Goal: Transaction & Acquisition: Book appointment/travel/reservation

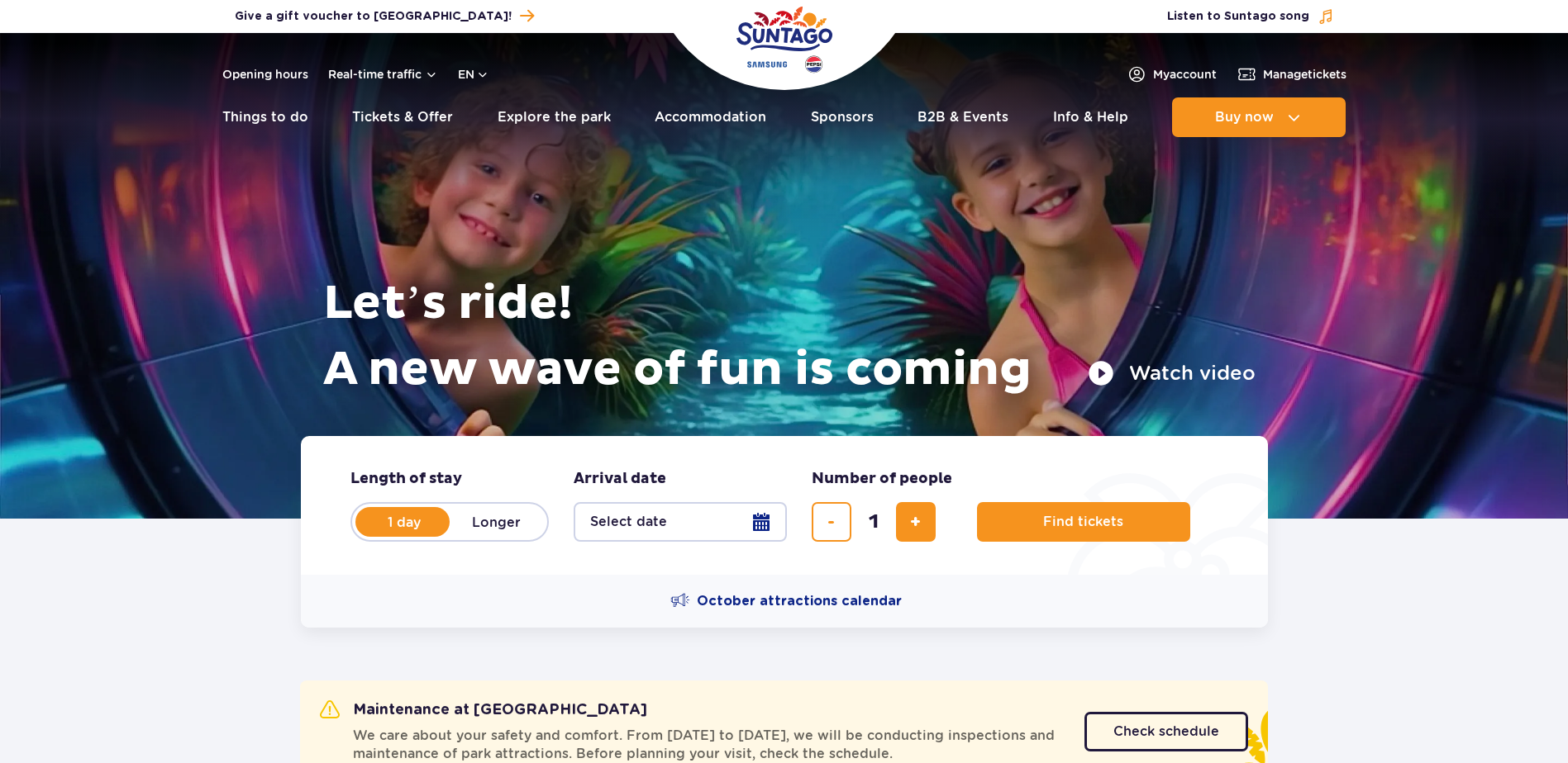
click at [768, 524] on button "Select date" at bounding box center [680, 521] width 213 height 39
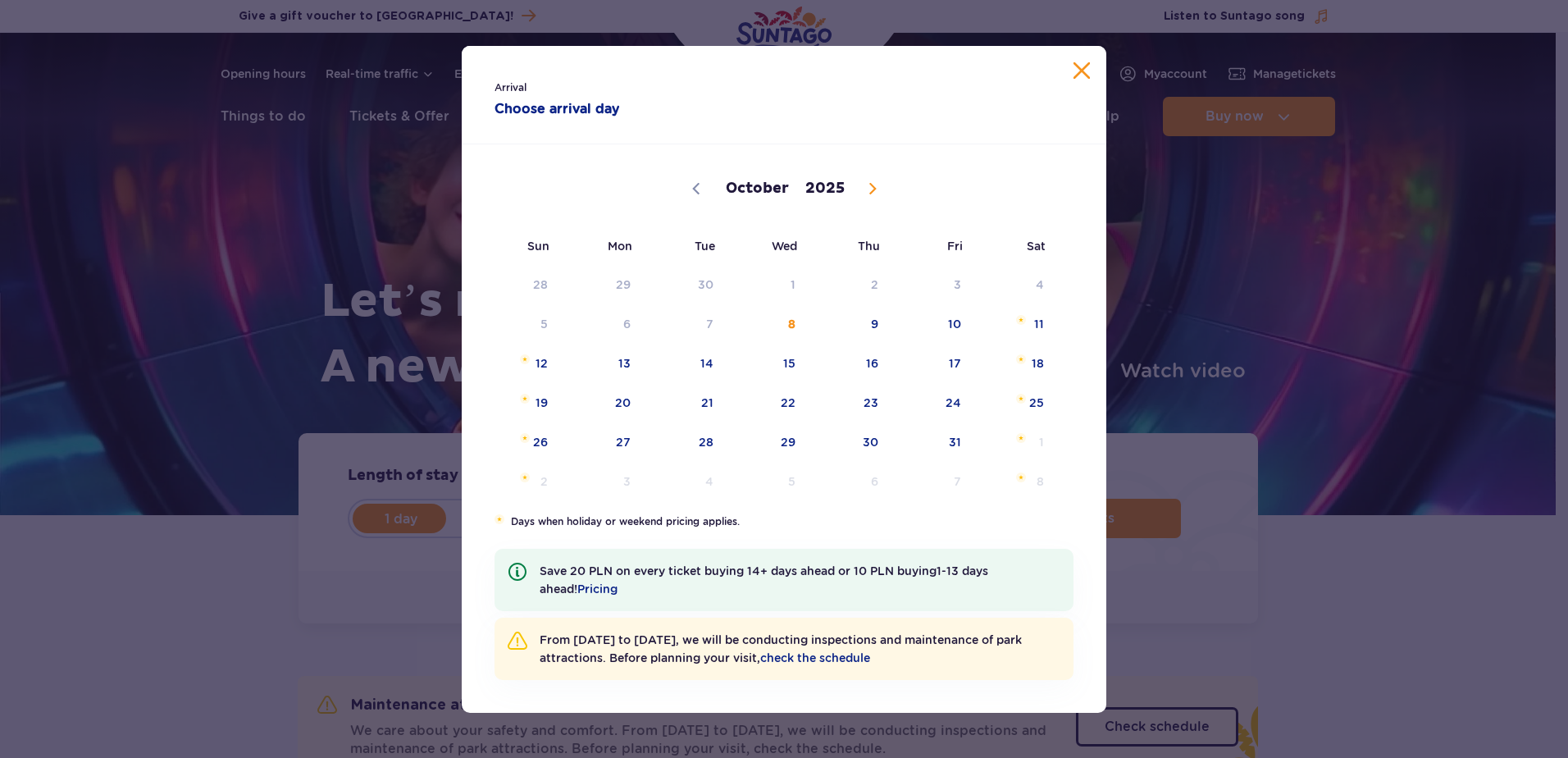
click at [875, 193] on icon at bounding box center [872, 188] width 11 height 11
select select "10"
click at [524, 402] on span "November 16, 2025" at bounding box center [525, 399] width 10 height 10
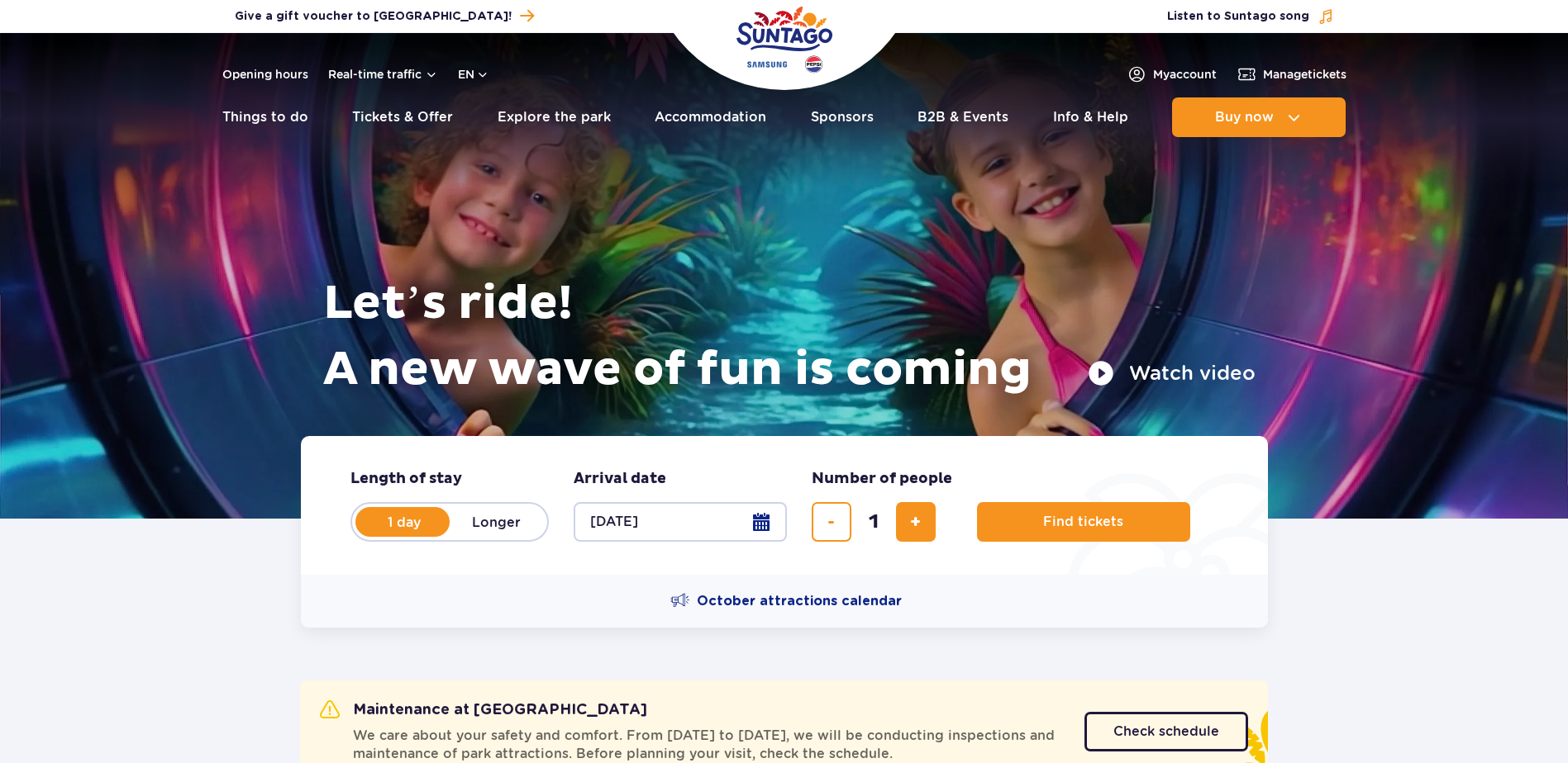
click at [762, 516] on button "16.11.25" at bounding box center [680, 521] width 213 height 39
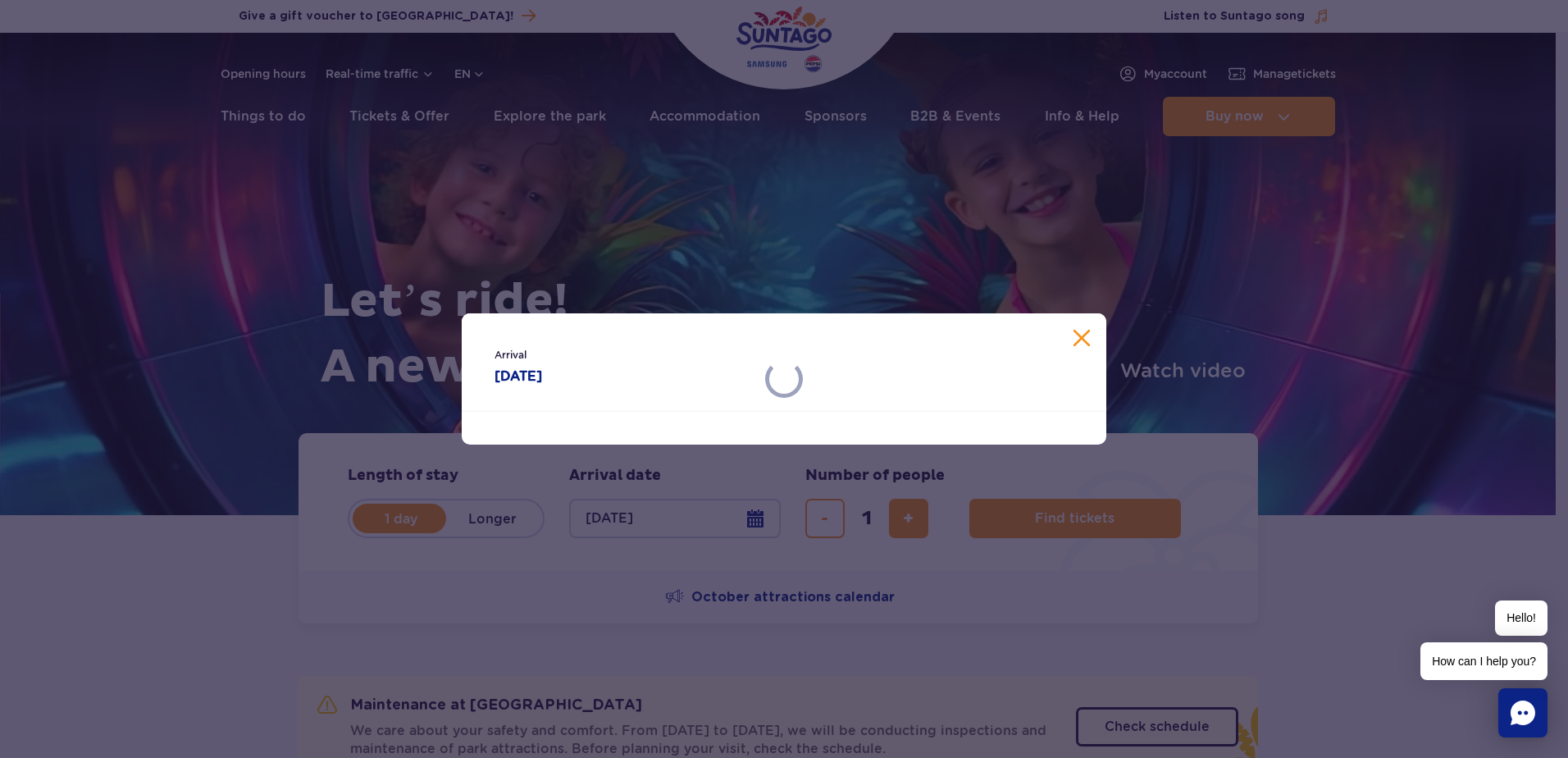
select select "10"
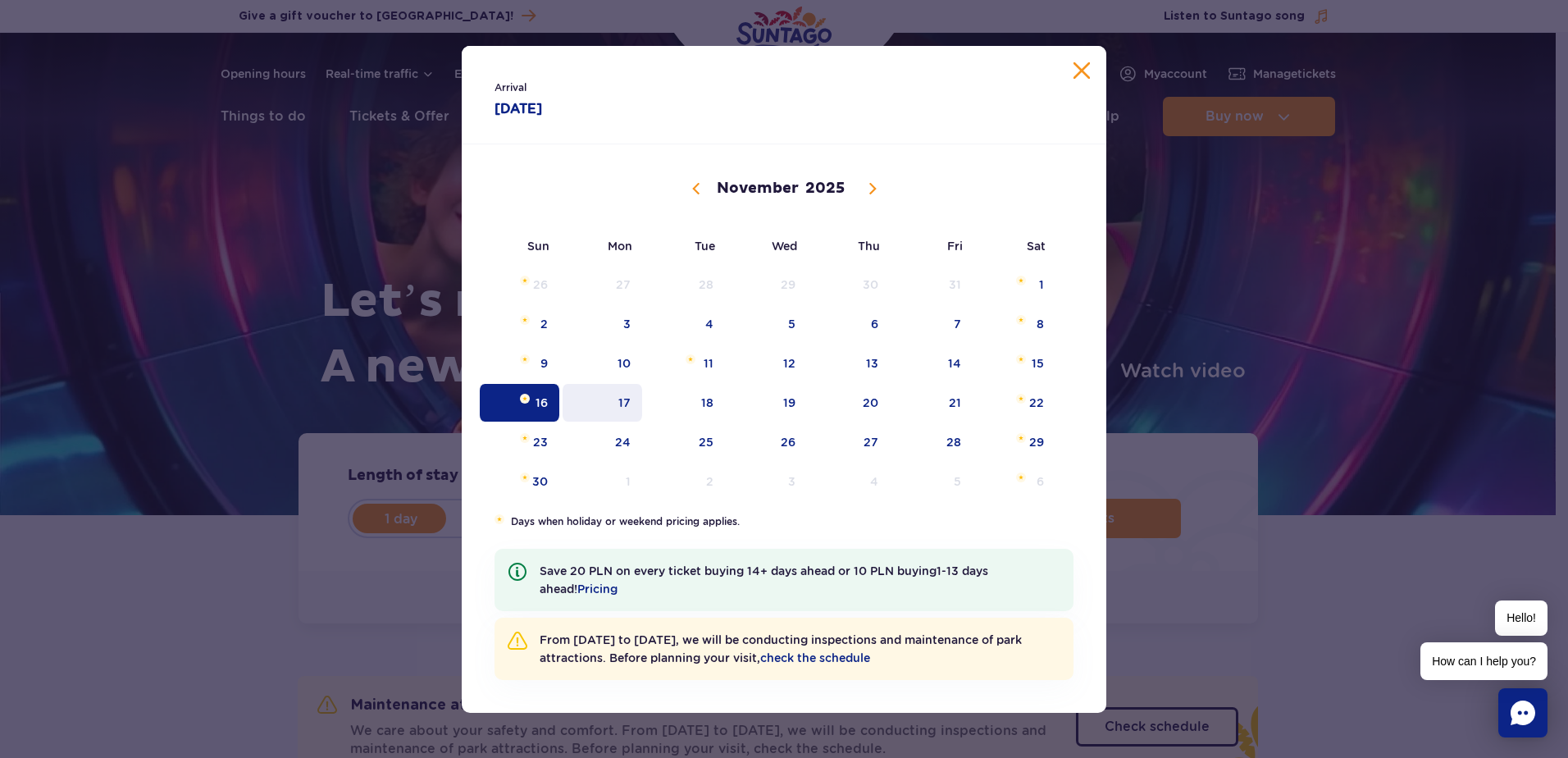
click at [618, 415] on span "17" at bounding box center [602, 402] width 83 height 37
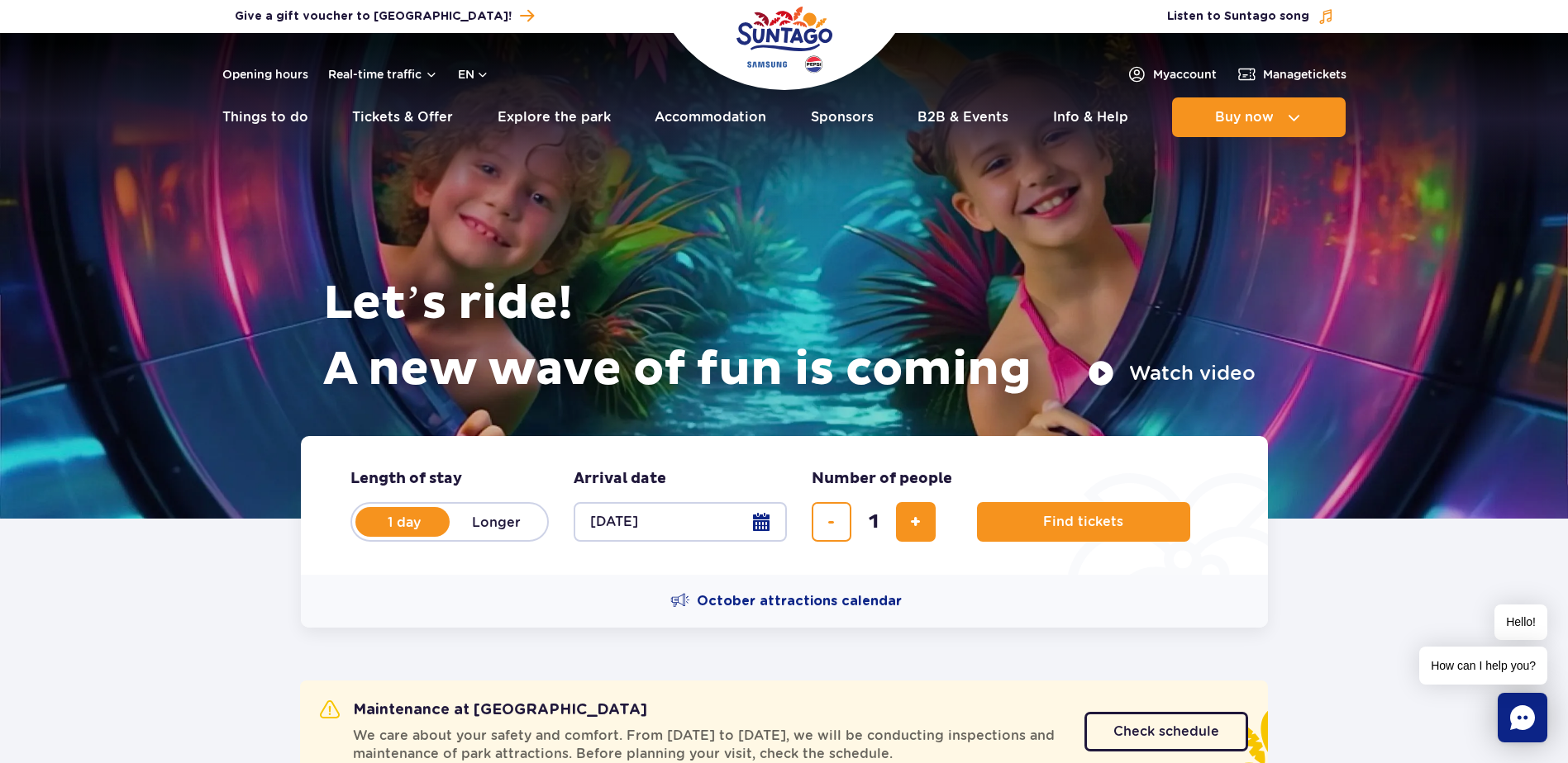
click at [942, 521] on fieldset "Number of people number of people in hero 1" at bounding box center [882, 506] width 141 height 73
click at [926, 523] on button "add ticket" at bounding box center [915, 521] width 39 height 39
type input "4"
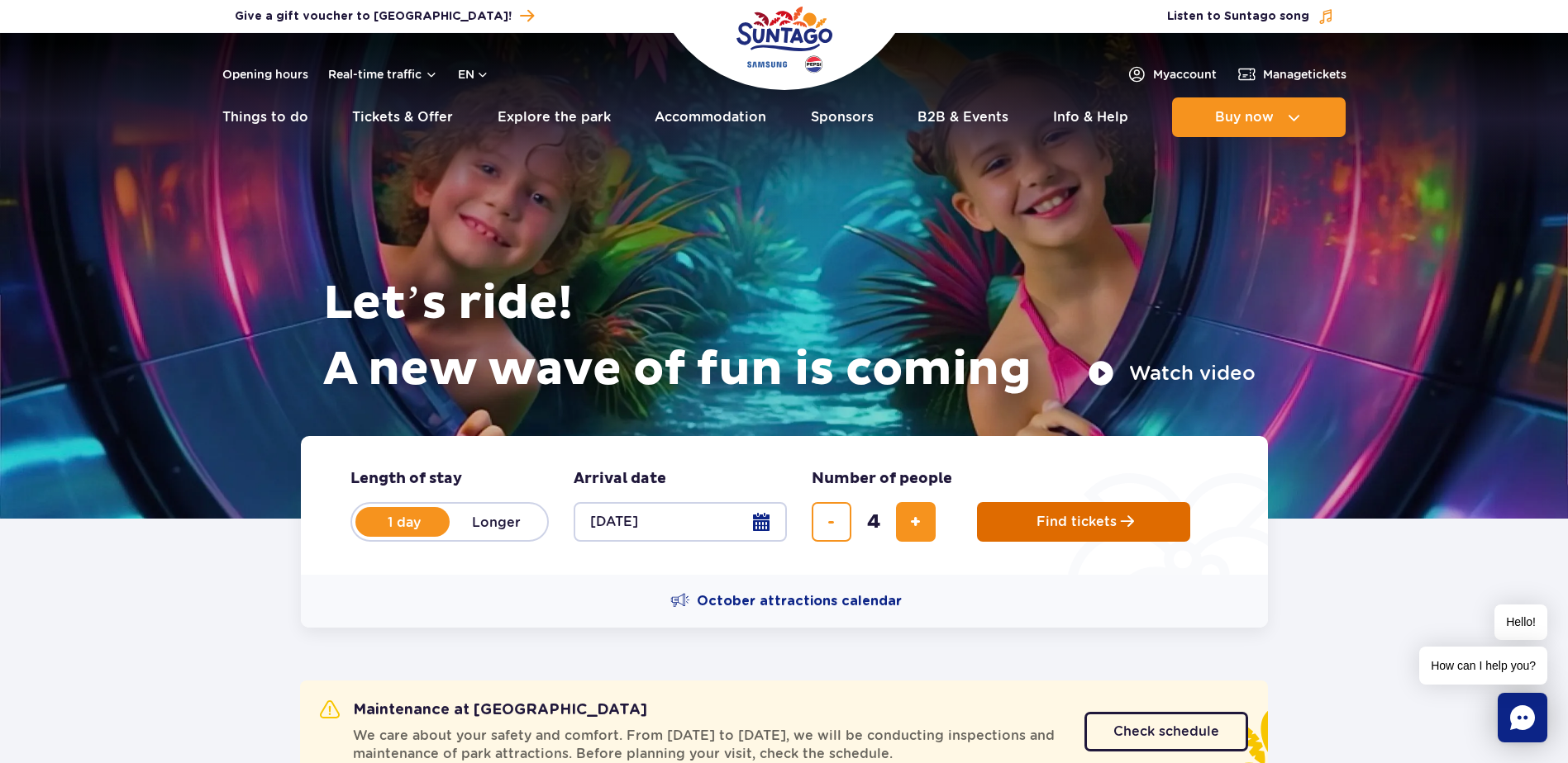
click at [1084, 517] on span "Find tickets" at bounding box center [1076, 521] width 80 height 14
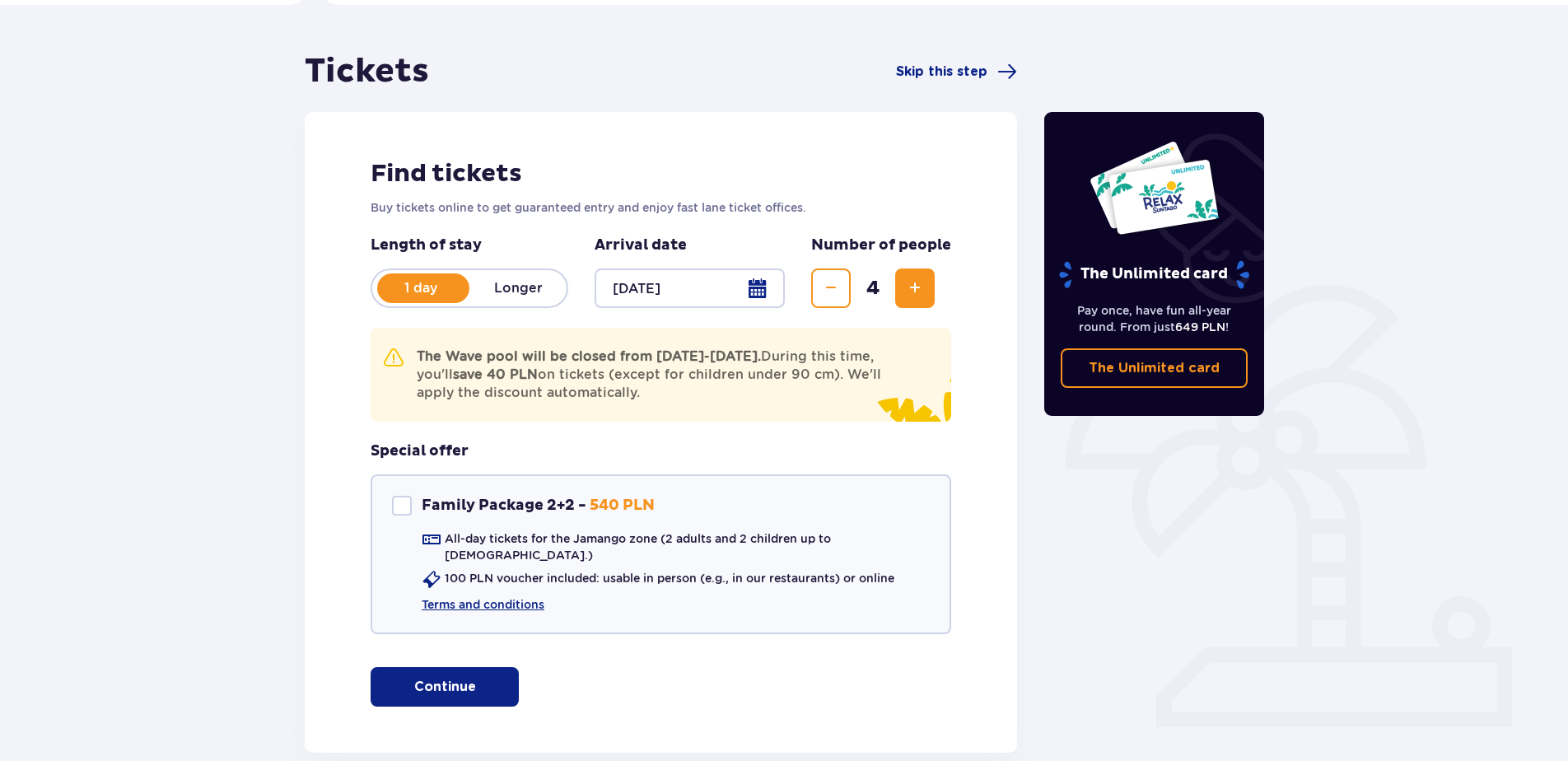
scroll to position [165, 0]
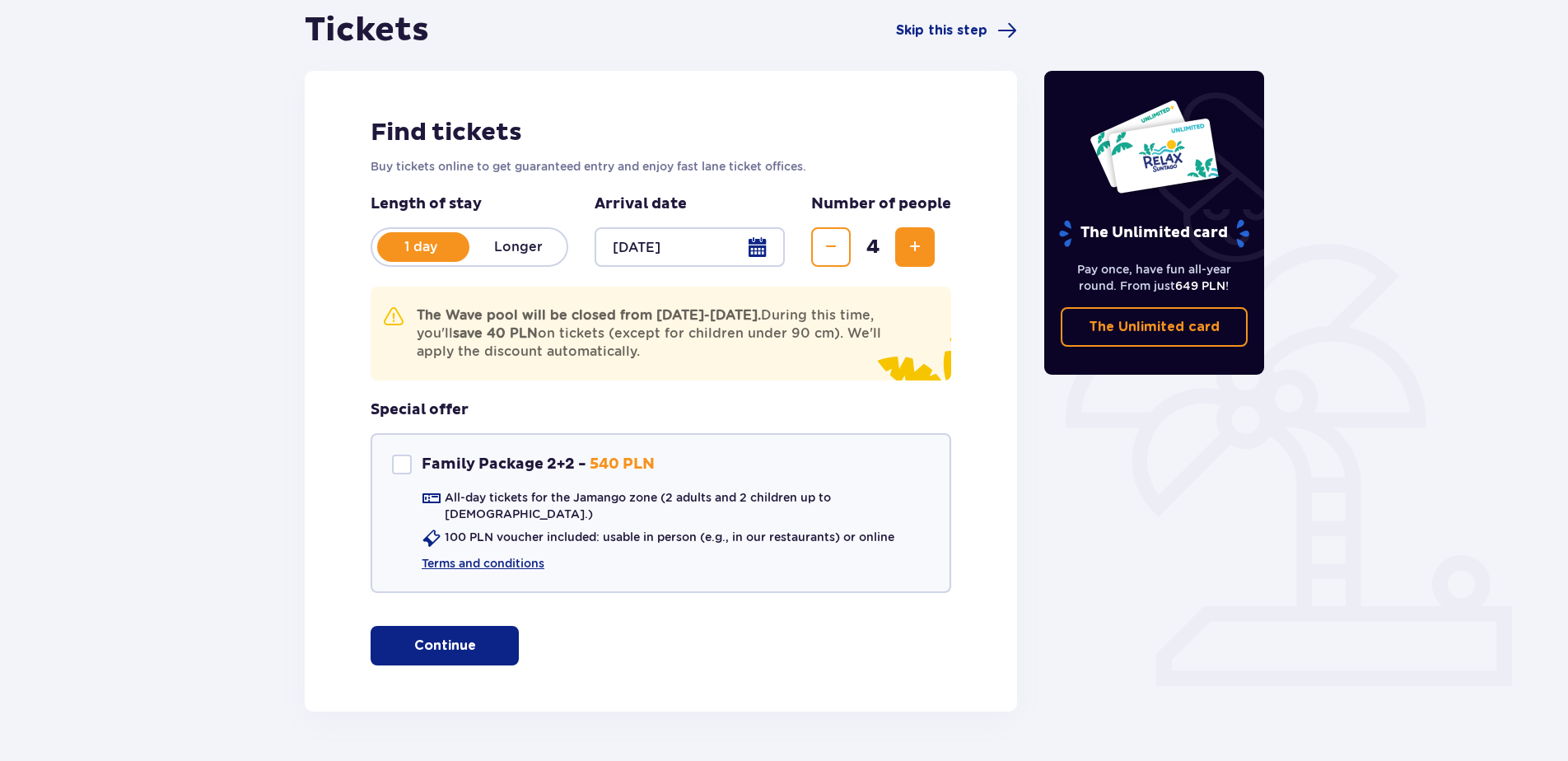
click at [538, 329] on strong "save 40 PLN" at bounding box center [495, 333] width 84 height 15
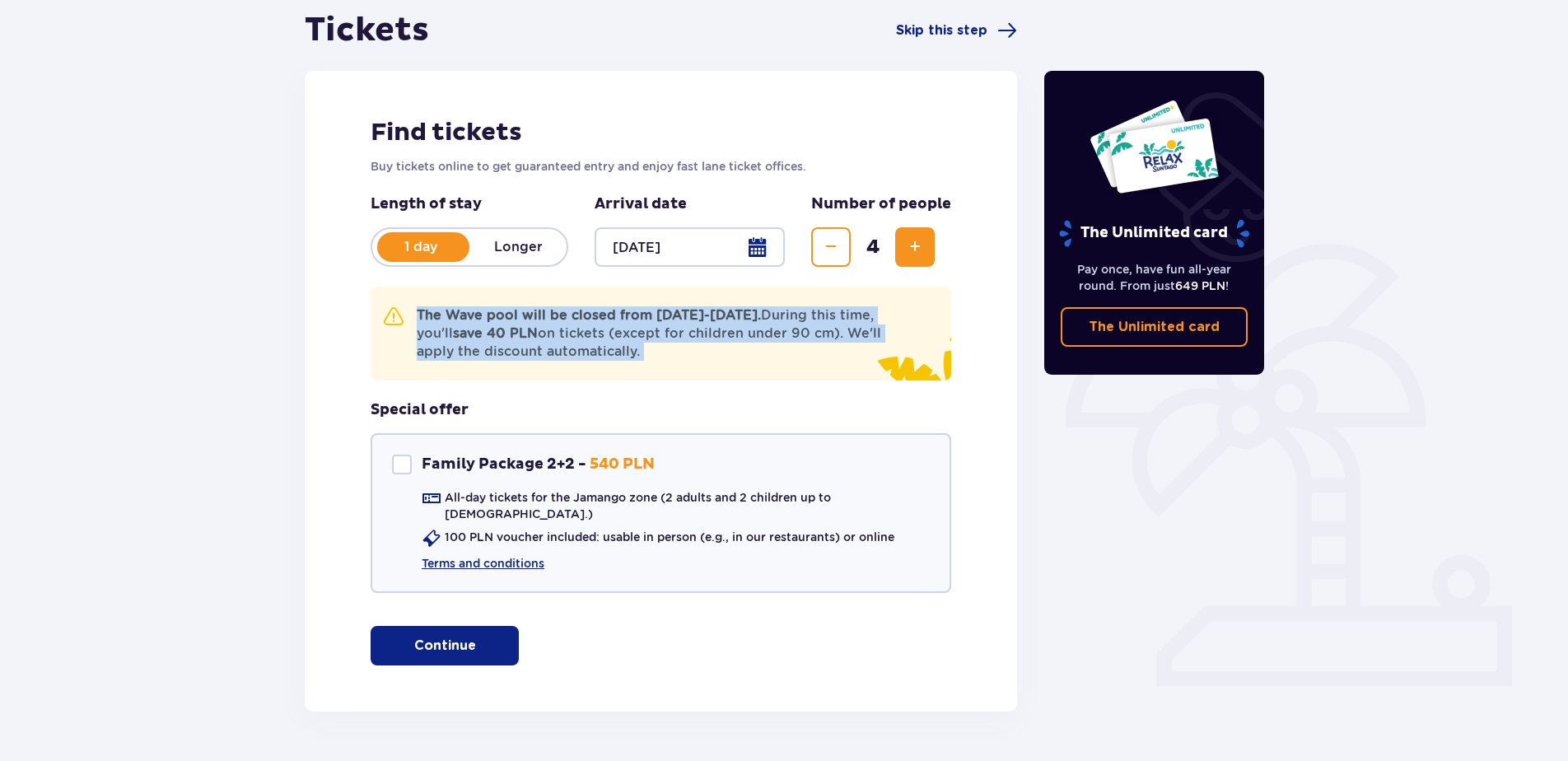
click at [538, 329] on strong "save 40 PLN" at bounding box center [495, 333] width 84 height 15
drag, startPoint x: 538, startPoint y: 329, endPoint x: 665, endPoint y: 343, distance: 127.8
click at [665, 343] on p "The Wave pool will be closed from November 17-20. During this time, you'll save…" at bounding box center [657, 333] width 481 height 55
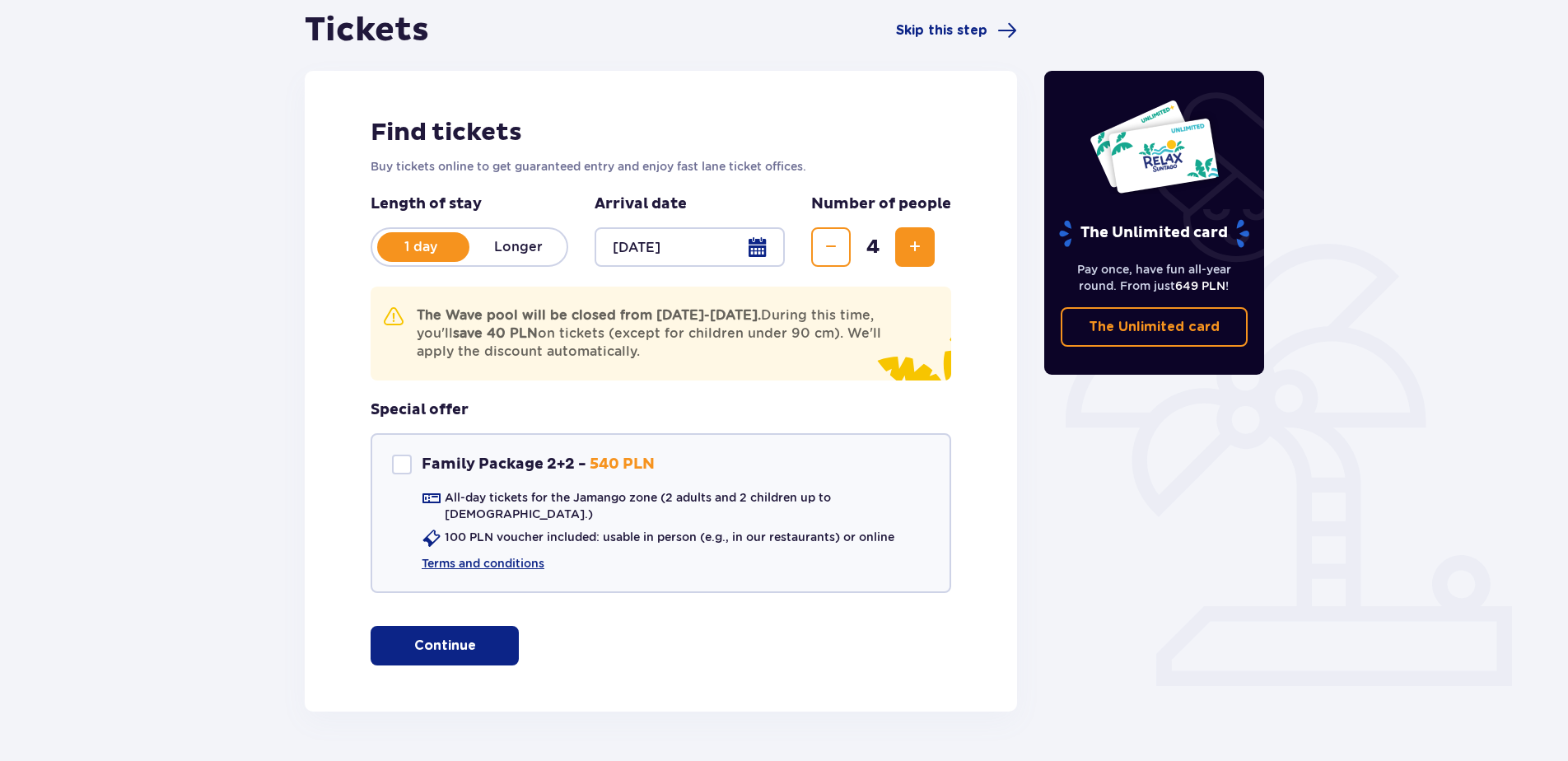
click at [433, 650] on button "Continue" at bounding box center [444, 645] width 149 height 39
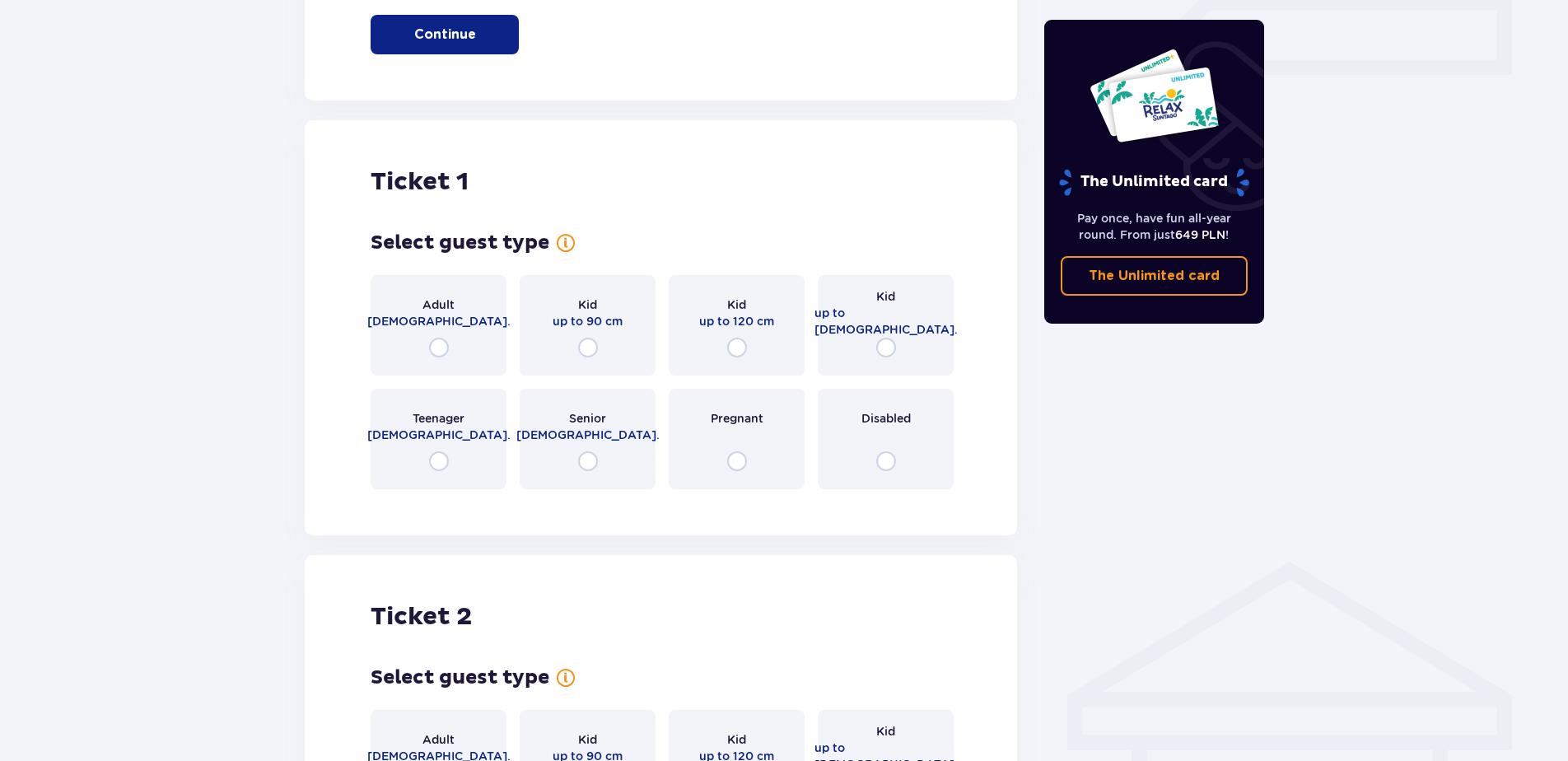
scroll to position [864, 0]
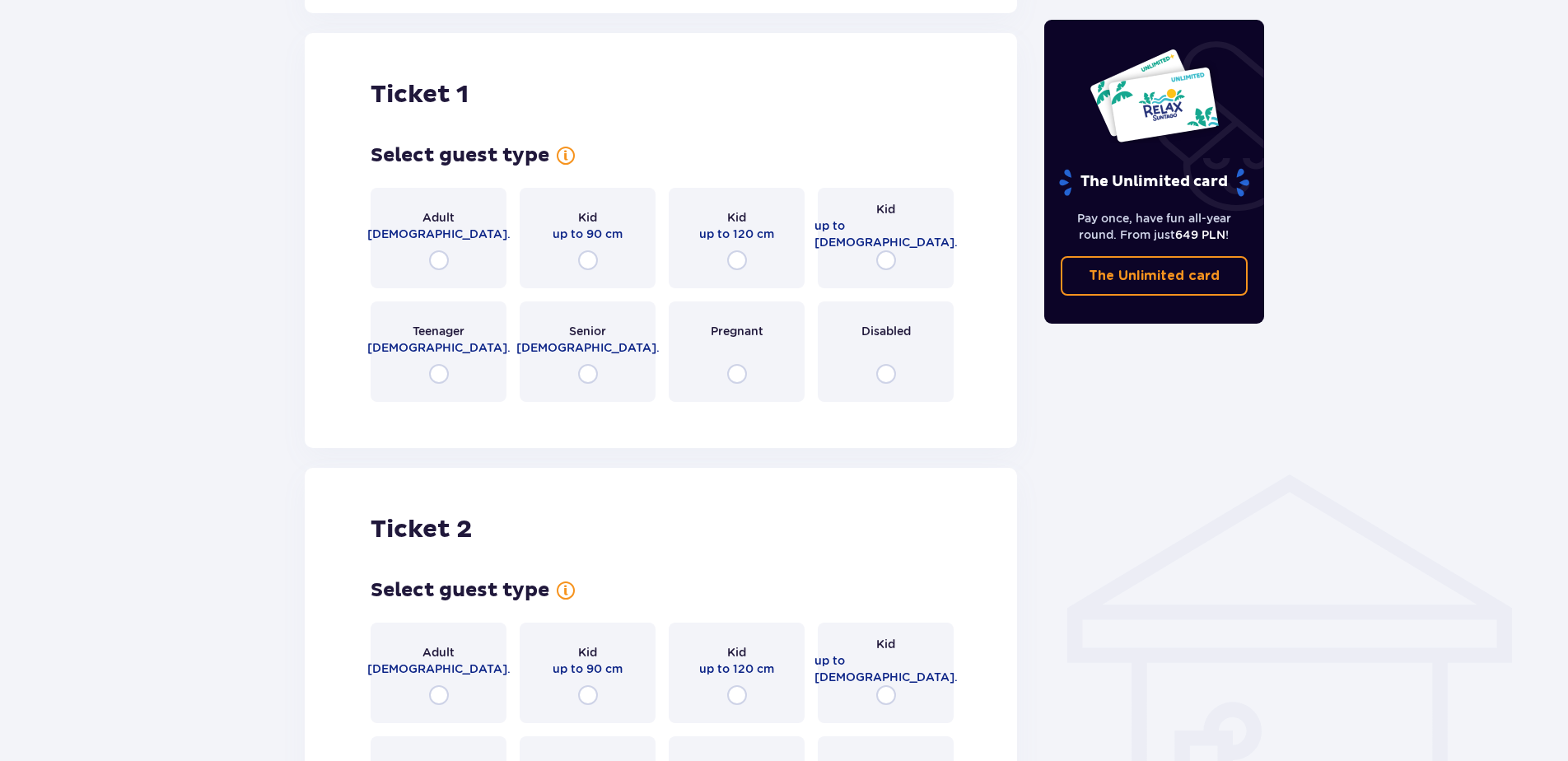
click at [433, 250] on input "radio" at bounding box center [438, 260] width 20 height 20
radio input "true"
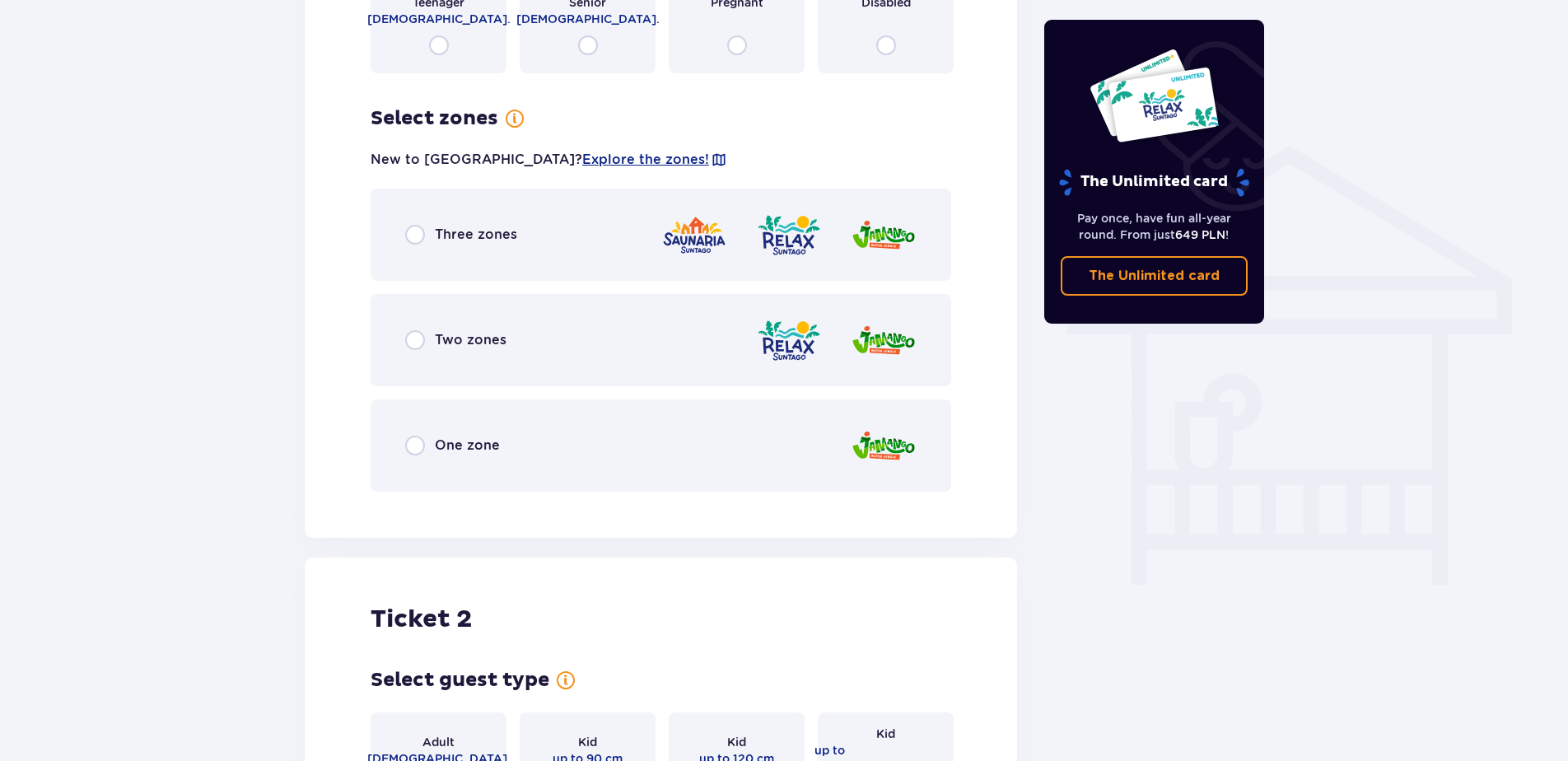
scroll to position [1266, 0]
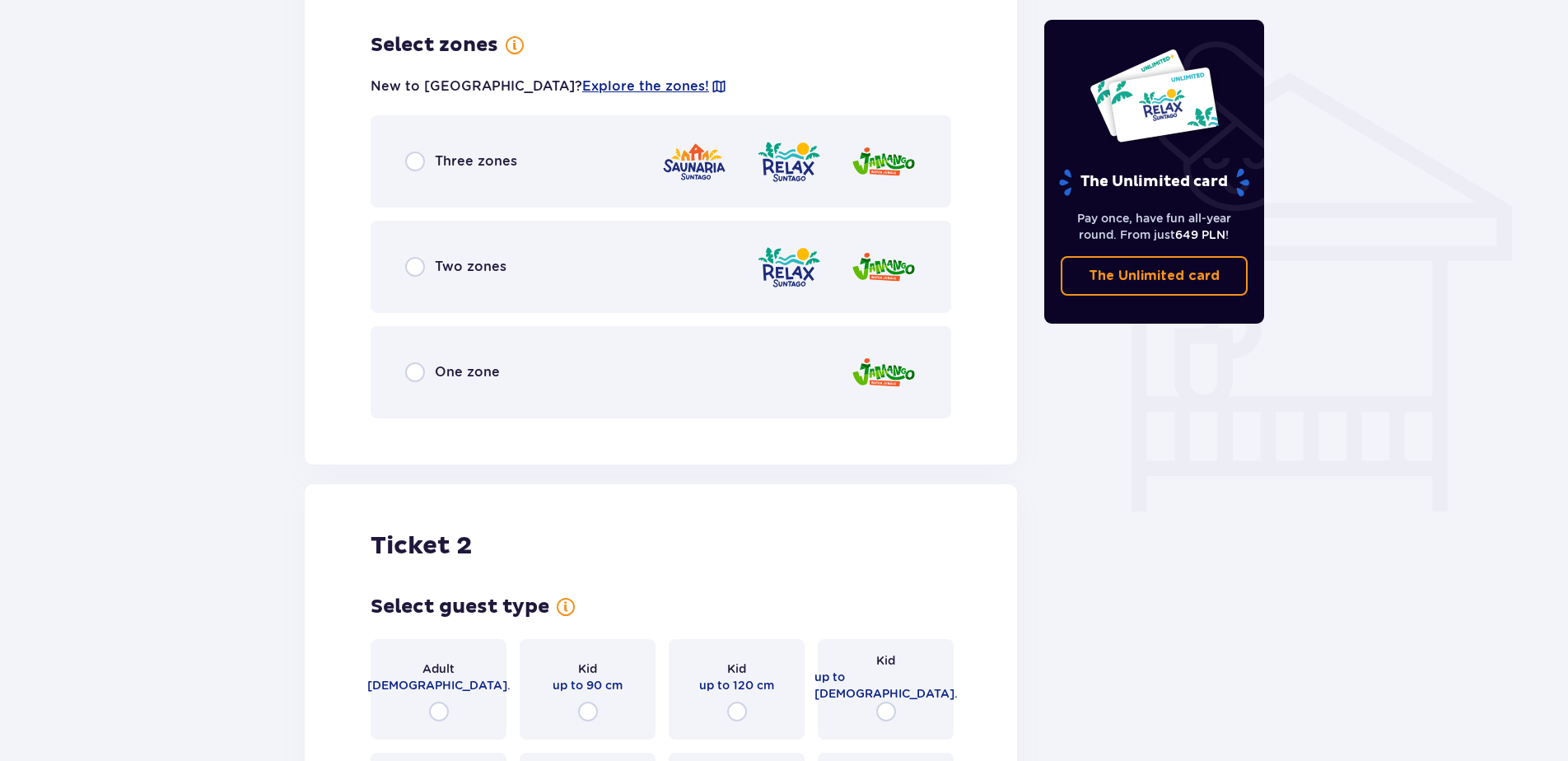
click at [433, 155] on div "Three zones" at bounding box center [460, 161] width 112 height 20
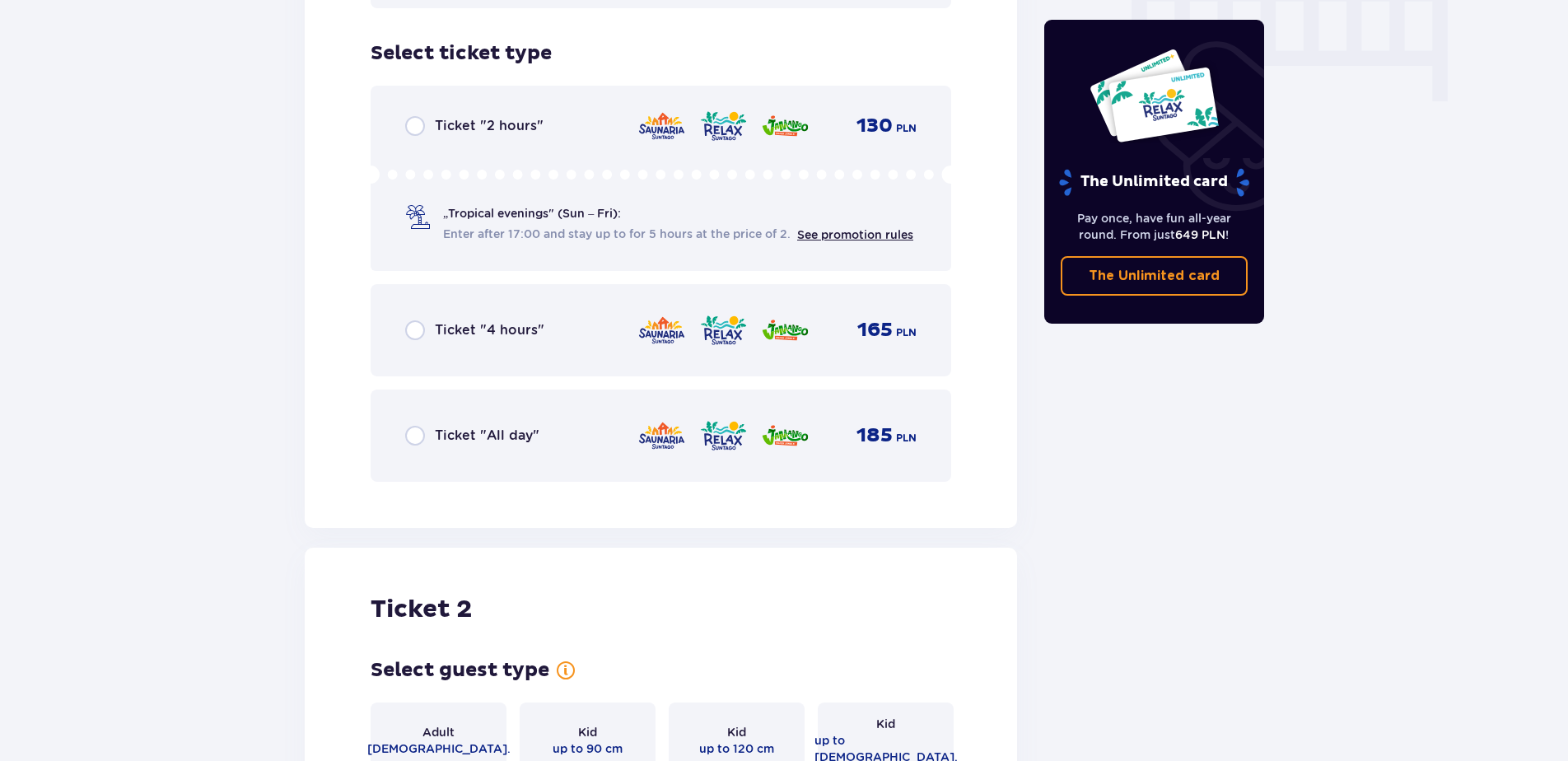
scroll to position [1684, 0]
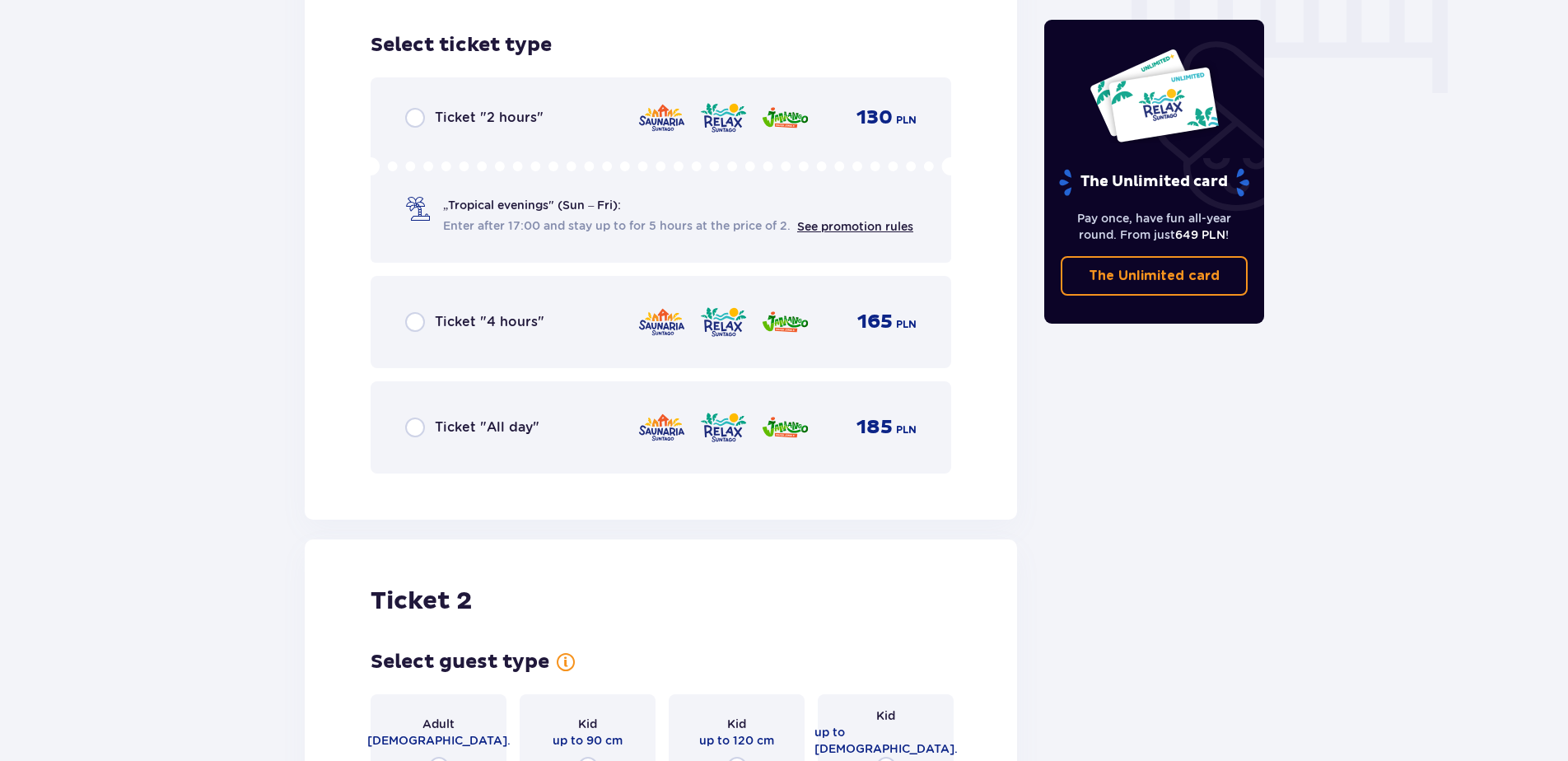
click at [447, 411] on div "Ticket "All day" 185 PLN" at bounding box center [660, 428] width 511 height 35
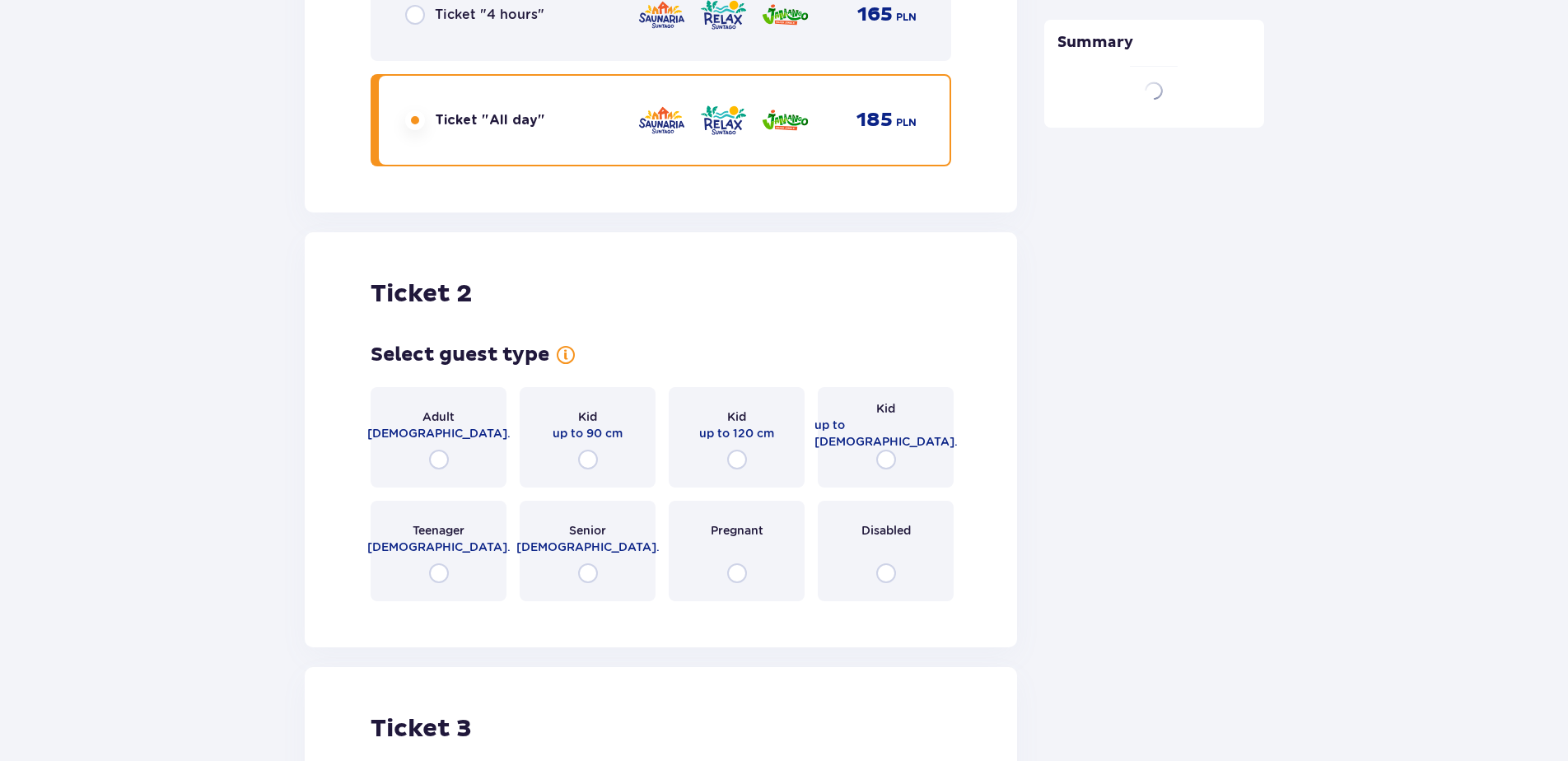
scroll to position [2191, 0]
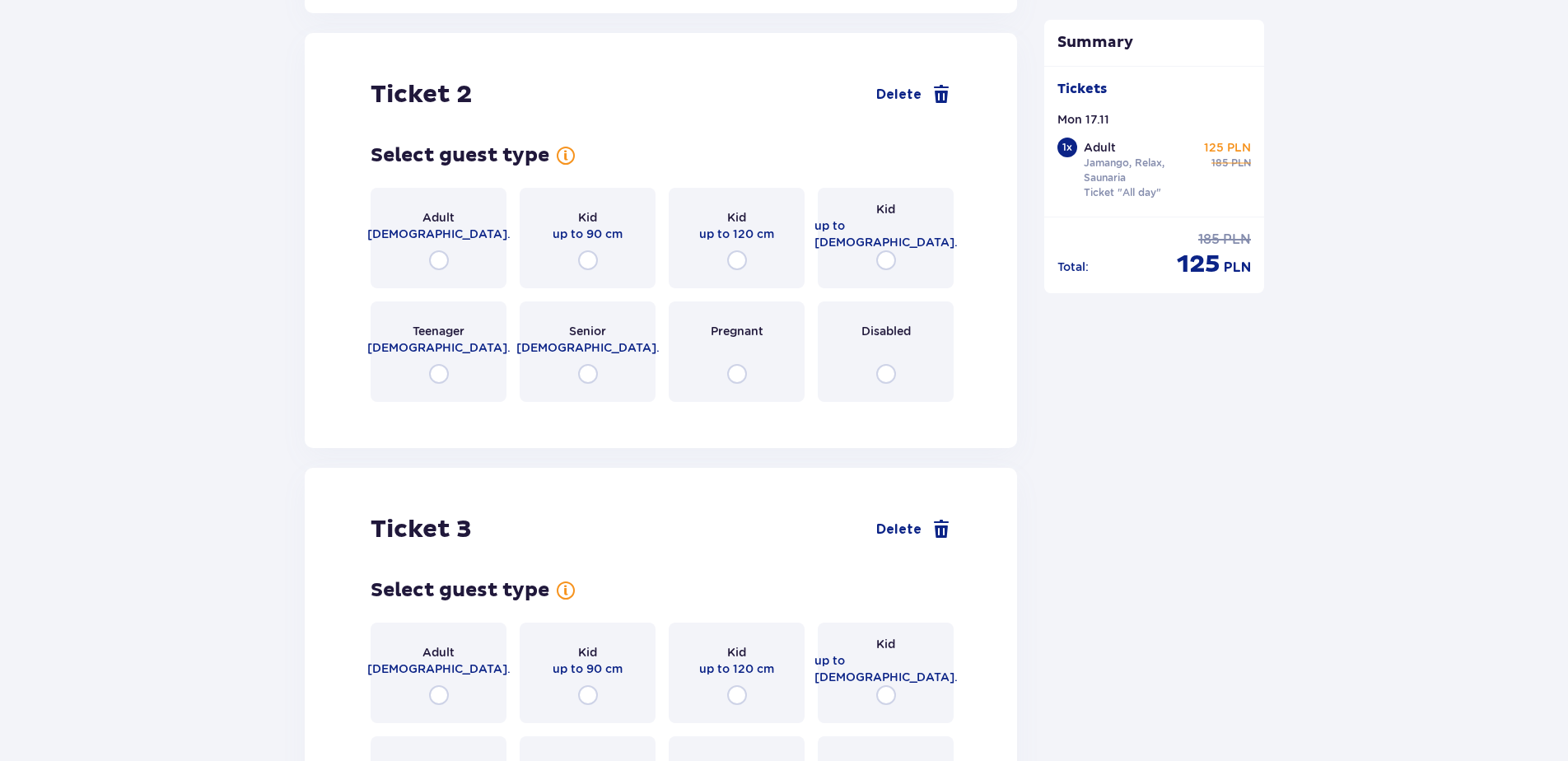
click at [433, 250] on input "radio" at bounding box center [438, 260] width 20 height 20
radio input "true"
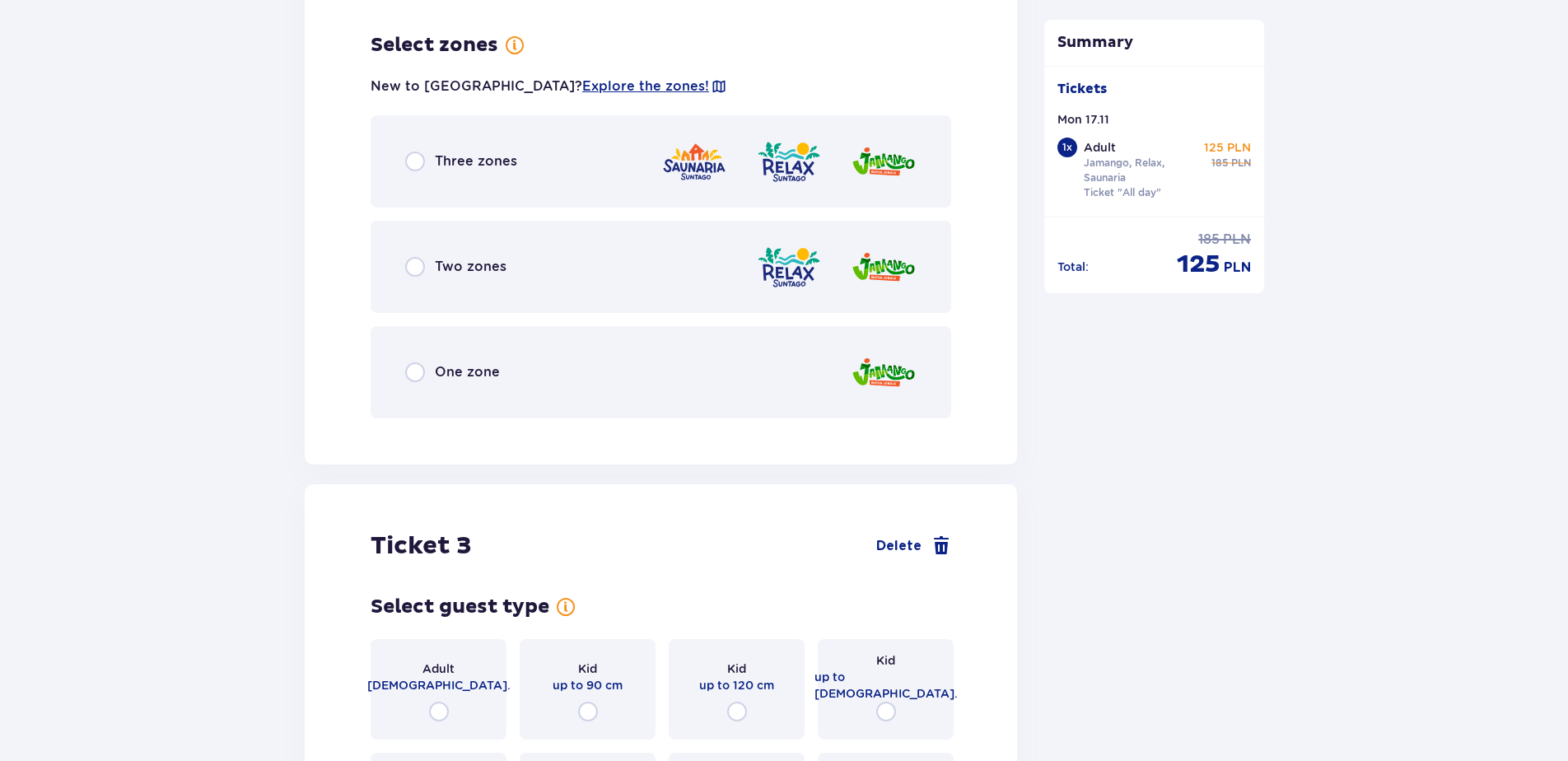
click at [439, 171] on div "Three zones" at bounding box center [660, 161] width 580 height 92
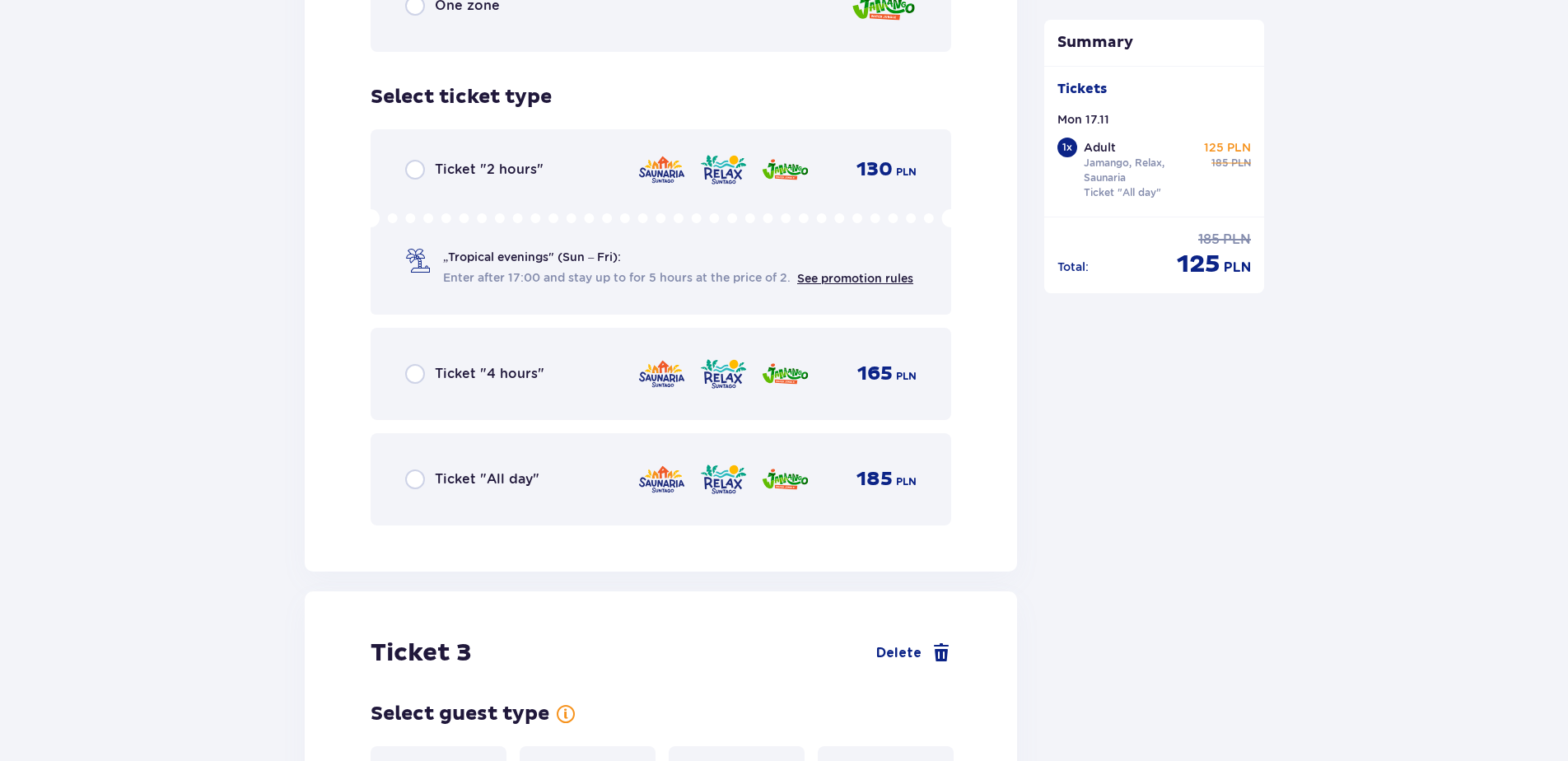
scroll to position [3011, 0]
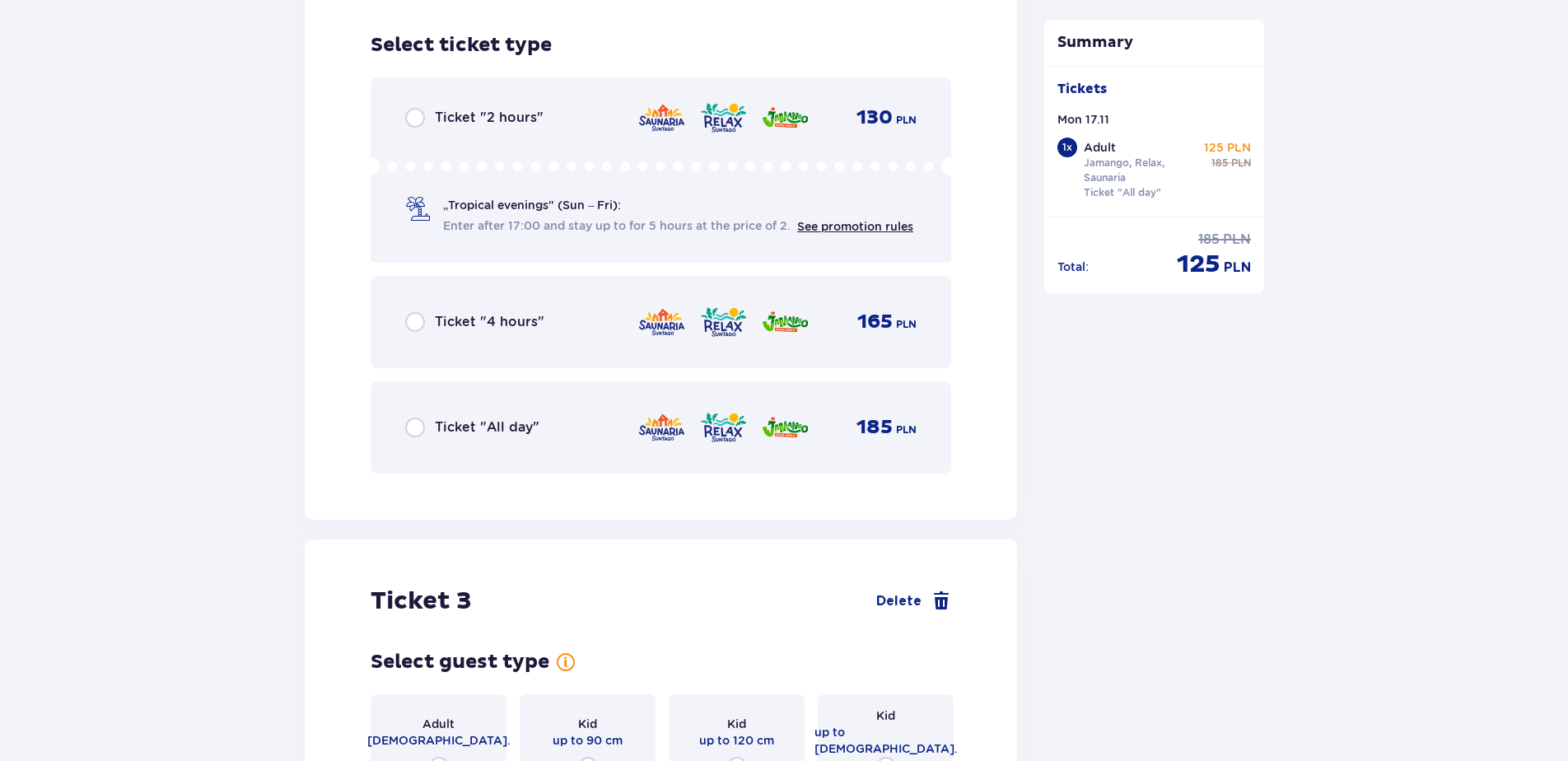
click at [428, 411] on div "Ticket "All day" 185 PLN" at bounding box center [660, 428] width 511 height 35
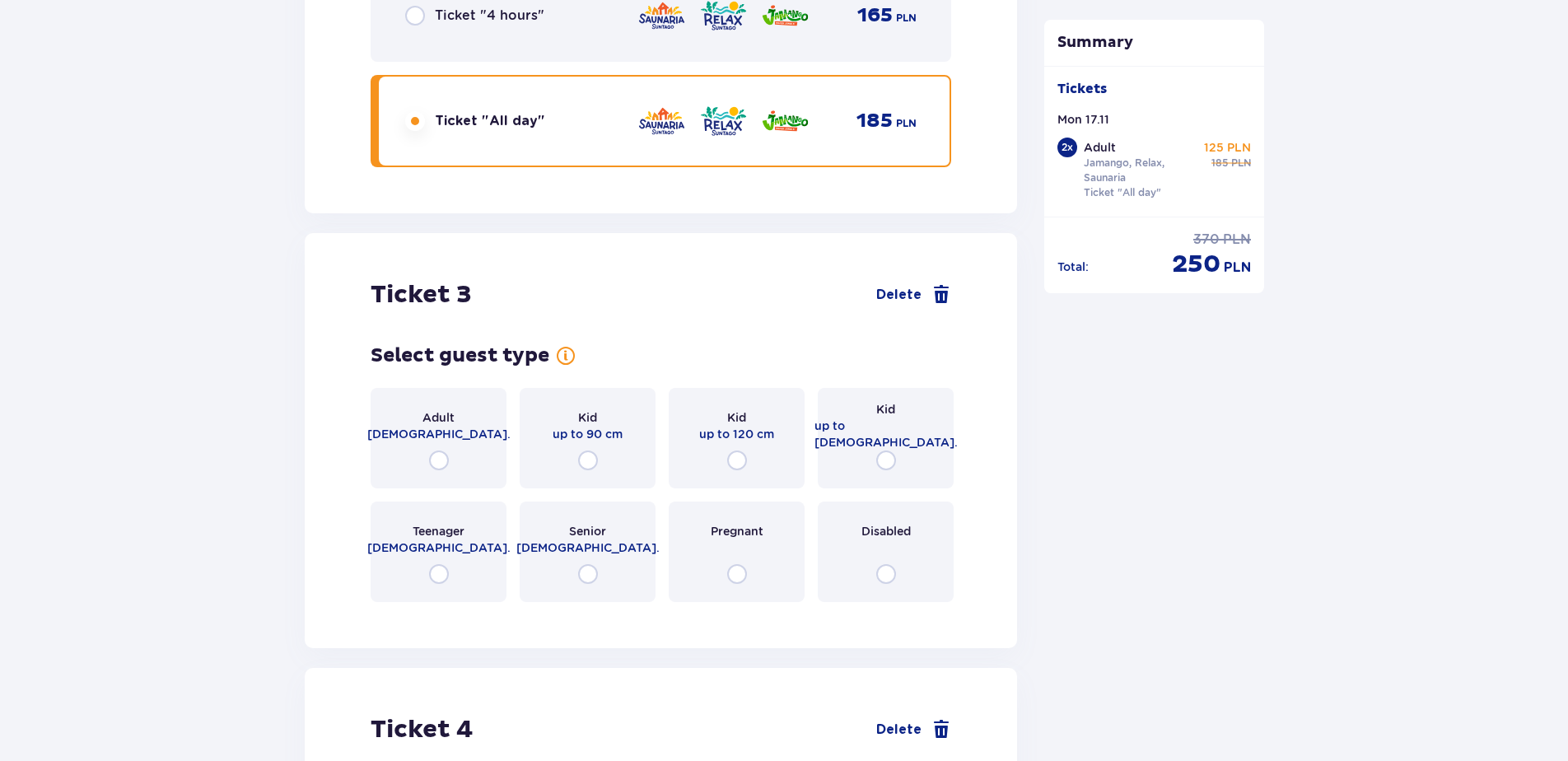
scroll to position [3518, 0]
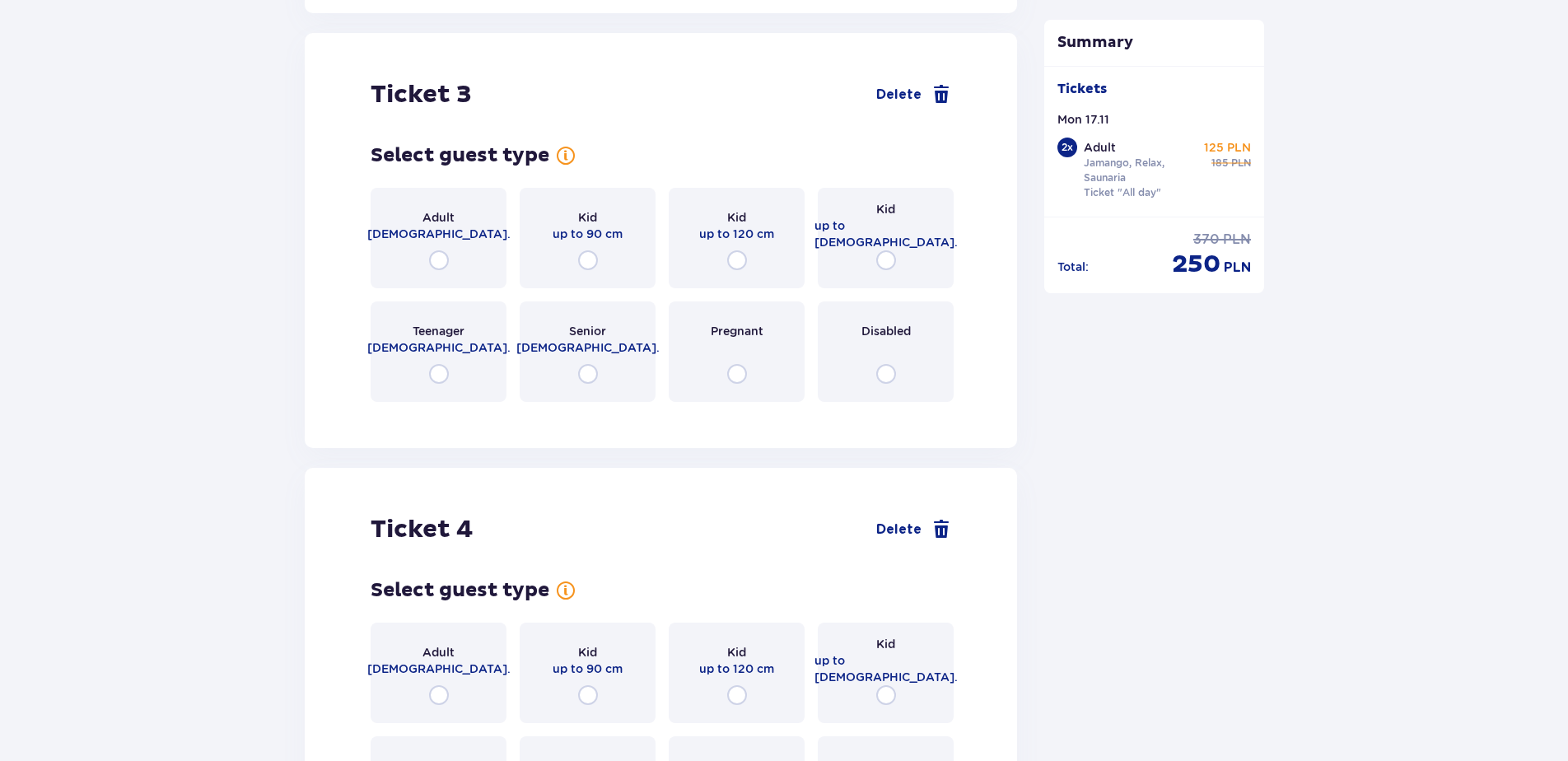
click at [725, 234] on div "Kid up to 120 cm" at bounding box center [737, 238] width 136 height 101
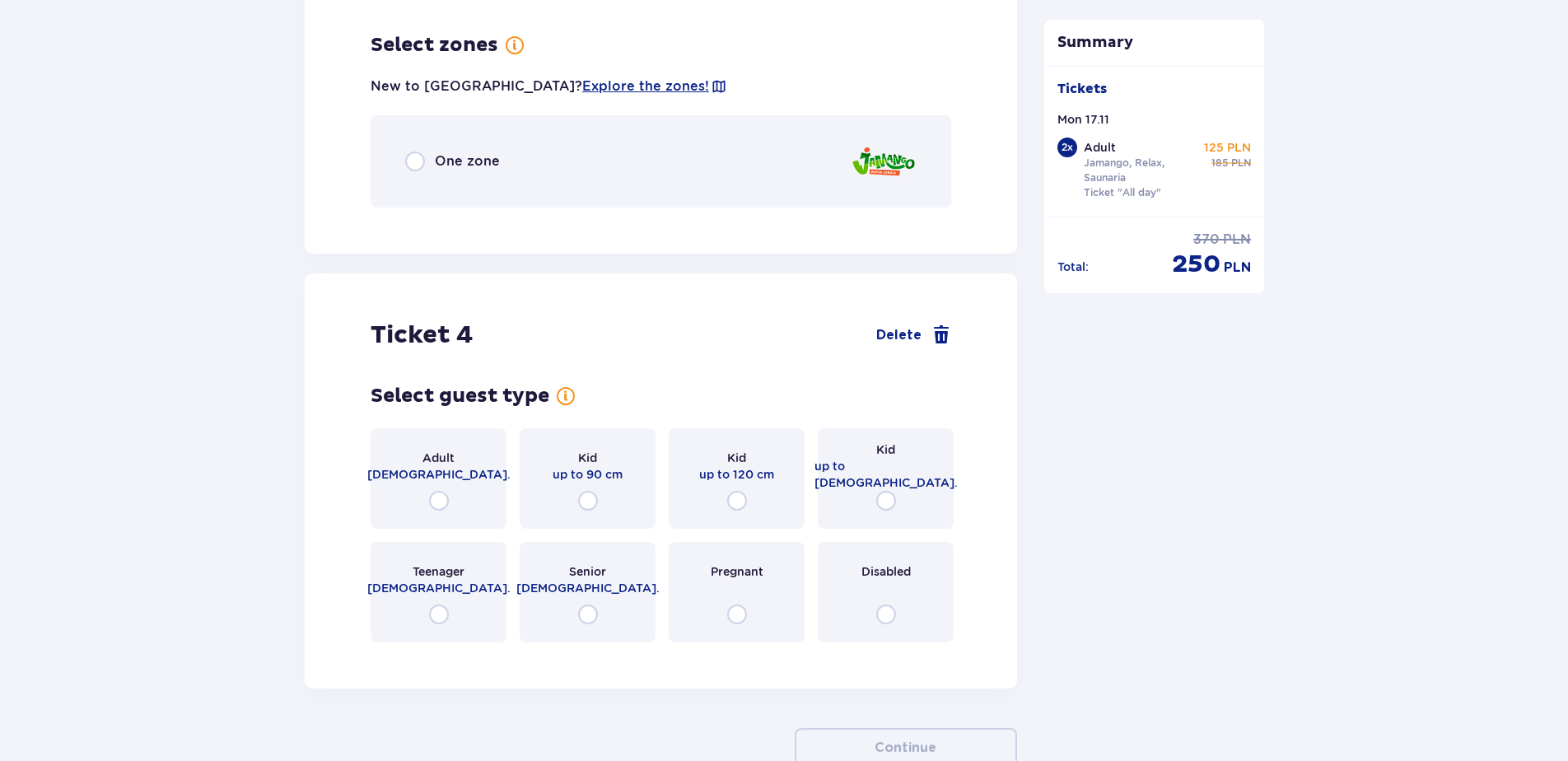
click at [474, 152] on div "One zone" at bounding box center [452, 161] width 95 height 20
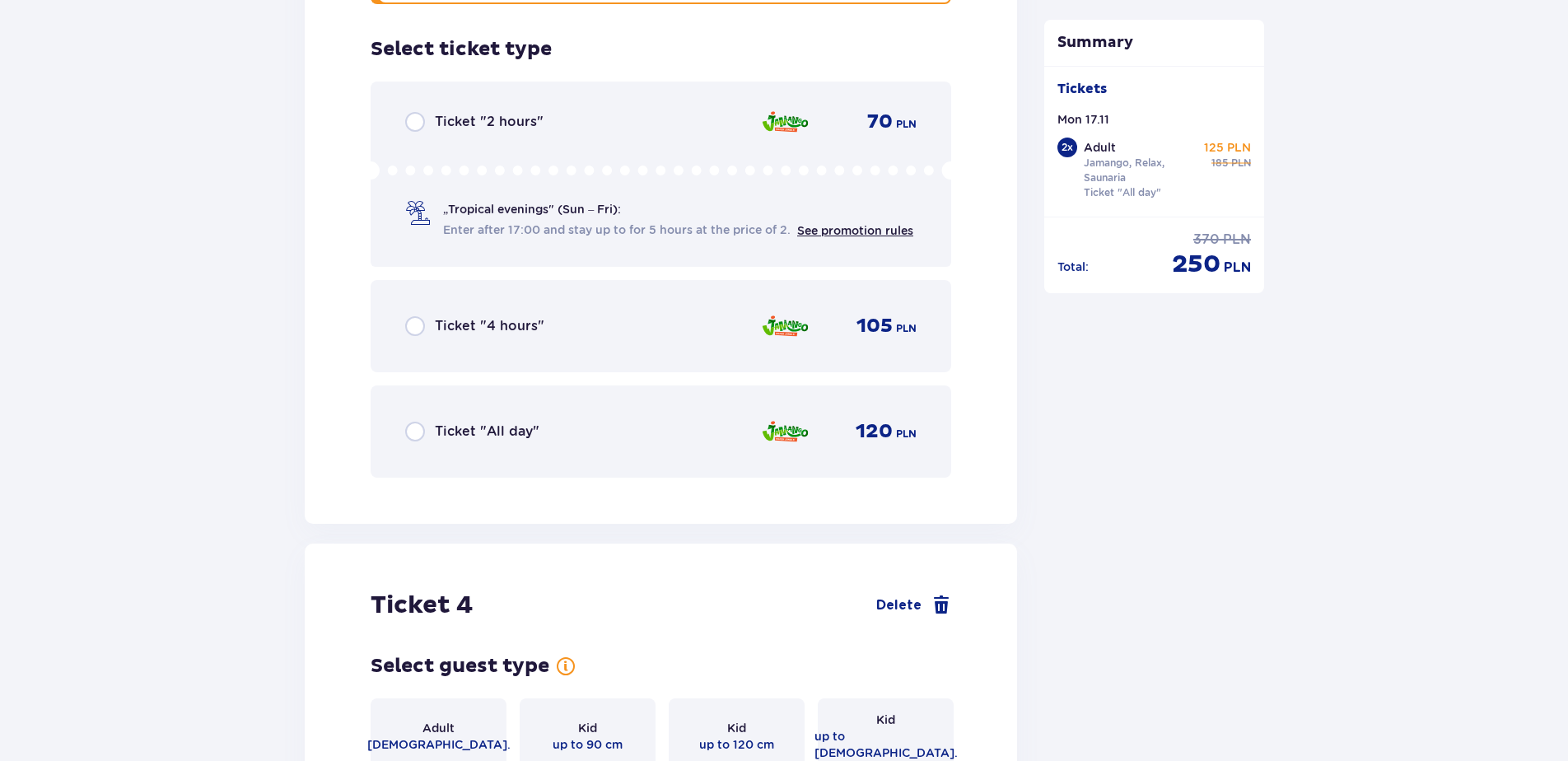
scroll to position [4127, 0]
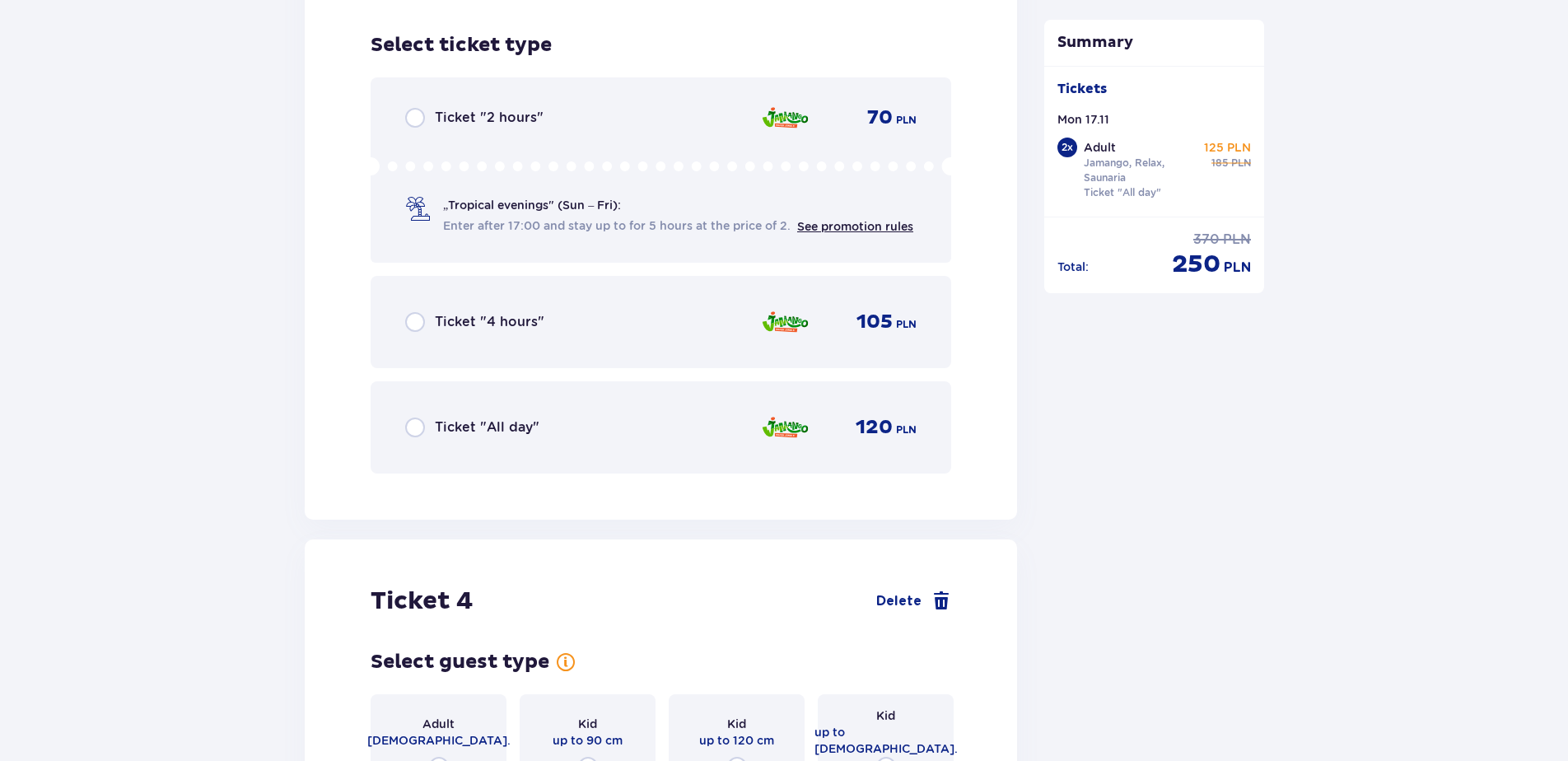
click at [470, 420] on span "Ticket "All day"" at bounding box center [486, 427] width 105 height 18
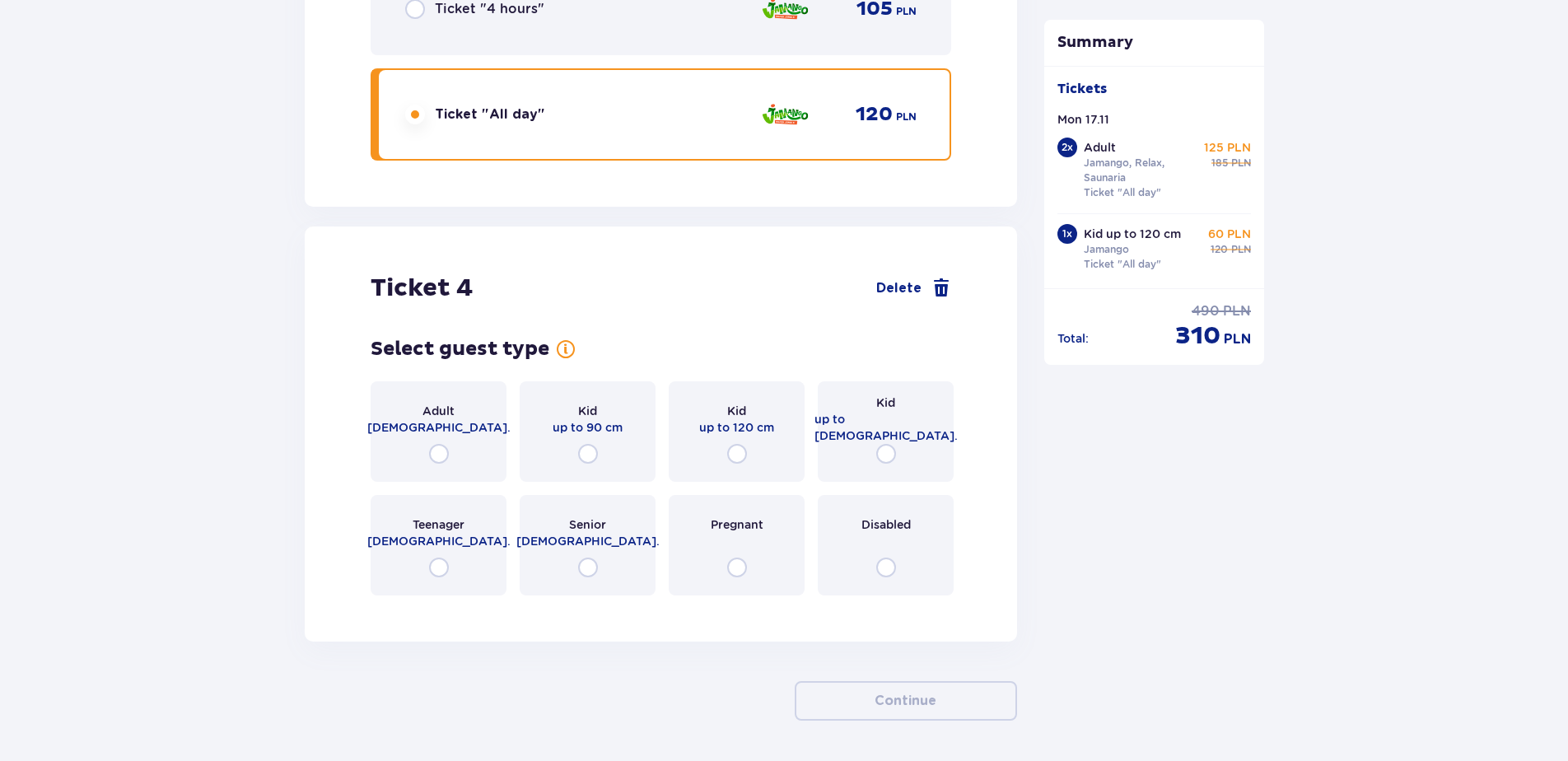
scroll to position [4485, 0]
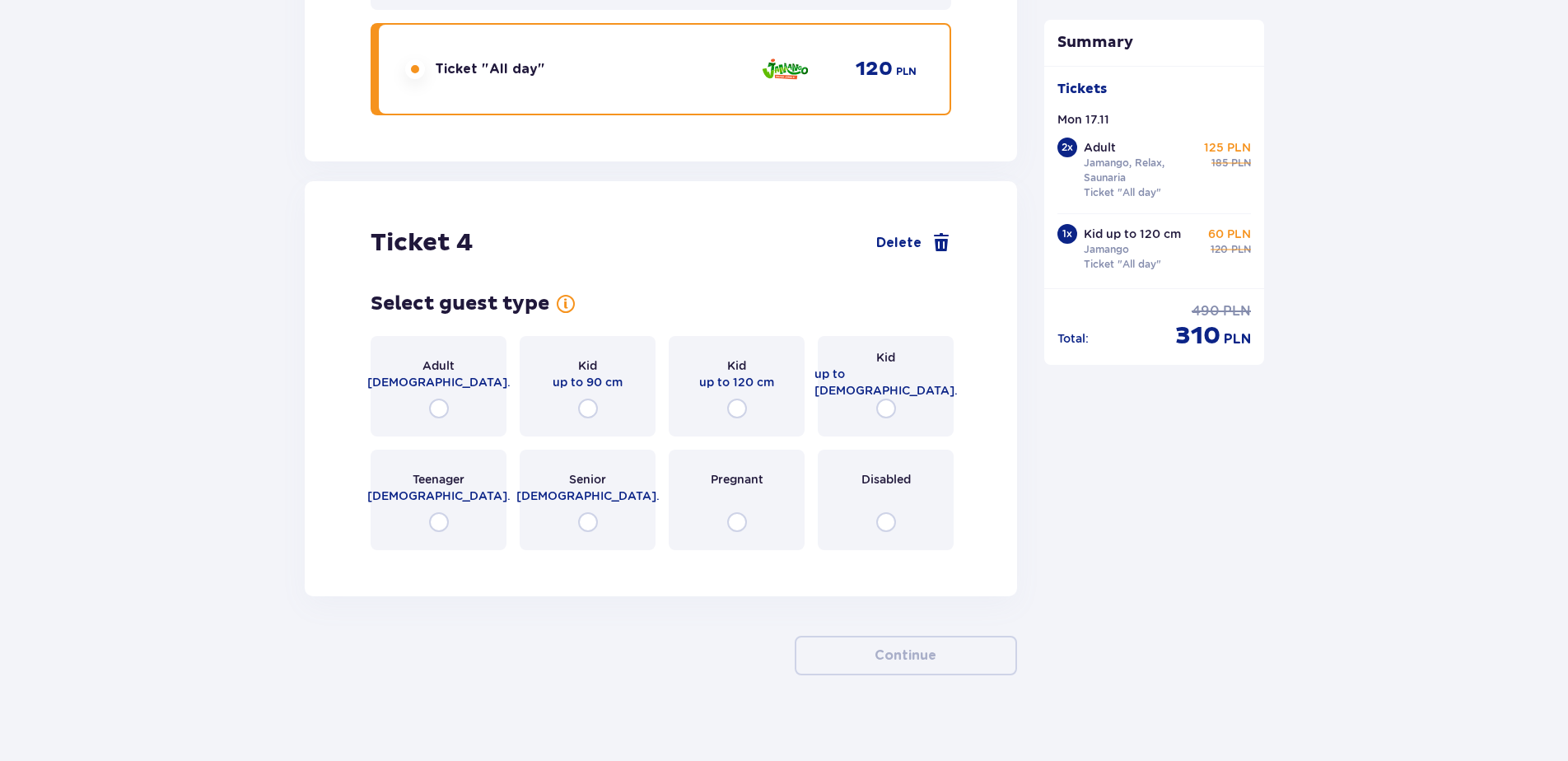
click at [894, 377] on span "up to 16 y.o." at bounding box center [885, 382] width 143 height 33
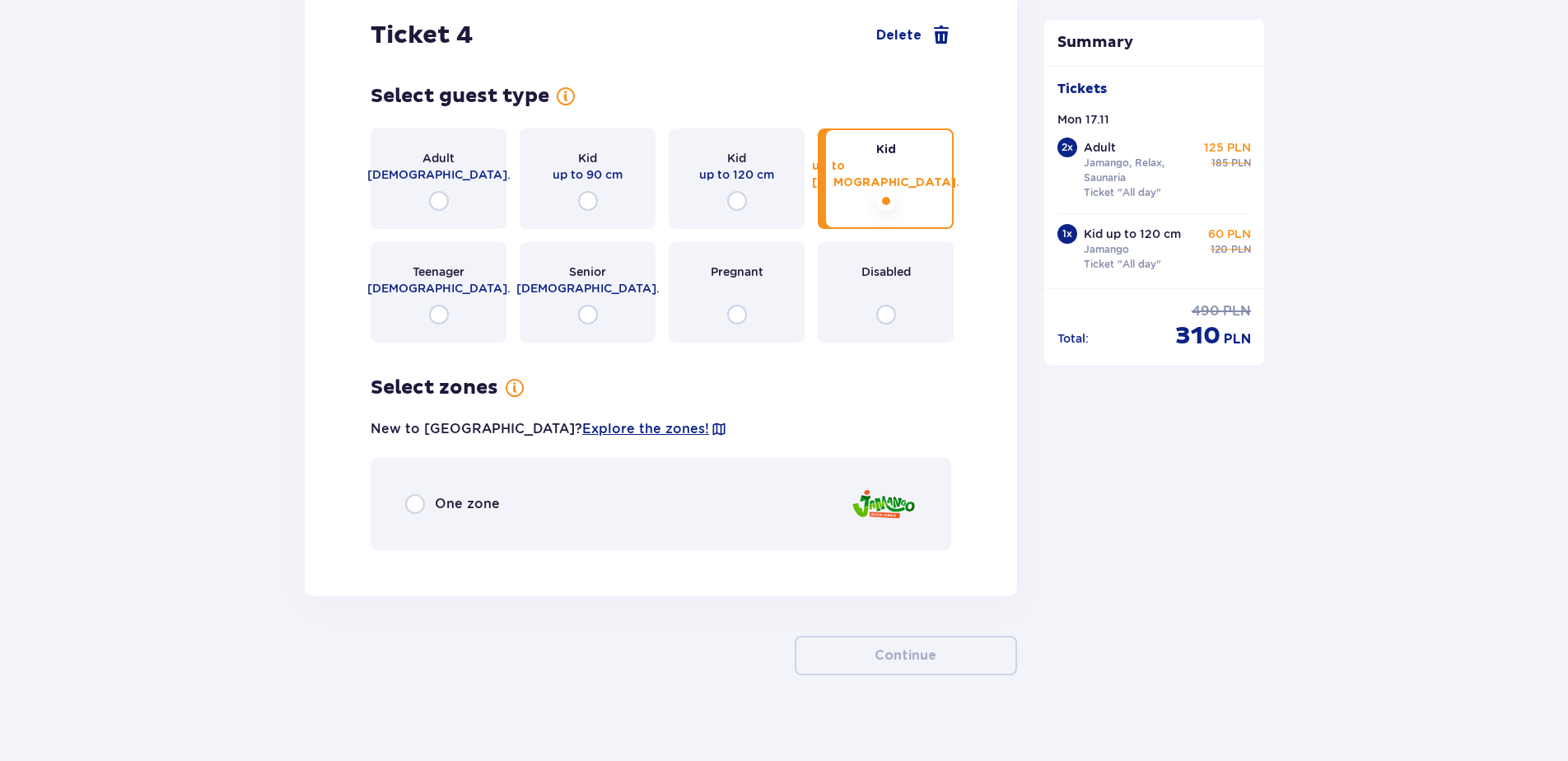
click at [486, 476] on div "One zone" at bounding box center [660, 504] width 580 height 92
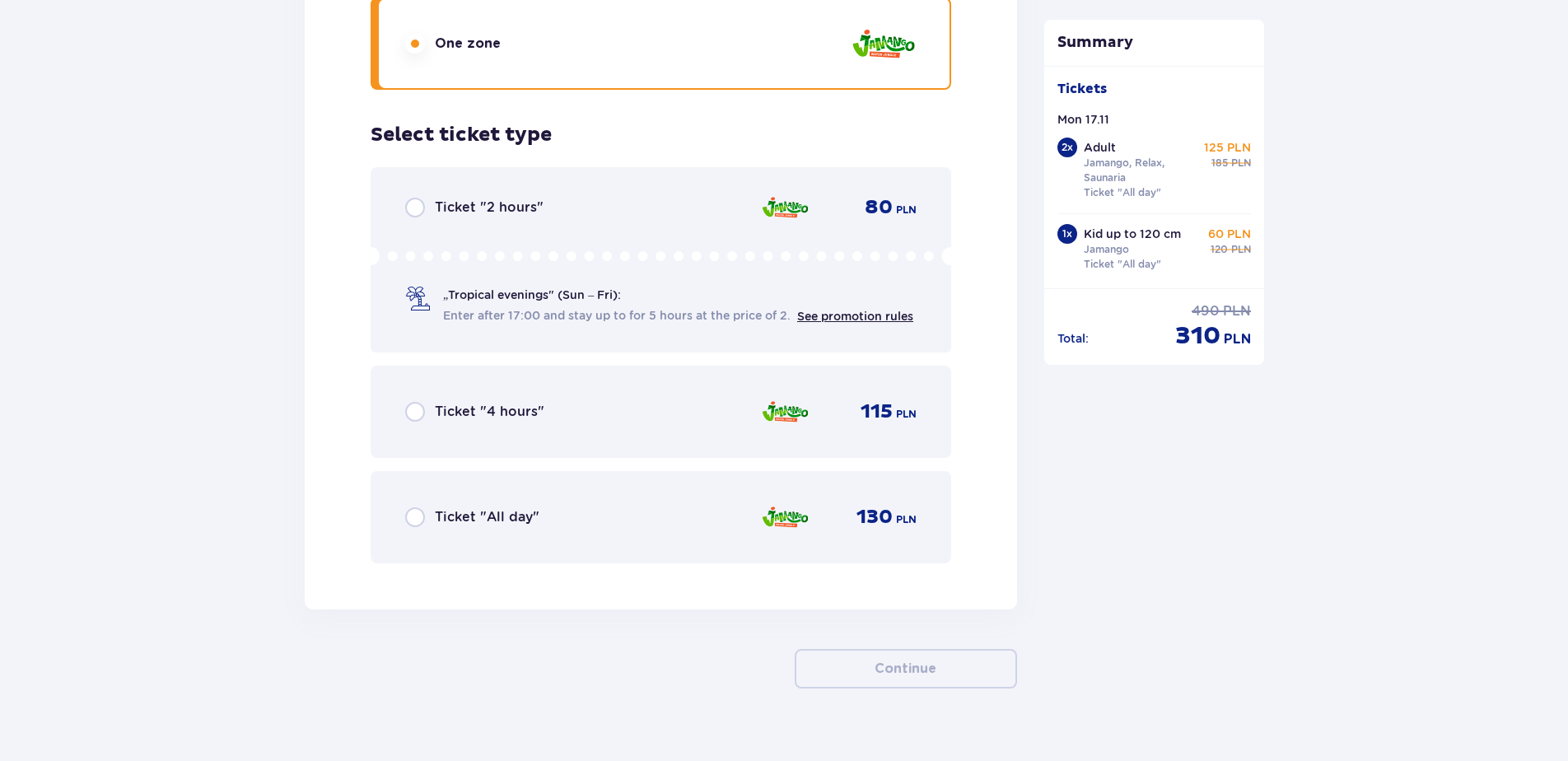
scroll to position [5167, 0]
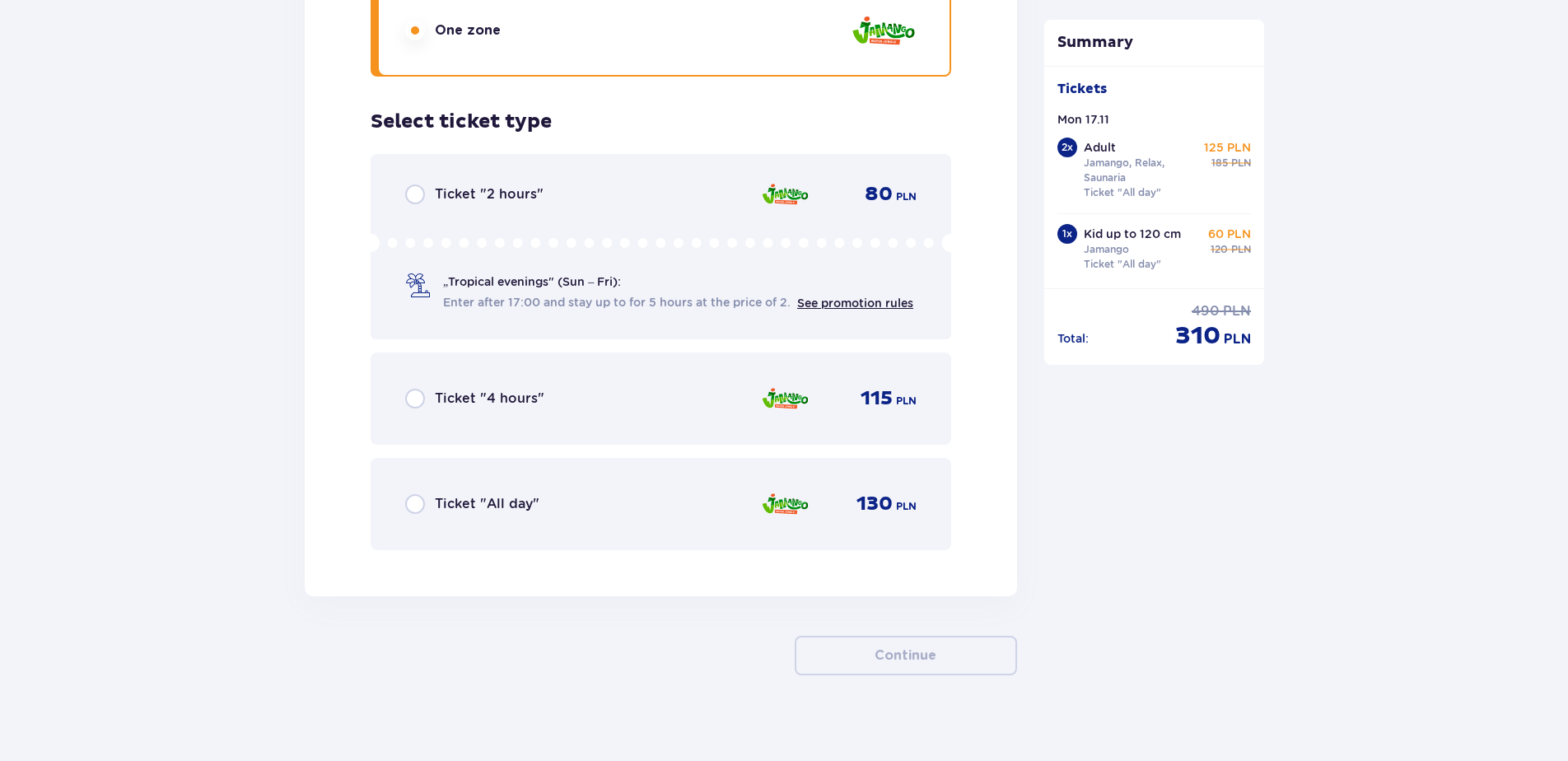
click at [464, 495] on span "Ticket "All day"" at bounding box center [486, 504] width 105 height 18
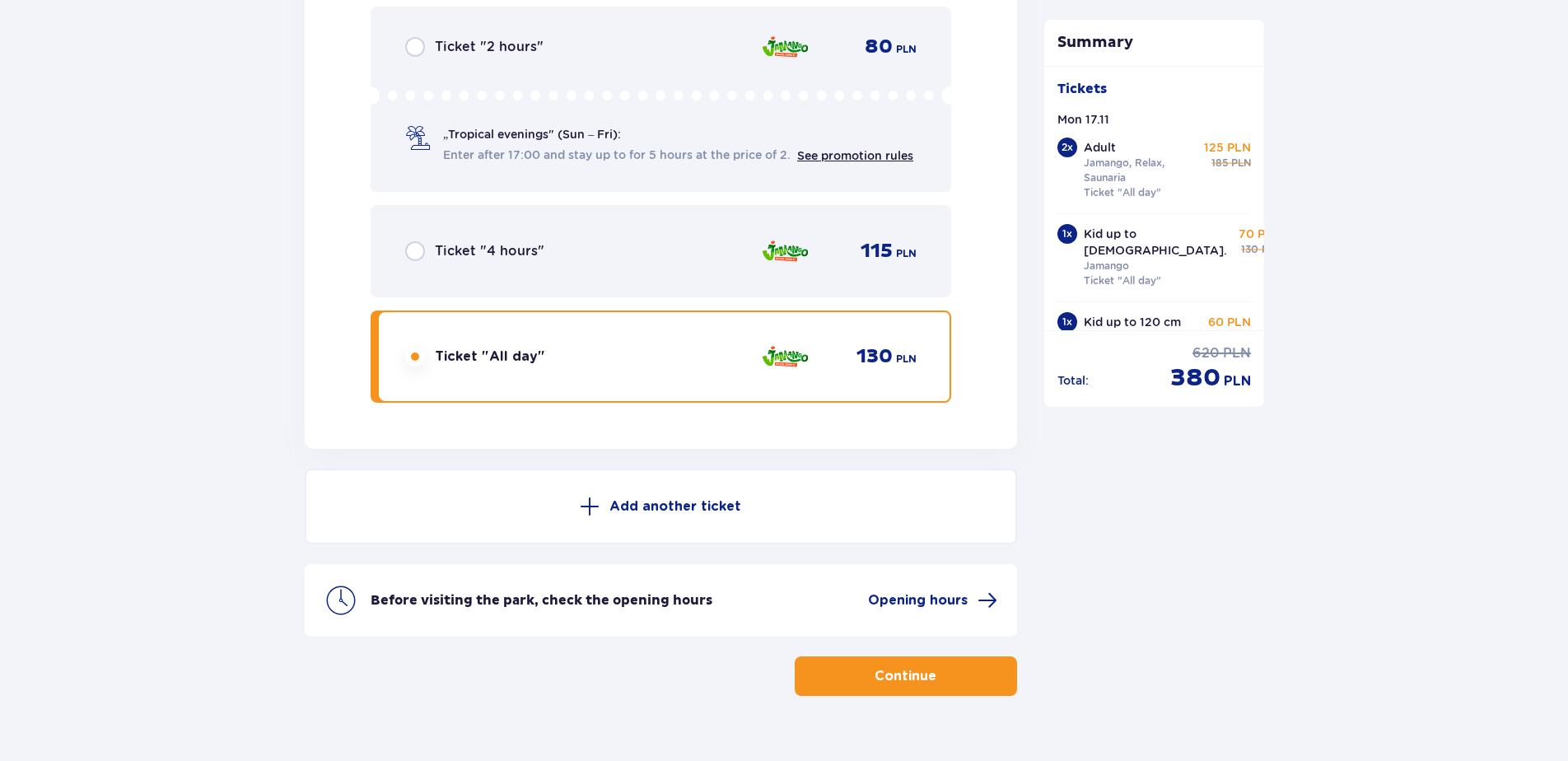
scroll to position [5336, 0]
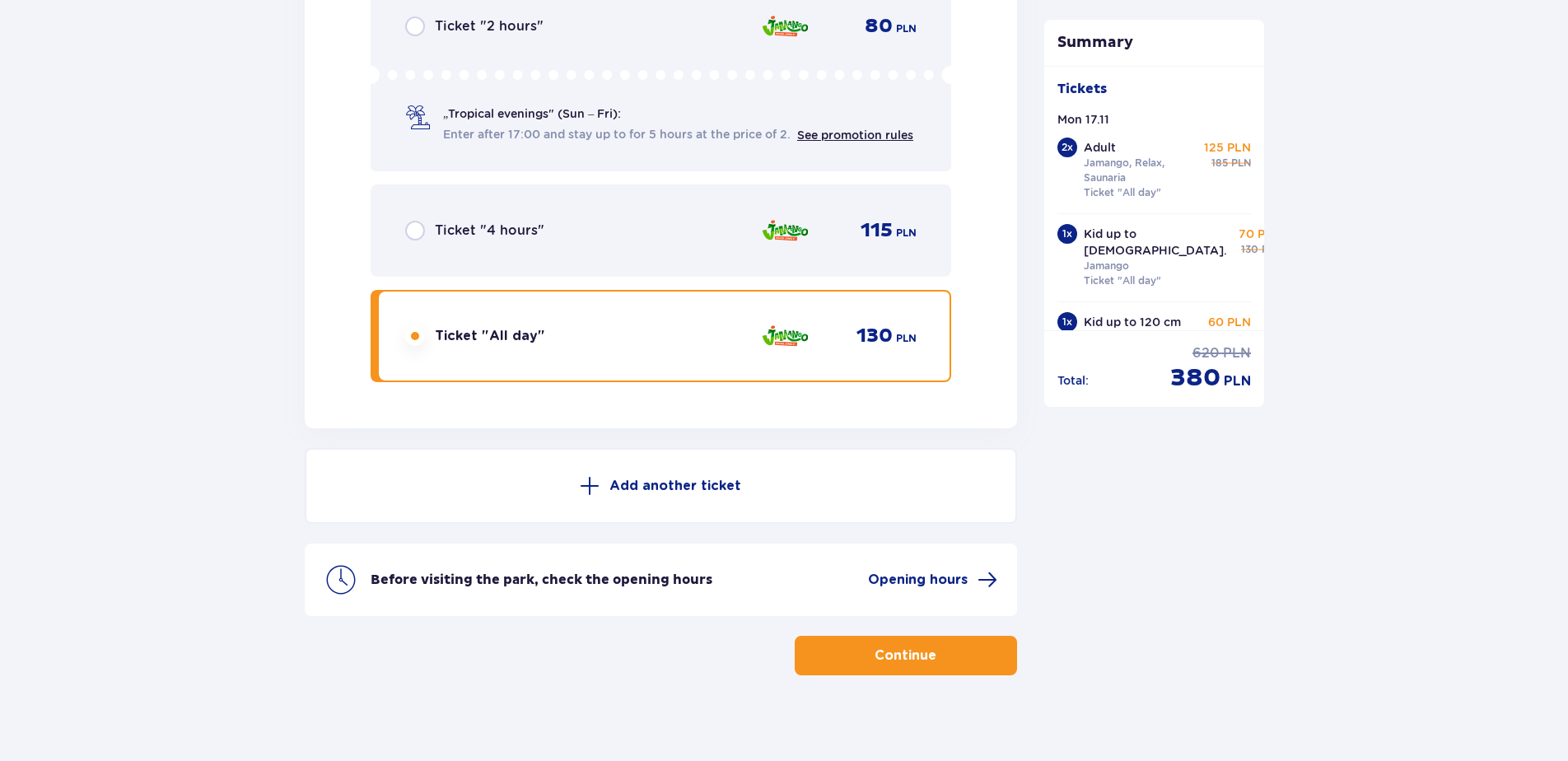
click at [932, 653] on span "button" at bounding box center [939, 655] width 20 height 20
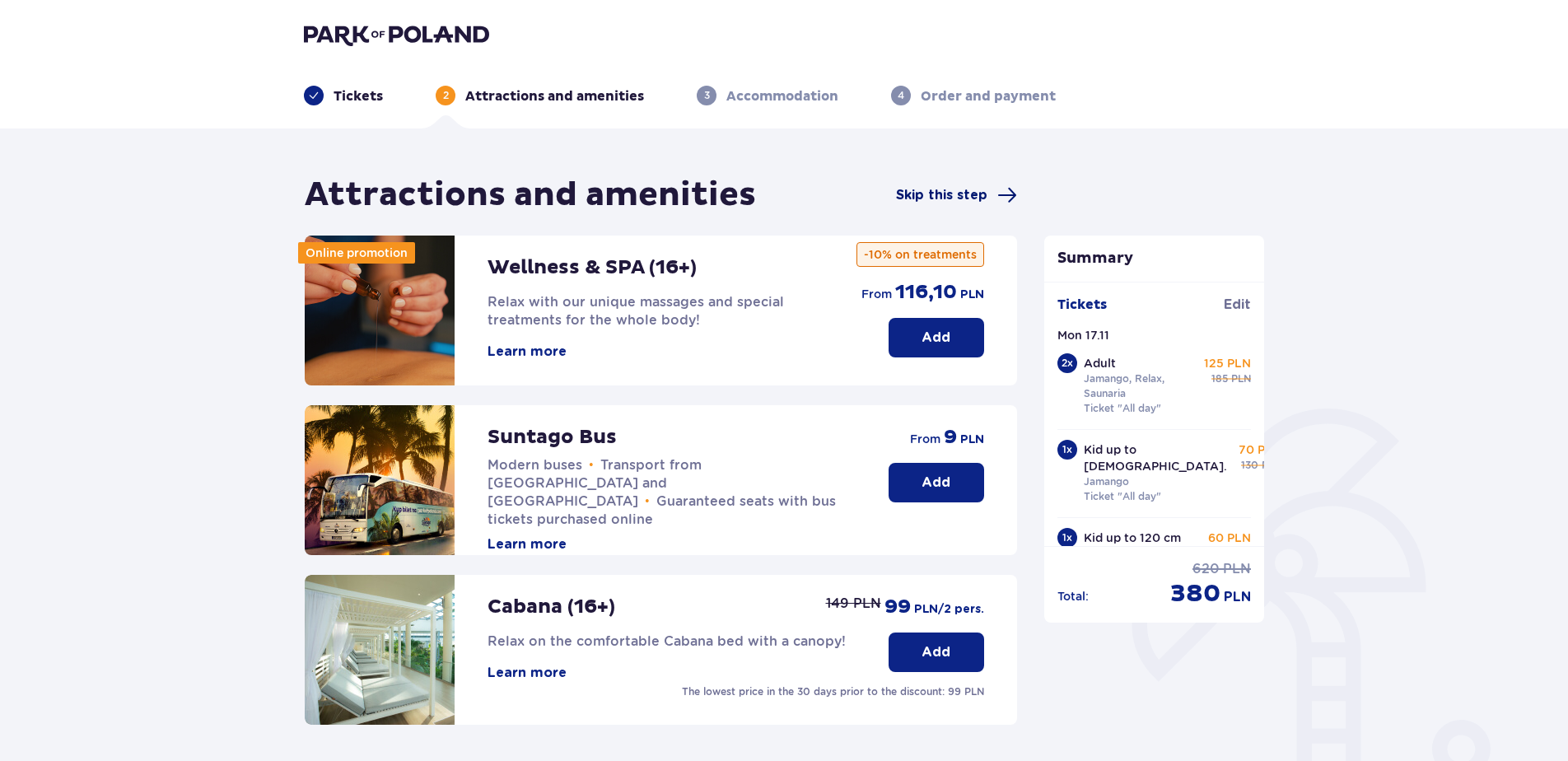
click at [938, 202] on span "Skip this step" at bounding box center [941, 195] width 91 height 18
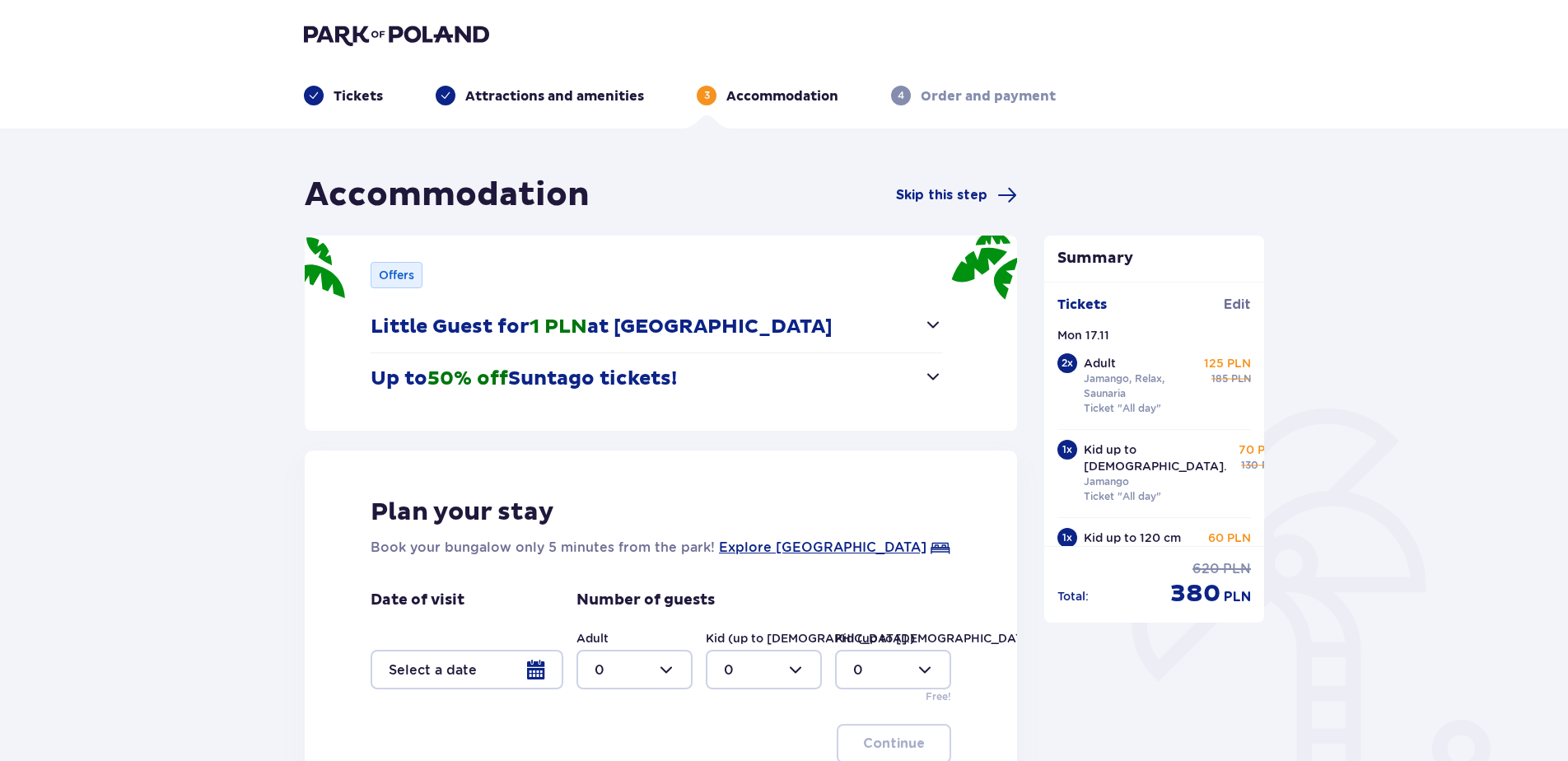
scroll to position [206, 0]
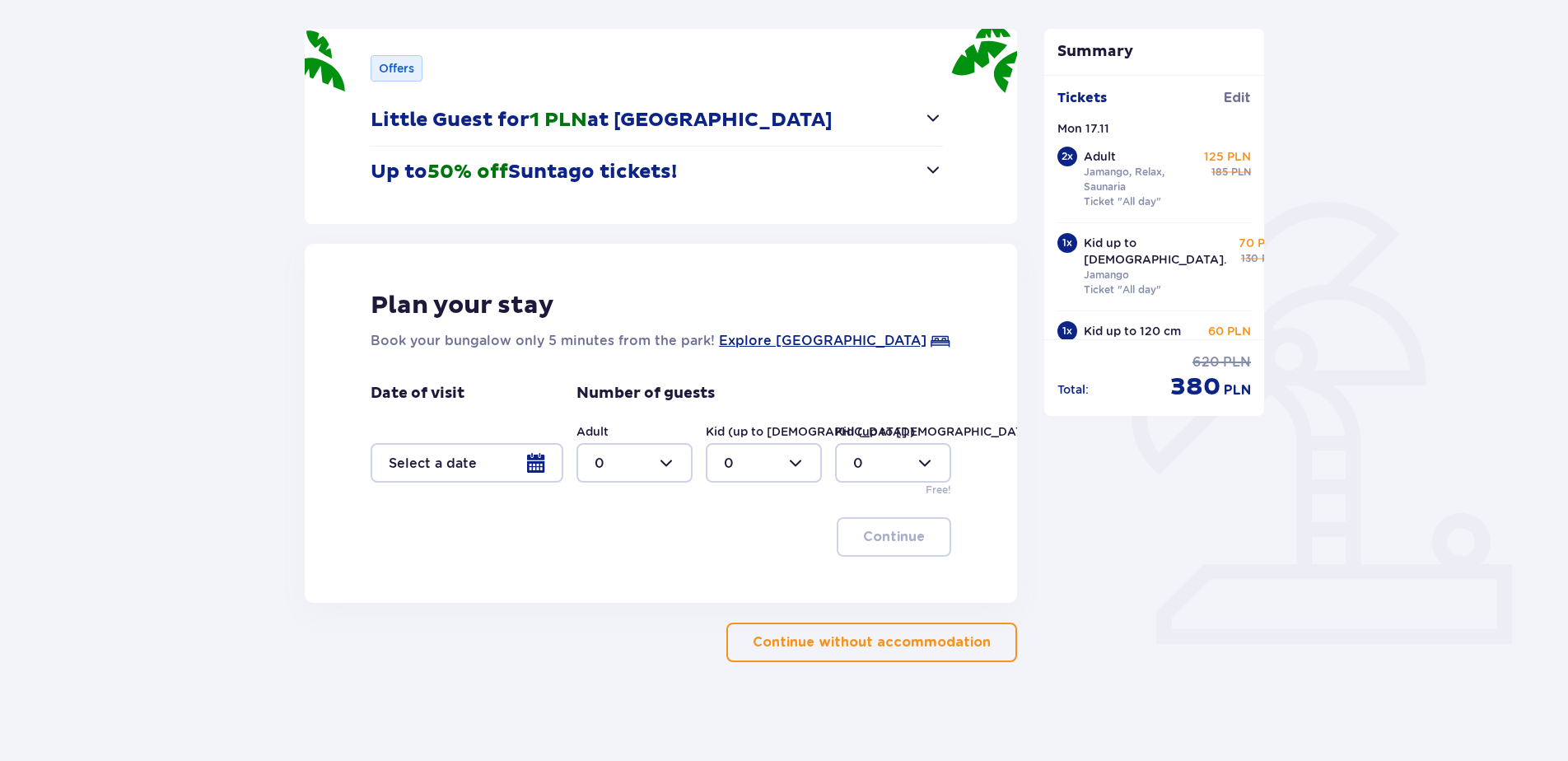
click at [542, 166] on p "Up to 50% off Suntago tickets!" at bounding box center [523, 173] width 306 height 25
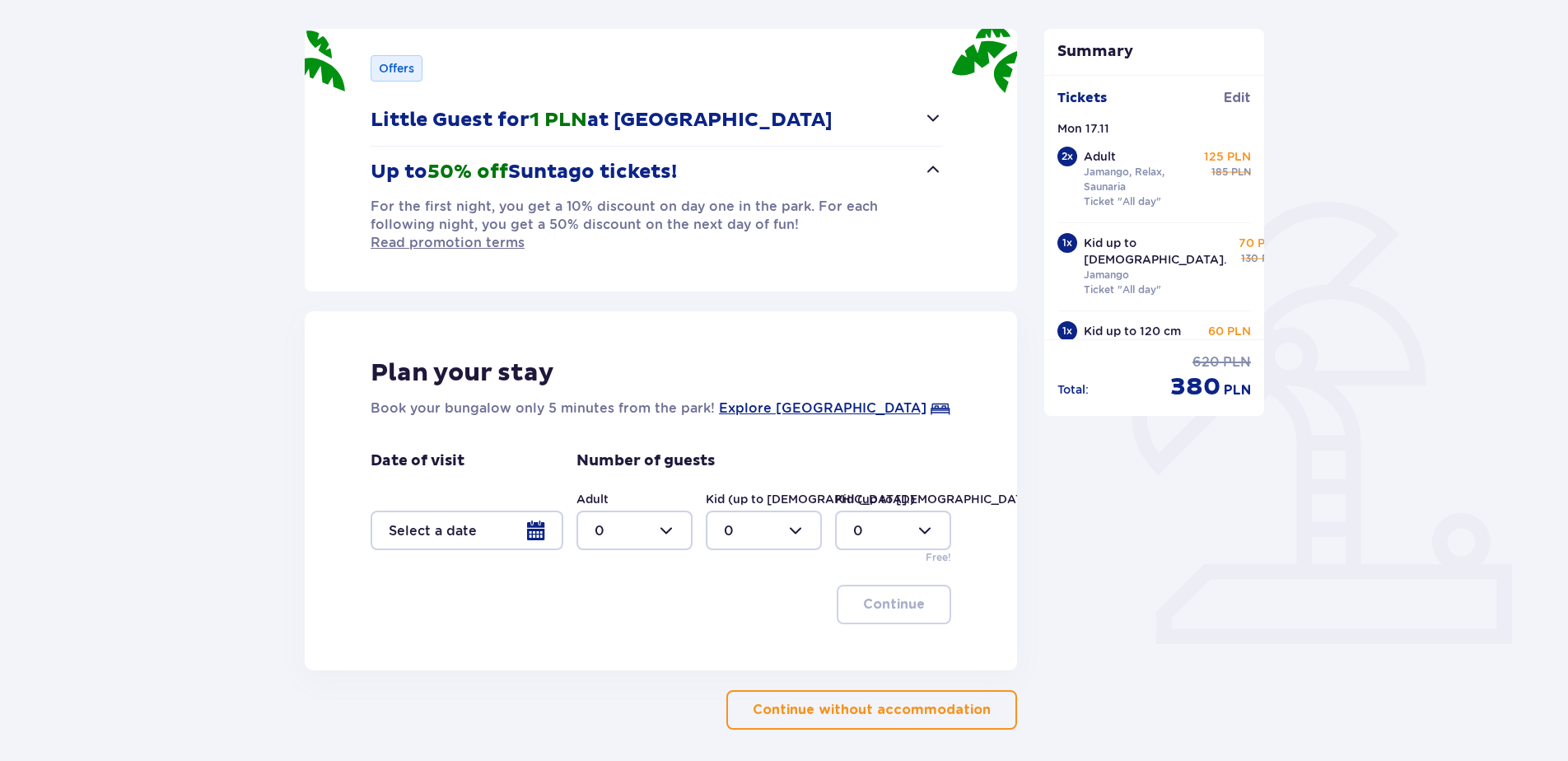
click at [722, 121] on p "Little Guest for 1 PLN at Suntago Village" at bounding box center [601, 120] width 462 height 25
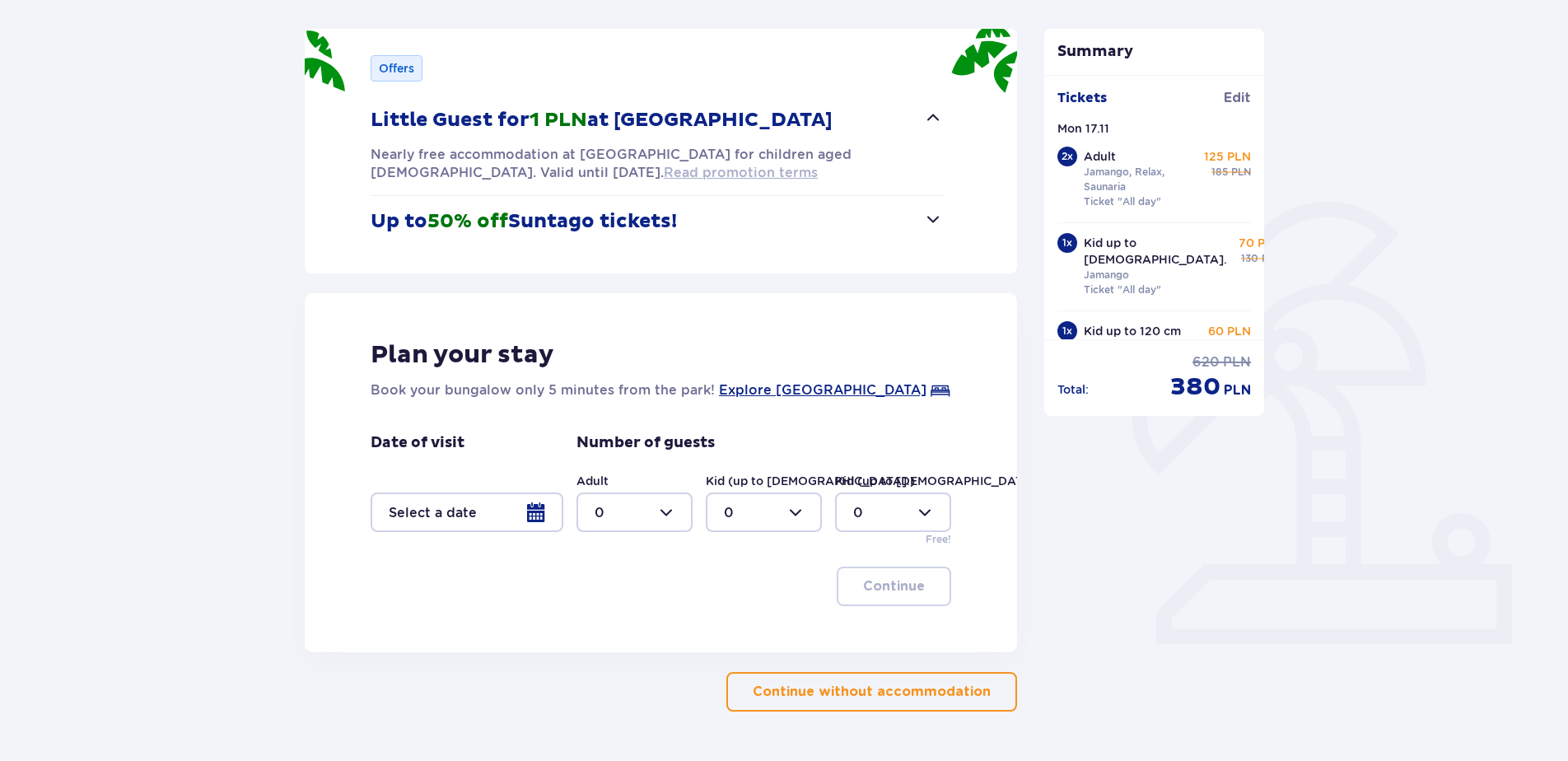
click at [664, 170] on span "Read promotion terms" at bounding box center [740, 173] width 154 height 18
click at [494, 516] on div at bounding box center [466, 511] width 193 height 39
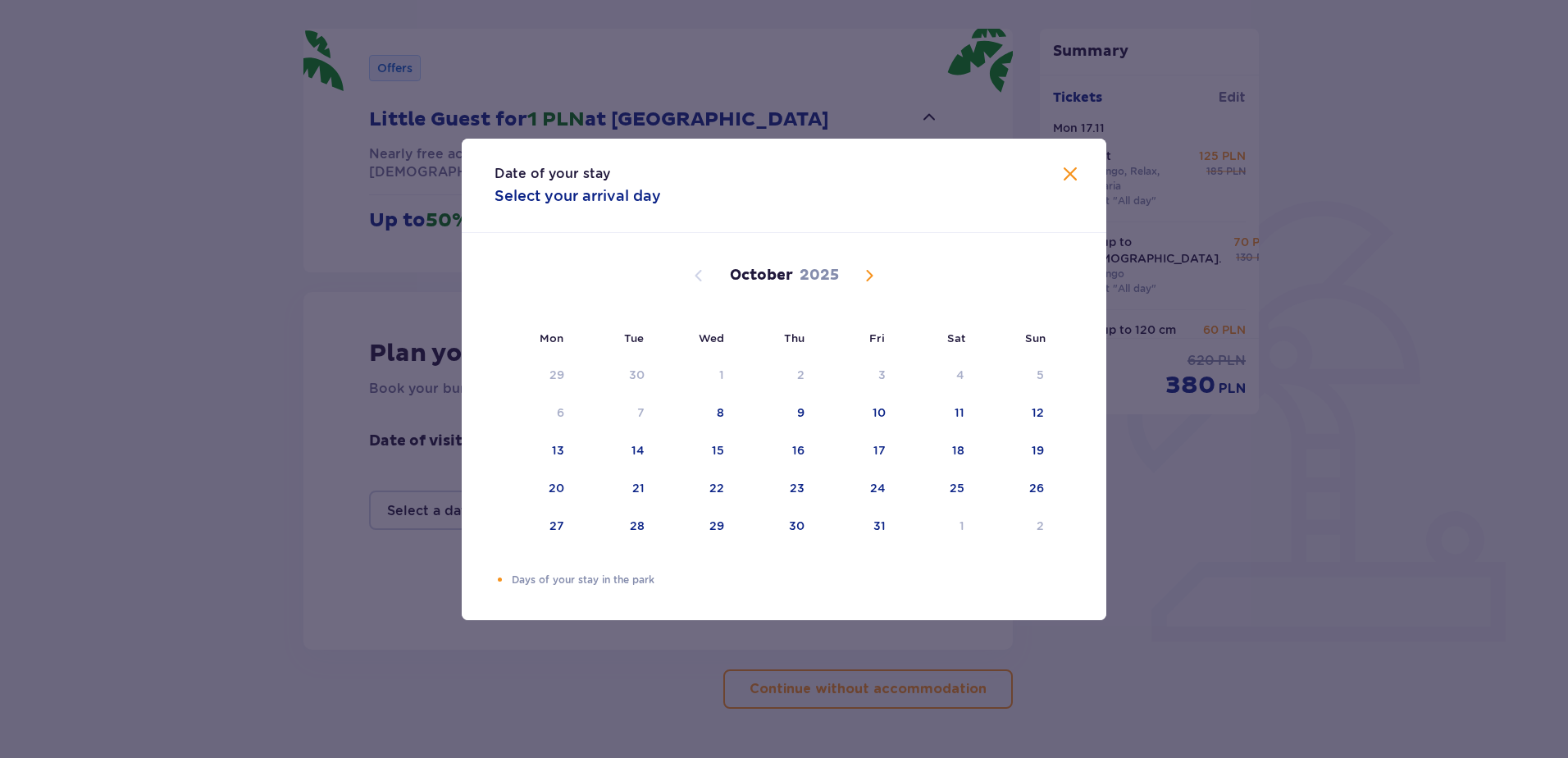
click at [888, 280] on div "October 2025" at bounding box center [784, 275] width 543 height 20
click at [869, 269] on span "Next month" at bounding box center [870, 275] width 20 height 20
click at [559, 490] on div "17" at bounding box center [558, 487] width 12 height 16
click at [621, 487] on div "18" at bounding box center [615, 489] width 79 height 36
type input "17.11.25 - 18.11.25"
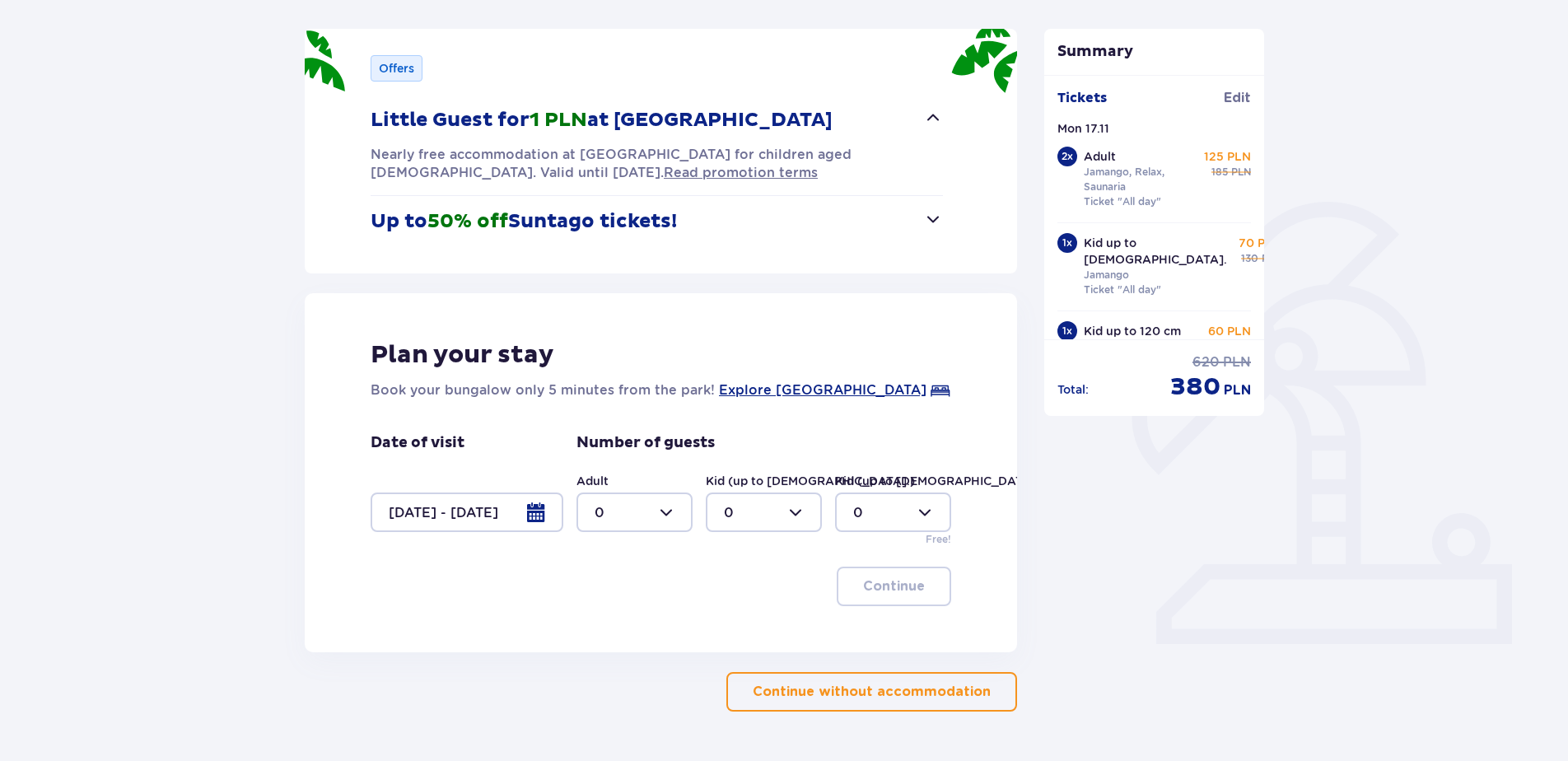
click at [651, 522] on div at bounding box center [634, 511] width 116 height 39
click at [625, 633] on div "2" at bounding box center [634, 631] width 80 height 18
type input "2"
click at [760, 499] on div at bounding box center [763, 511] width 116 height 39
click at [746, 628] on div "2" at bounding box center [763, 631] width 80 height 18
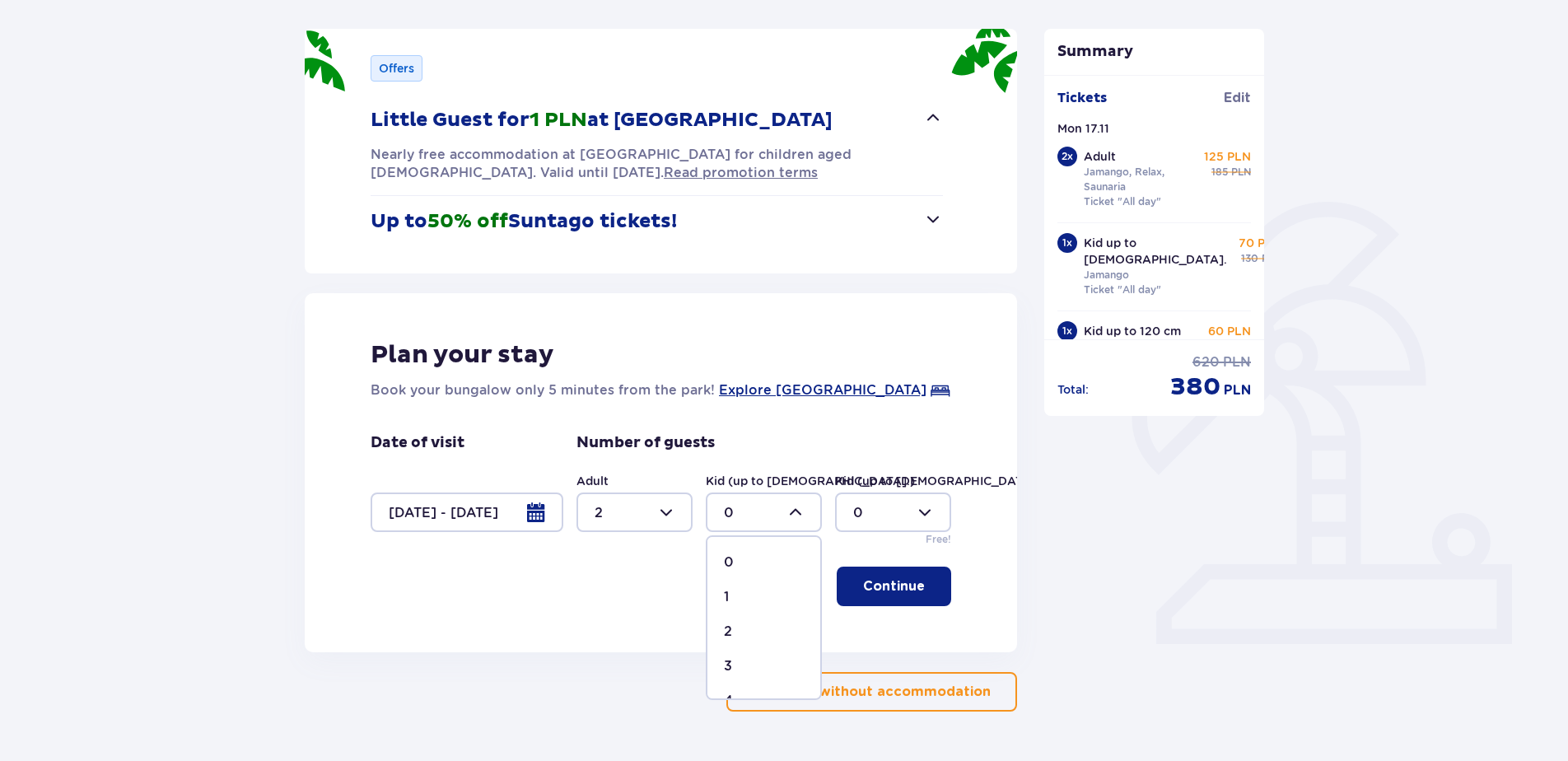
type input "2"
click at [871, 593] on p "Continue" at bounding box center [894, 586] width 61 height 18
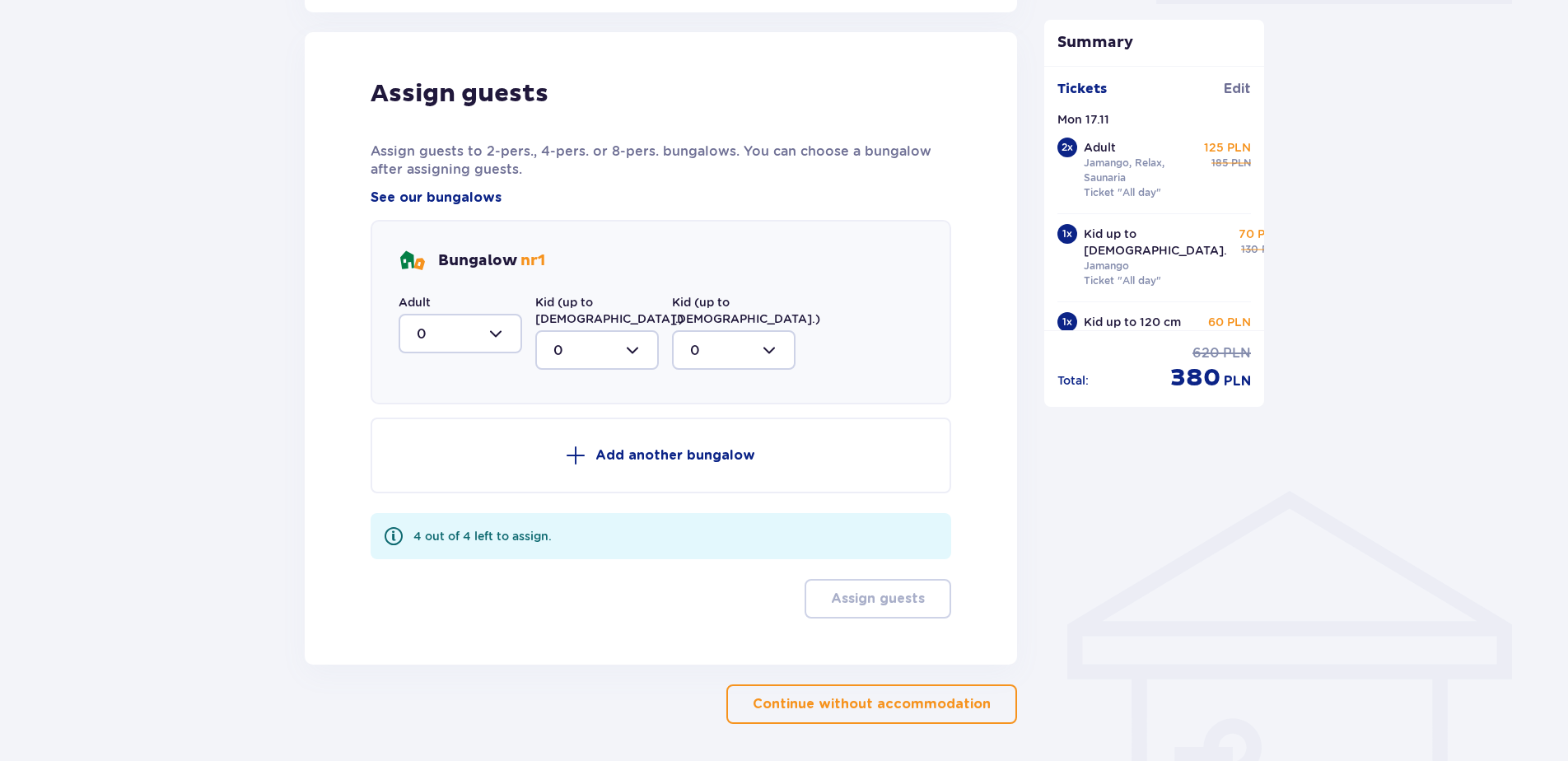
scroll to position [859, 0]
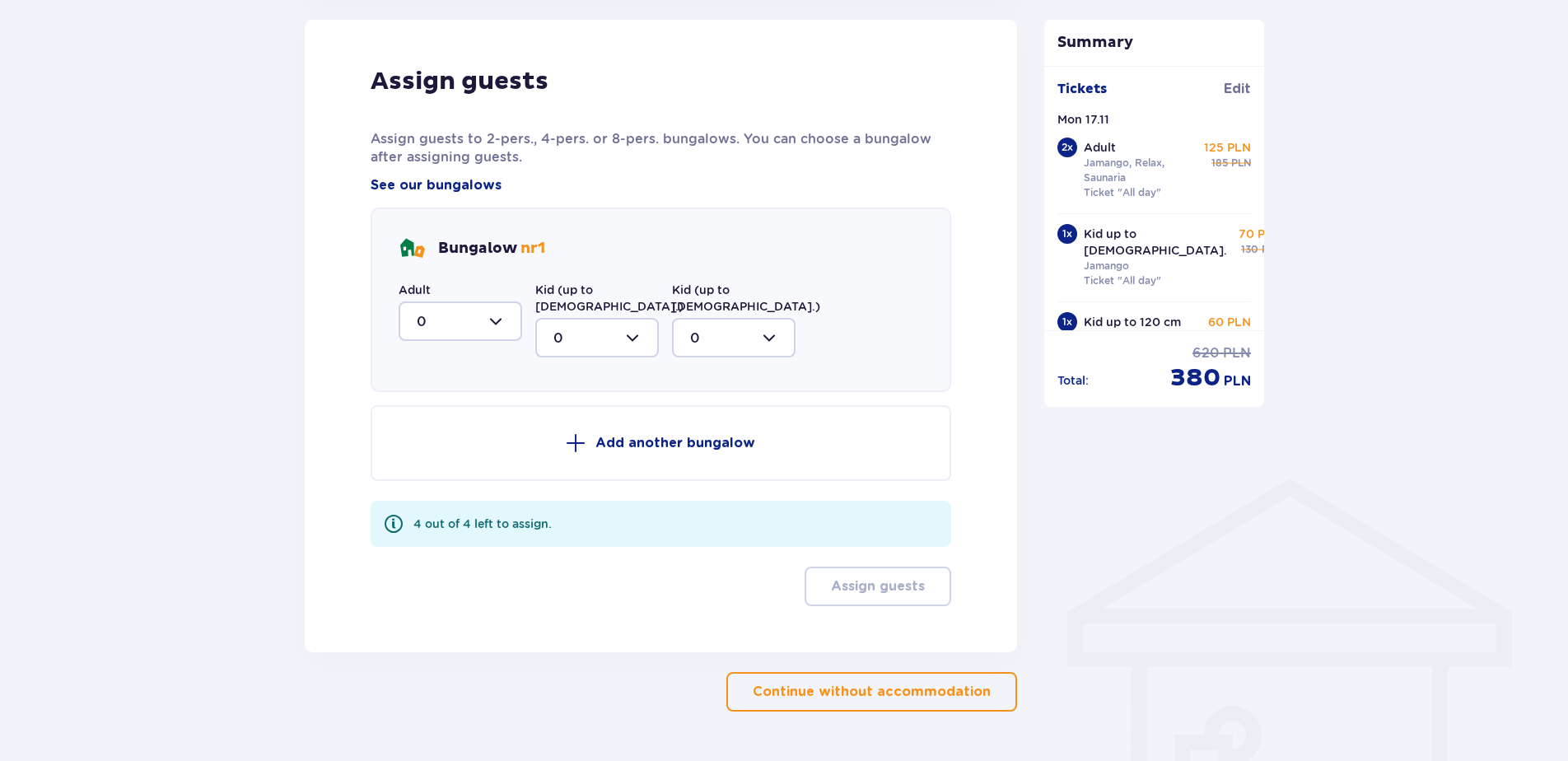
click at [467, 322] on div at bounding box center [460, 321] width 124 height 39
click at [456, 442] on div "2" at bounding box center [459, 440] width 87 height 18
type input "2"
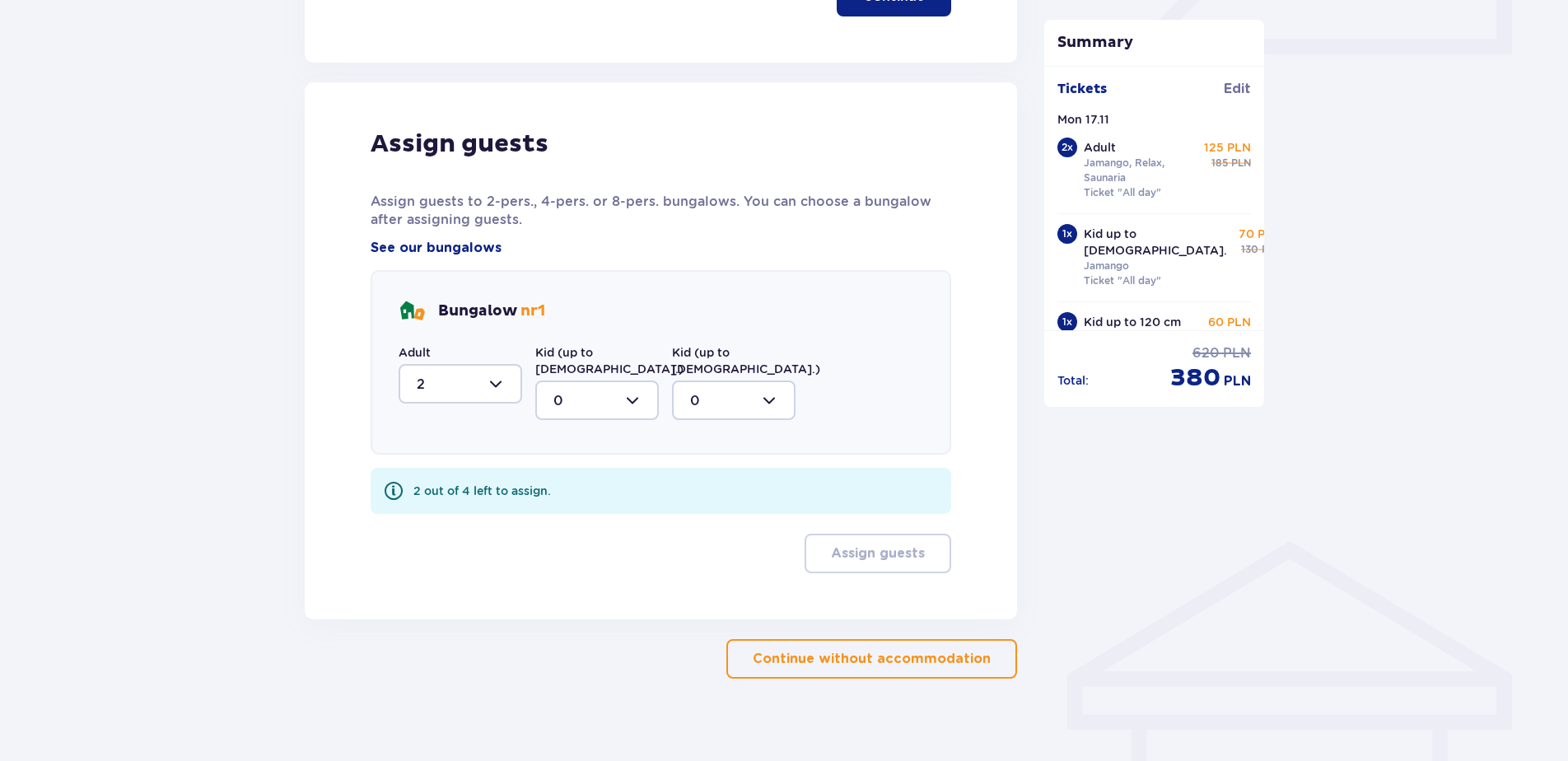
click at [574, 381] on div at bounding box center [597, 400] width 124 height 39
click at [585, 511] on div "2" at bounding box center [597, 519] width 87 height 18
type input "2"
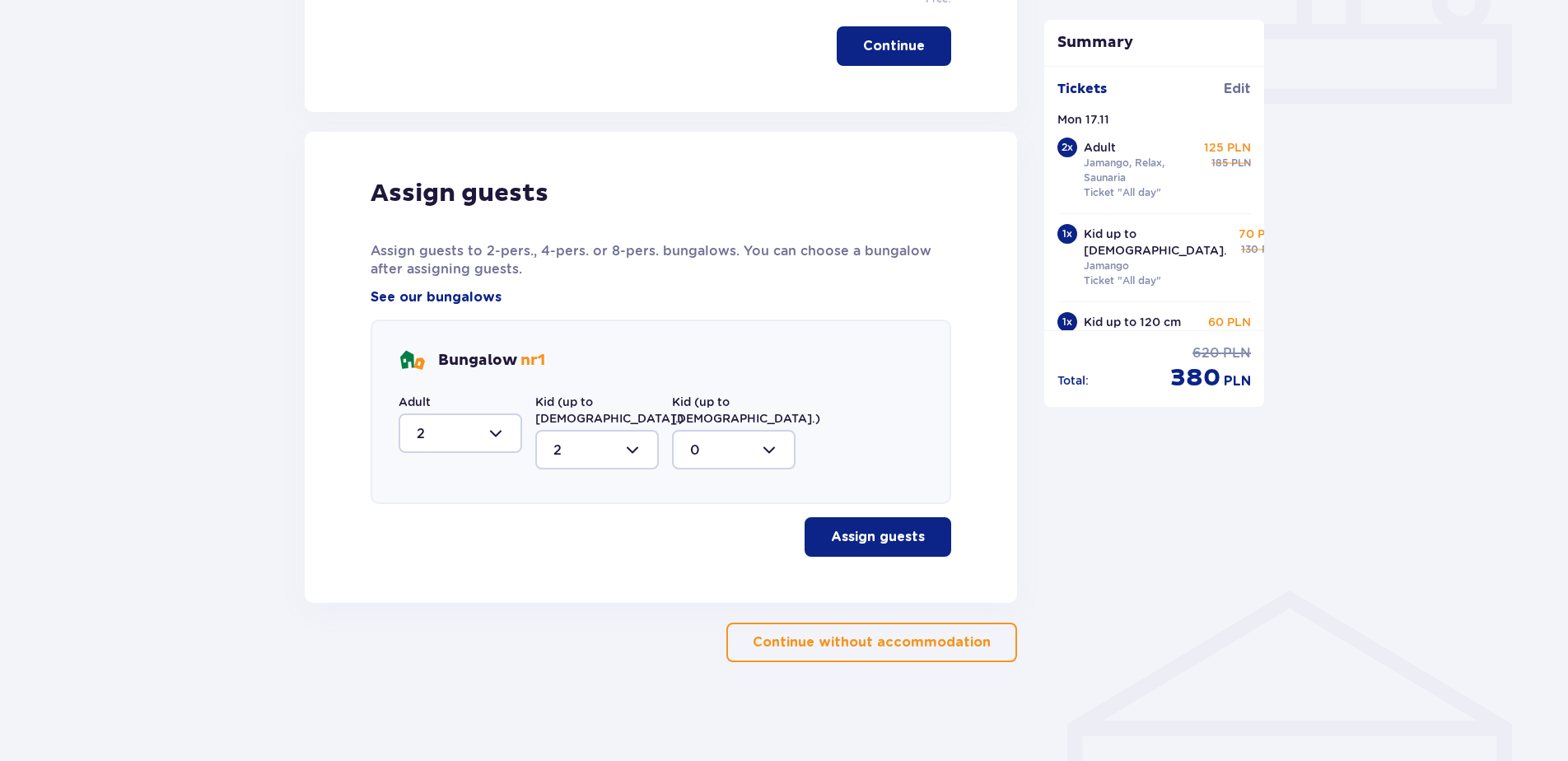
scroll to position [730, 0]
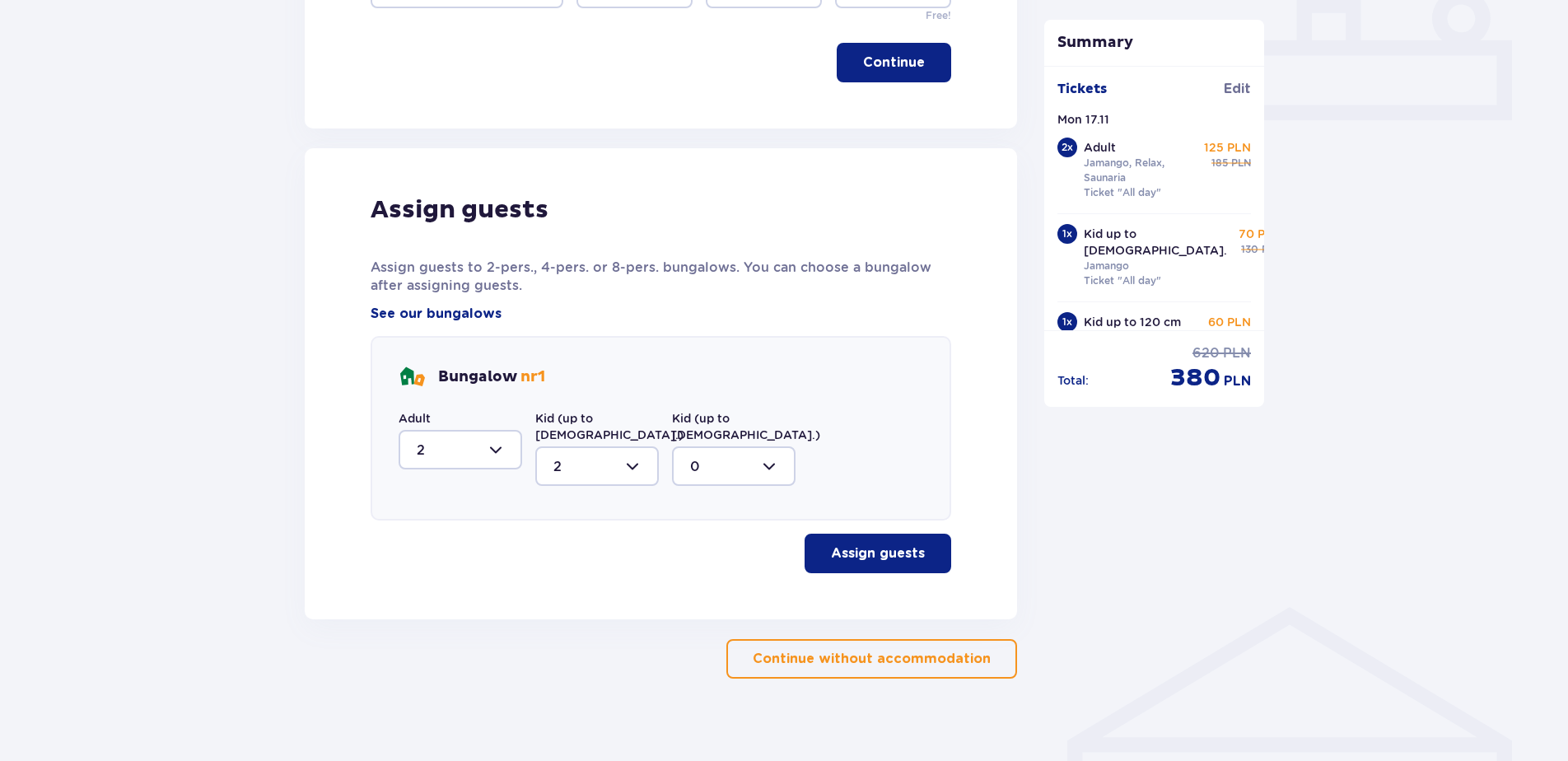
click at [851, 544] on p "Assign guests" at bounding box center [878, 553] width 94 height 18
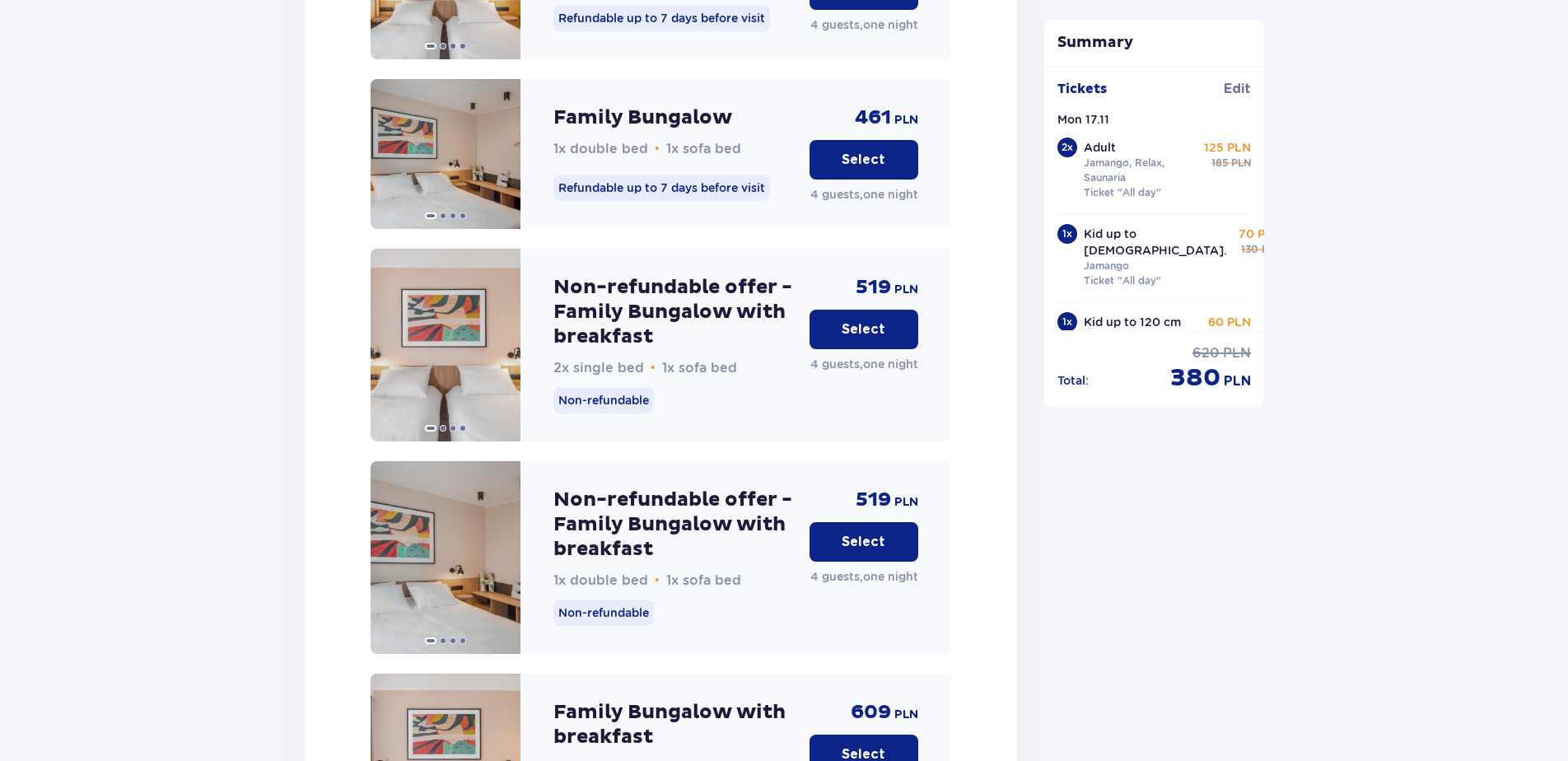
scroll to position [2076, 0]
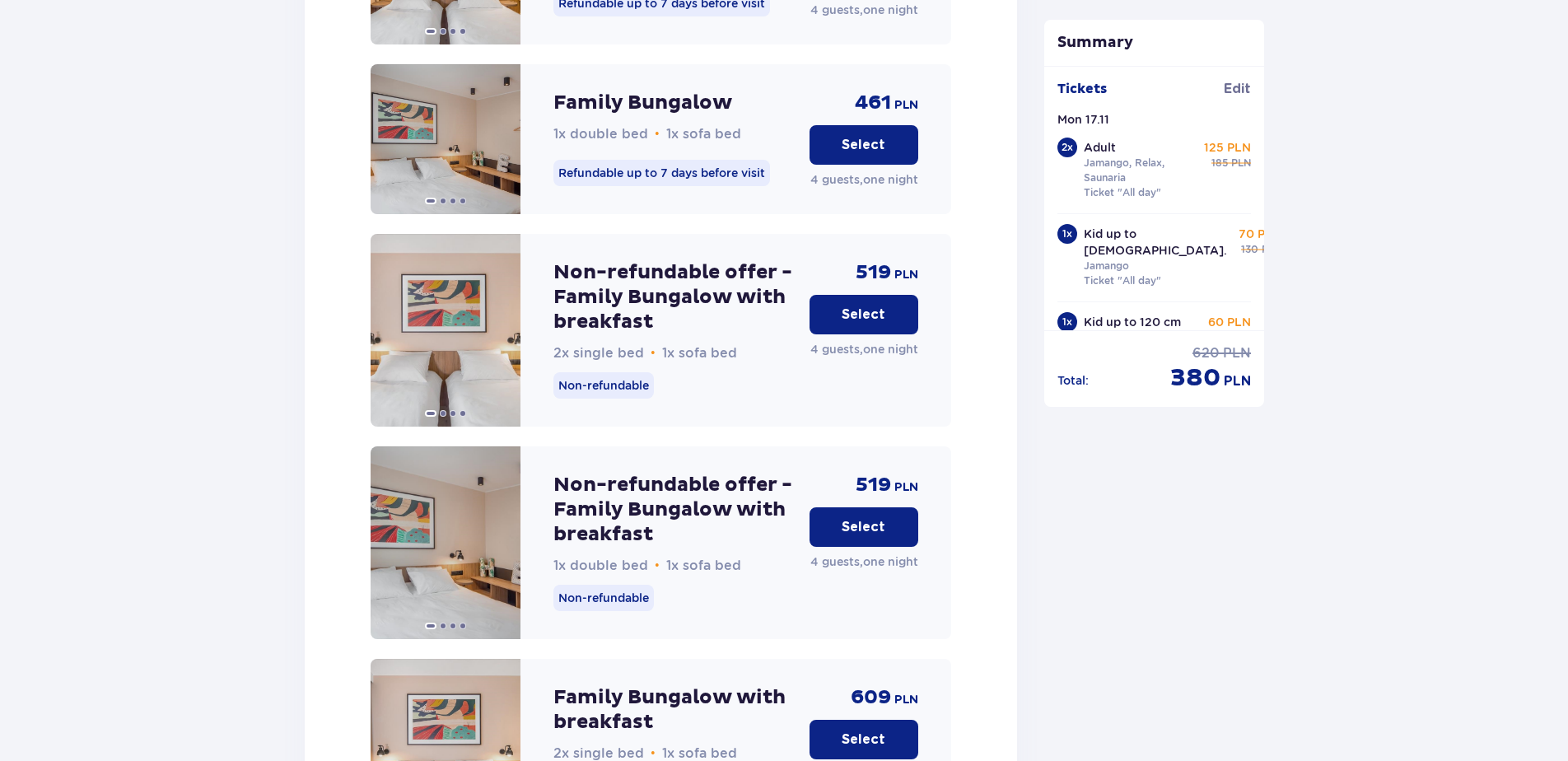
click at [874, 518] on p "Select" at bounding box center [862, 527] width 43 height 18
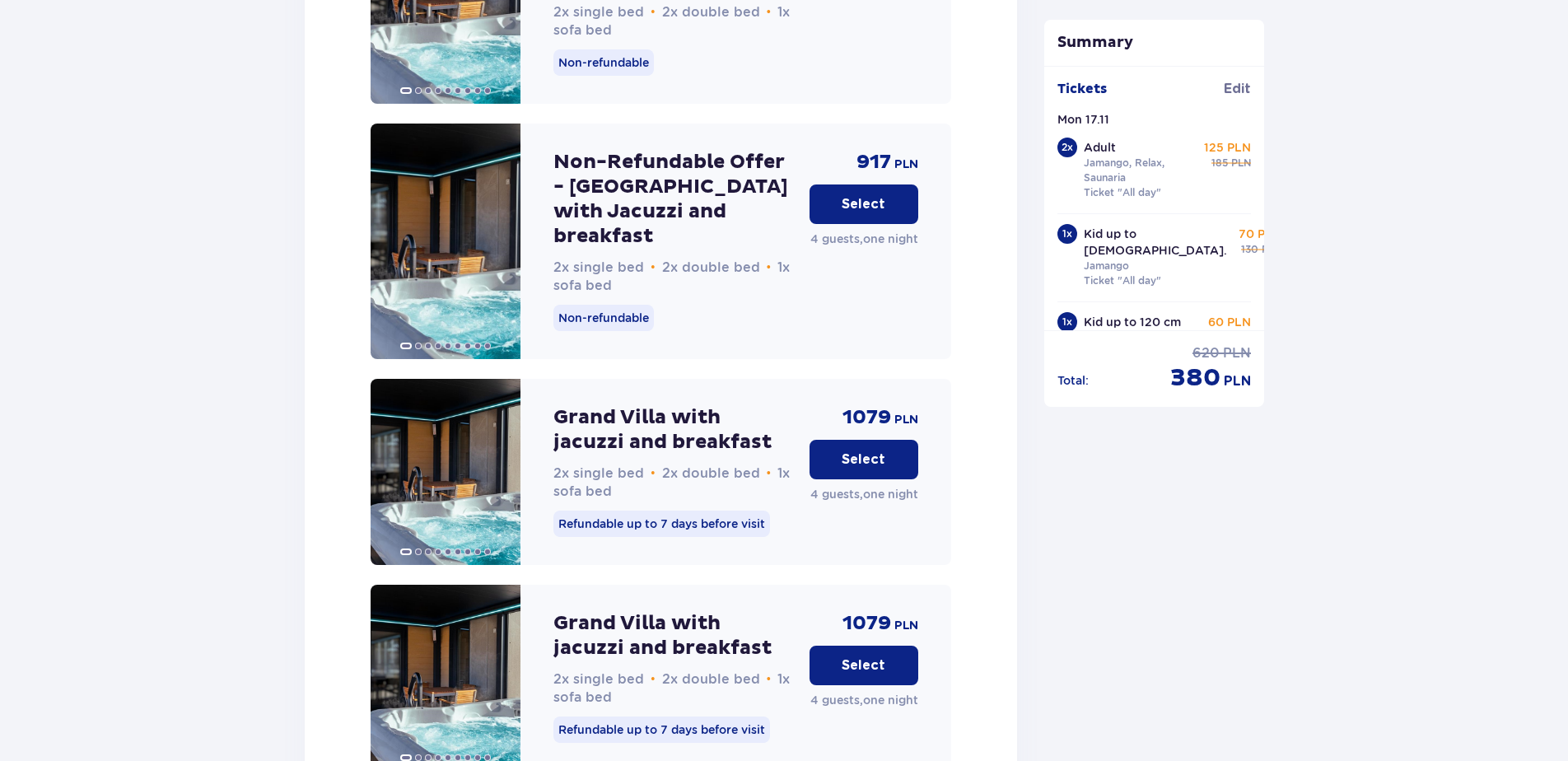
scroll to position [4296, 0]
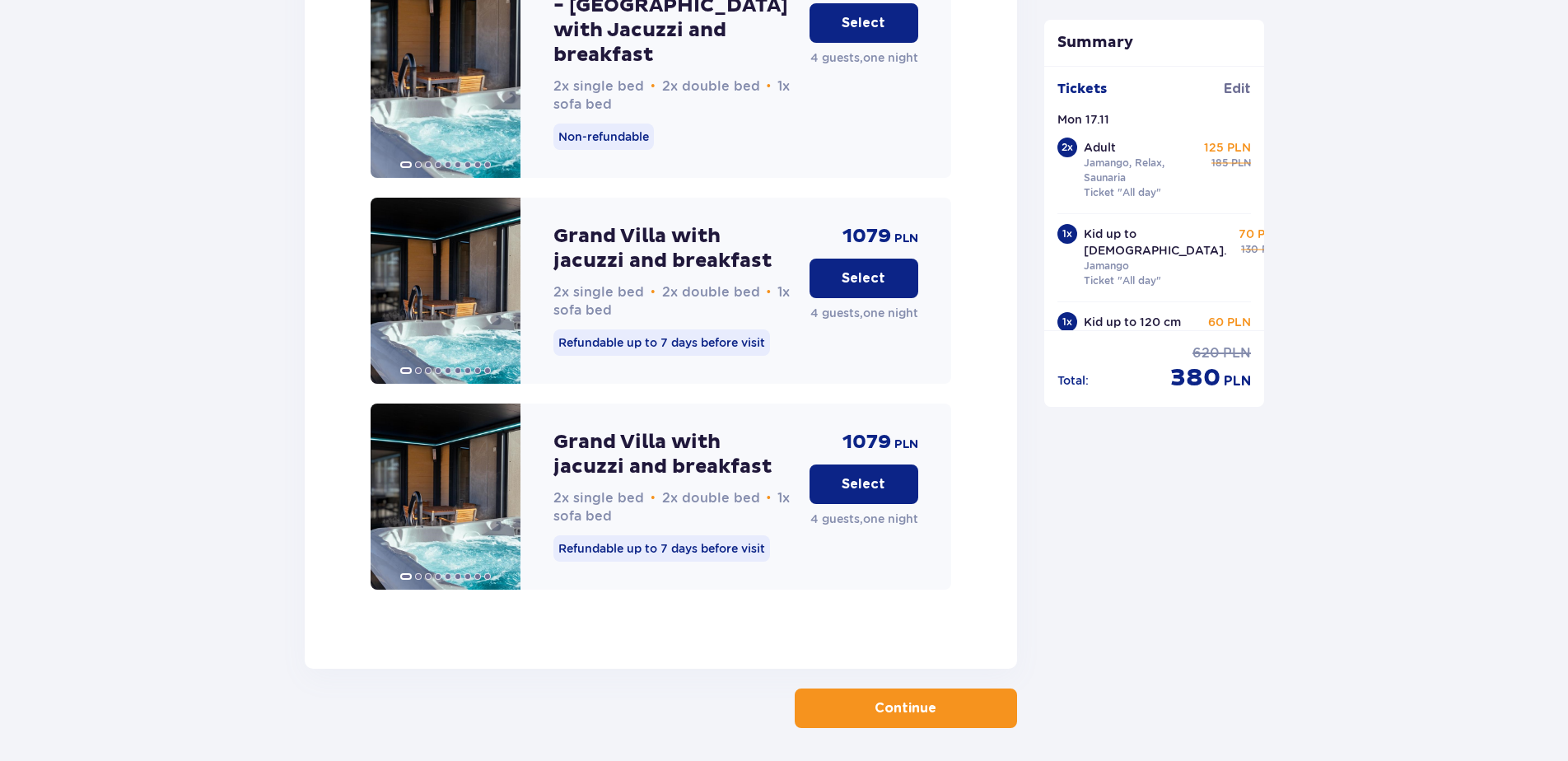
click at [974, 689] on button "Continue" at bounding box center [905, 708] width 222 height 39
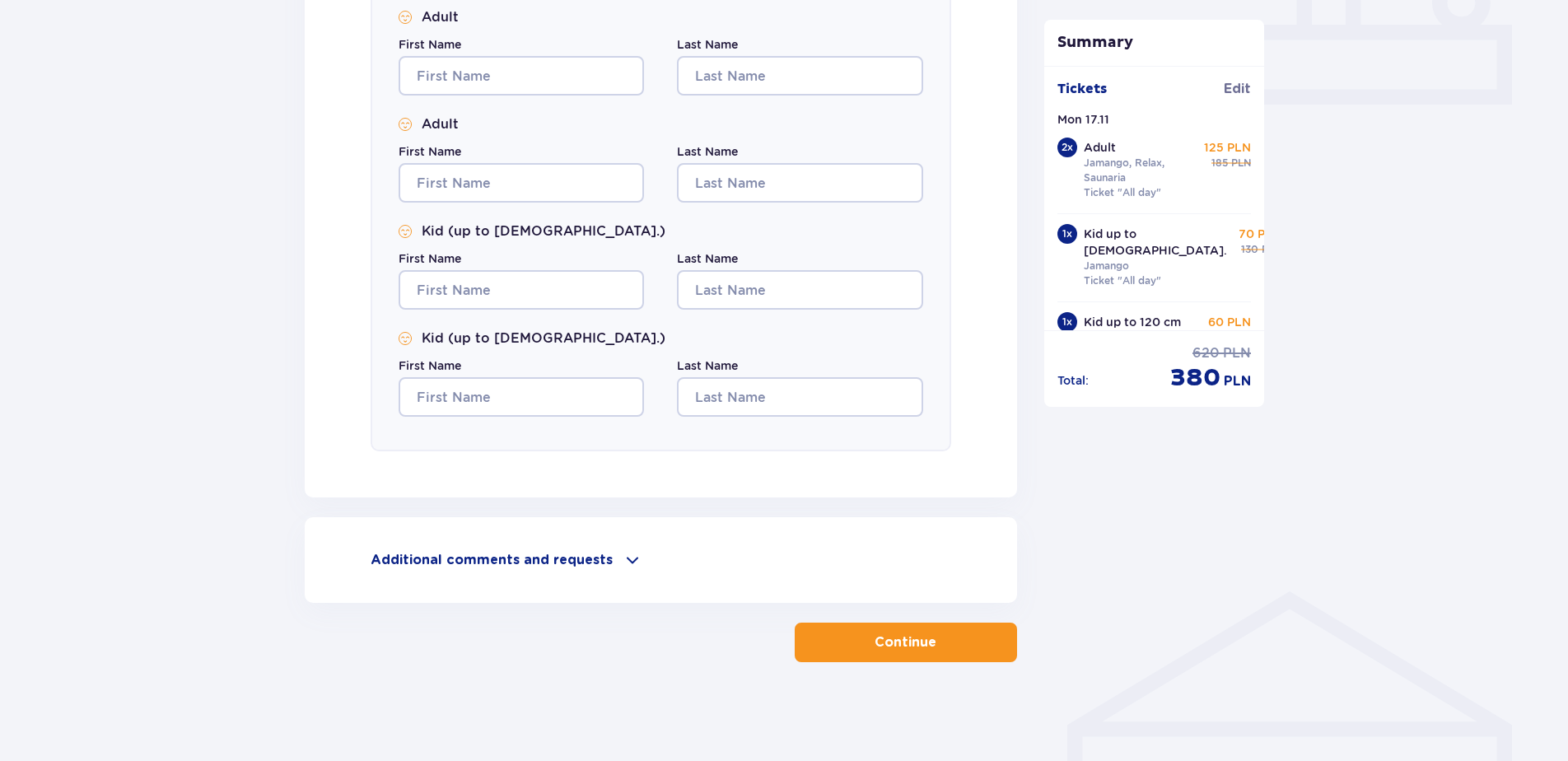
click at [986, 640] on button "Continue" at bounding box center [905, 642] width 222 height 39
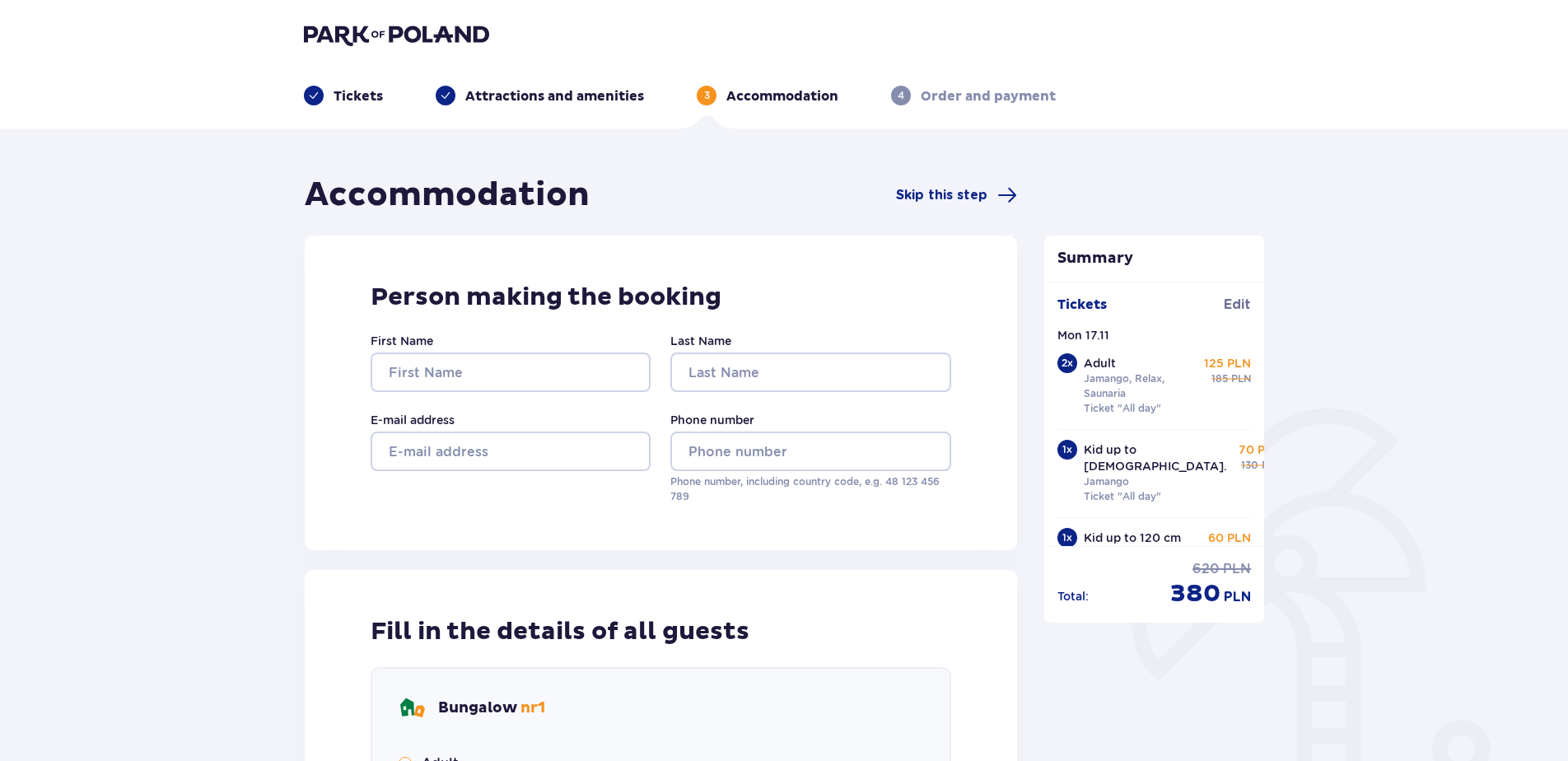
click at [981, 179] on div "Accommodation Skip this step" at bounding box center [661, 195] width 713 height 41
click at [986, 189] on span "Skip this step" at bounding box center [941, 195] width 91 height 18
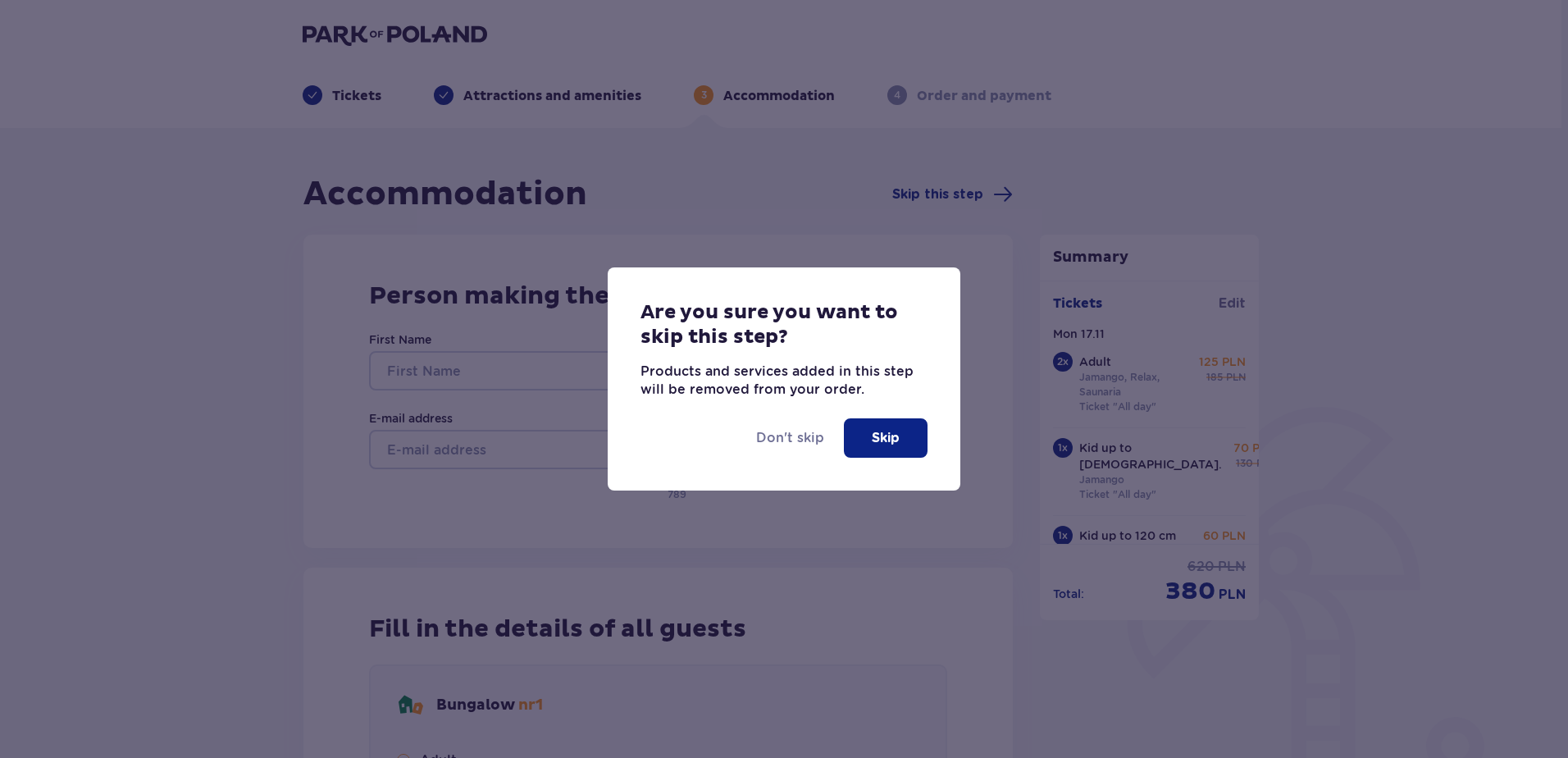
click at [883, 430] on p "Skip" at bounding box center [886, 438] width 28 height 18
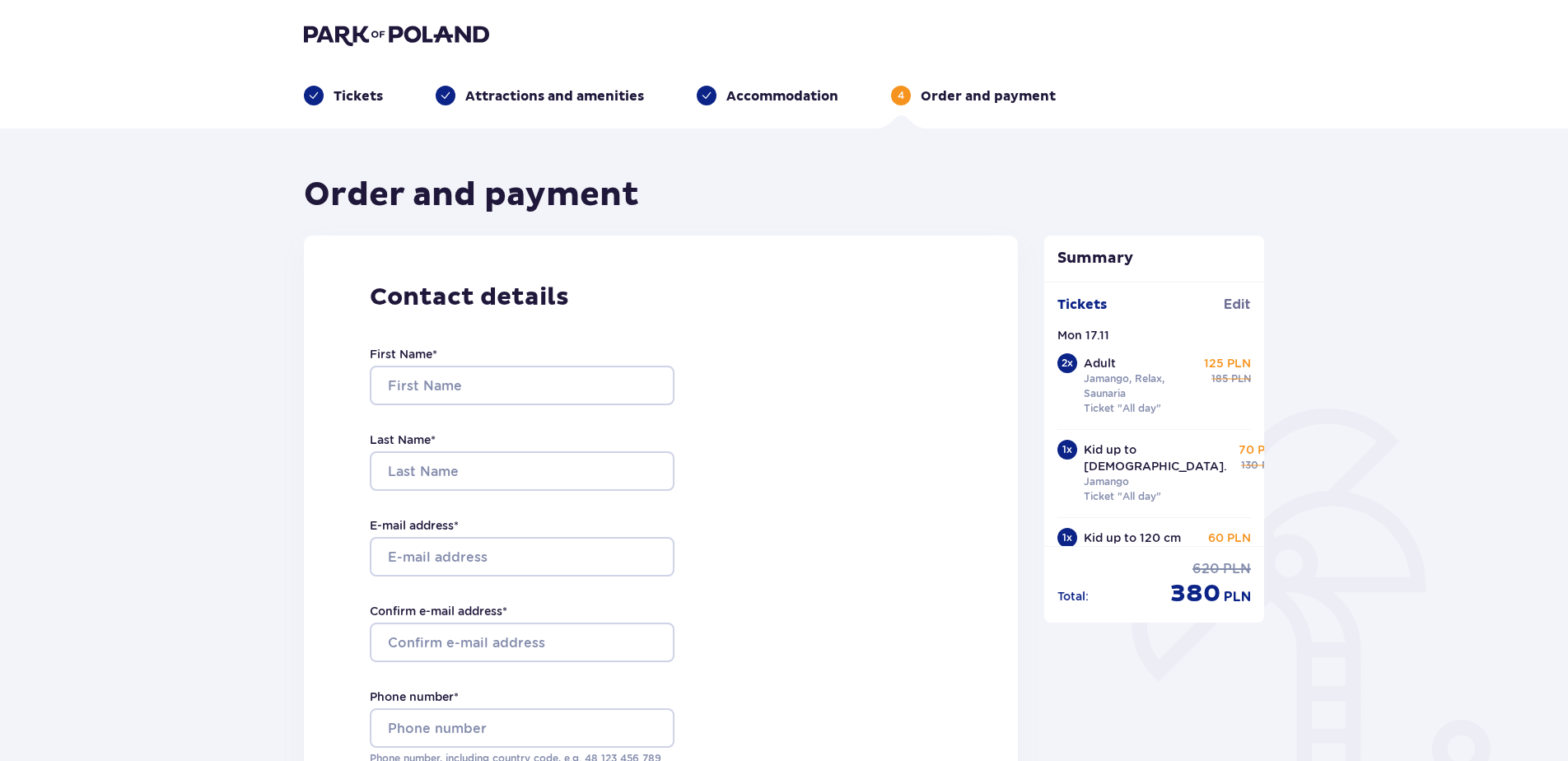
click at [411, 32] on img at bounding box center [396, 35] width 185 height 23
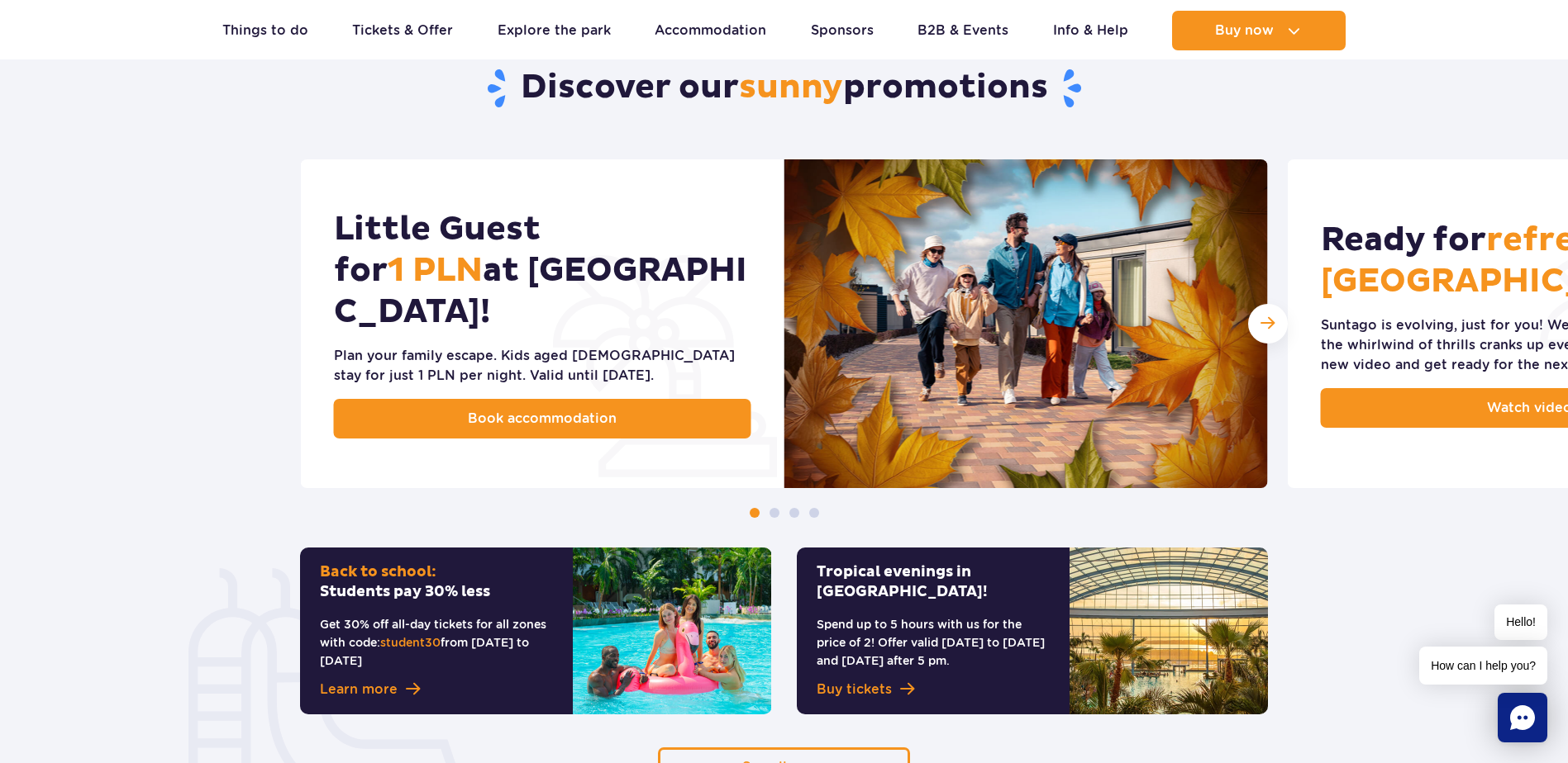
scroll to position [744, 0]
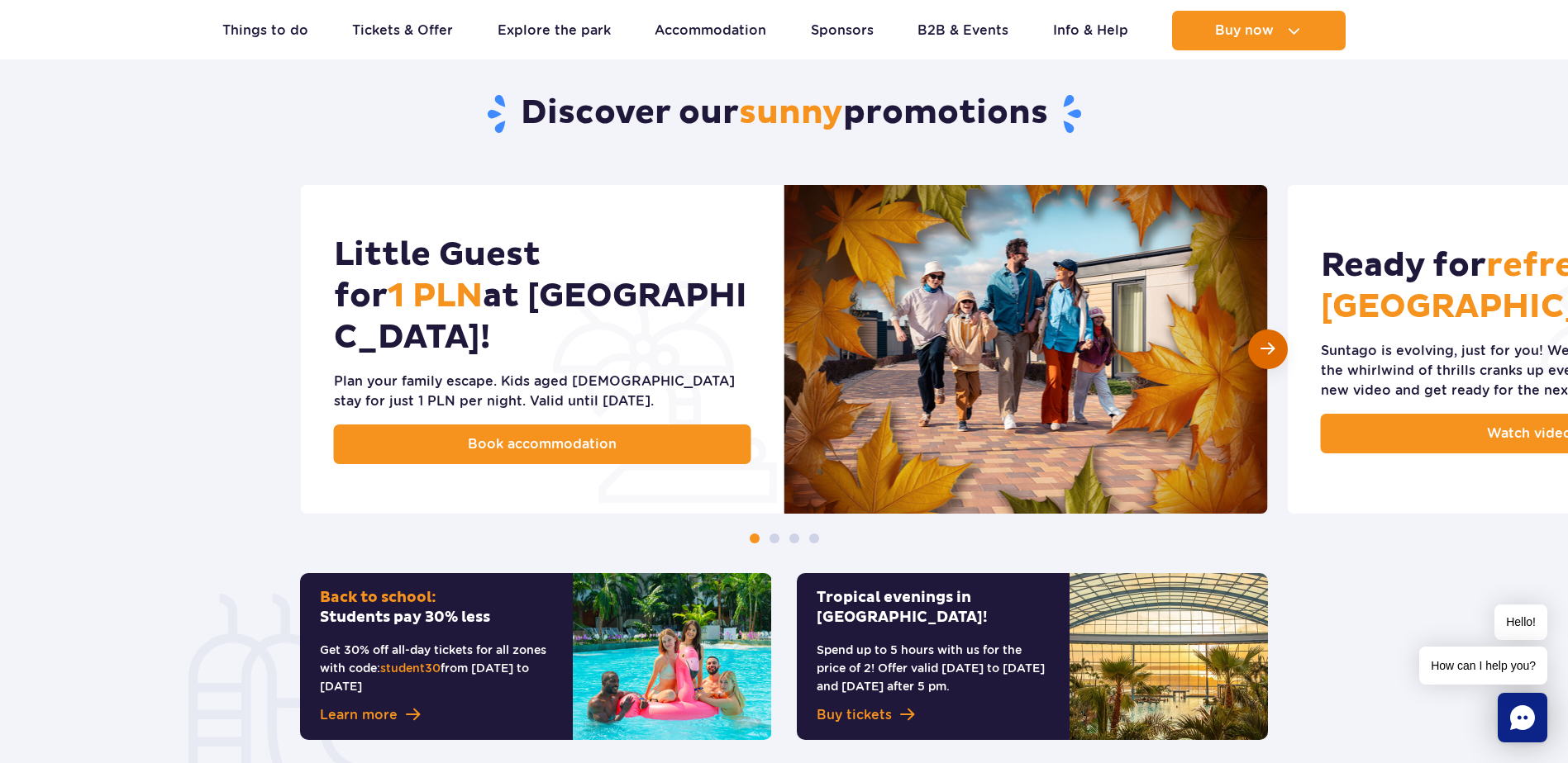
click at [1268, 351] on span "Next slide" at bounding box center [1267, 349] width 14 height 15
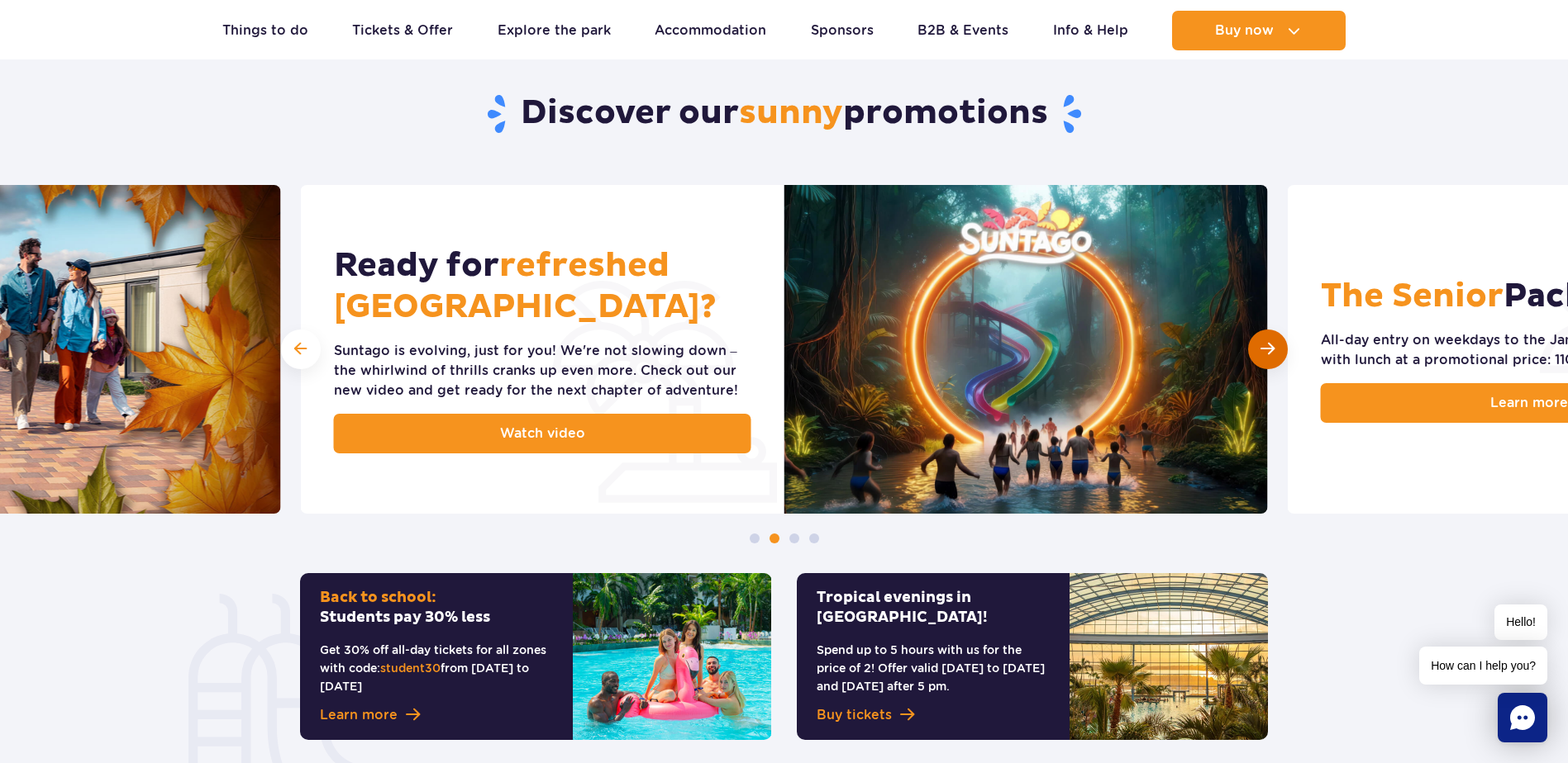
click at [1268, 351] on span "Next slide" at bounding box center [1267, 349] width 14 height 15
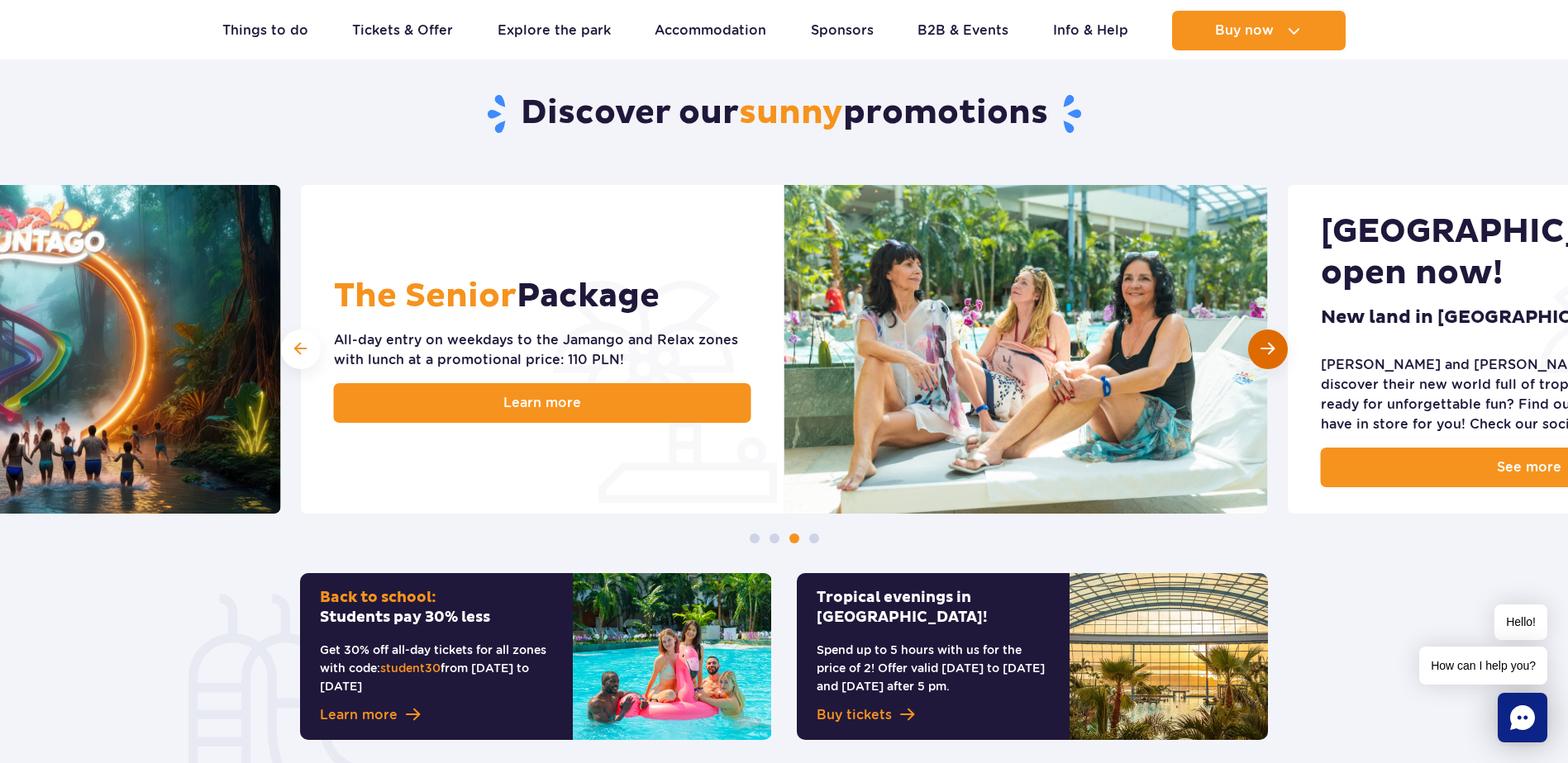
click at [1268, 351] on span "Next slide" at bounding box center [1267, 349] width 14 height 15
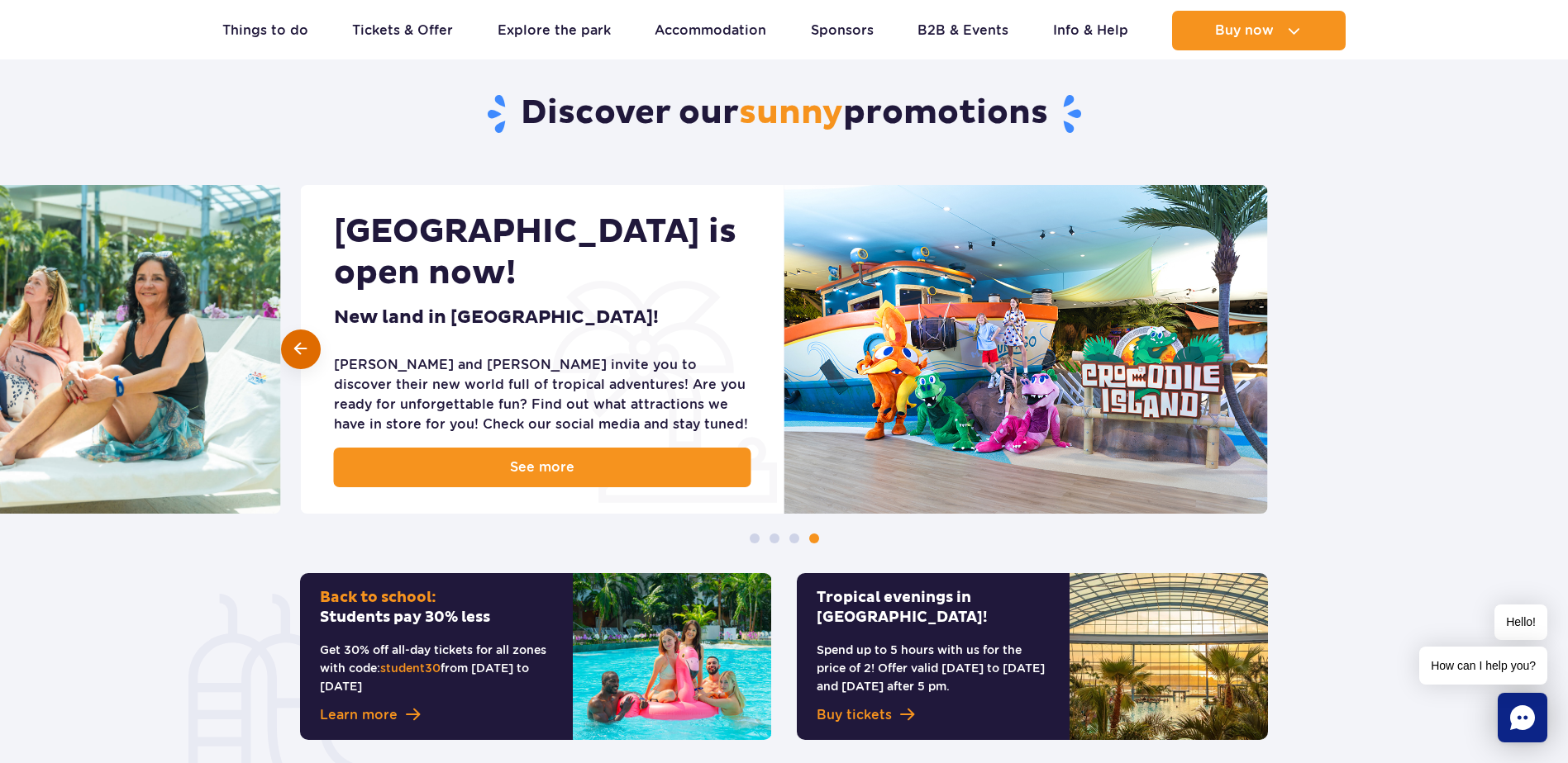
click at [295, 347] on span at bounding box center [300, 349] width 13 height 15
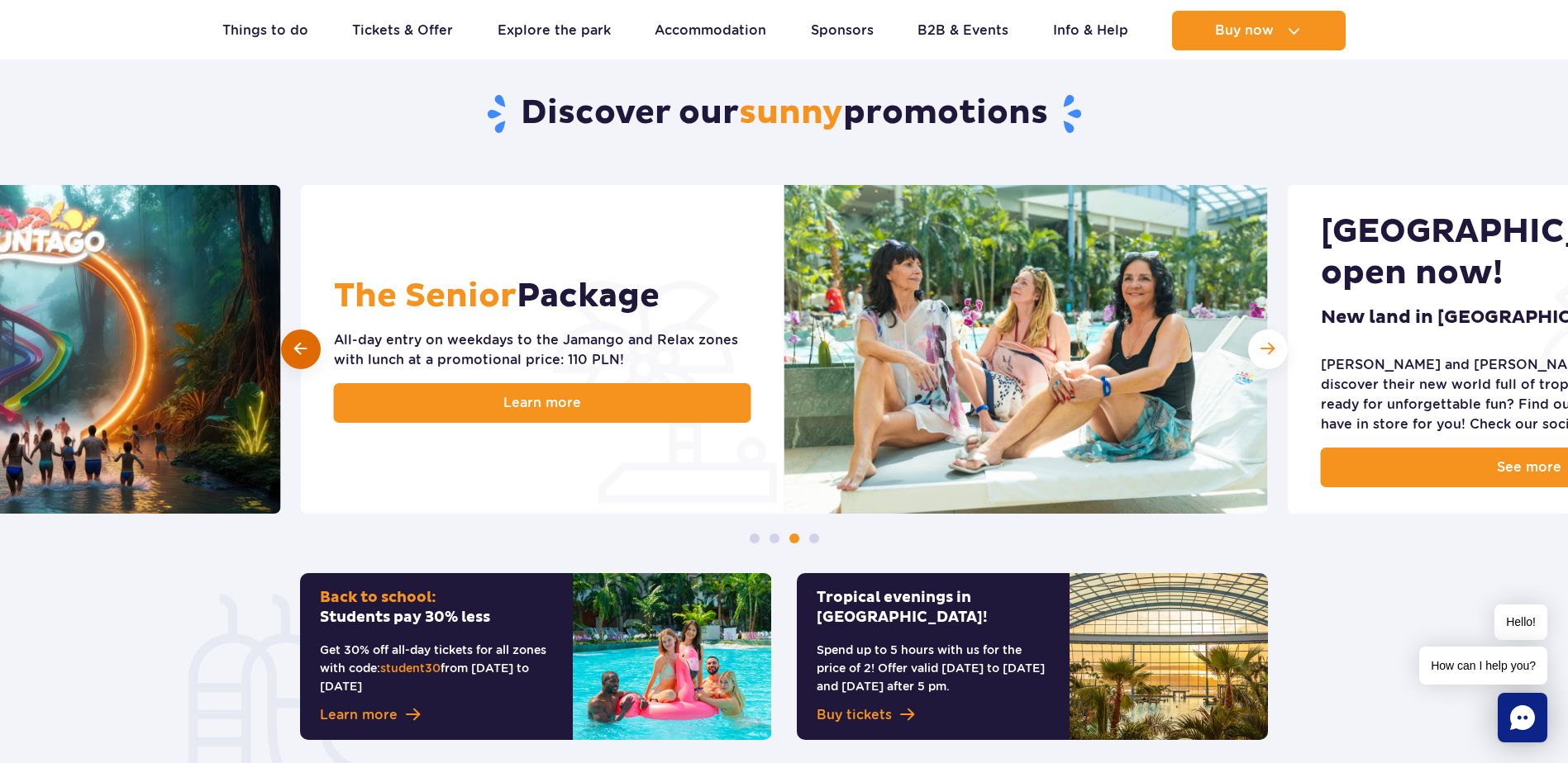
click at [295, 347] on span at bounding box center [300, 349] width 13 height 15
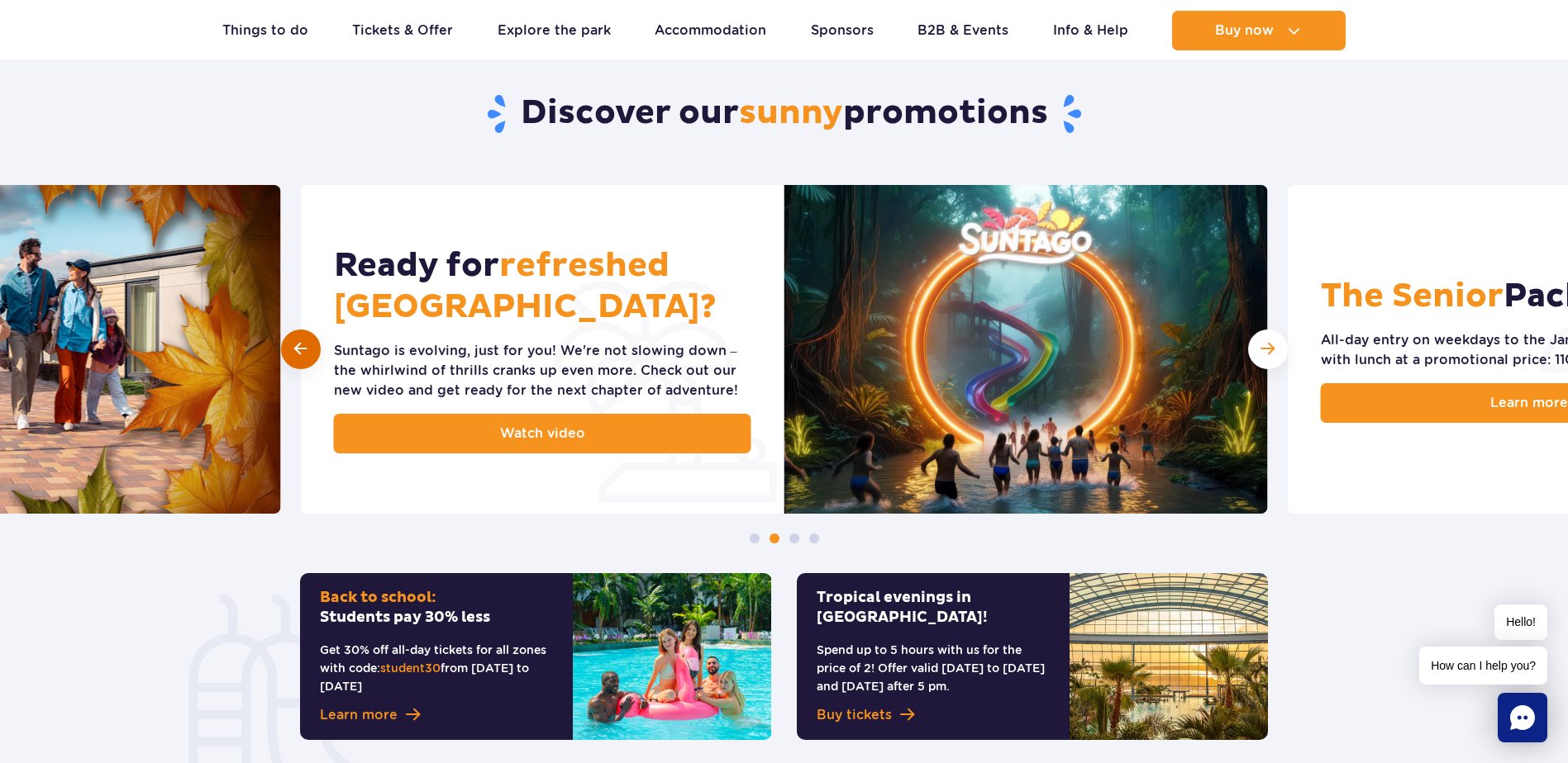
click at [295, 347] on span at bounding box center [300, 349] width 13 height 15
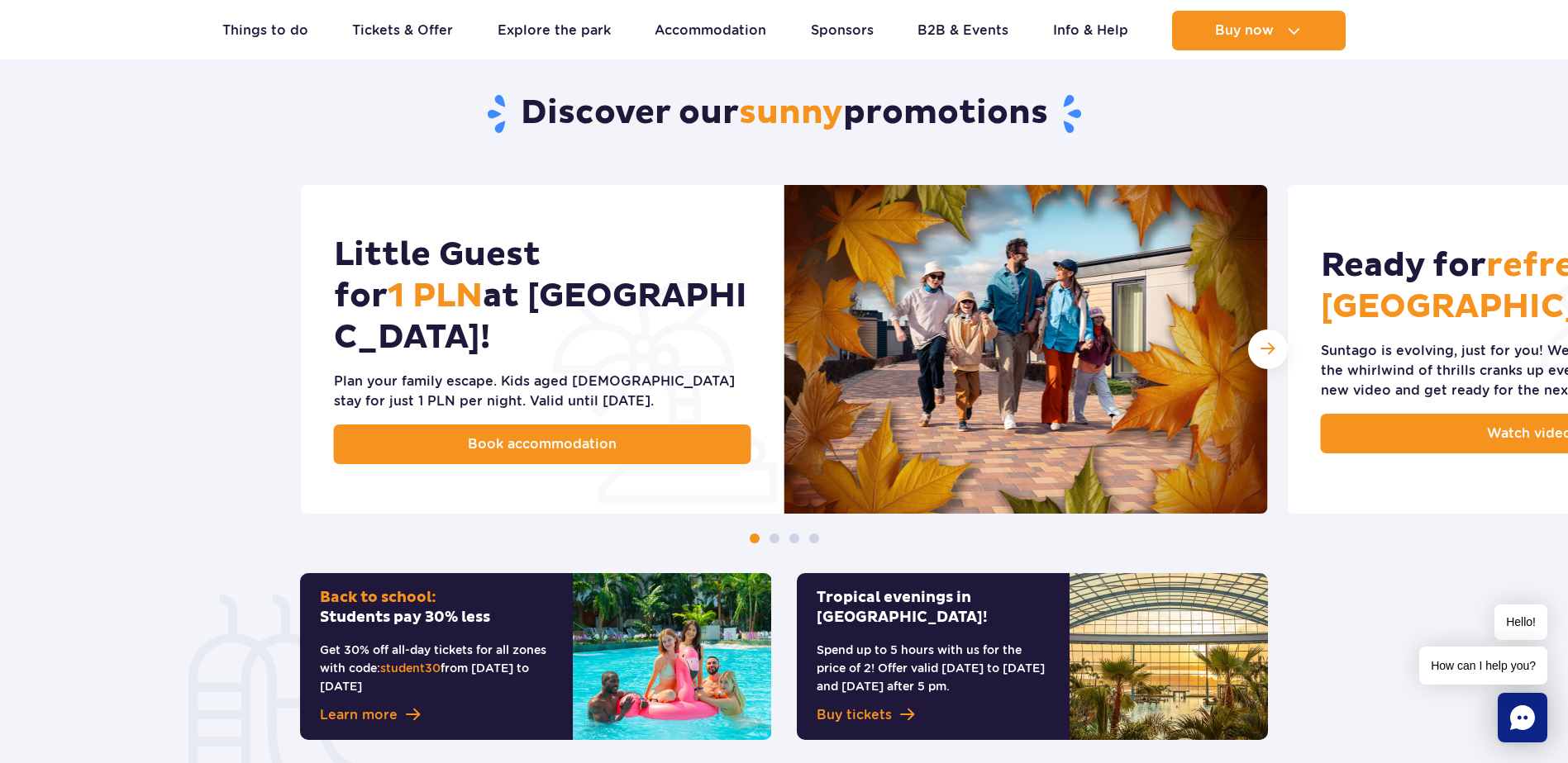
scroll to position [826, 0]
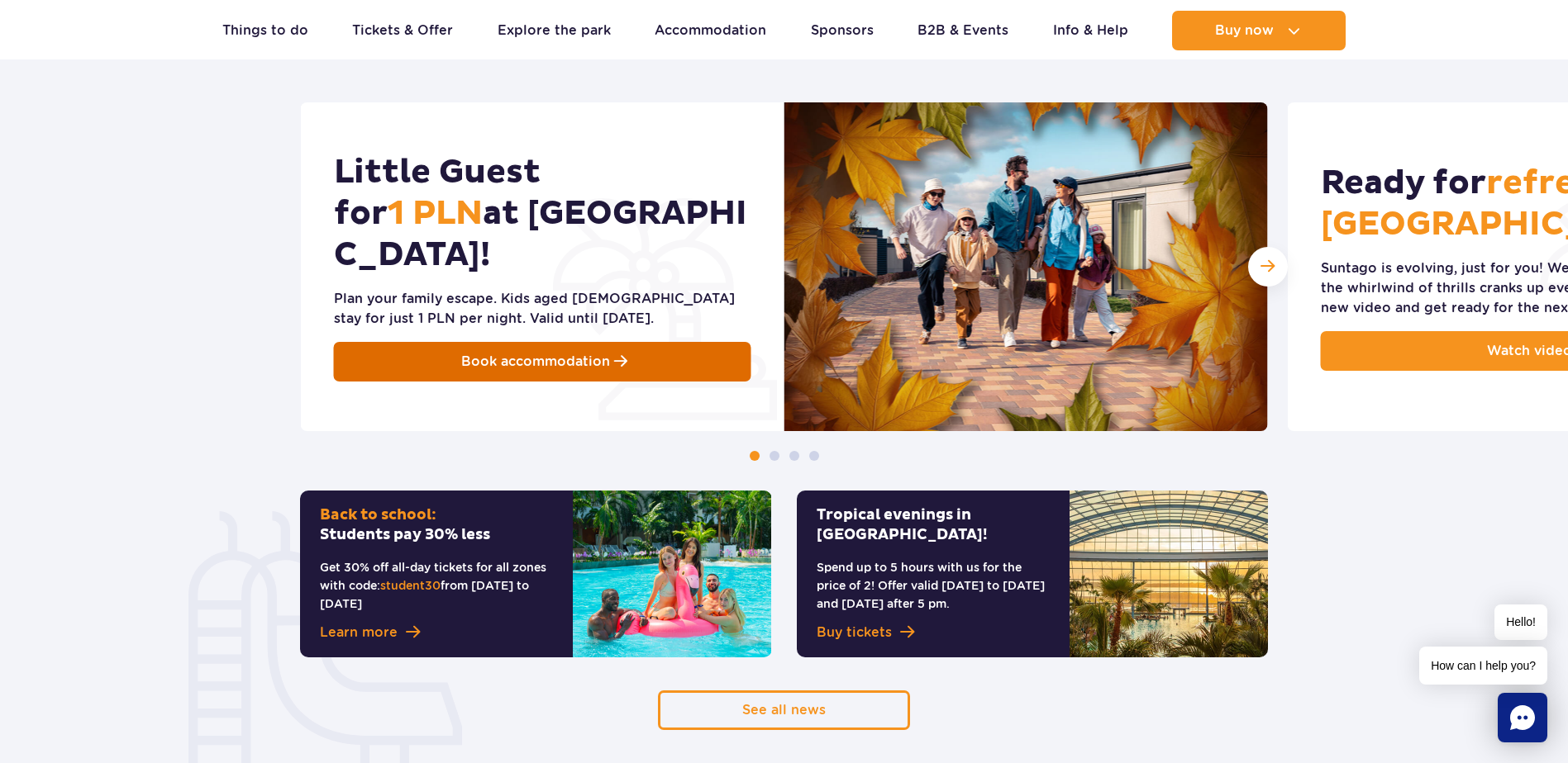
click at [552, 352] on span "Book accommodation" at bounding box center [535, 362] width 149 height 20
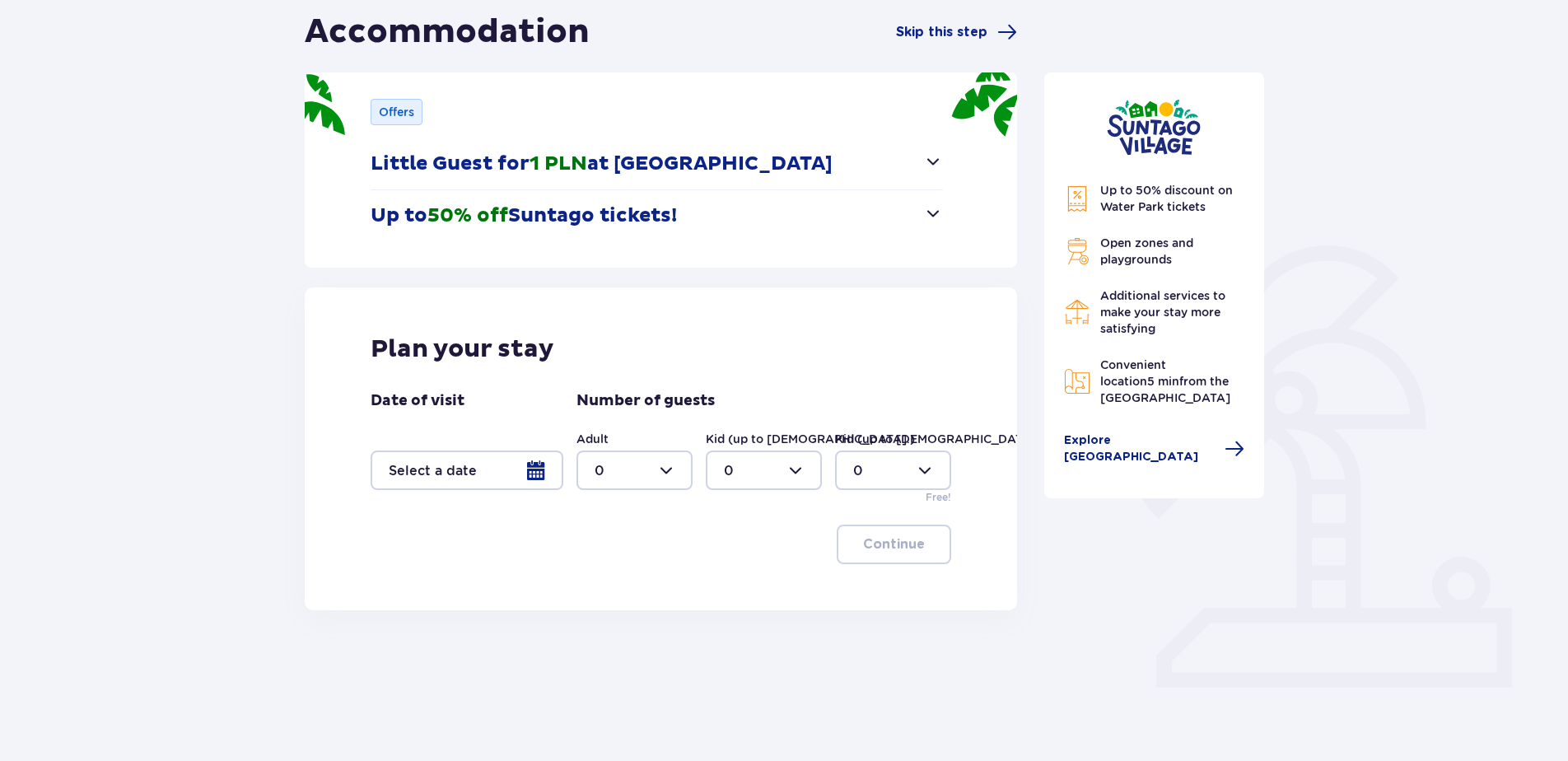
scroll to position [165, 0]
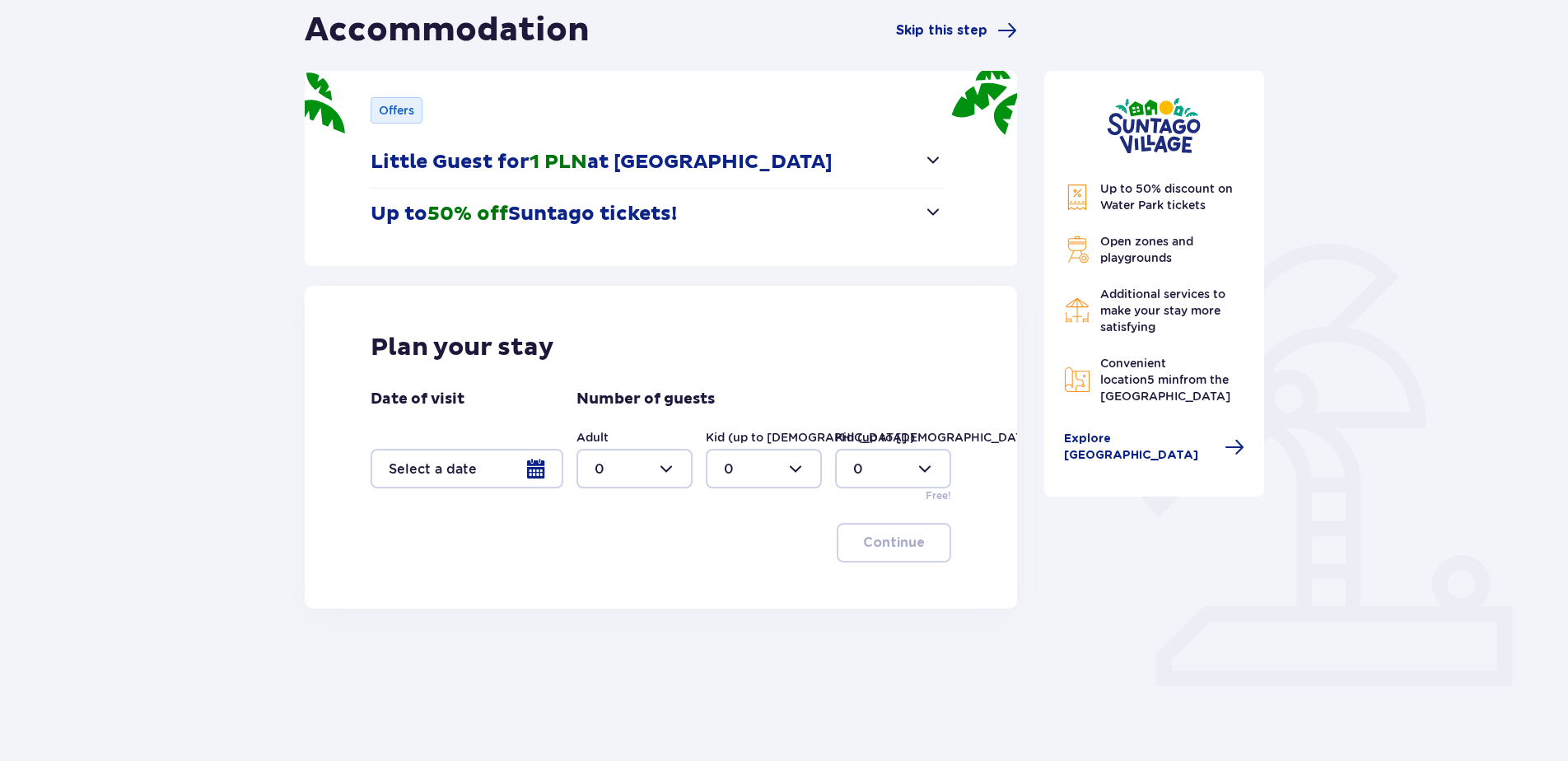
click at [539, 451] on div at bounding box center [466, 468] width 193 height 39
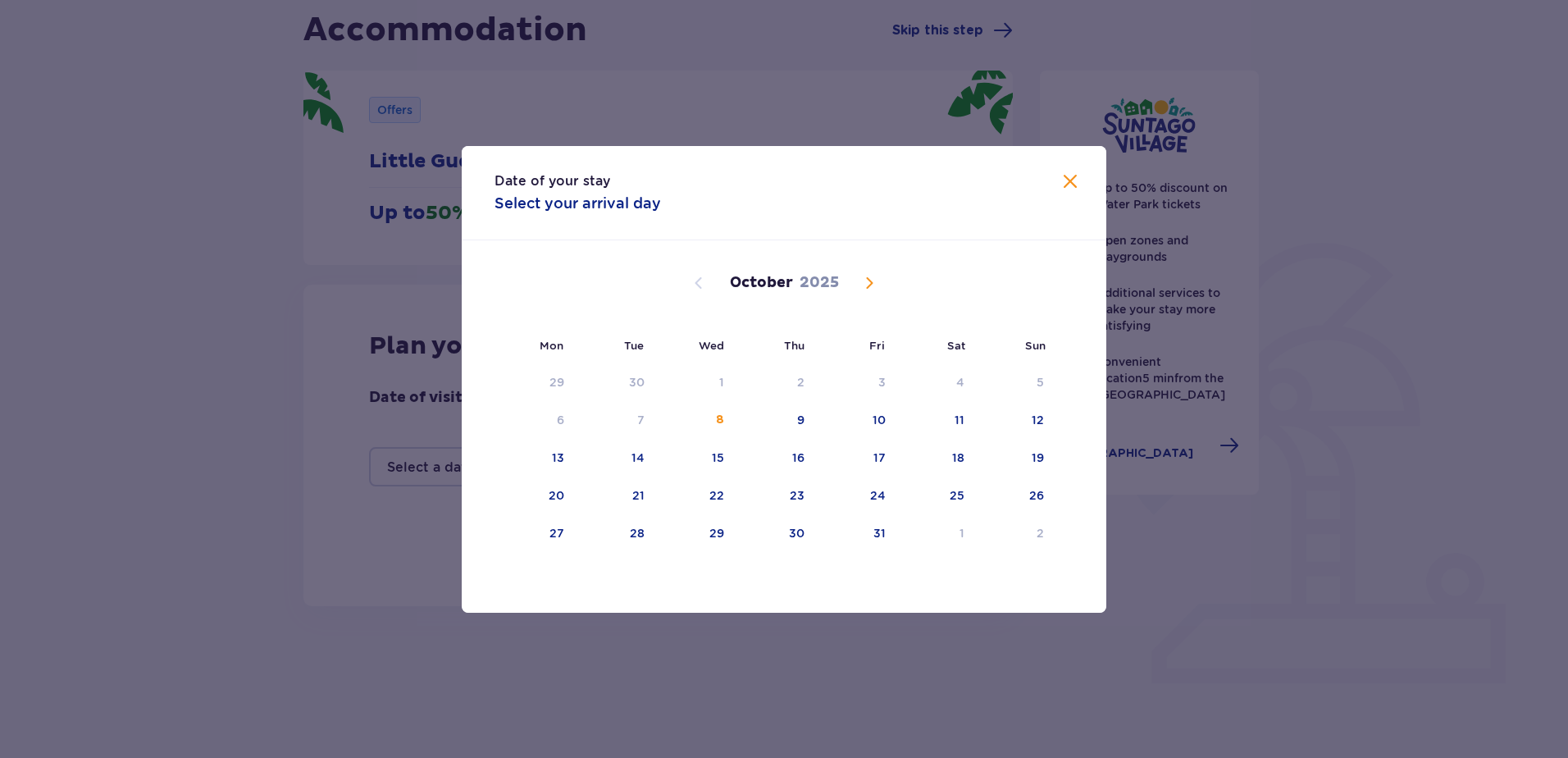
click at [875, 289] on span "Next month" at bounding box center [870, 283] width 20 height 20
click at [557, 504] on div "17" at bounding box center [535, 496] width 81 height 36
click at [632, 502] on div "18" at bounding box center [637, 495] width 12 height 16
type input "17.11.25 - 18.11.25"
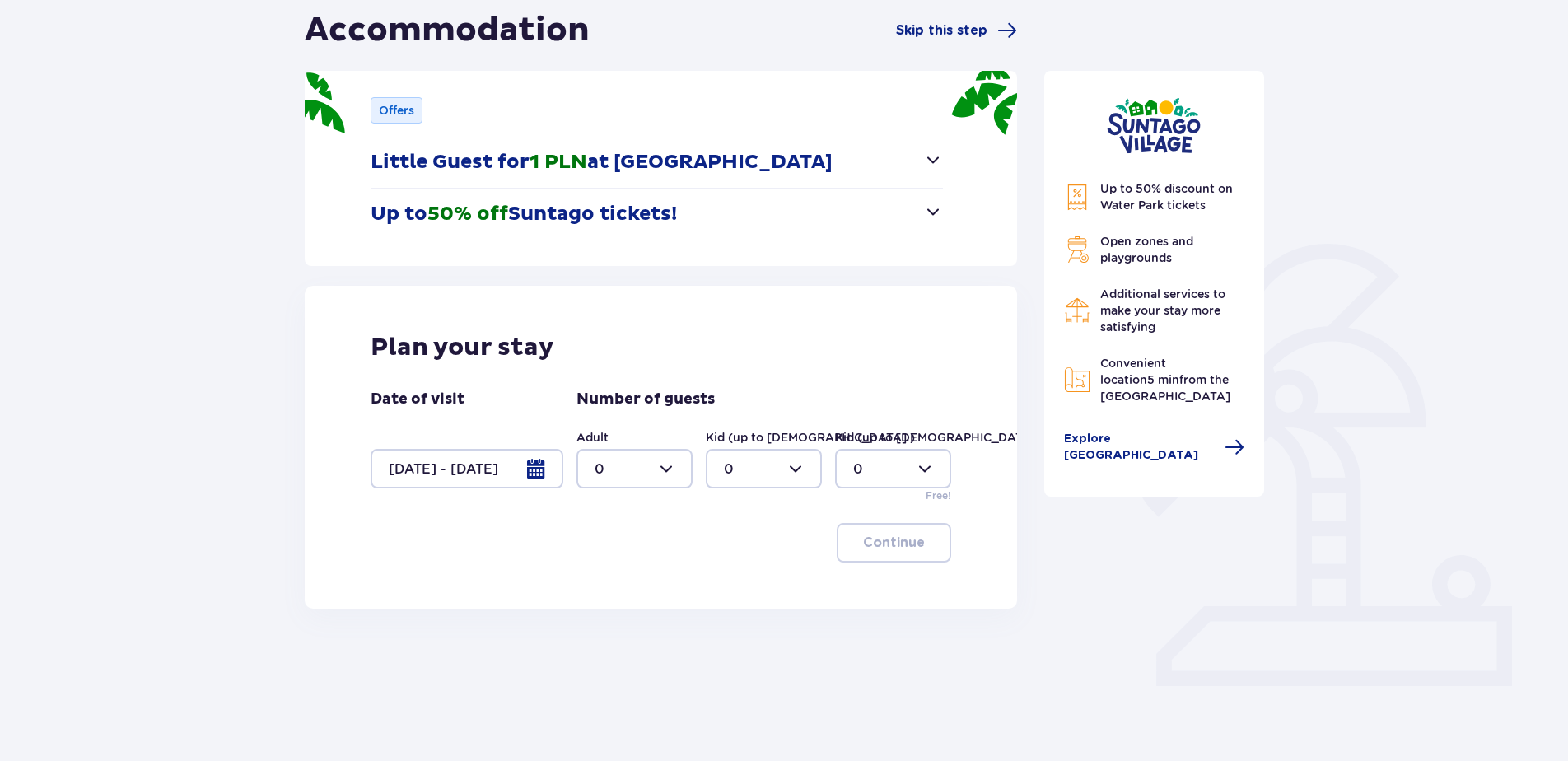
click at [610, 472] on div at bounding box center [634, 468] width 116 height 39
click at [628, 582] on div "2" at bounding box center [634, 588] width 80 height 18
type input "2"
click at [751, 469] on div at bounding box center [763, 468] width 116 height 39
click at [745, 588] on div "2" at bounding box center [763, 588] width 80 height 18
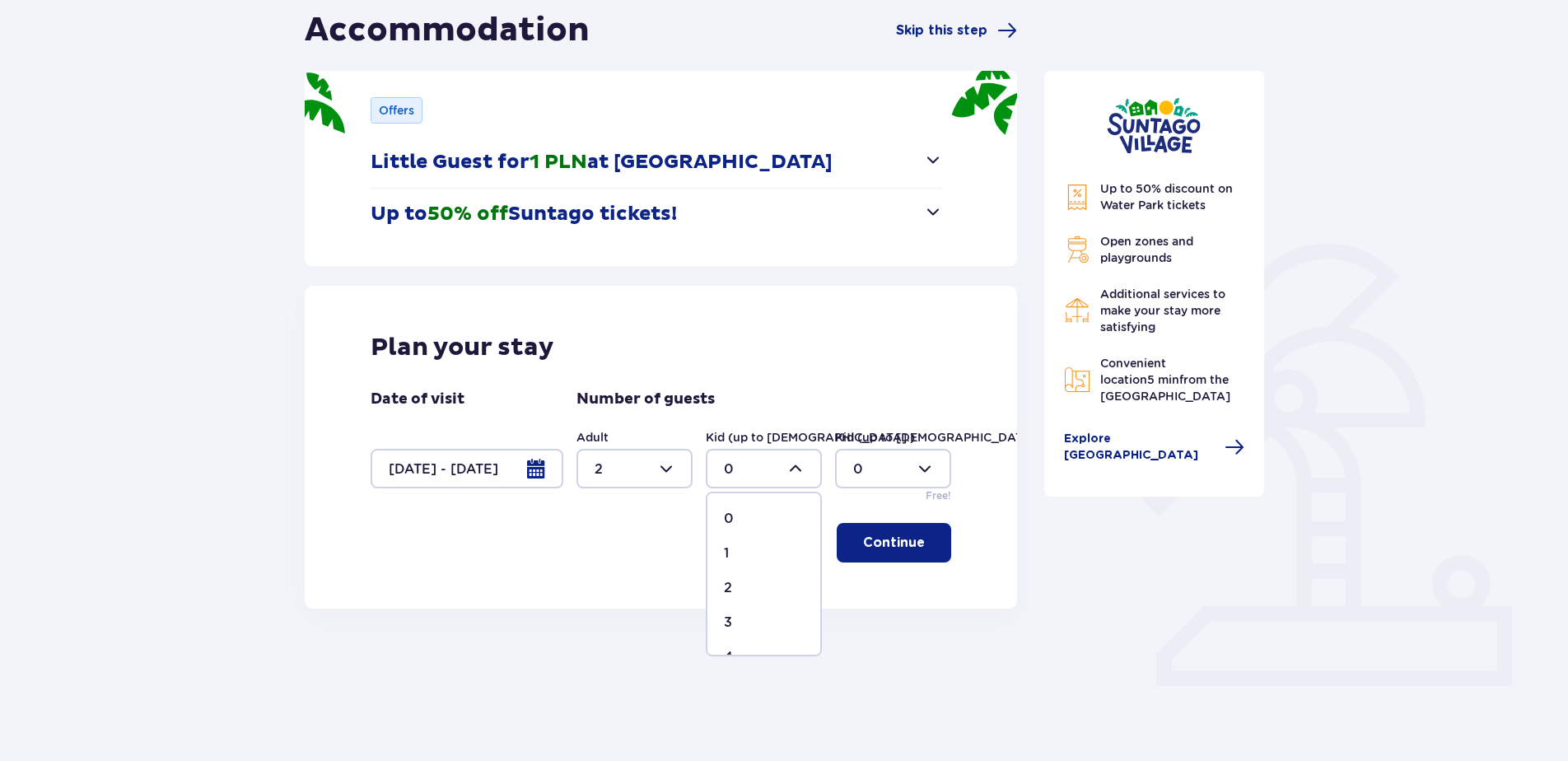
type input "2"
click at [894, 539] on p "Continue" at bounding box center [894, 542] width 61 height 18
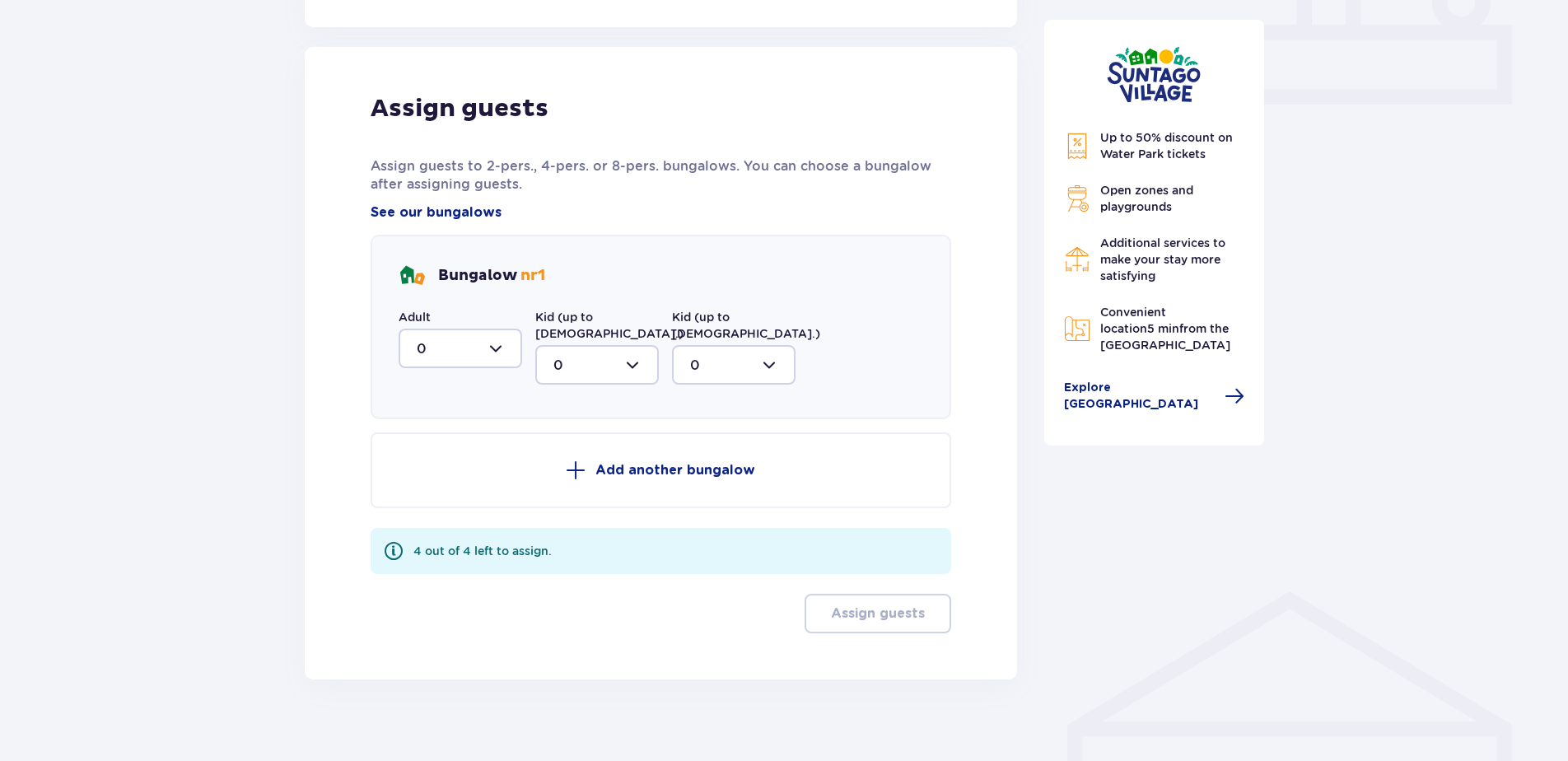
scroll to position [748, 0]
click at [452, 344] on div at bounding box center [460, 347] width 124 height 39
click at [446, 472] on div "2" at bounding box center [459, 466] width 87 height 18
type input "2"
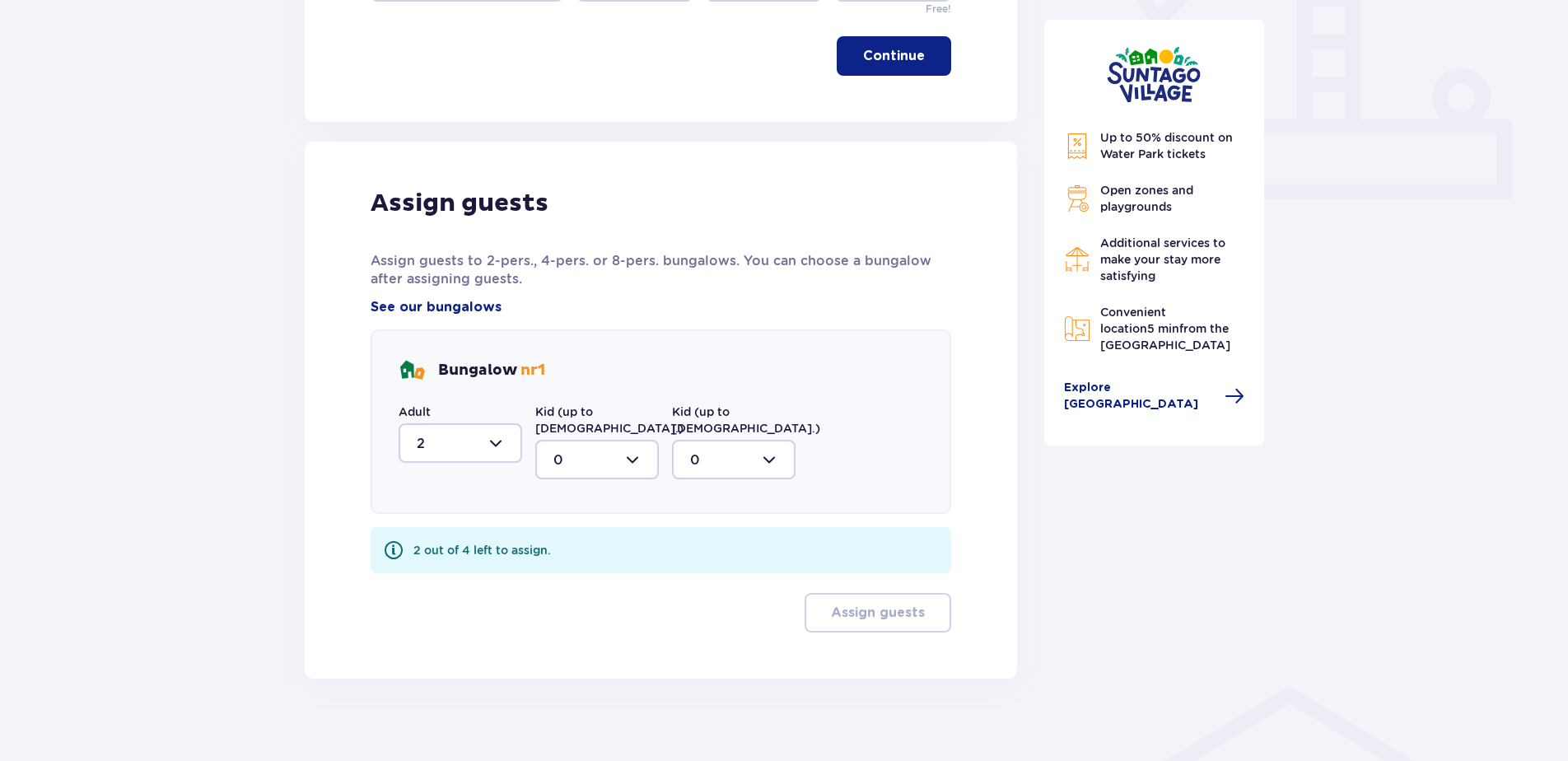
click at [581, 440] on div at bounding box center [597, 459] width 124 height 39
click at [586, 570] on div "2" at bounding box center [597, 579] width 87 height 18
type input "2"
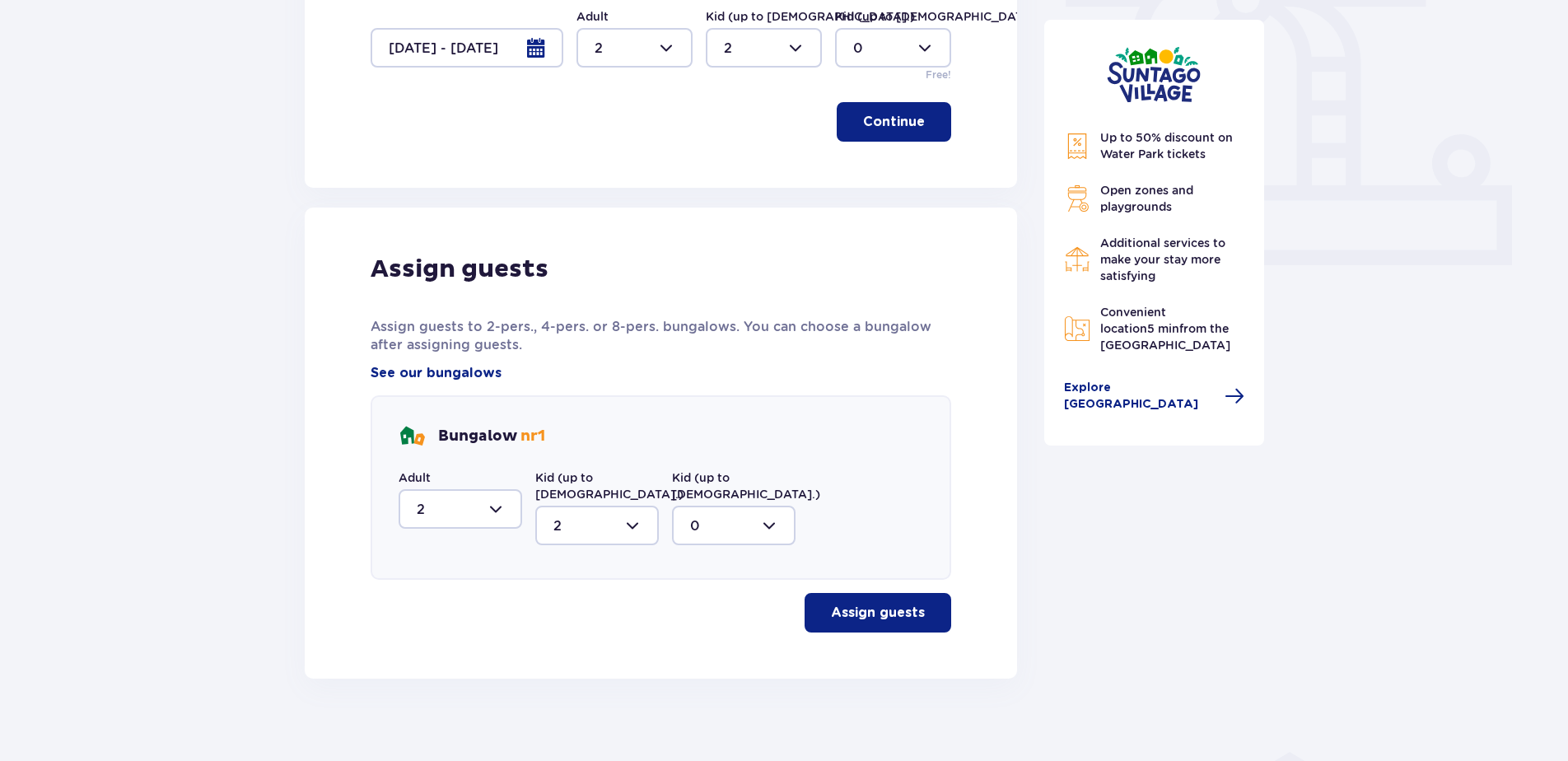
click at [884, 604] on p "Assign guests" at bounding box center [878, 612] width 94 height 18
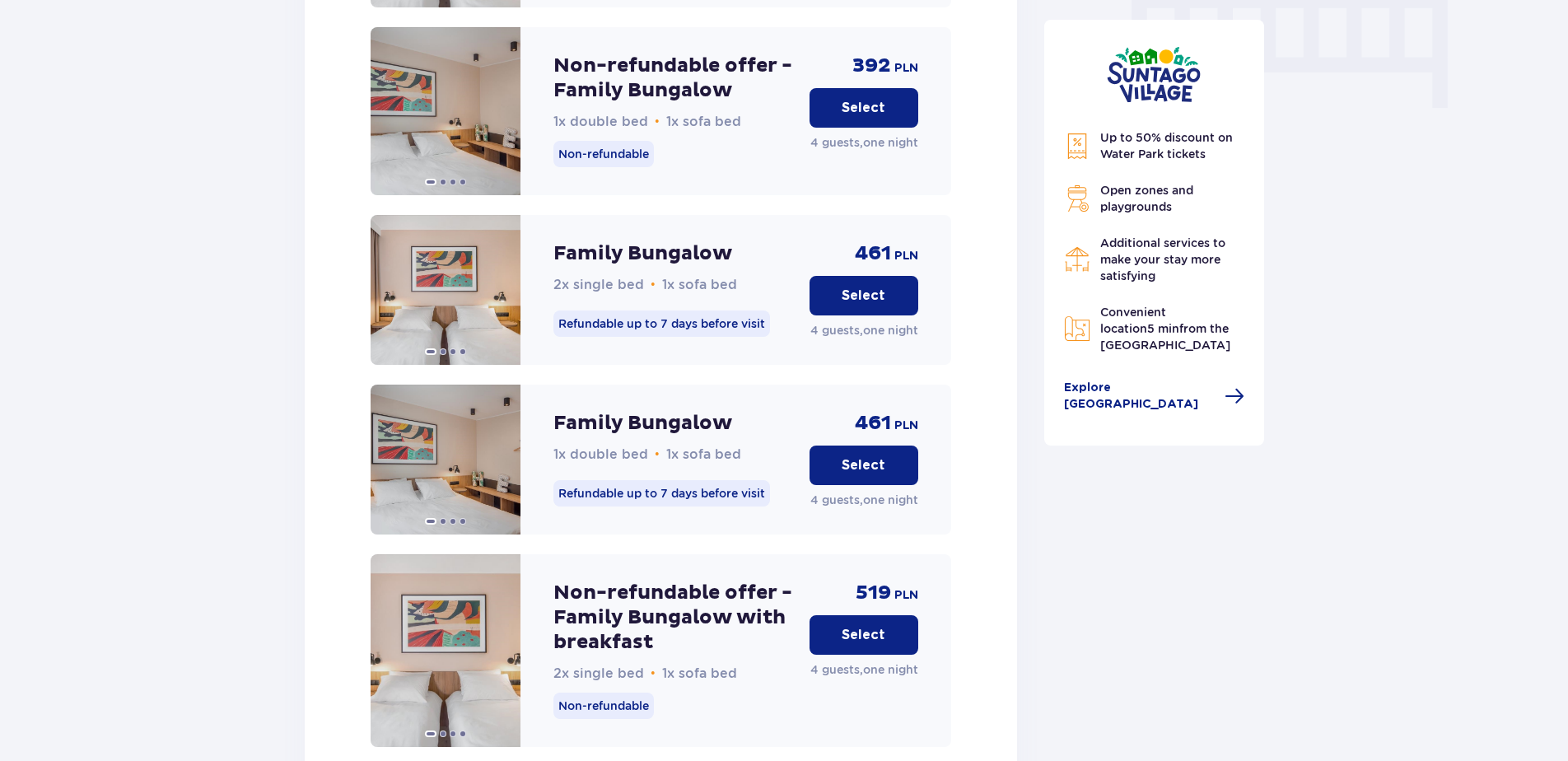
scroll to position [1660, 0]
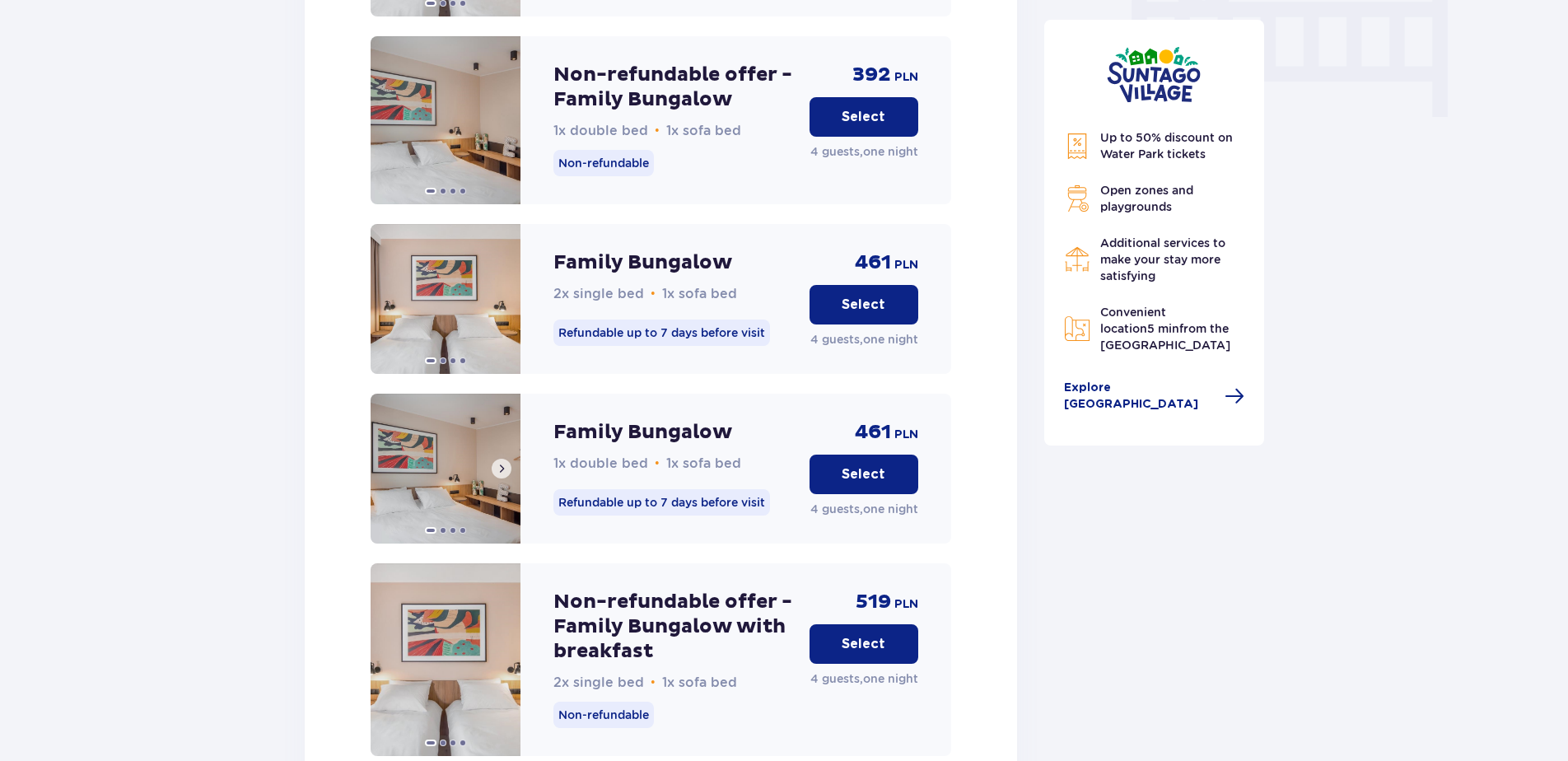
click at [508, 459] on button at bounding box center [502, 468] width 20 height 20
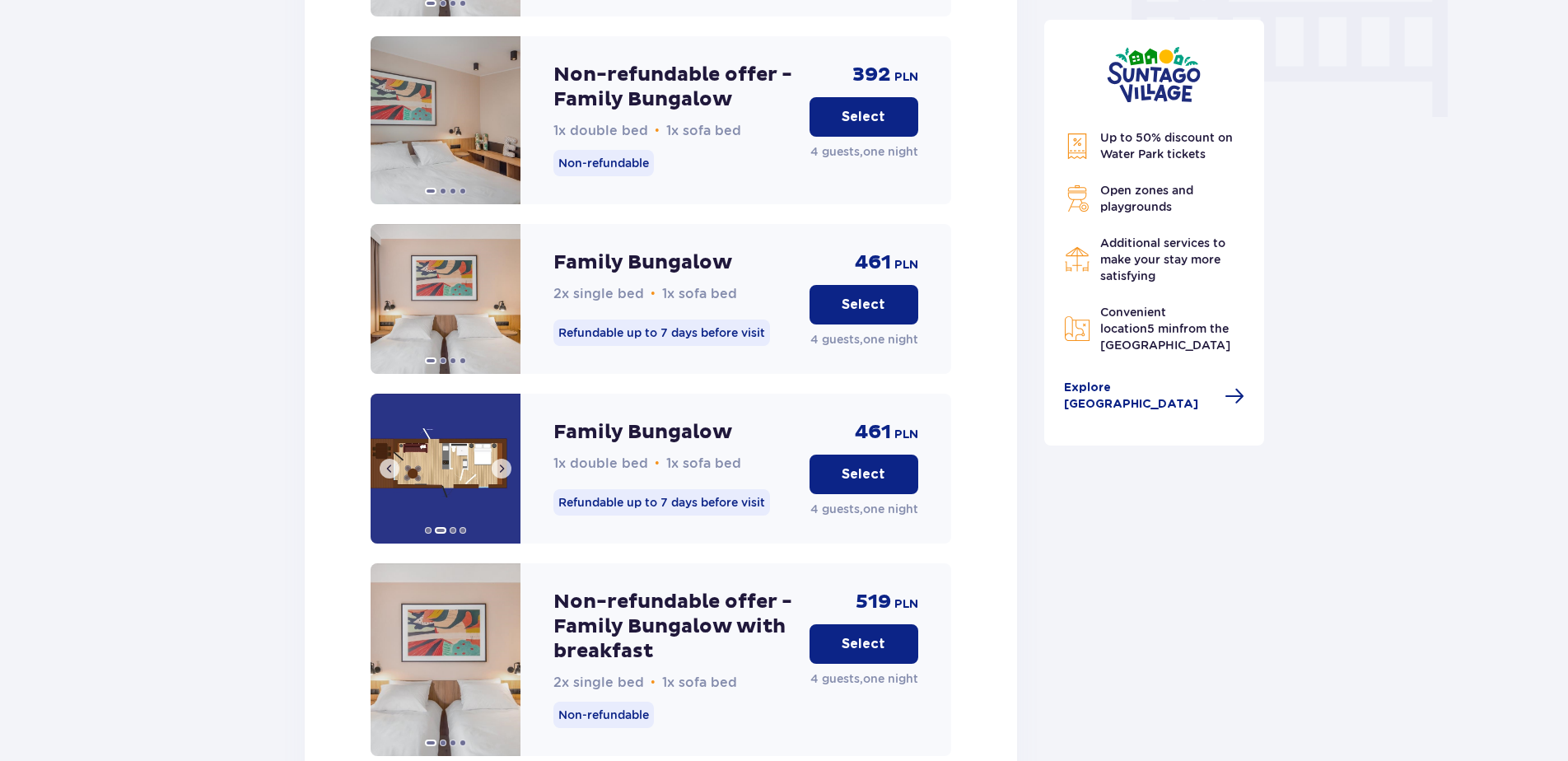
click at [508, 459] on button at bounding box center [502, 468] width 20 height 20
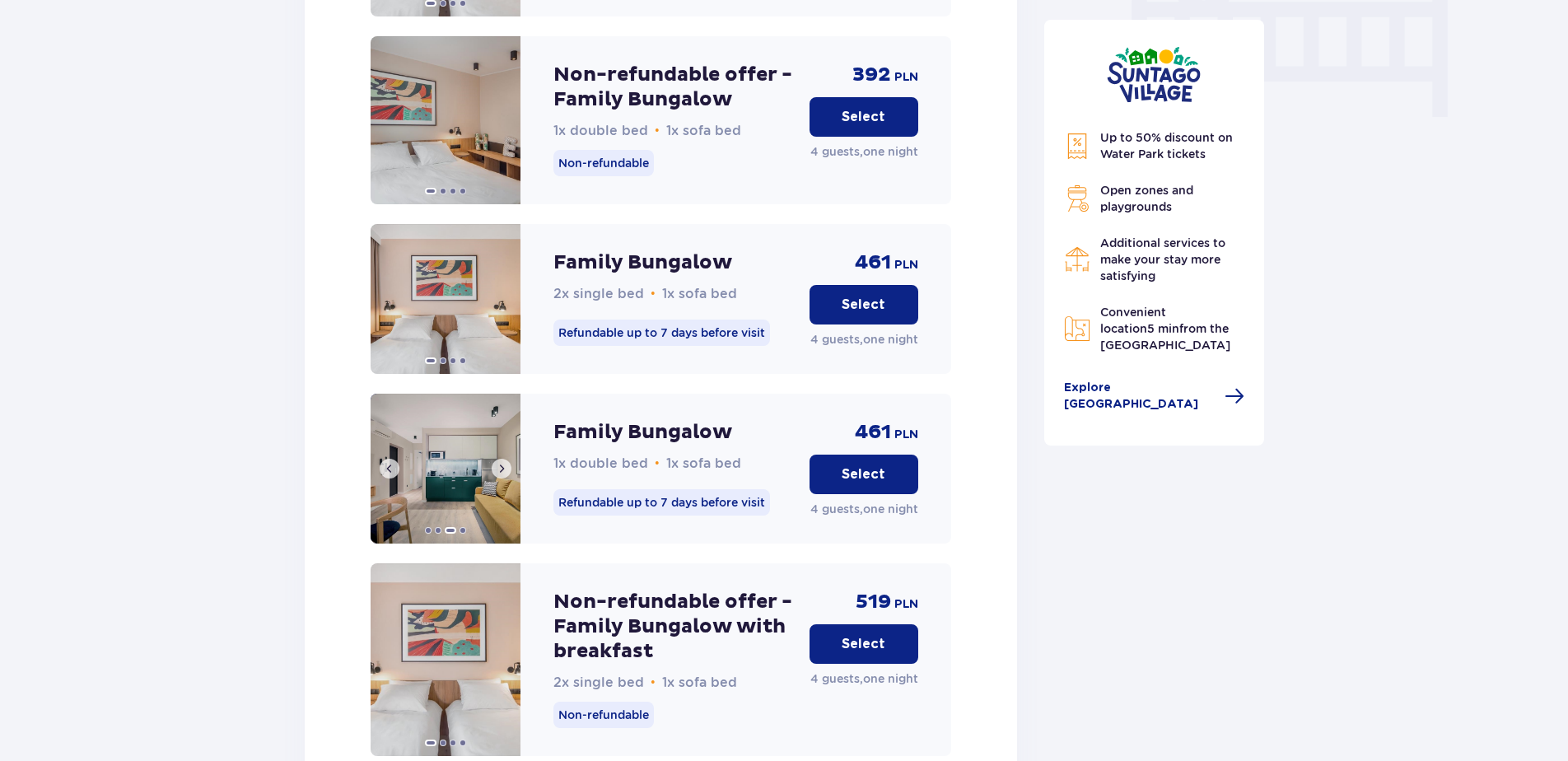
click at [508, 459] on button at bounding box center [502, 468] width 20 height 20
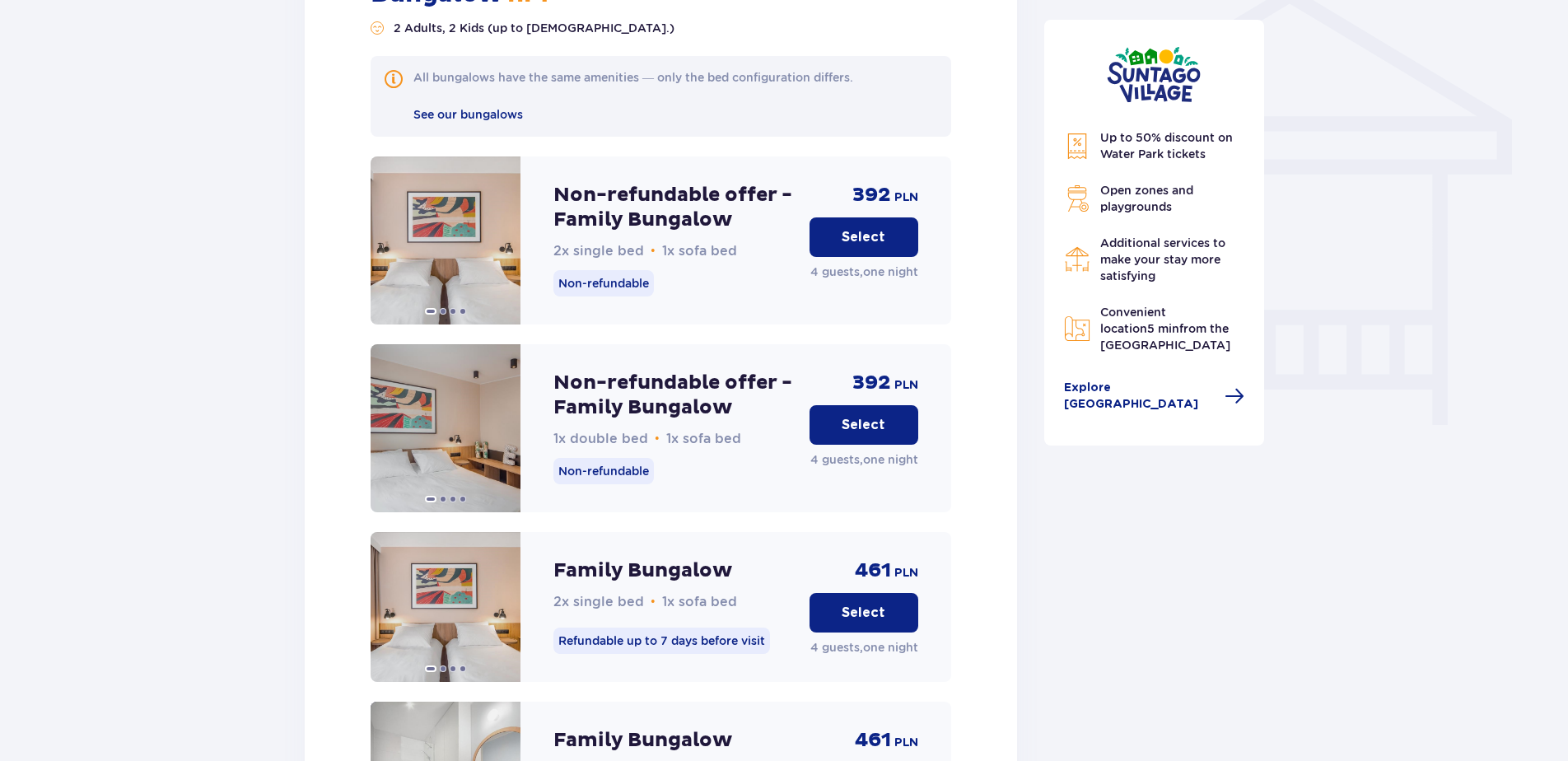
scroll to position [1330, 0]
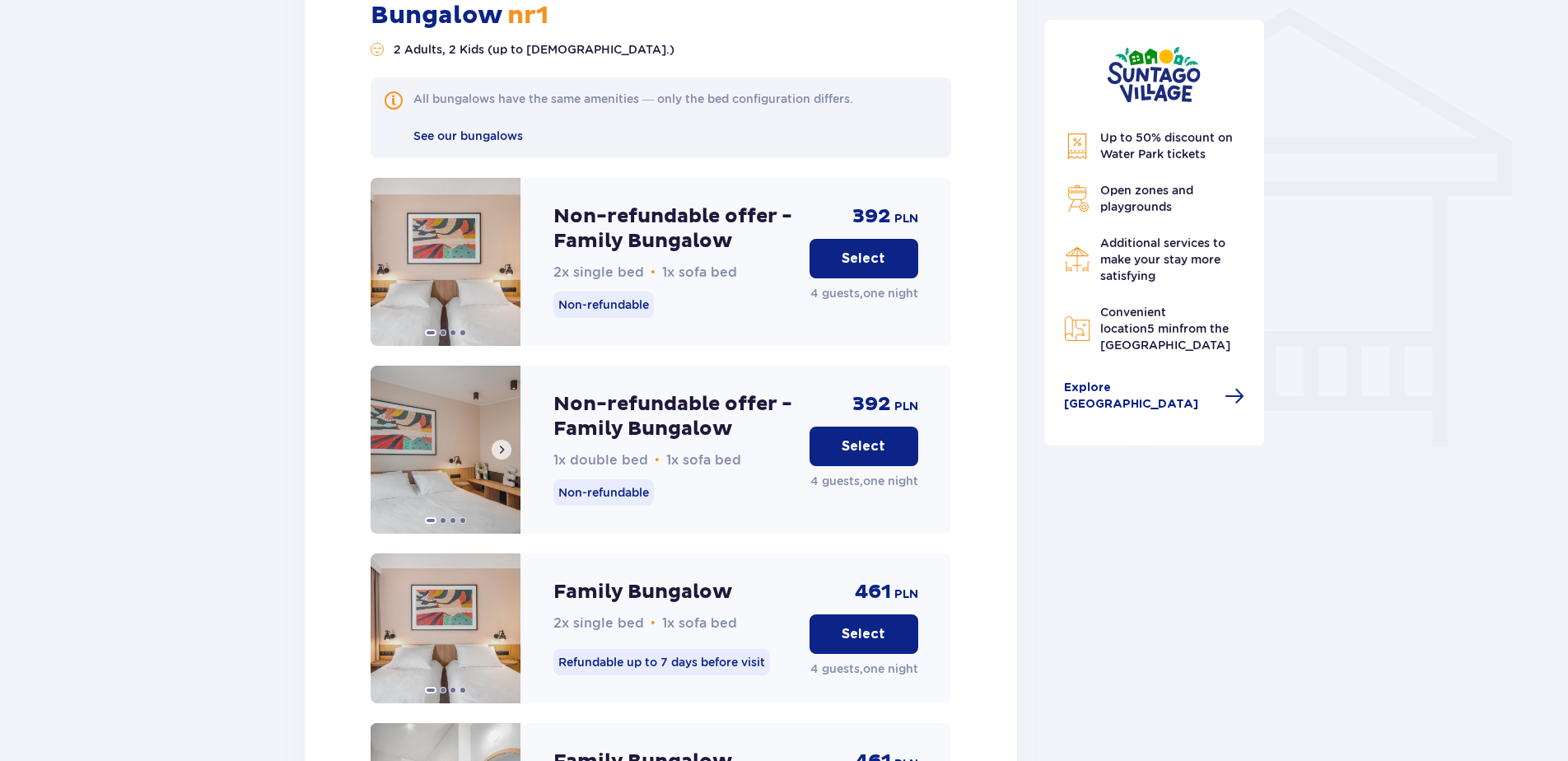
click at [503, 443] on span at bounding box center [502, 450] width 13 height 13
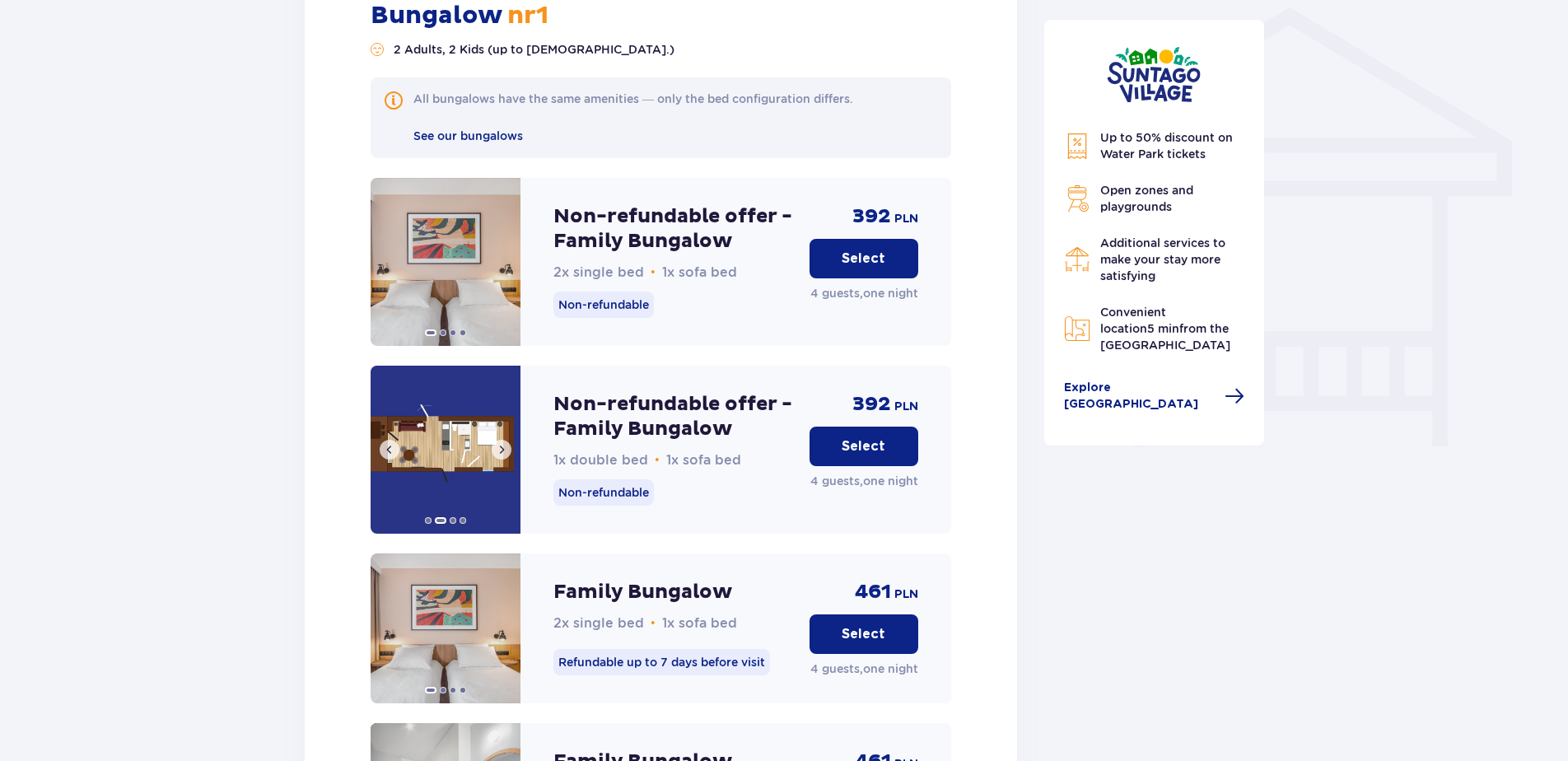
click at [503, 443] on span at bounding box center [502, 450] width 13 height 13
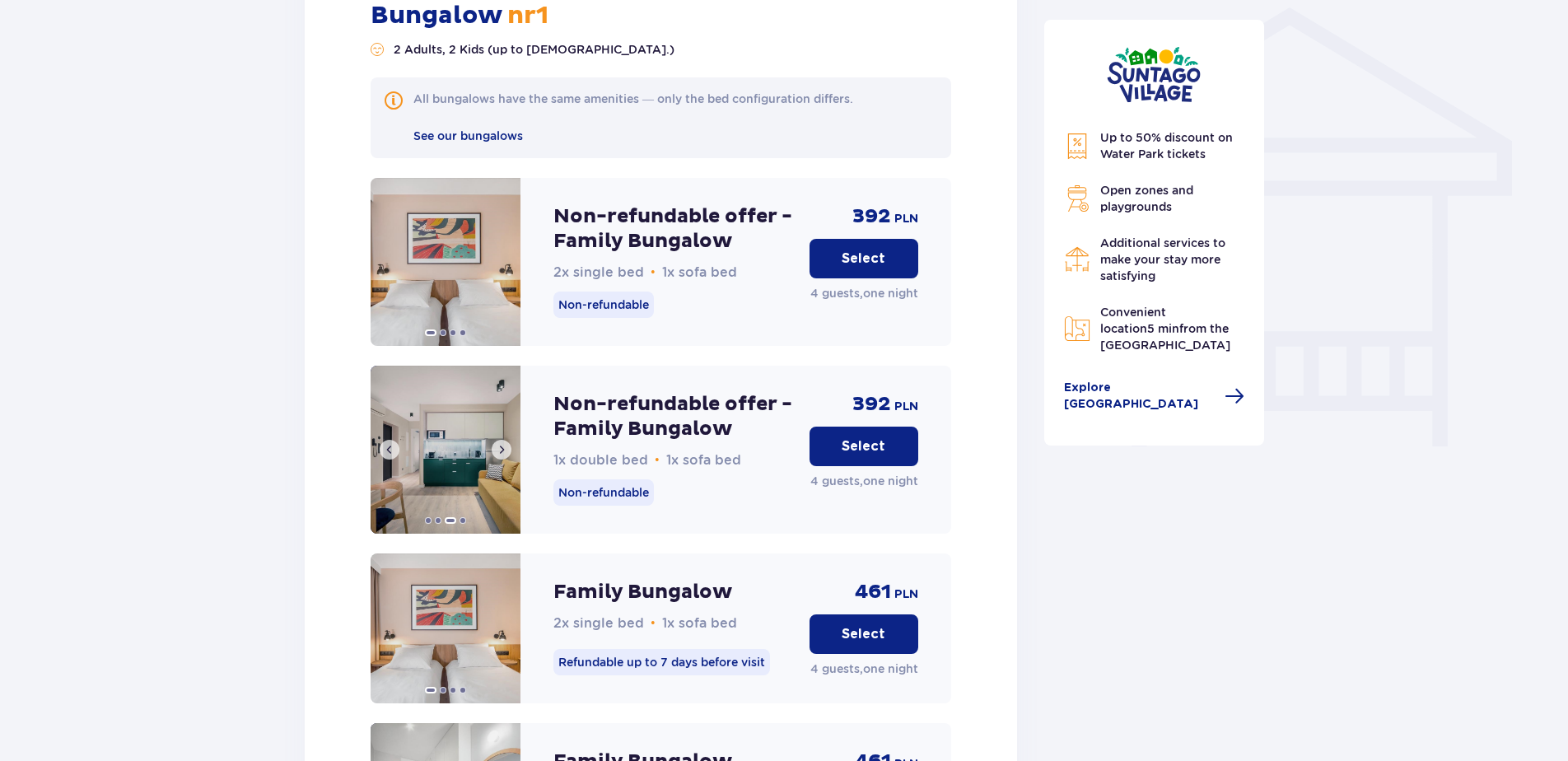
click at [503, 443] on span at bounding box center [502, 450] width 13 height 13
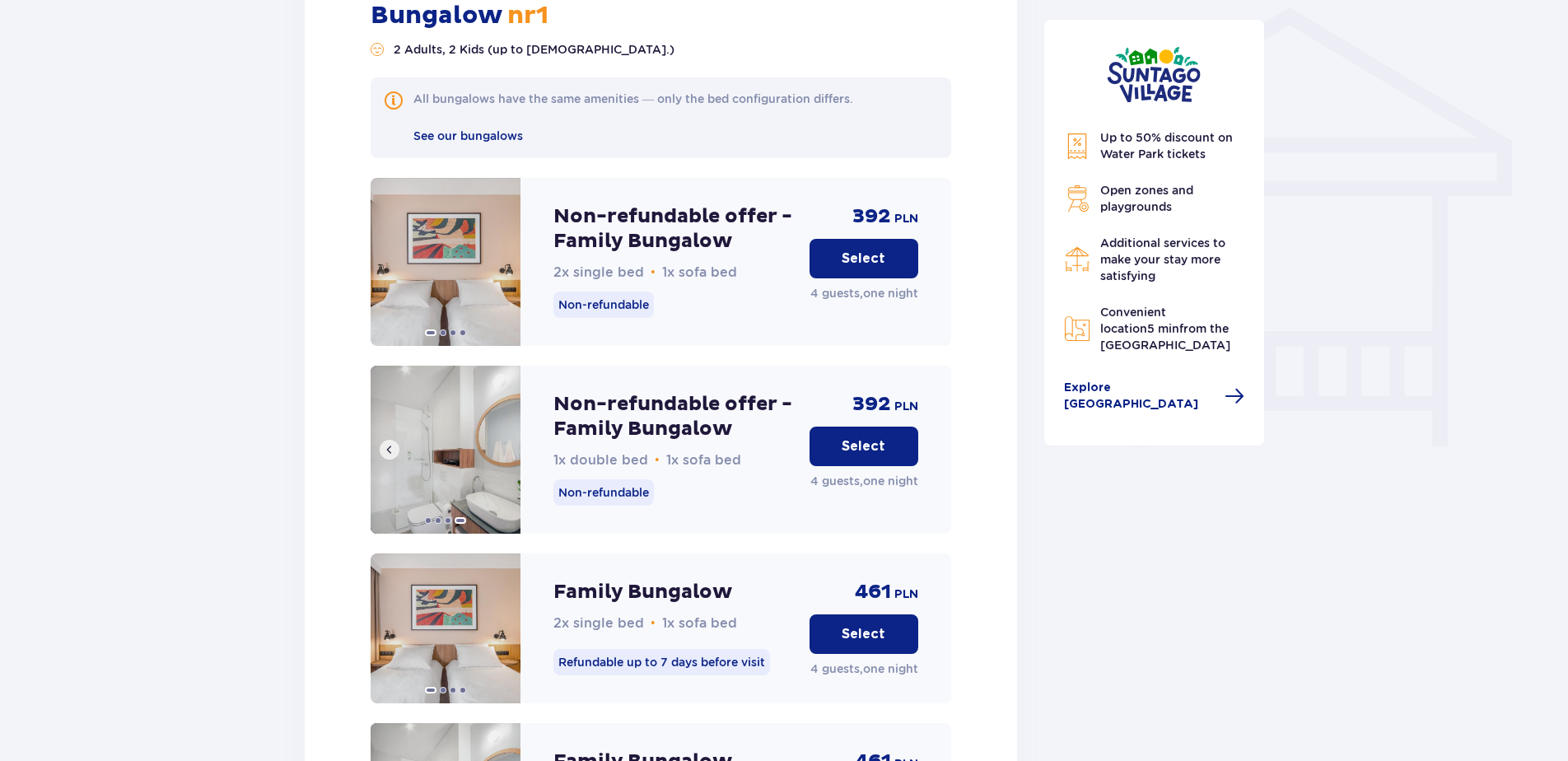
click at [503, 432] on img at bounding box center [445, 449] width 150 height 168
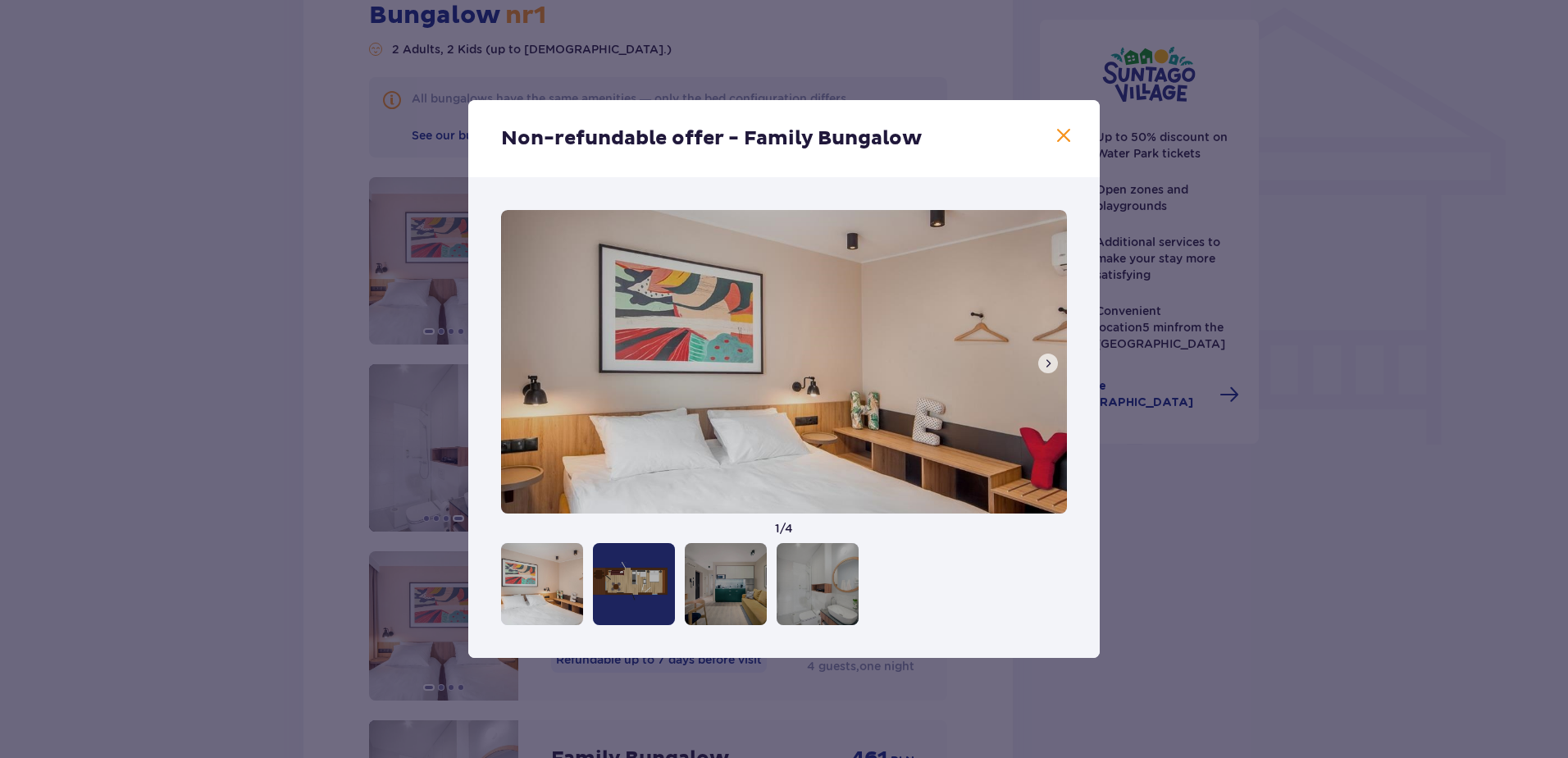
click at [1382, 542] on div "Non-refundable offer - Family Bungalow 1 / 4" at bounding box center [784, 379] width 1568 height 758
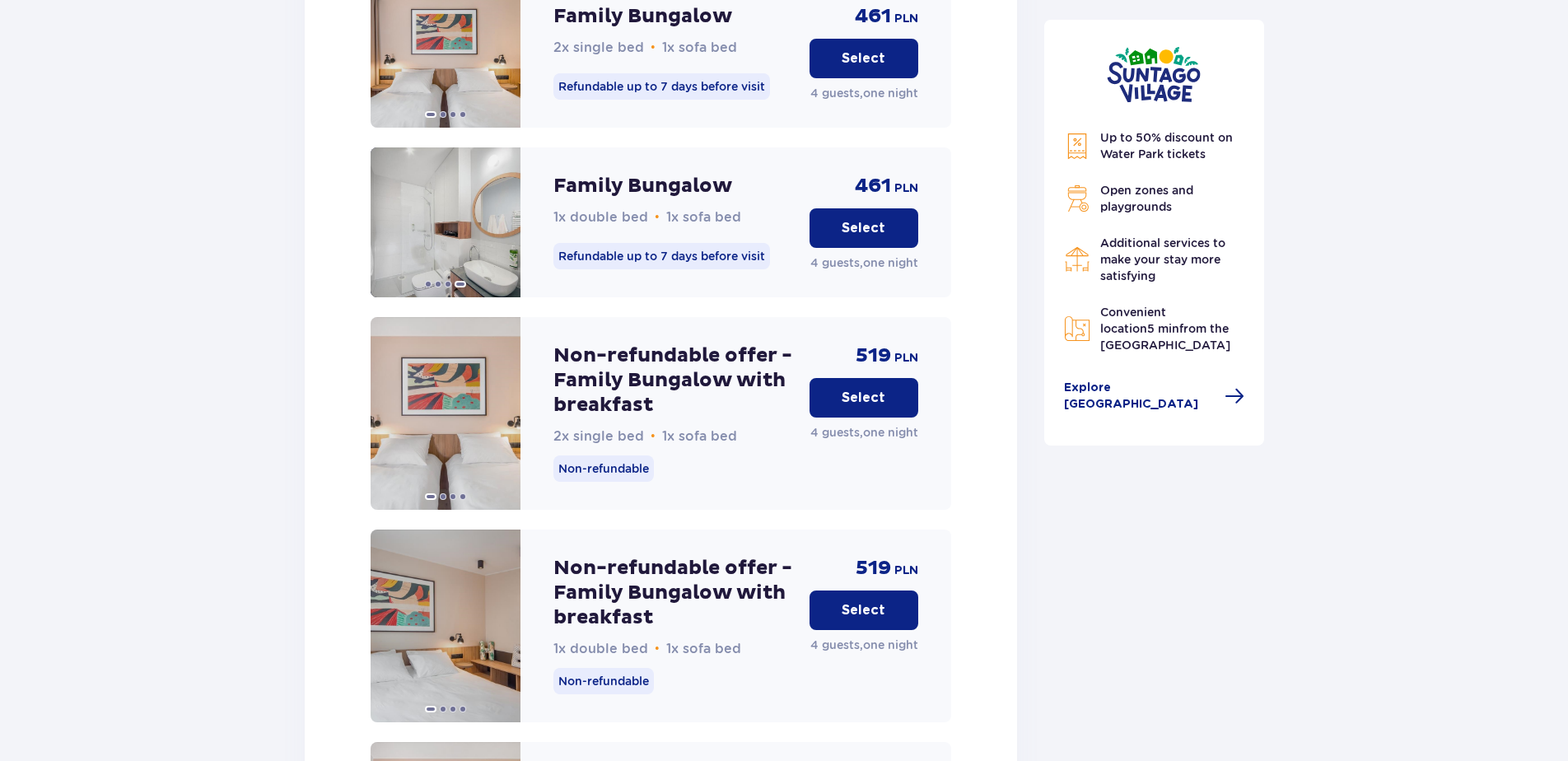
scroll to position [1907, 0]
click at [498, 619] on span at bounding box center [502, 626] width 13 height 13
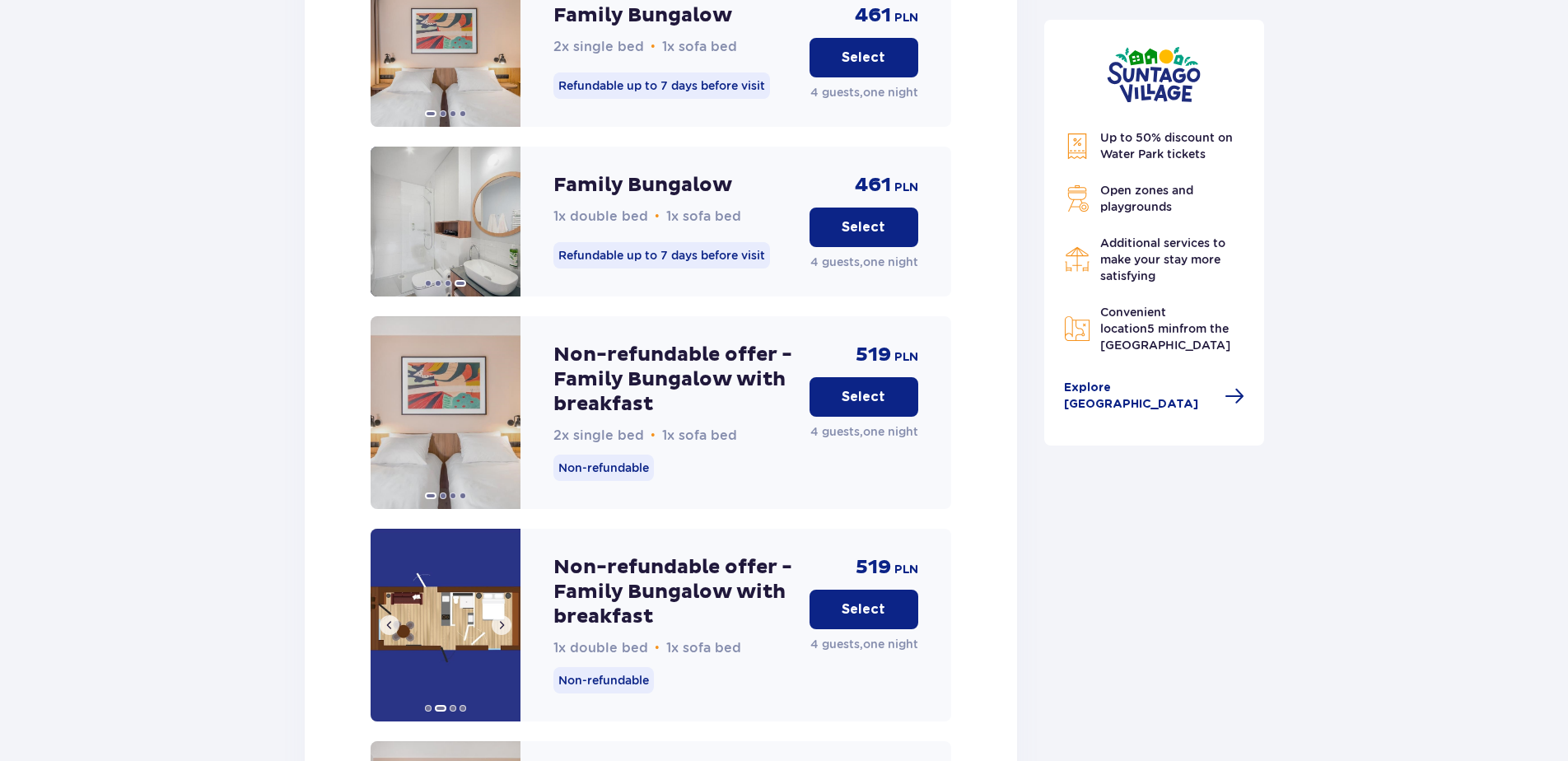
click at [498, 619] on span at bounding box center [502, 626] width 13 height 13
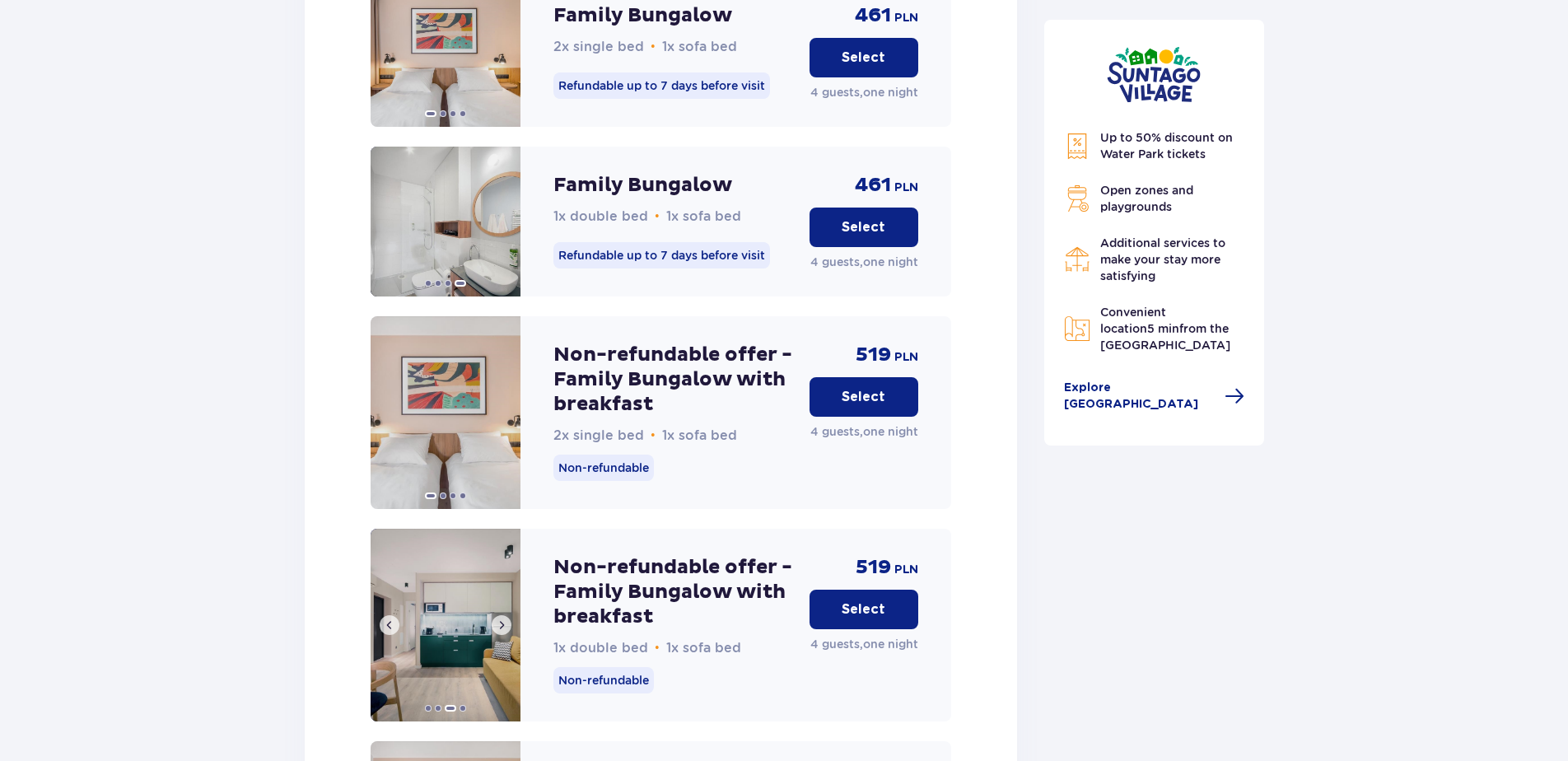
click at [498, 619] on span at bounding box center [502, 626] width 13 height 13
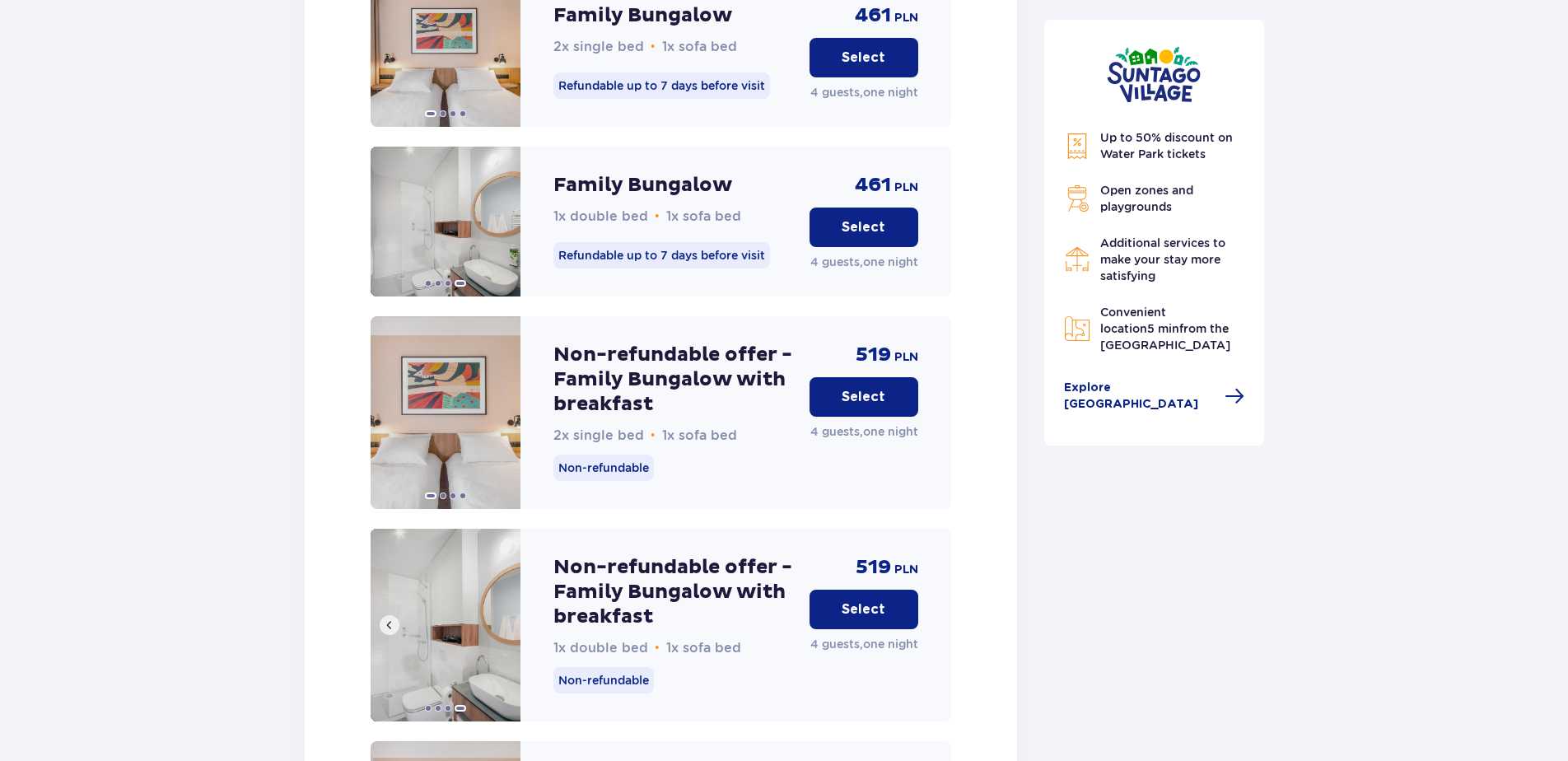
click at [499, 611] on img at bounding box center [445, 625] width 150 height 193
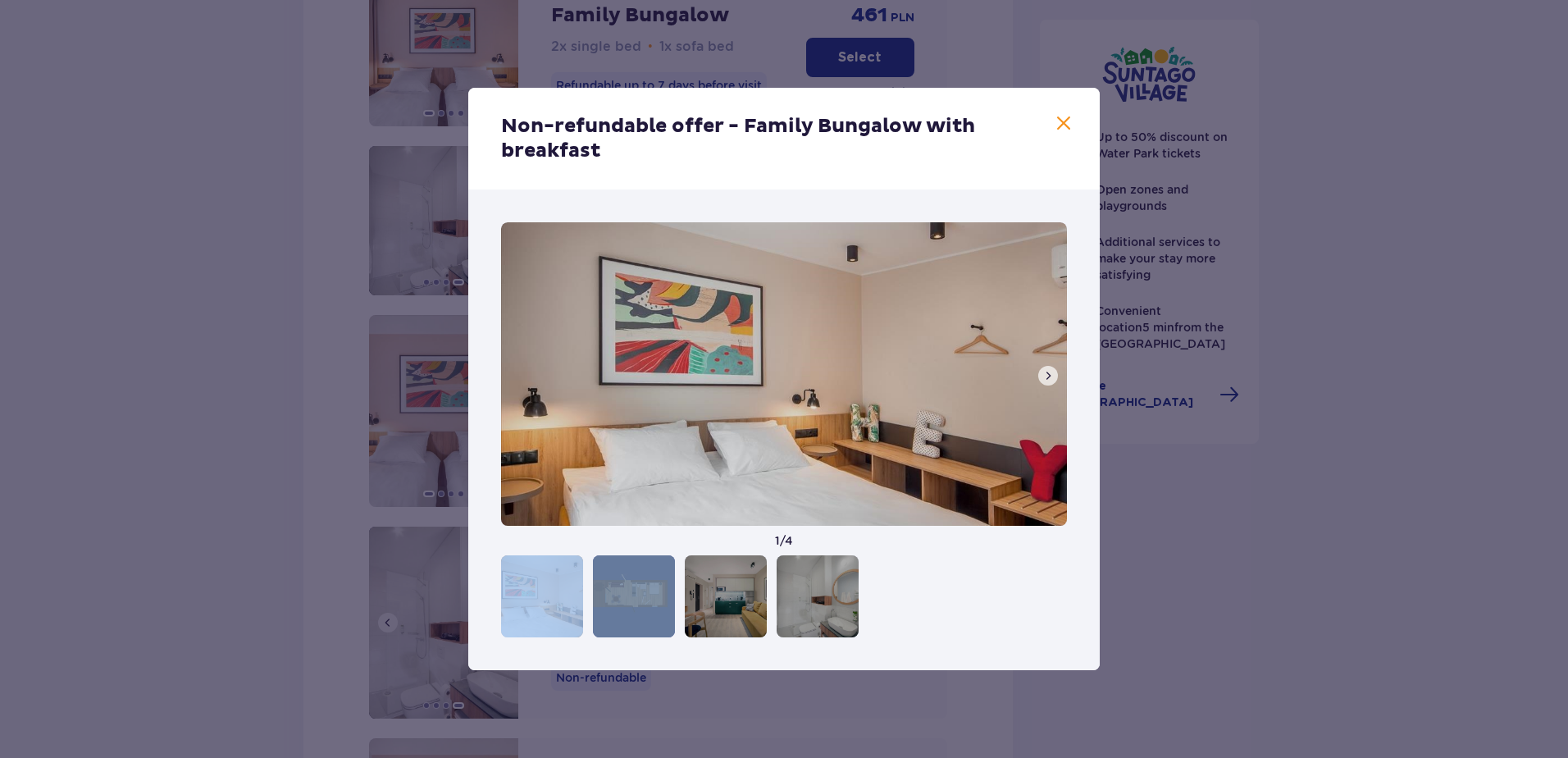
click at [497, 609] on div "1 / 4" at bounding box center [784, 429] width 632 height 481
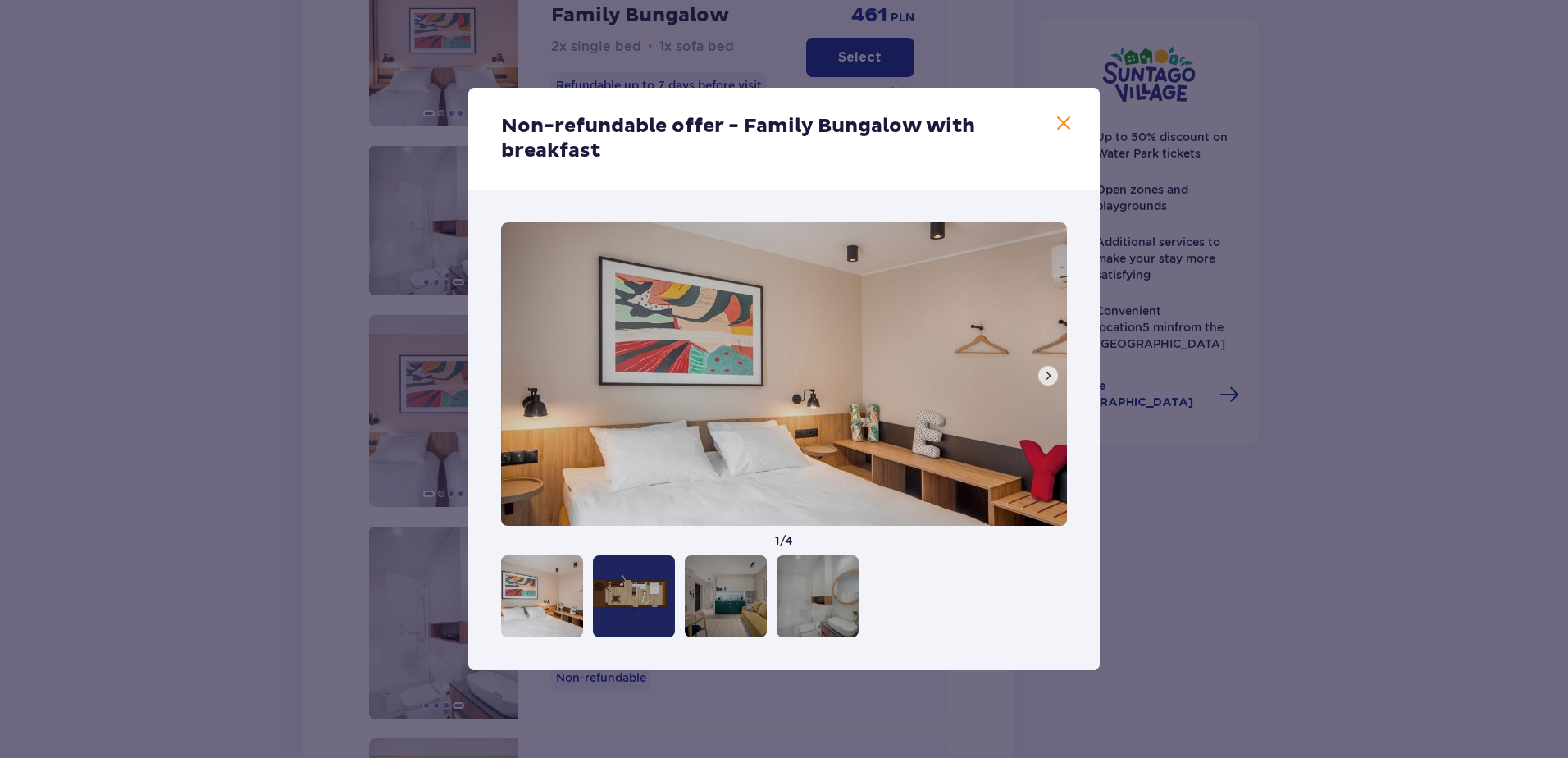
click at [1051, 117] on div "Non-refundable offer - Family Bungalow with breakfast" at bounding box center [784, 139] width 632 height 101
click at [1062, 119] on span at bounding box center [1063, 123] width 20 height 20
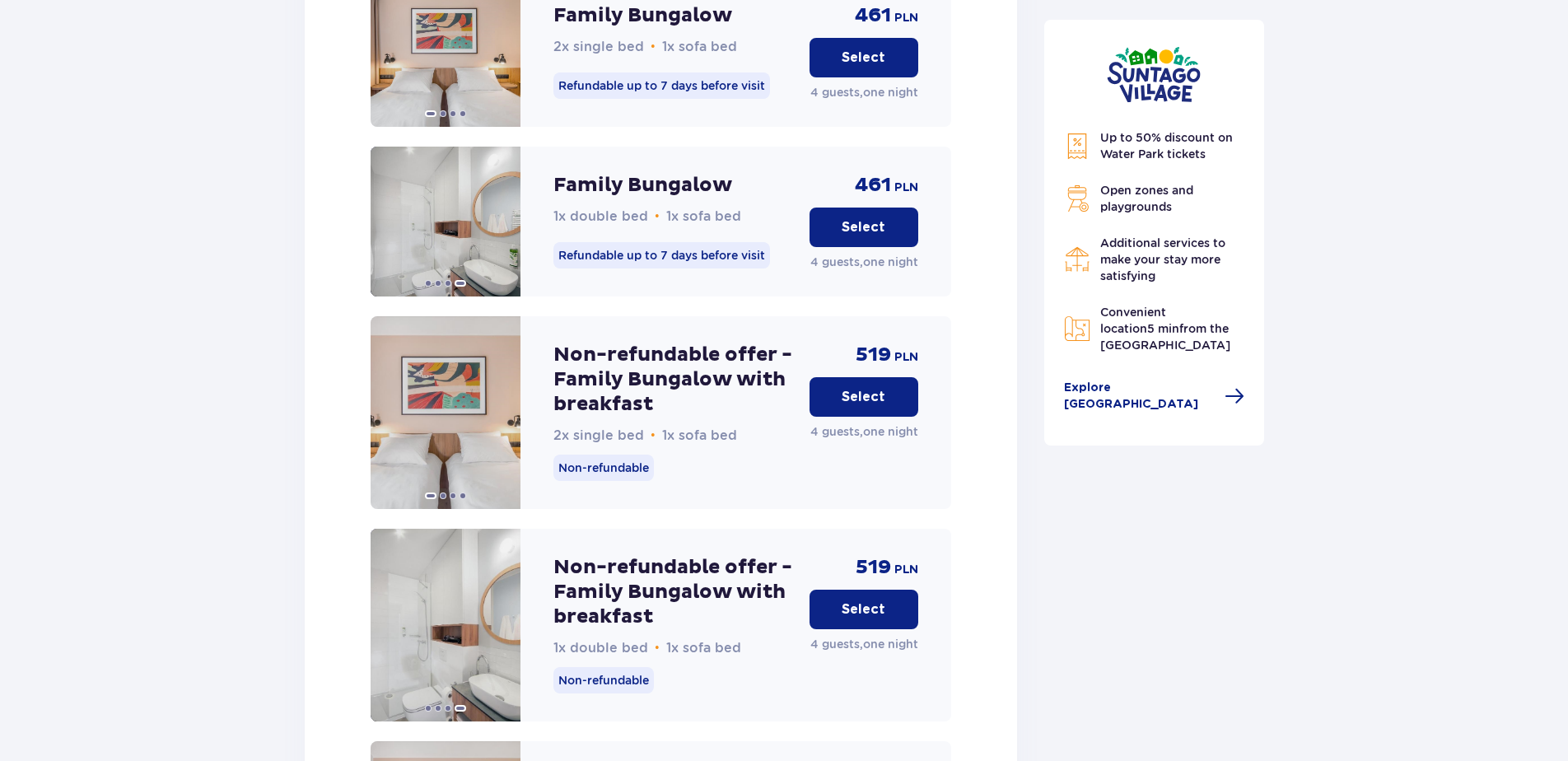
click at [870, 590] on button "Select" at bounding box center [863, 609] width 108 height 39
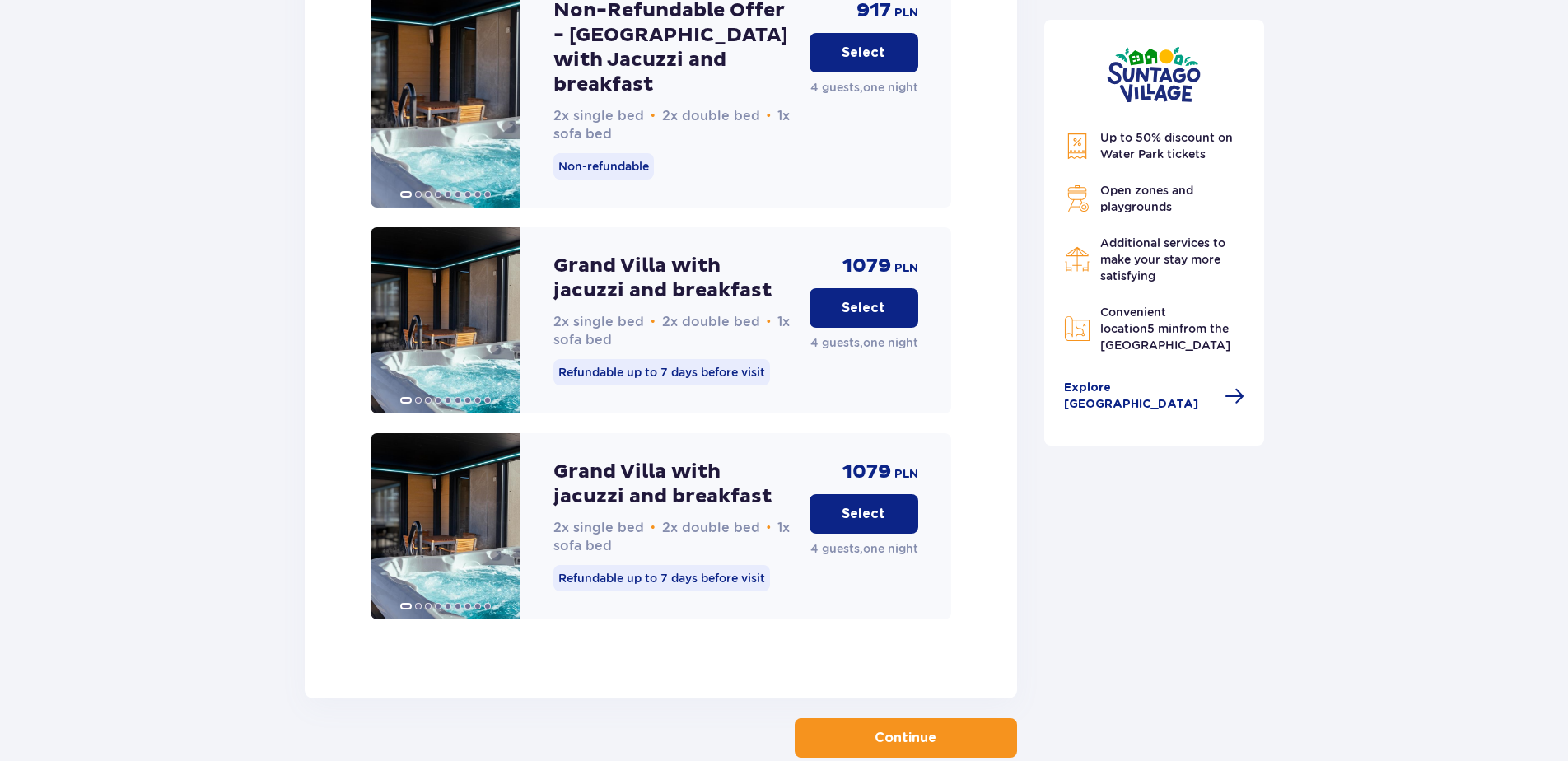
scroll to position [4211, 0]
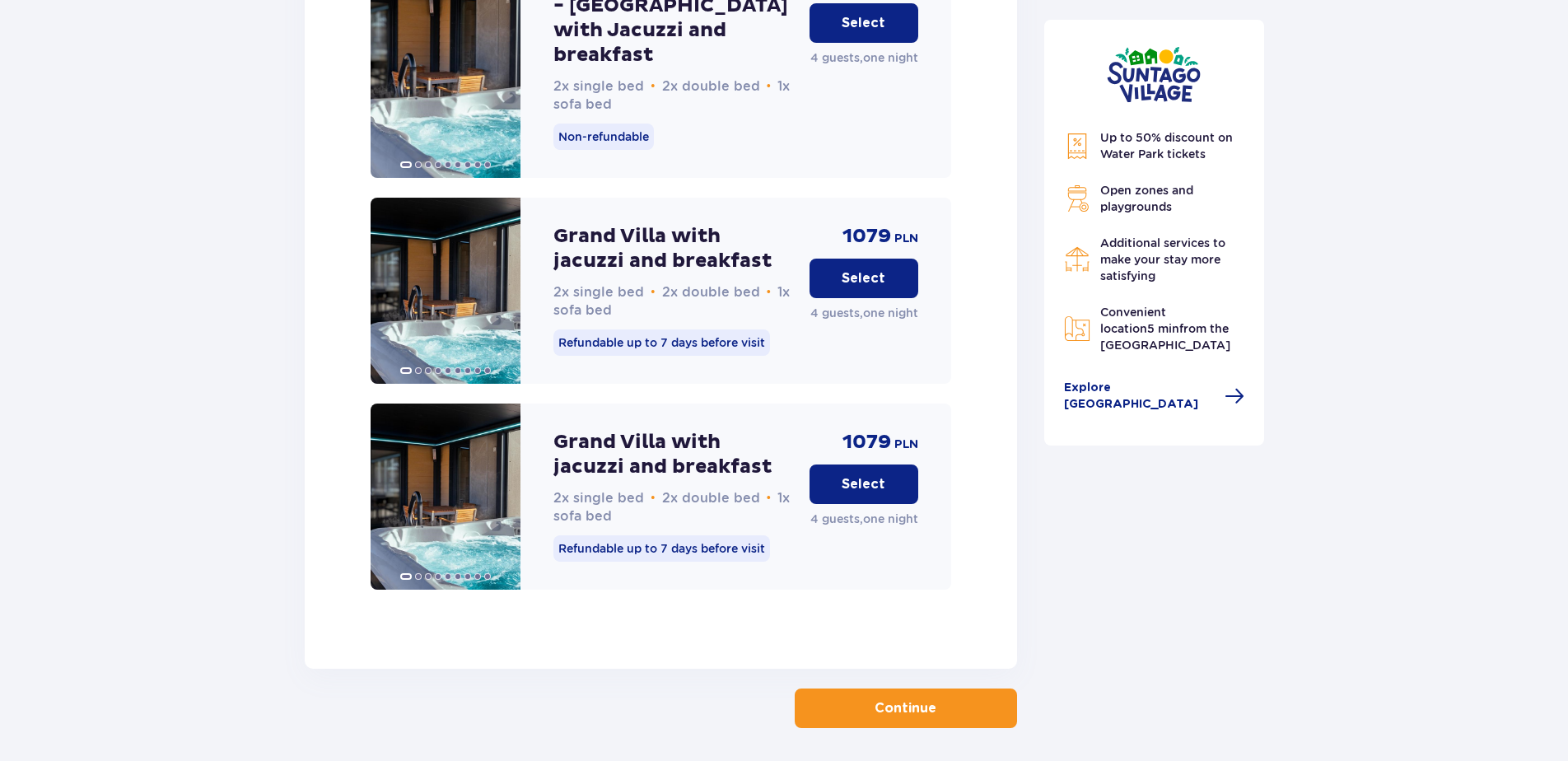
click at [913, 700] on p "Continue" at bounding box center [905, 708] width 61 height 18
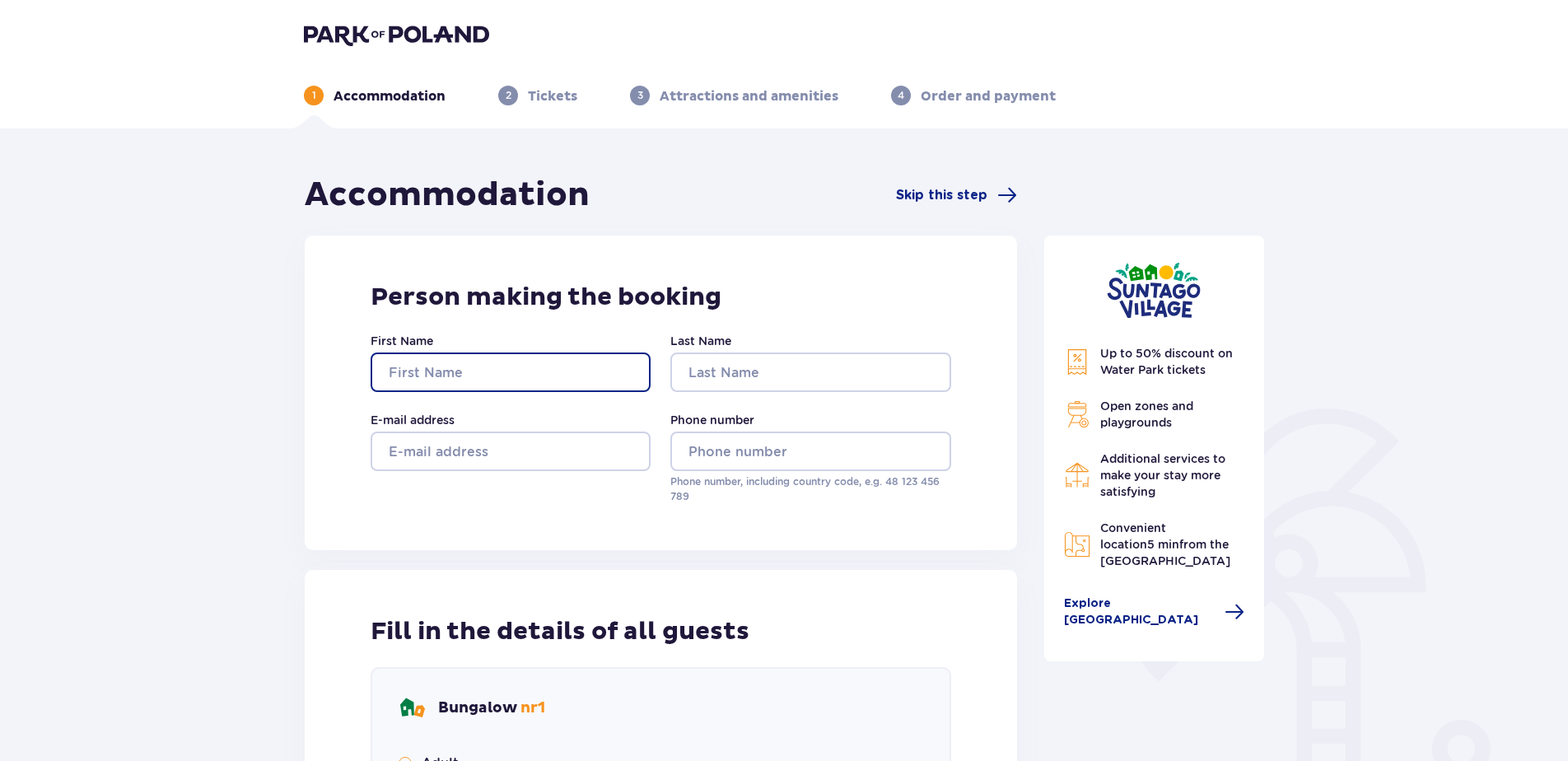
click at [497, 368] on input "First Name" at bounding box center [510, 371] width 280 height 39
type input "Kristina"
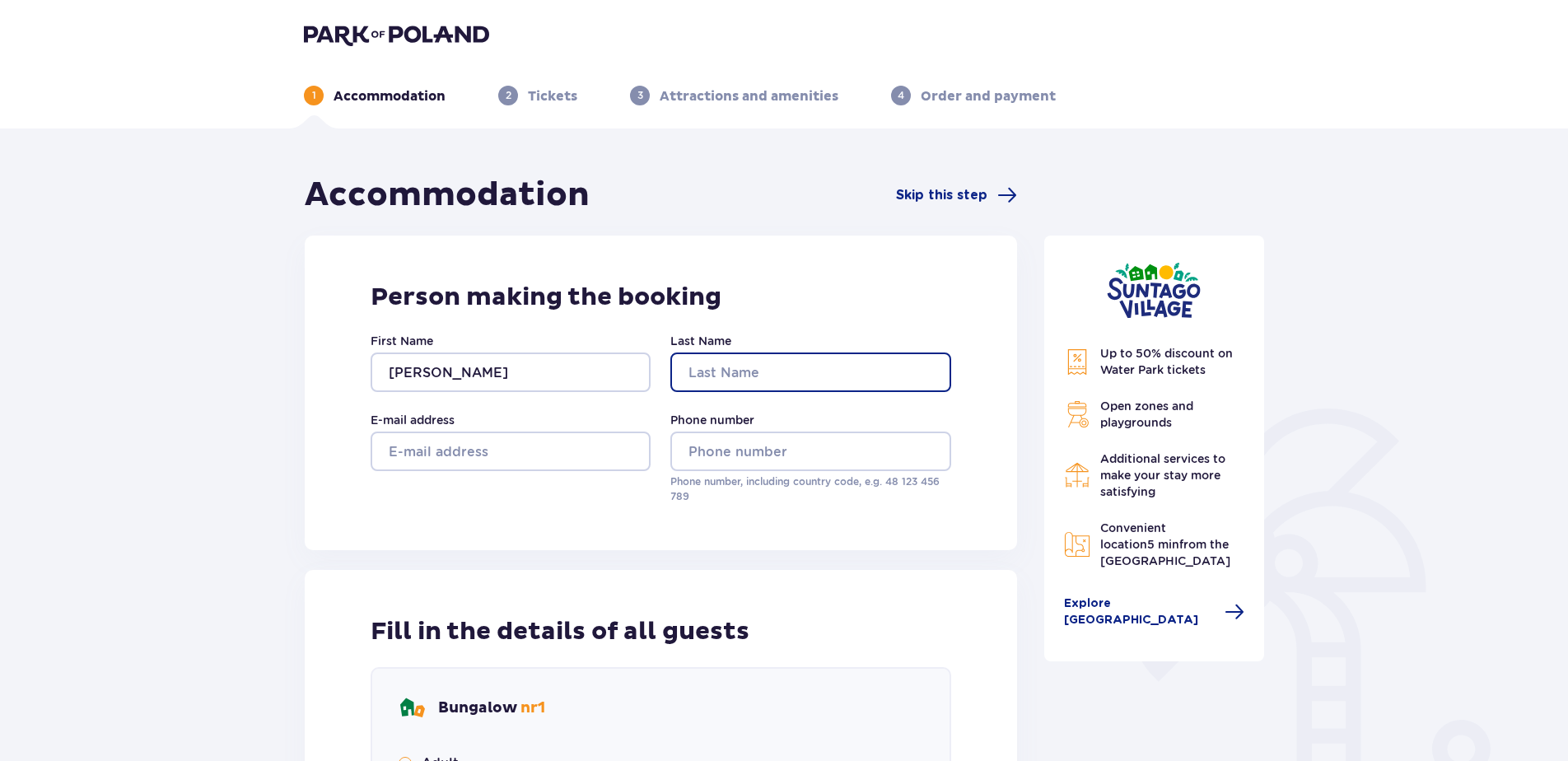
type input "Razgulajeva"
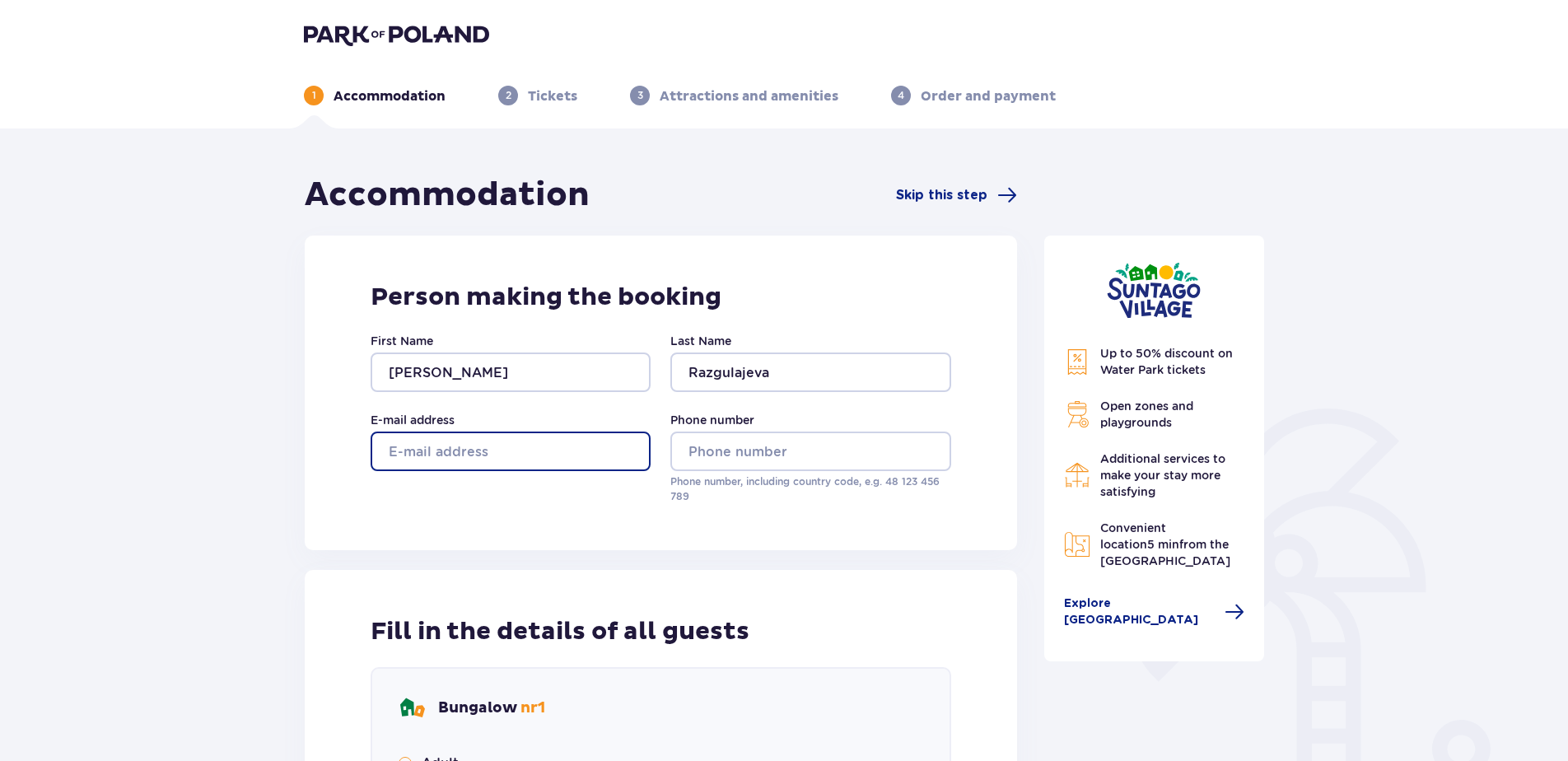
type input "kristina.razgulajeva@jas.com"
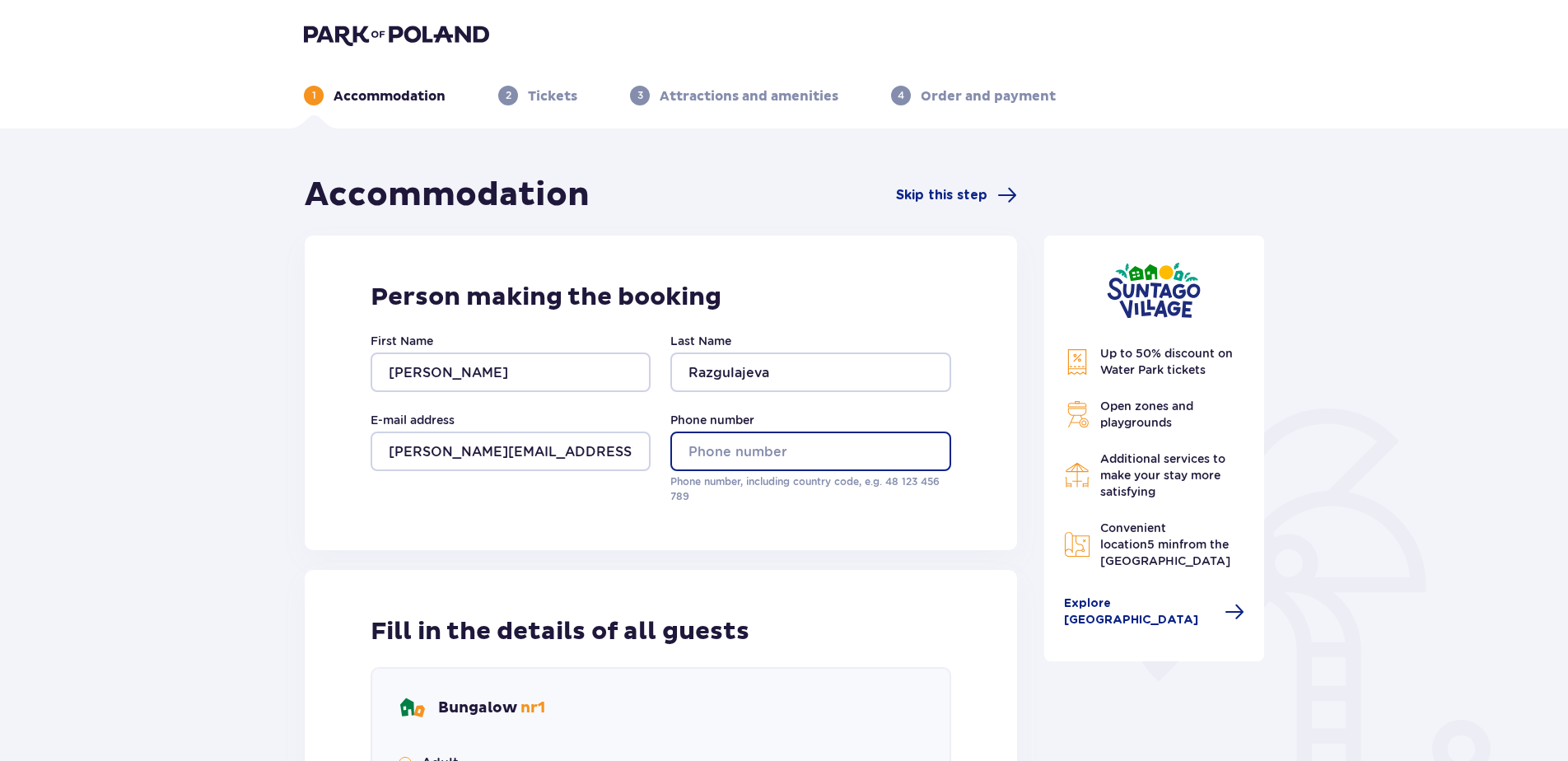
type input "26532288"
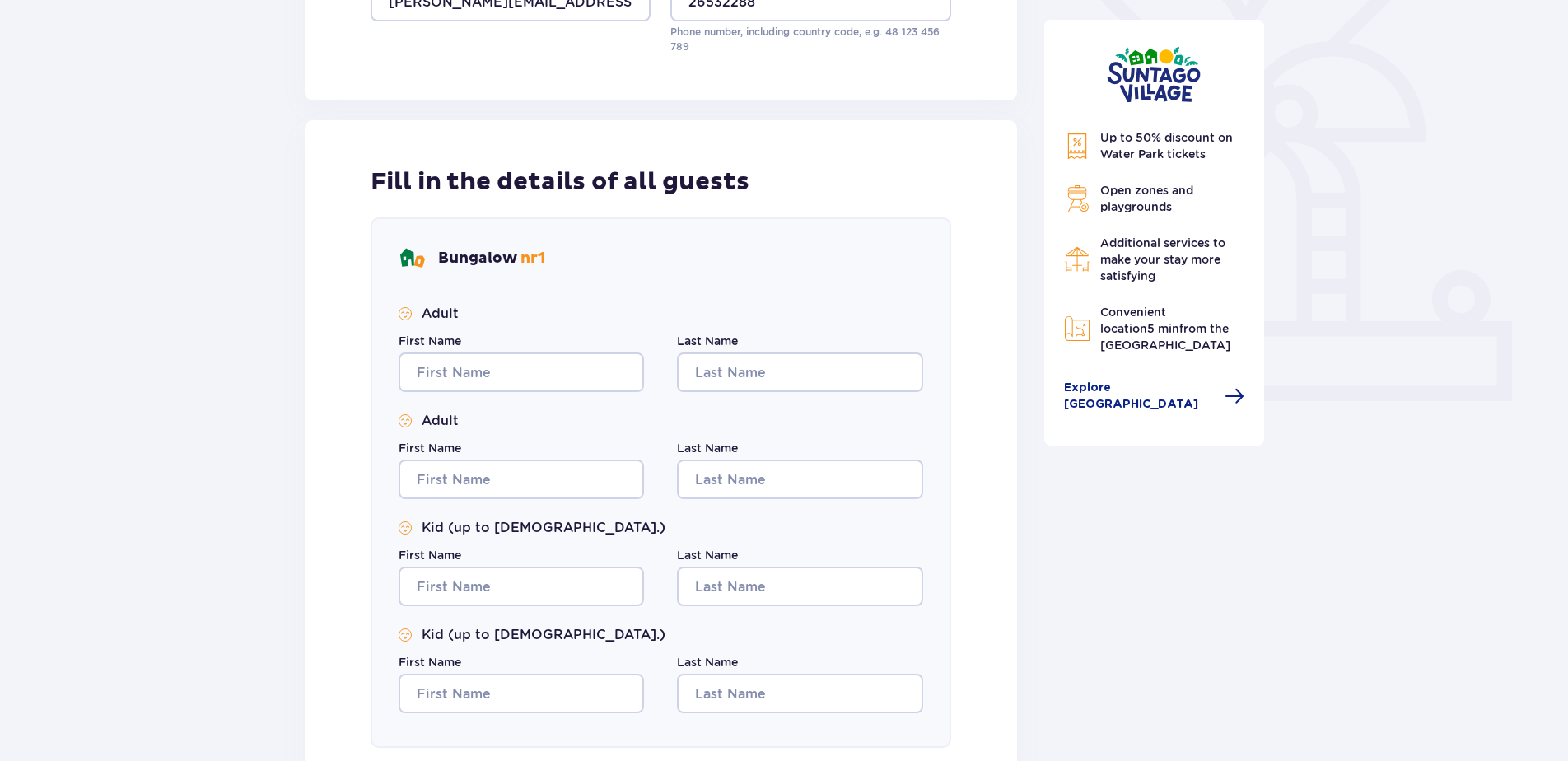
scroll to position [659, 0]
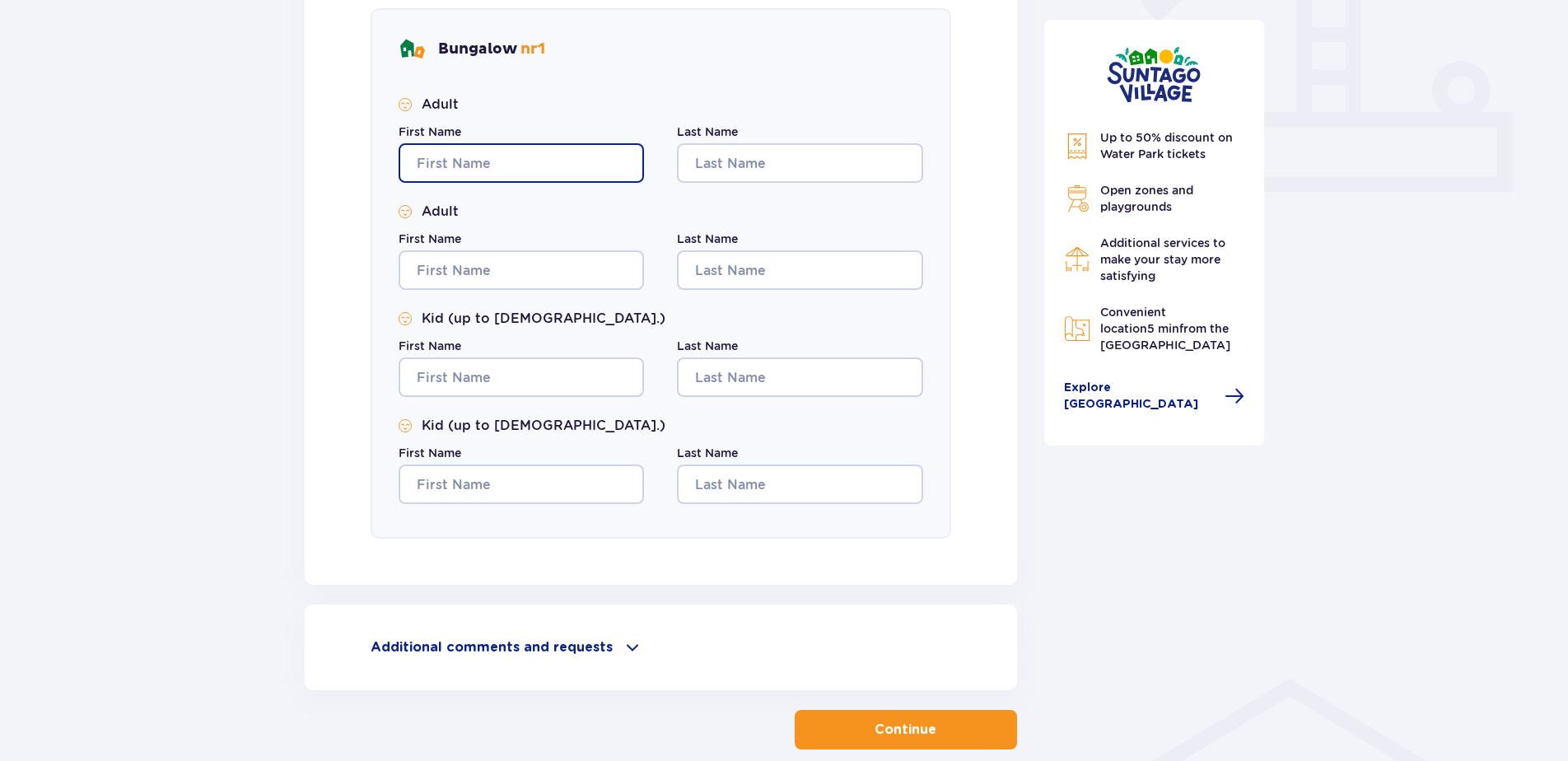
click at [511, 152] on input "First Name" at bounding box center [522, 162] width 246 height 39
type input "Kristina"
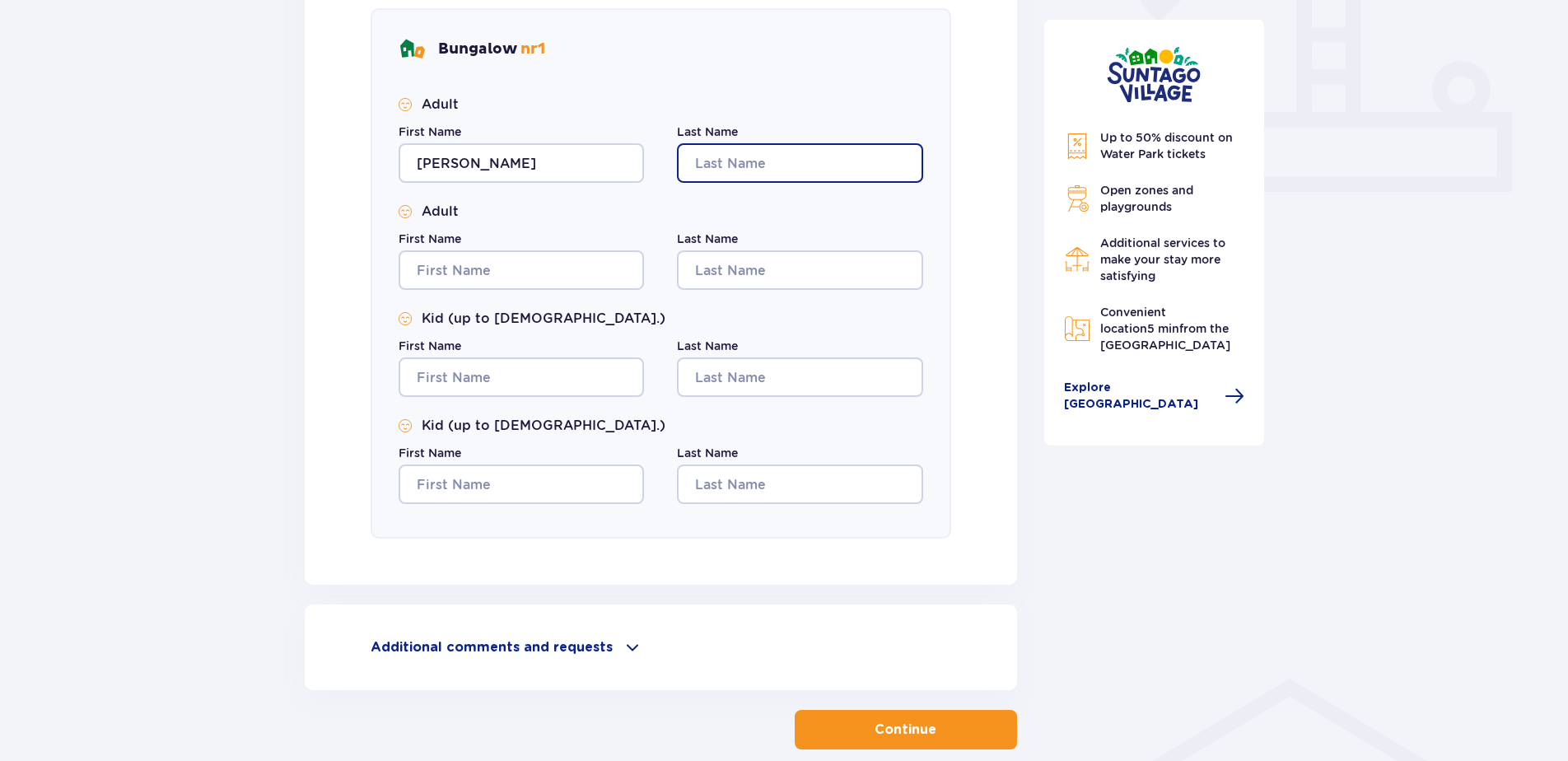
type input "Razgulajeva"
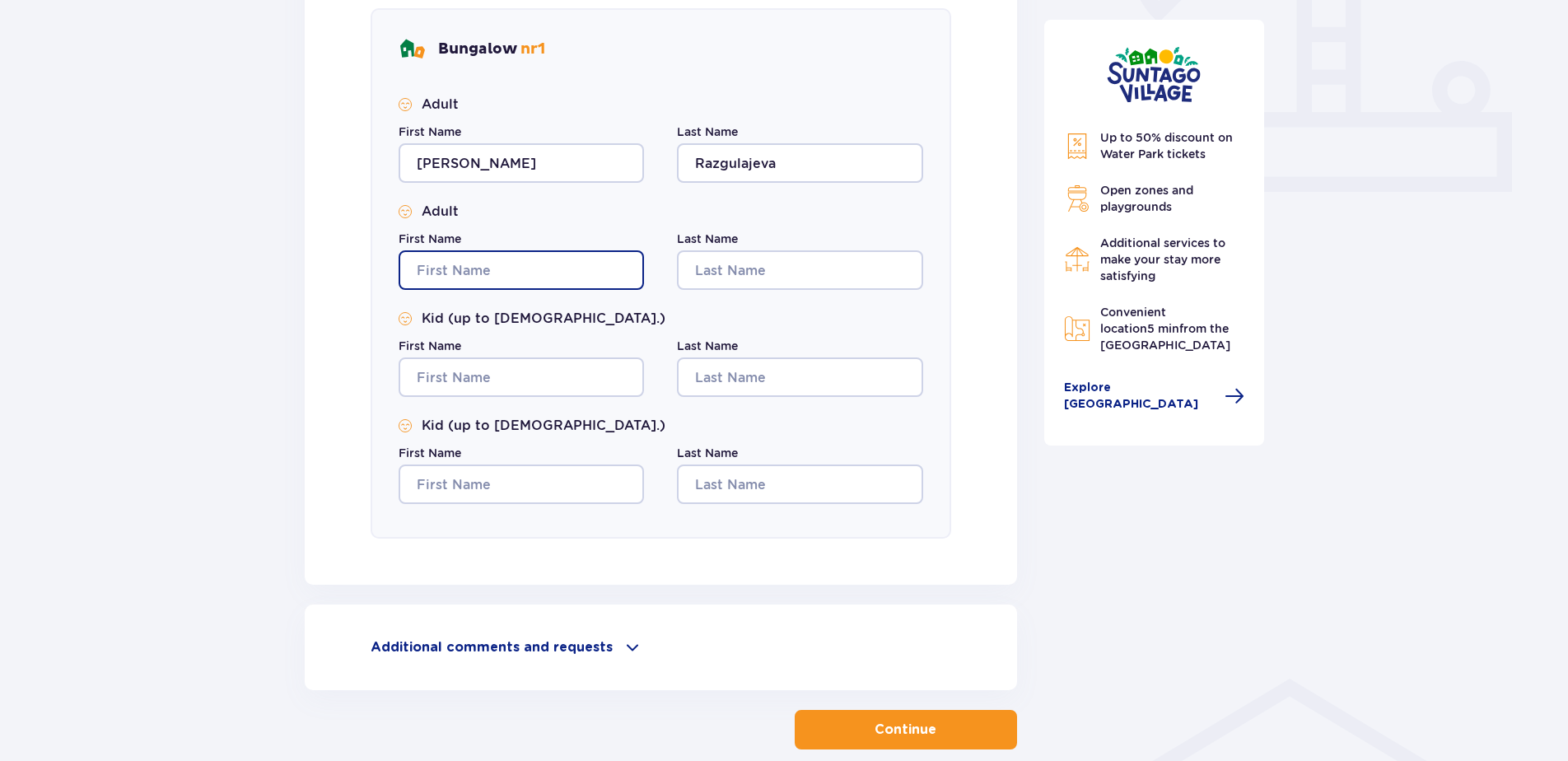
type input "Kristina"
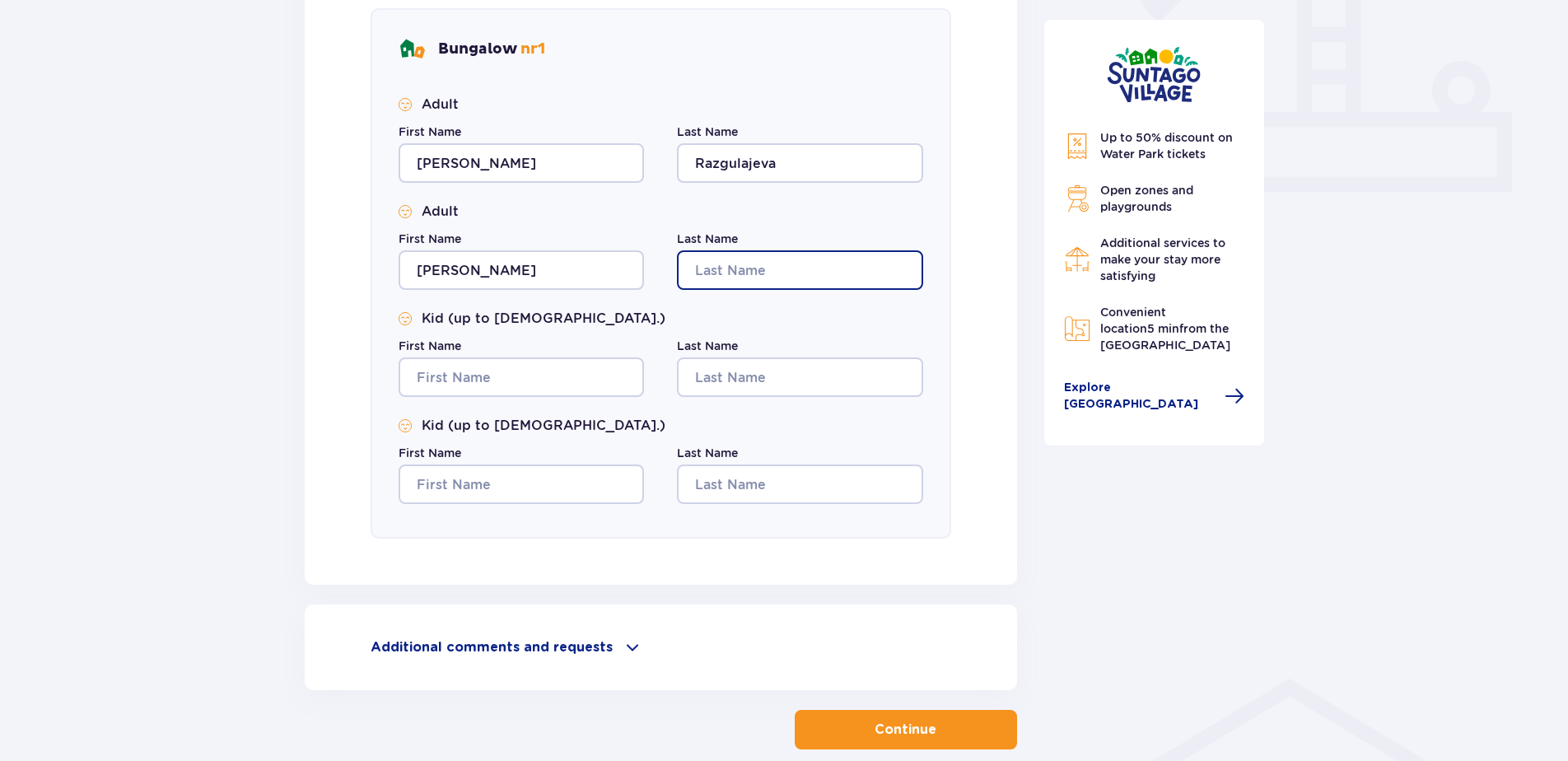
type input "Razgulajeva"
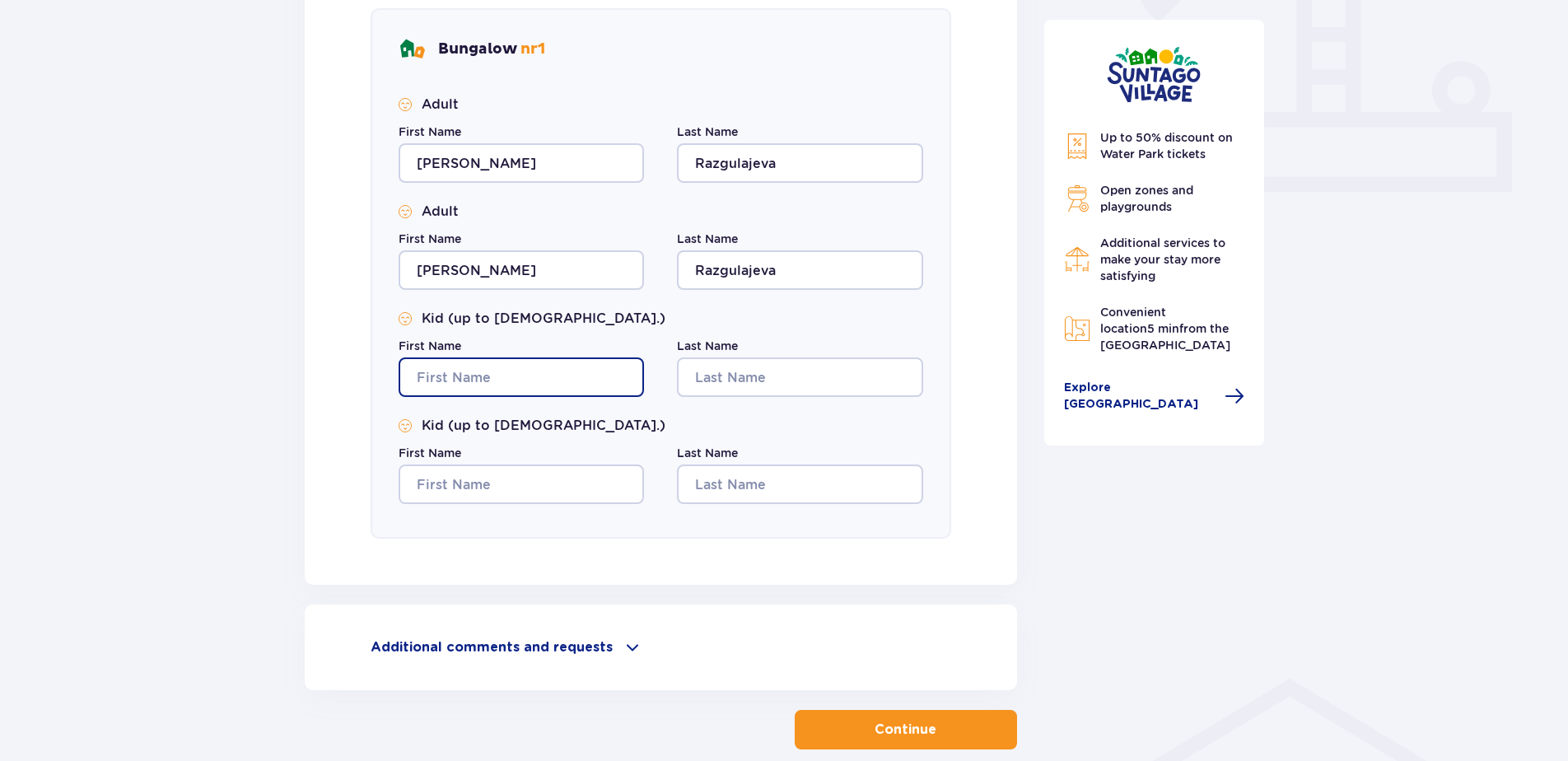
type input "Kristina"
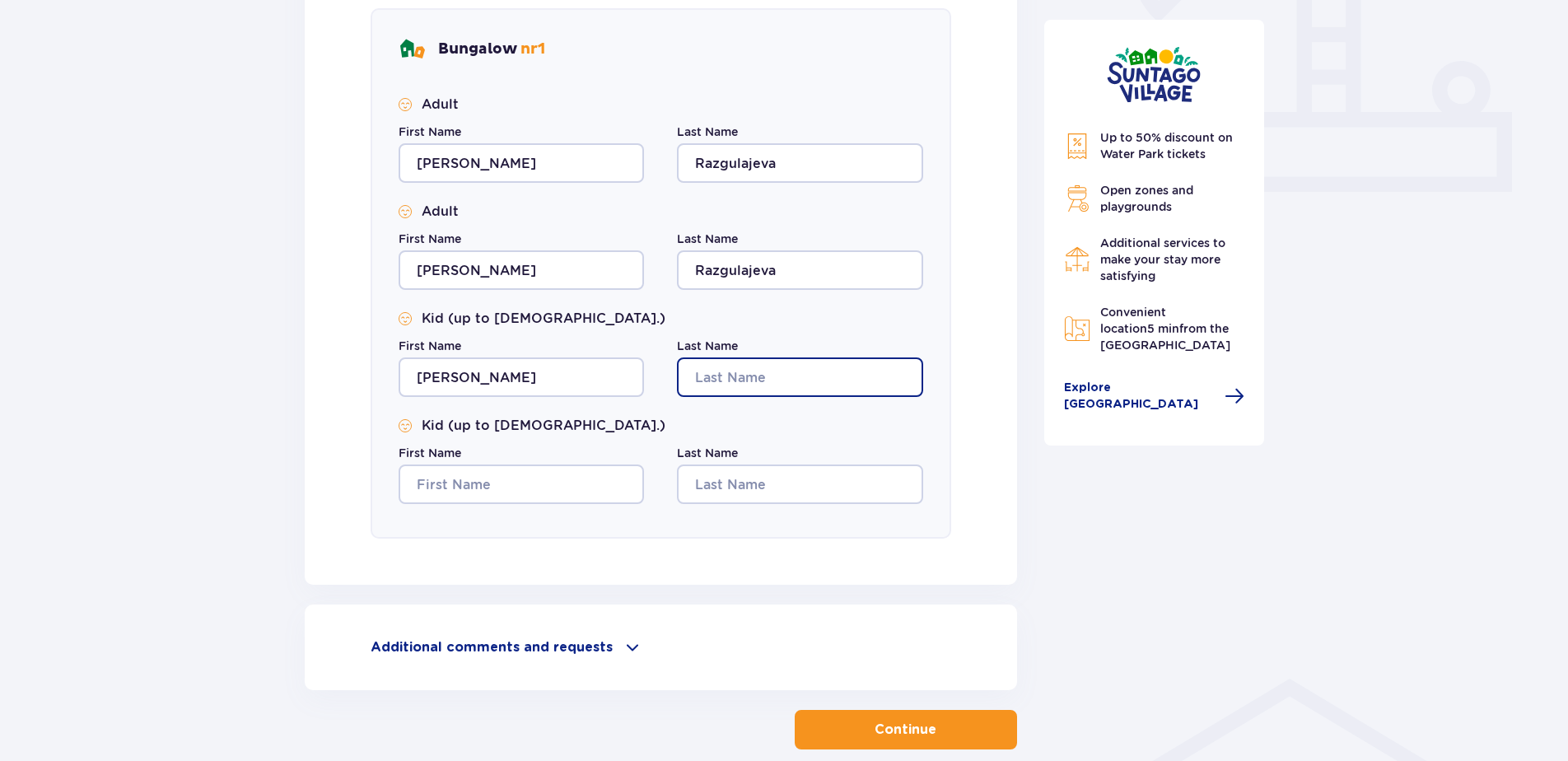
type input "Razgulajeva"
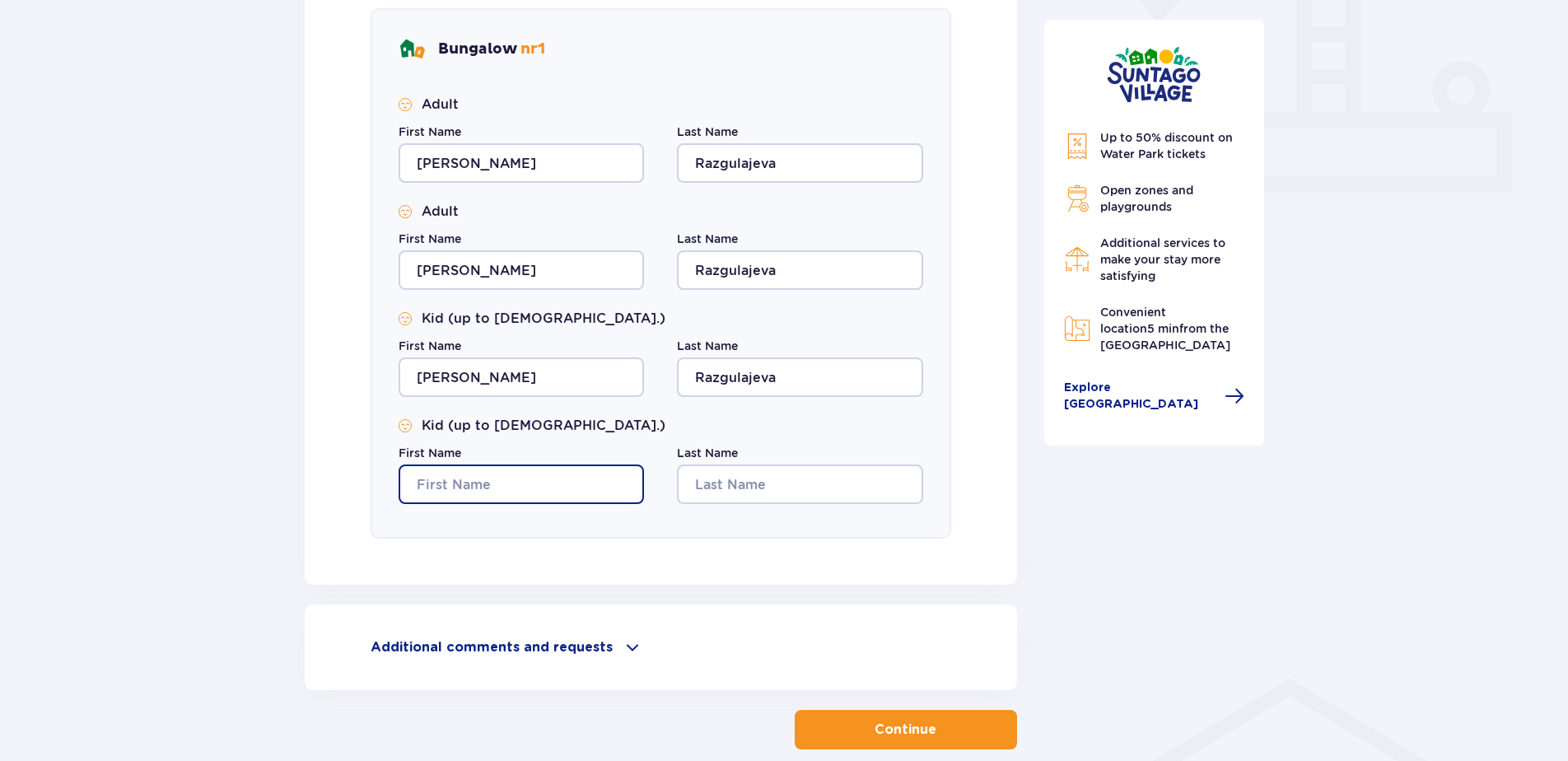
type input "Kristina"
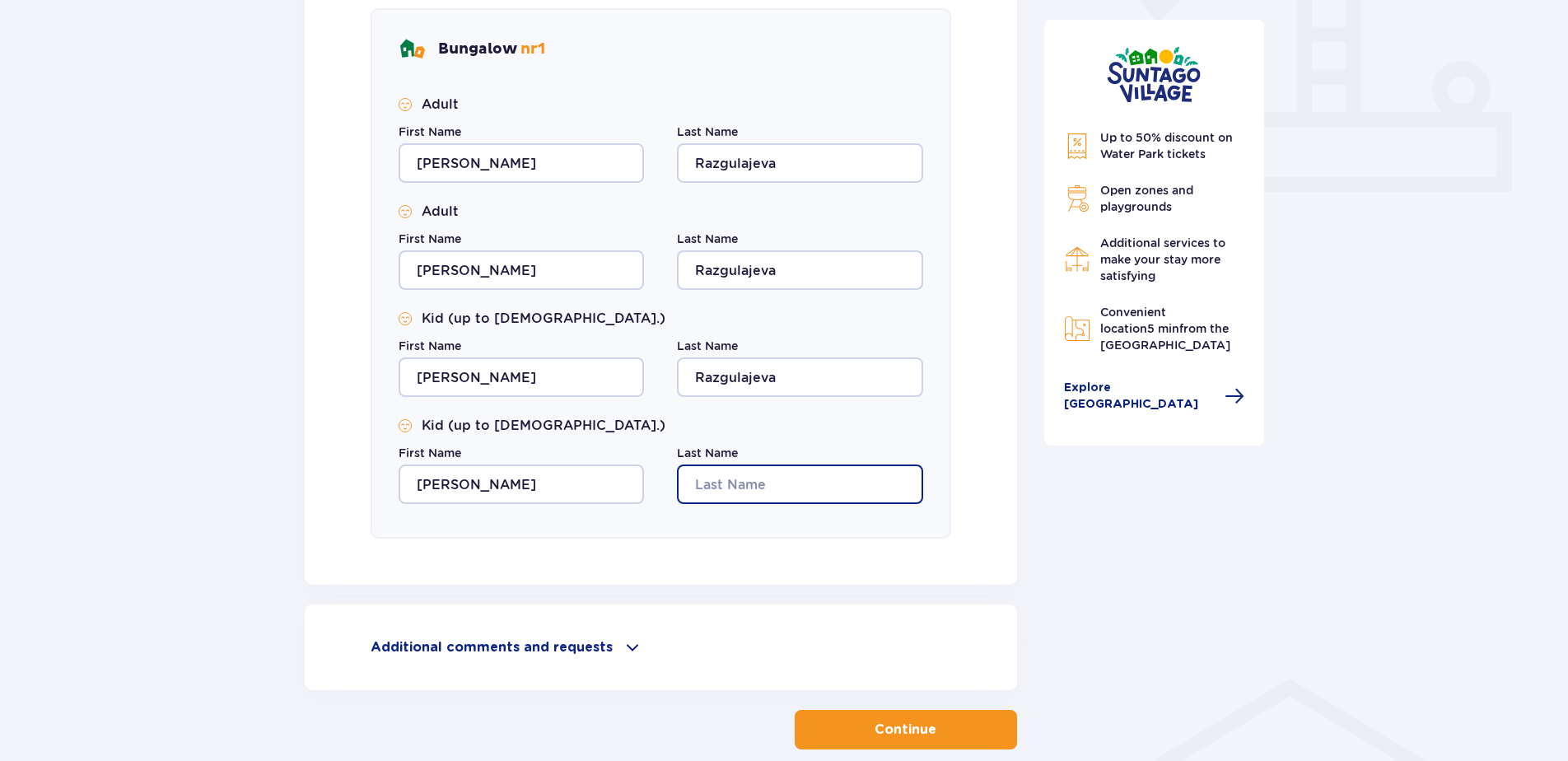
type input "Razgulajeva"
drag, startPoint x: 878, startPoint y: 722, endPoint x: 891, endPoint y: 719, distance: 13.3
click at [879, 725] on p "Continue" at bounding box center [905, 729] width 61 height 18
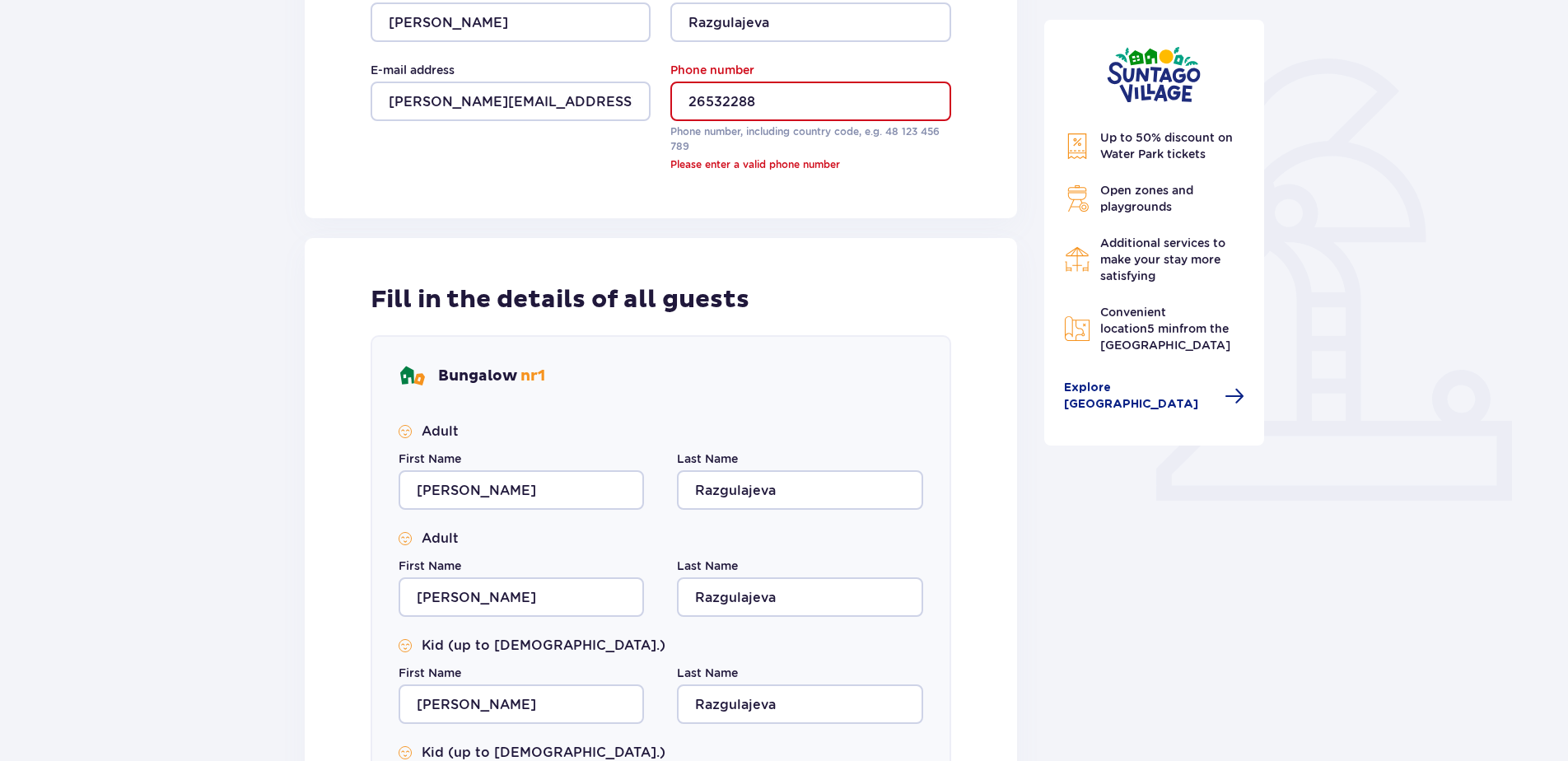
scroll to position [349, 0]
drag, startPoint x: 772, startPoint y: 98, endPoint x: 756, endPoint y: 101, distance: 16.3
click at [772, 98] on input "26532288" at bounding box center [810, 102] width 280 height 39
drag, startPoint x: 690, startPoint y: 102, endPoint x: 706, endPoint y: 101, distance: 16.0
click at [690, 102] on input "26532288" at bounding box center [810, 102] width 280 height 39
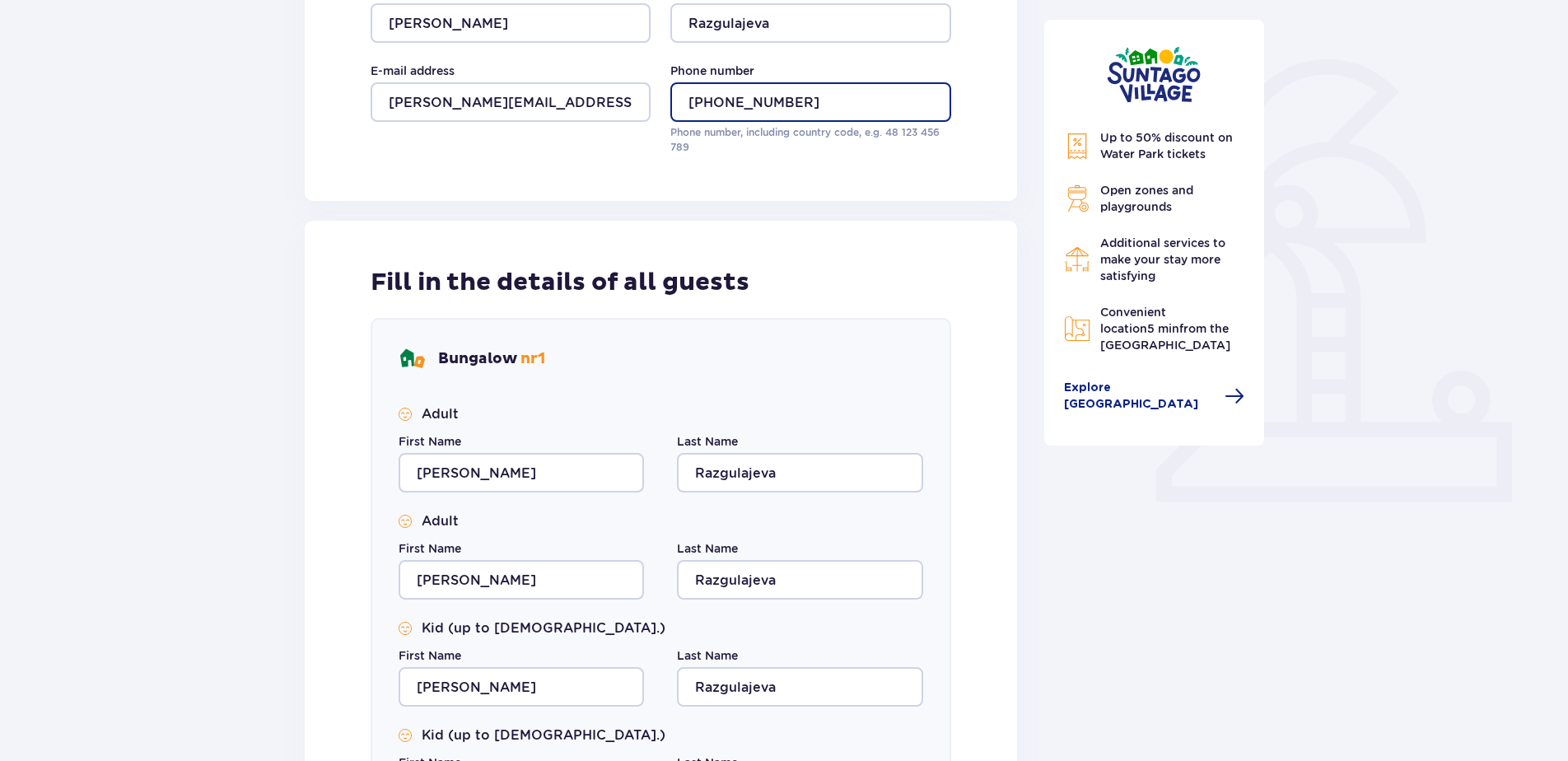
type input "+37126532288"
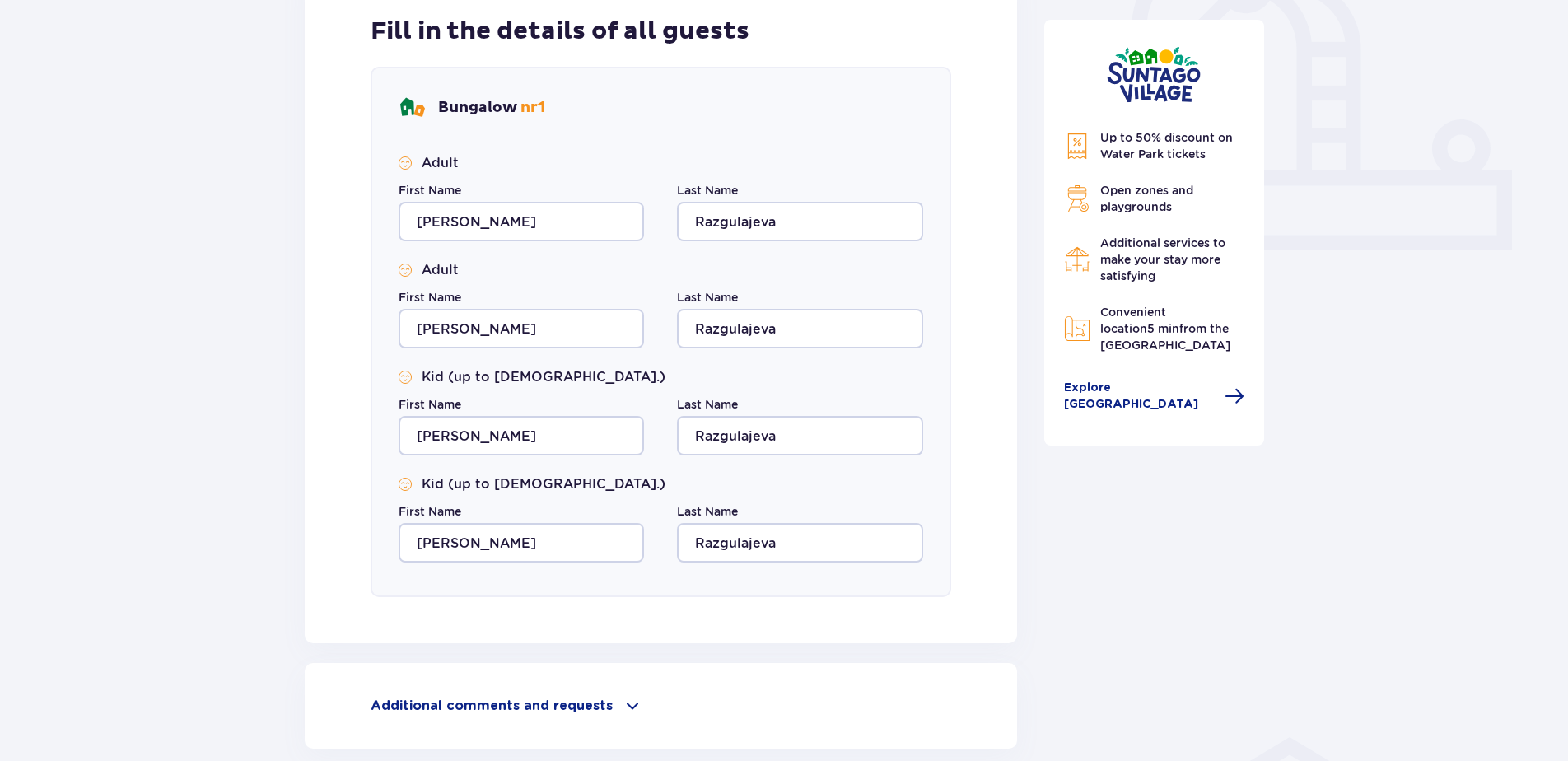
scroll to position [747, 0]
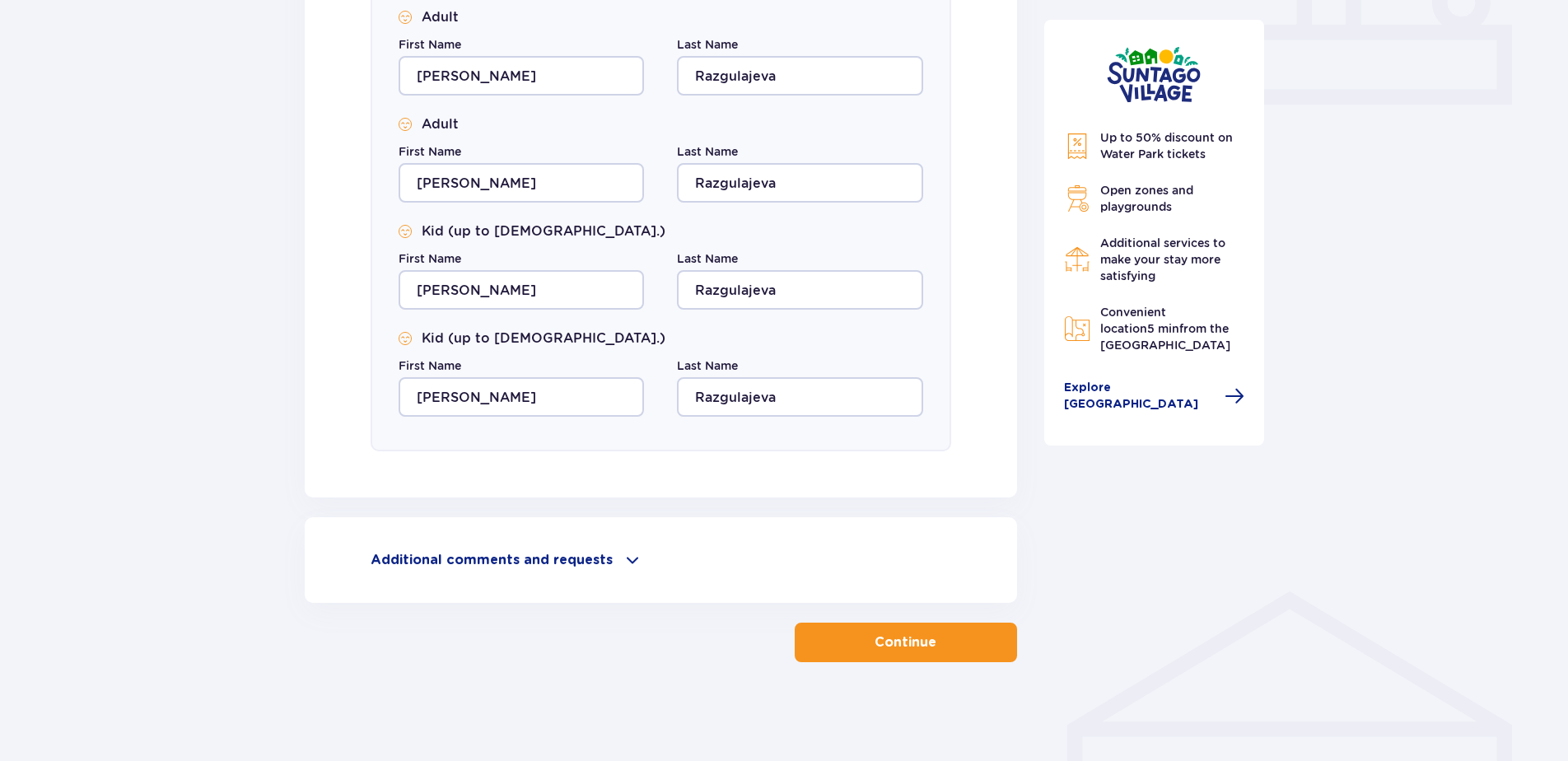
click at [902, 637] on p "Continue" at bounding box center [905, 642] width 61 height 18
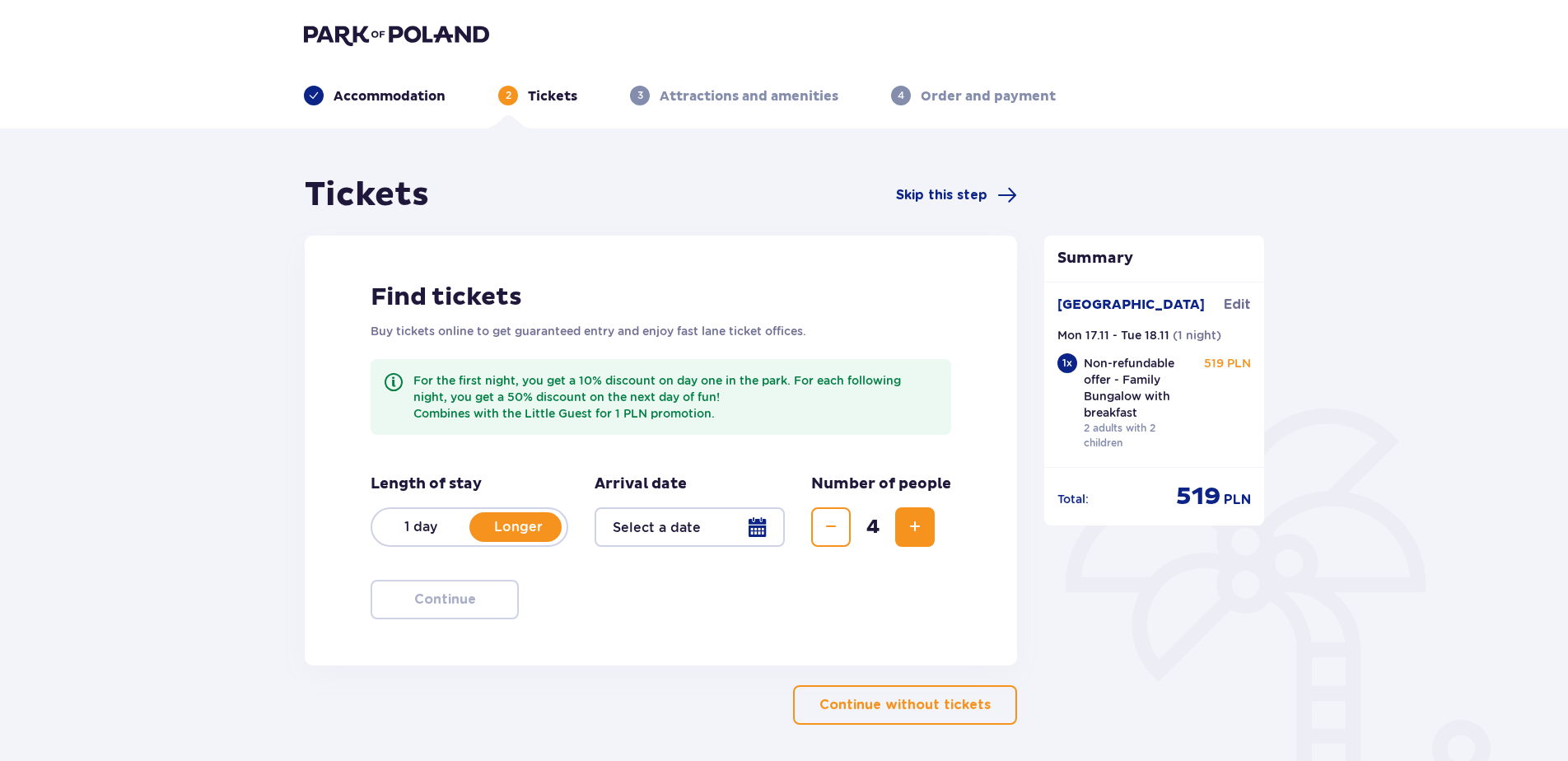
click at [423, 529] on p "1 day" at bounding box center [420, 527] width 97 height 18
click at [761, 522] on div at bounding box center [690, 527] width 190 height 39
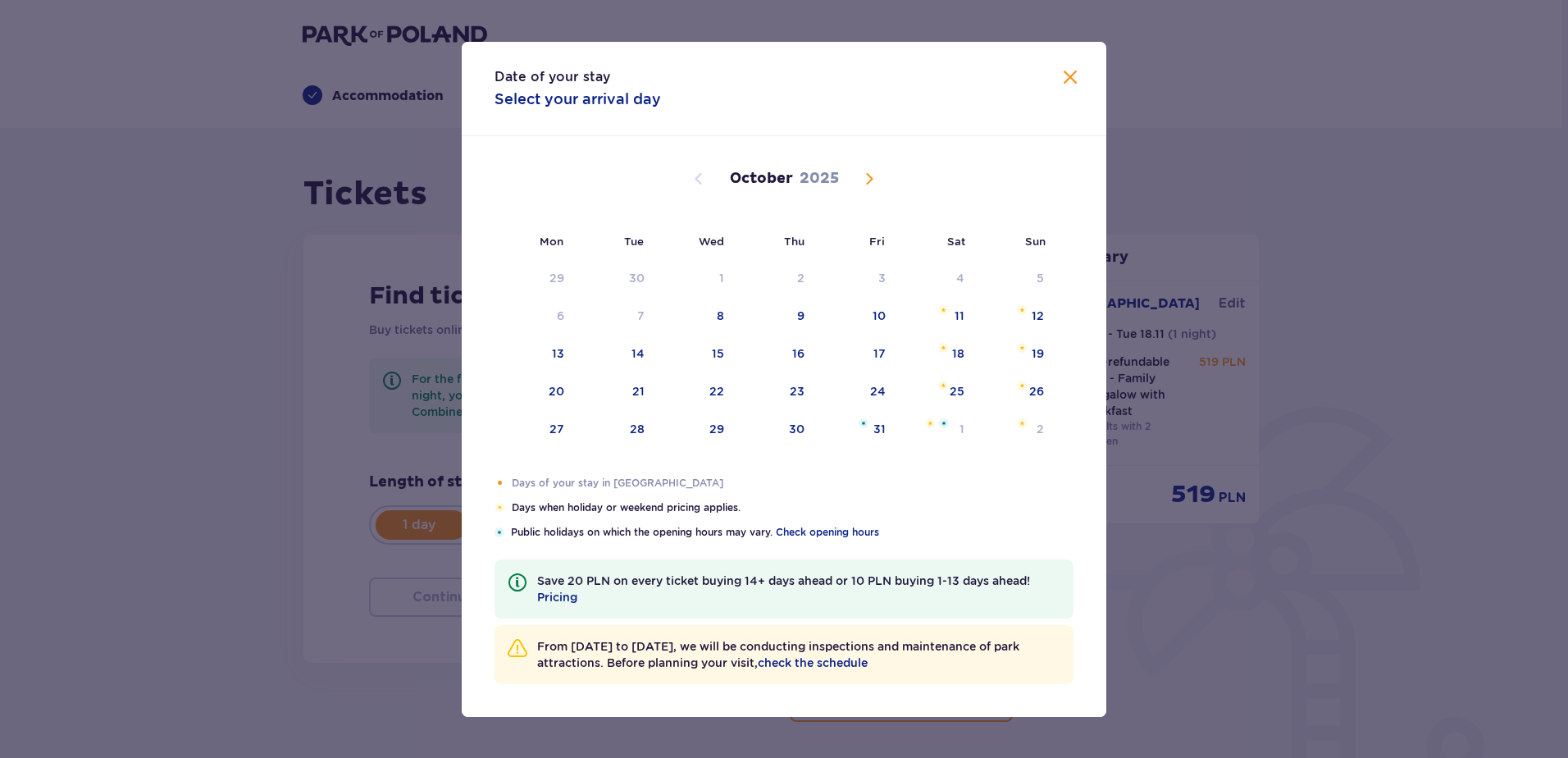
click at [868, 175] on span "Next month" at bounding box center [870, 179] width 20 height 20
click at [545, 391] on div "Orange dot" at bounding box center [541, 391] width 11 height 11
type input "17.11.25"
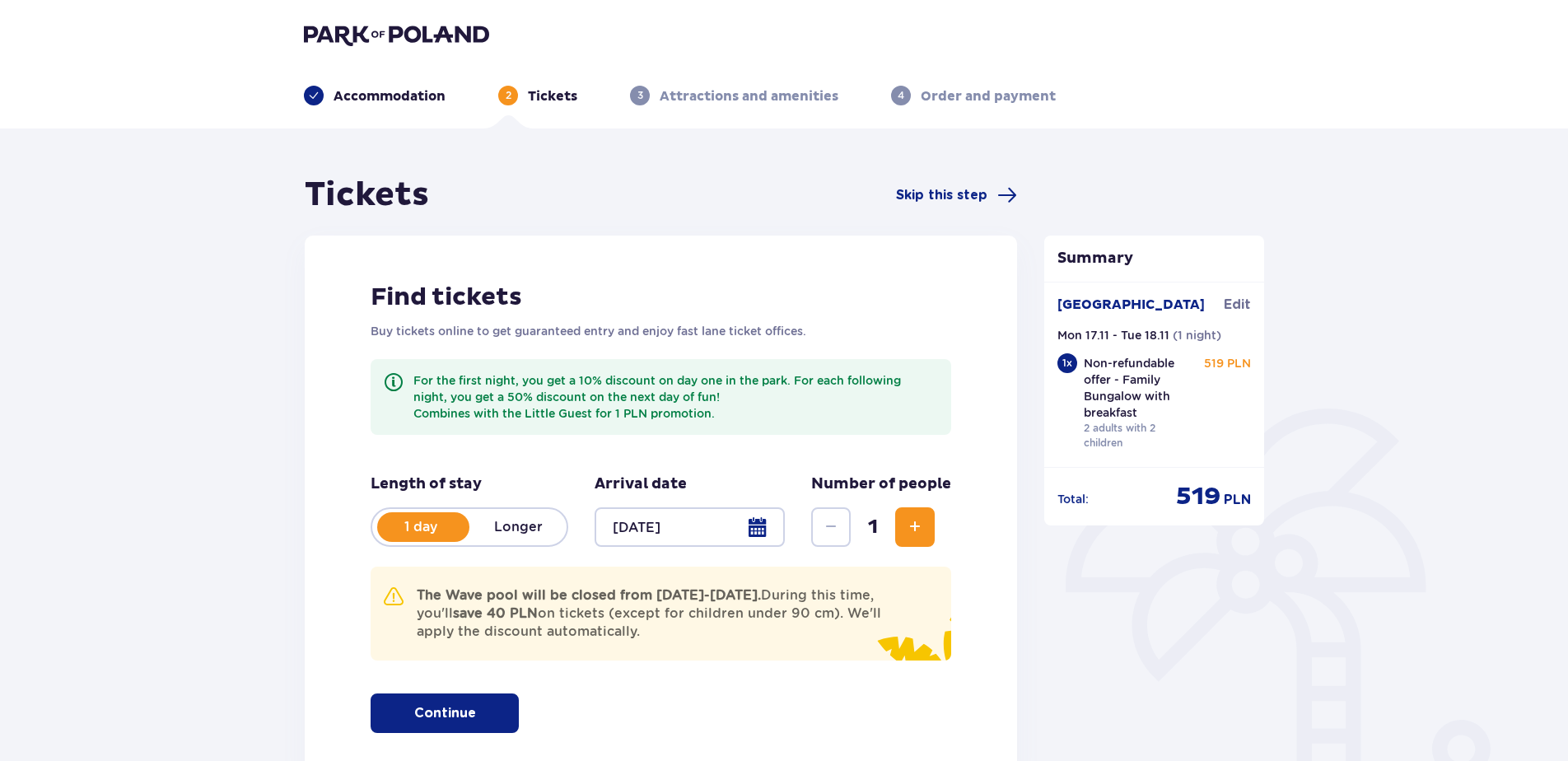
click at [906, 522] on span "Increase" at bounding box center [914, 527] width 20 height 20
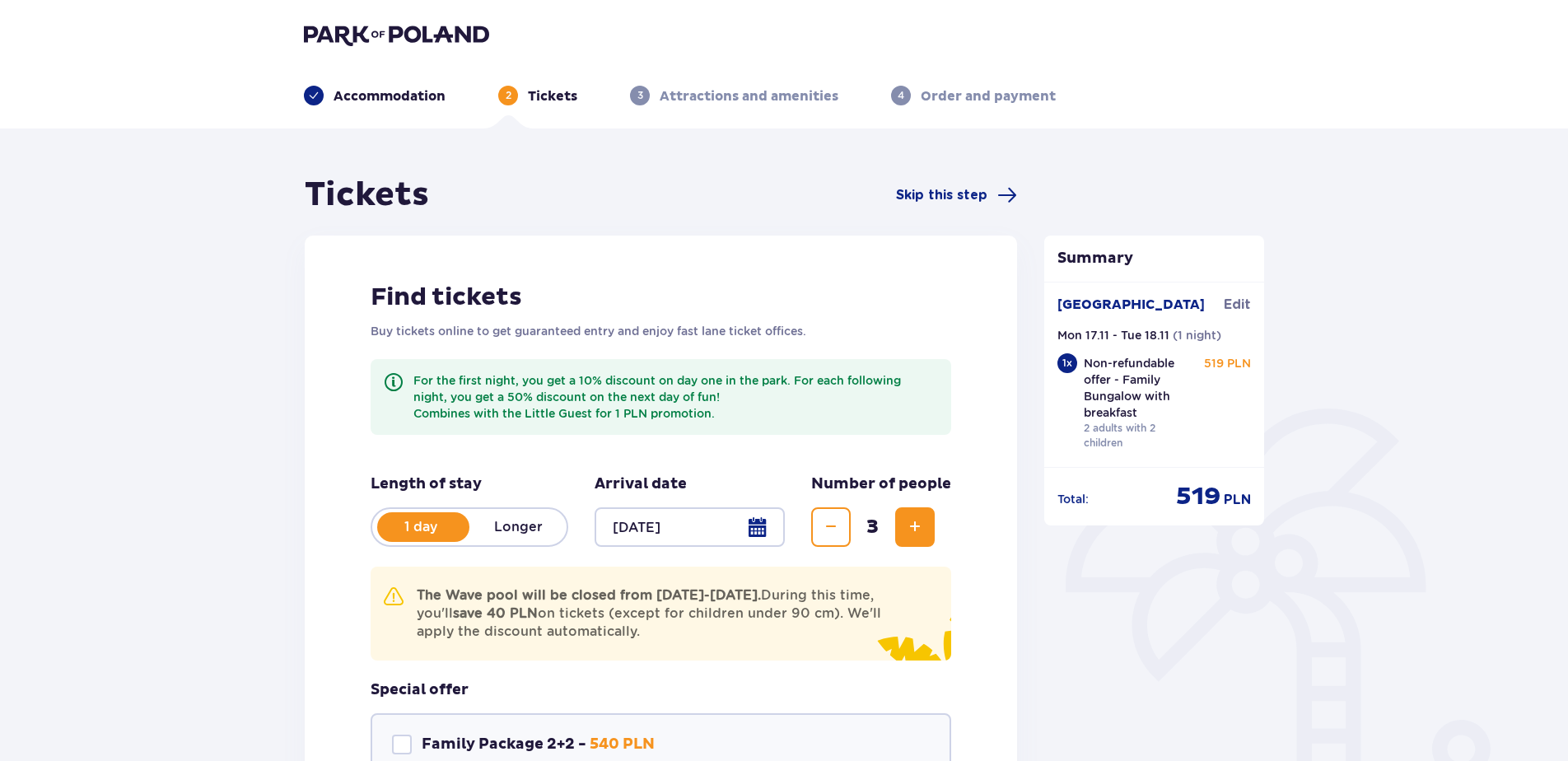
click at [906, 522] on span "Increase" at bounding box center [914, 527] width 20 height 20
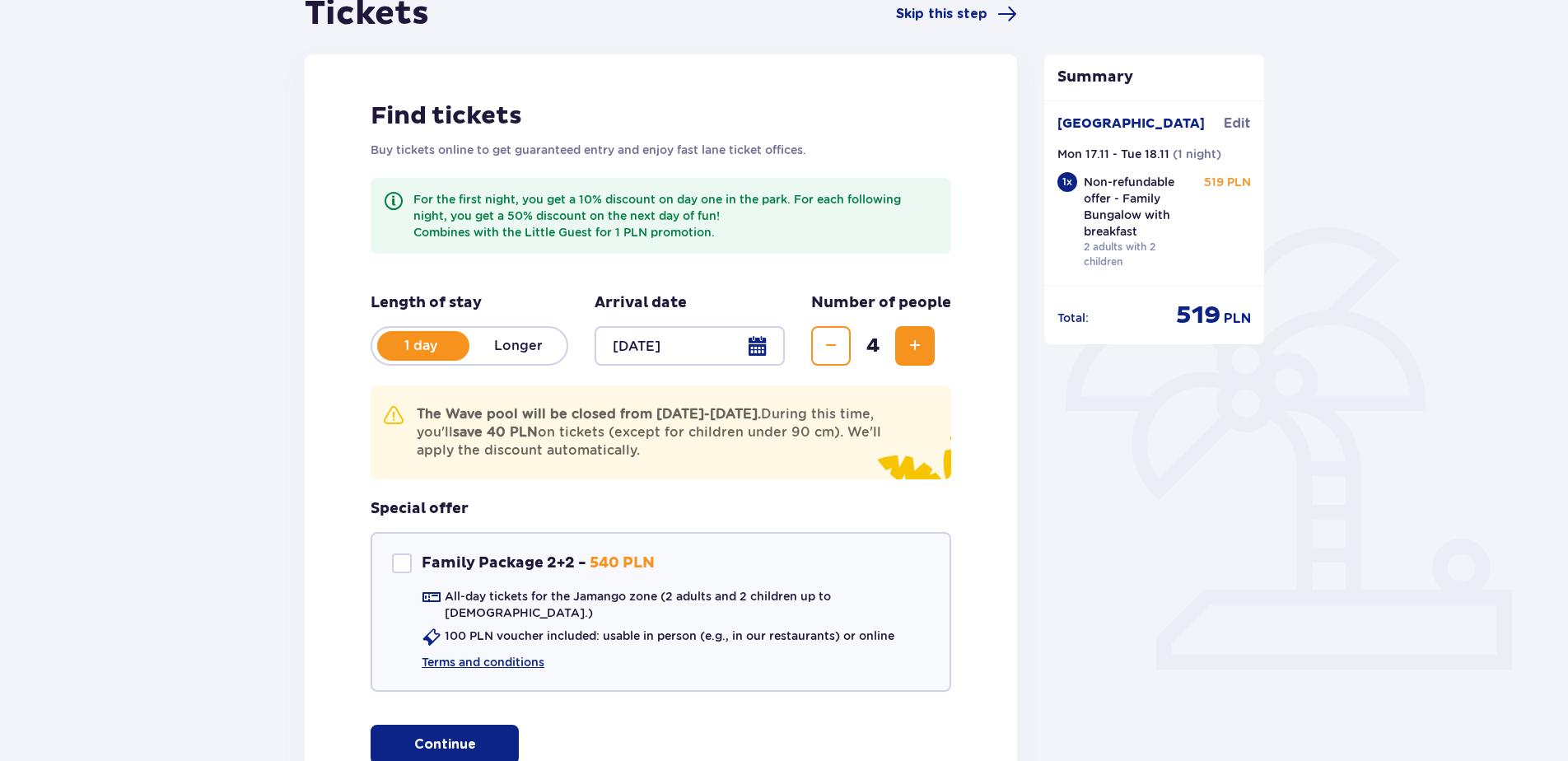
scroll to position [248, 0]
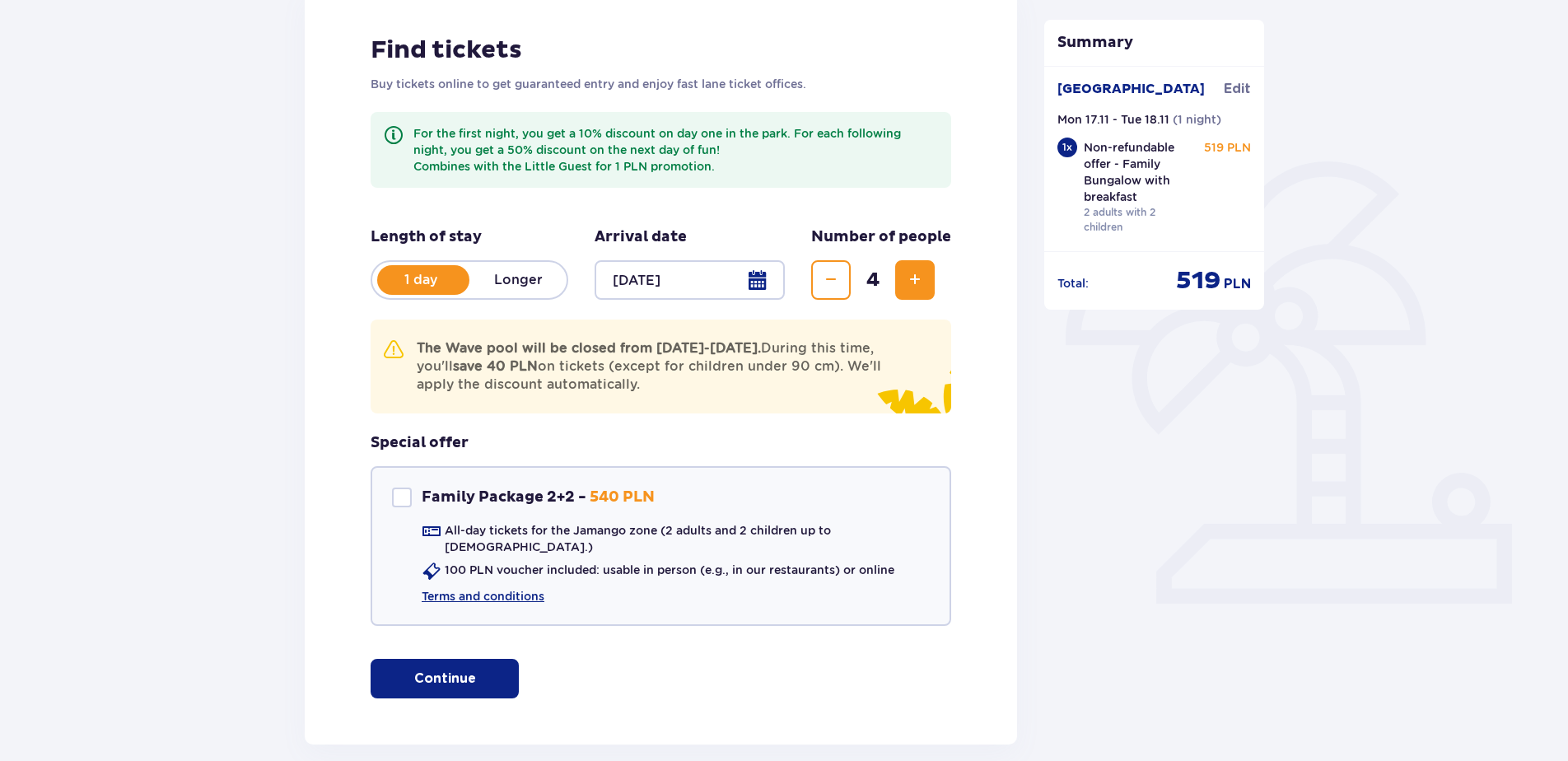
click at [503, 661] on button "Continue" at bounding box center [444, 678] width 149 height 39
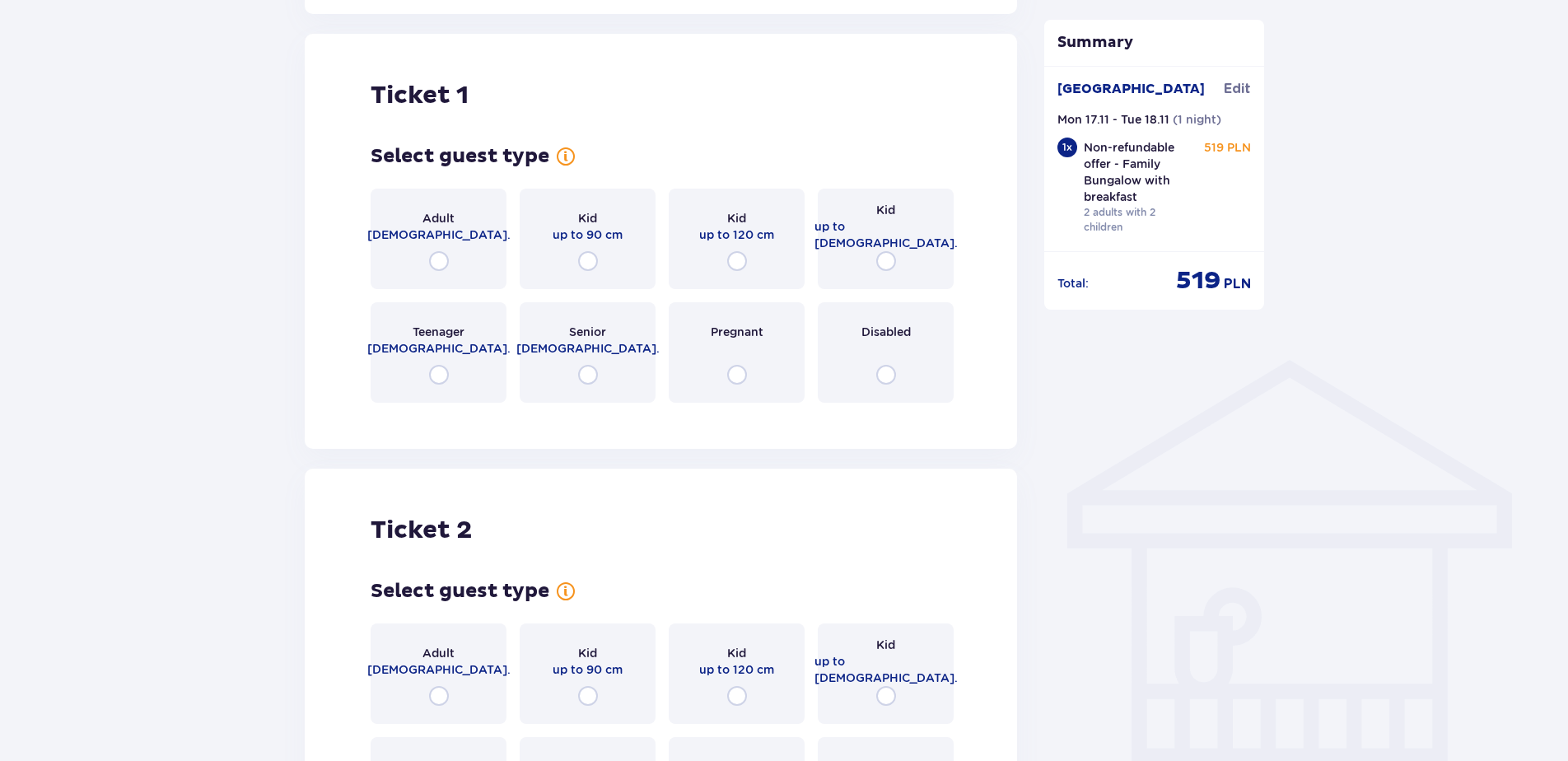
scroll to position [979, 0]
click at [463, 226] on span "18 - 65 y.o." at bounding box center [438, 233] width 143 height 16
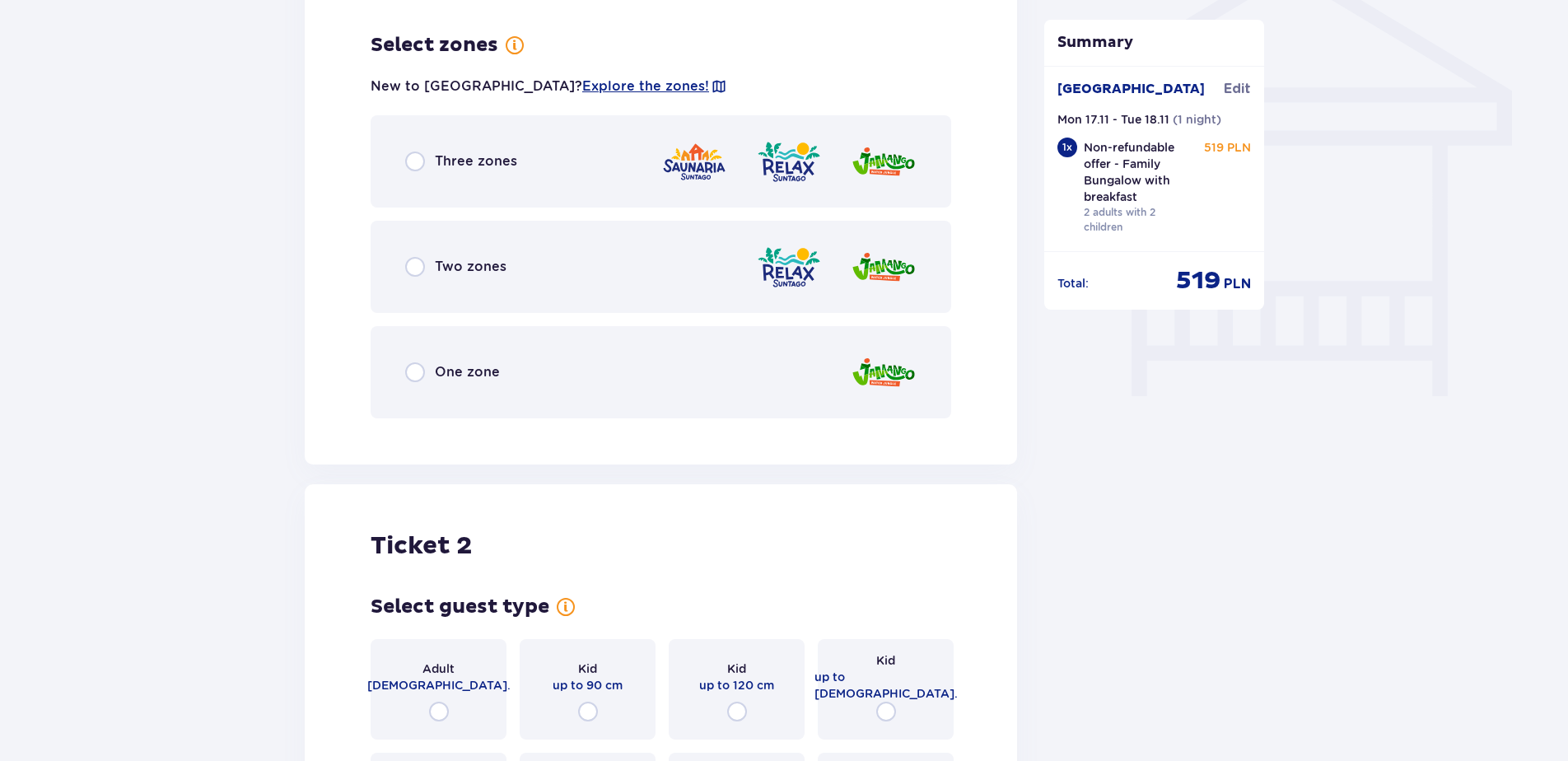
click at [458, 153] on span "Three zones" at bounding box center [476, 161] width 82 height 18
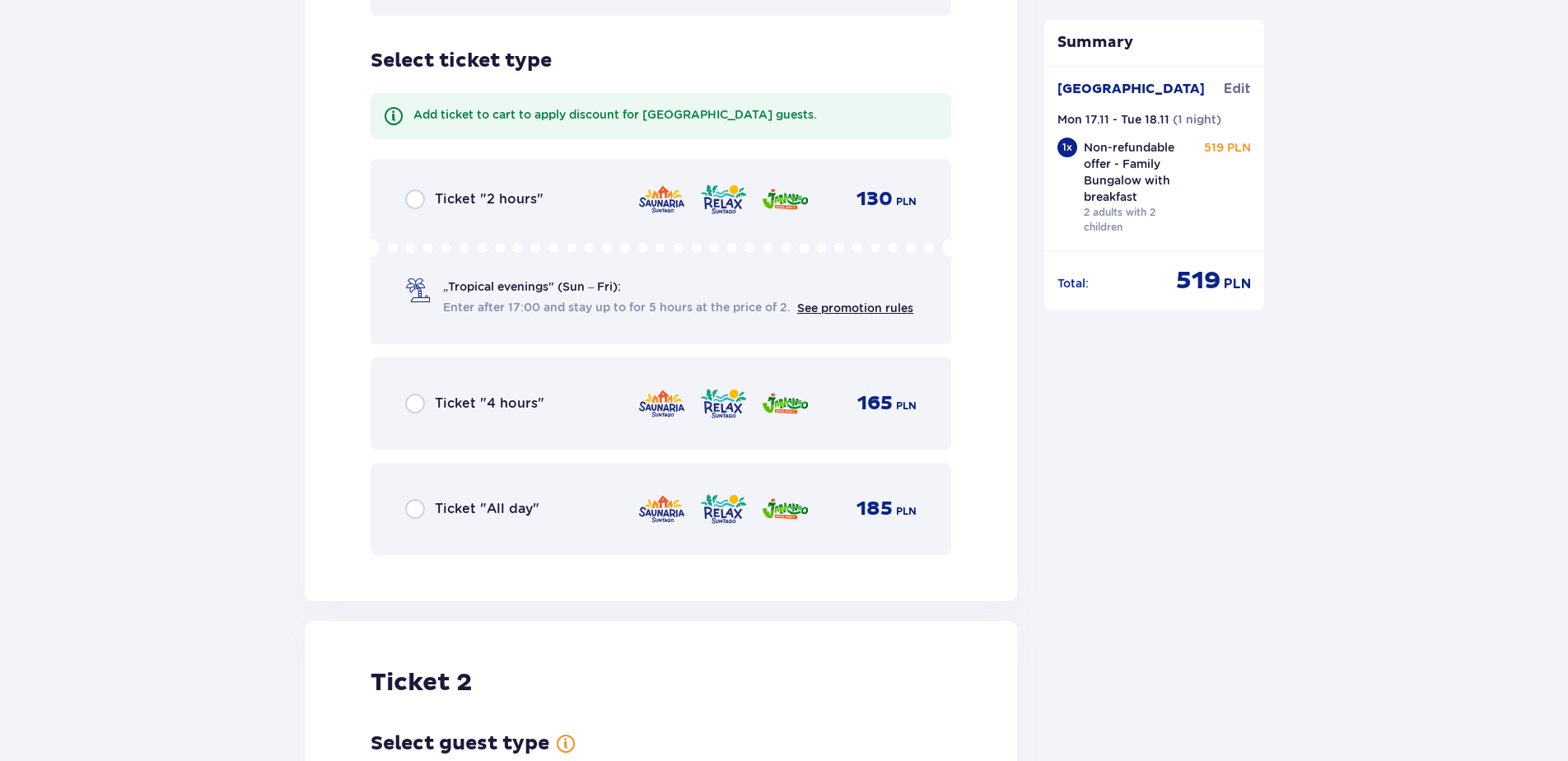
scroll to position [1799, 0]
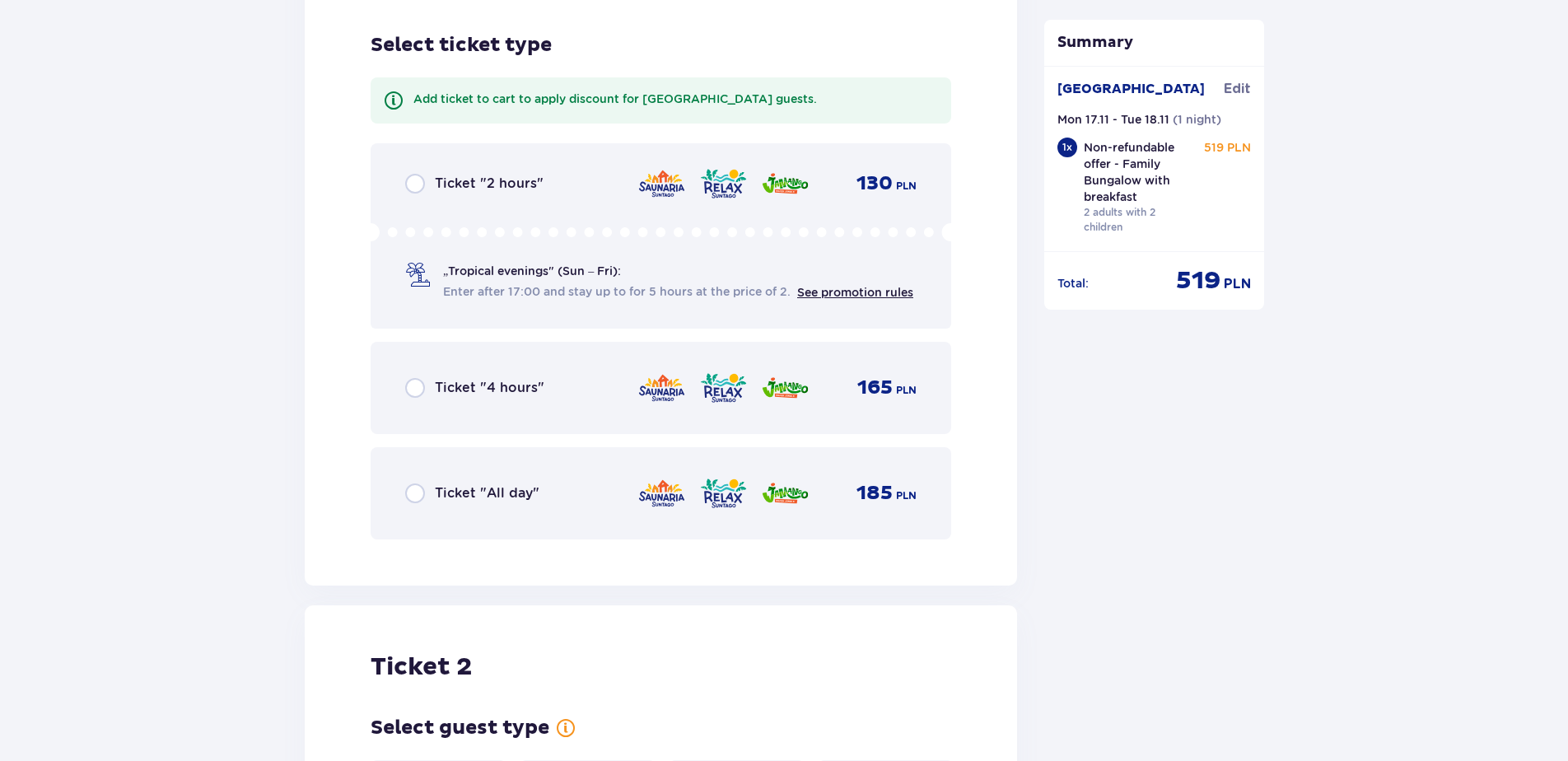
click at [480, 485] on span "Ticket "All day"" at bounding box center [486, 493] width 105 height 18
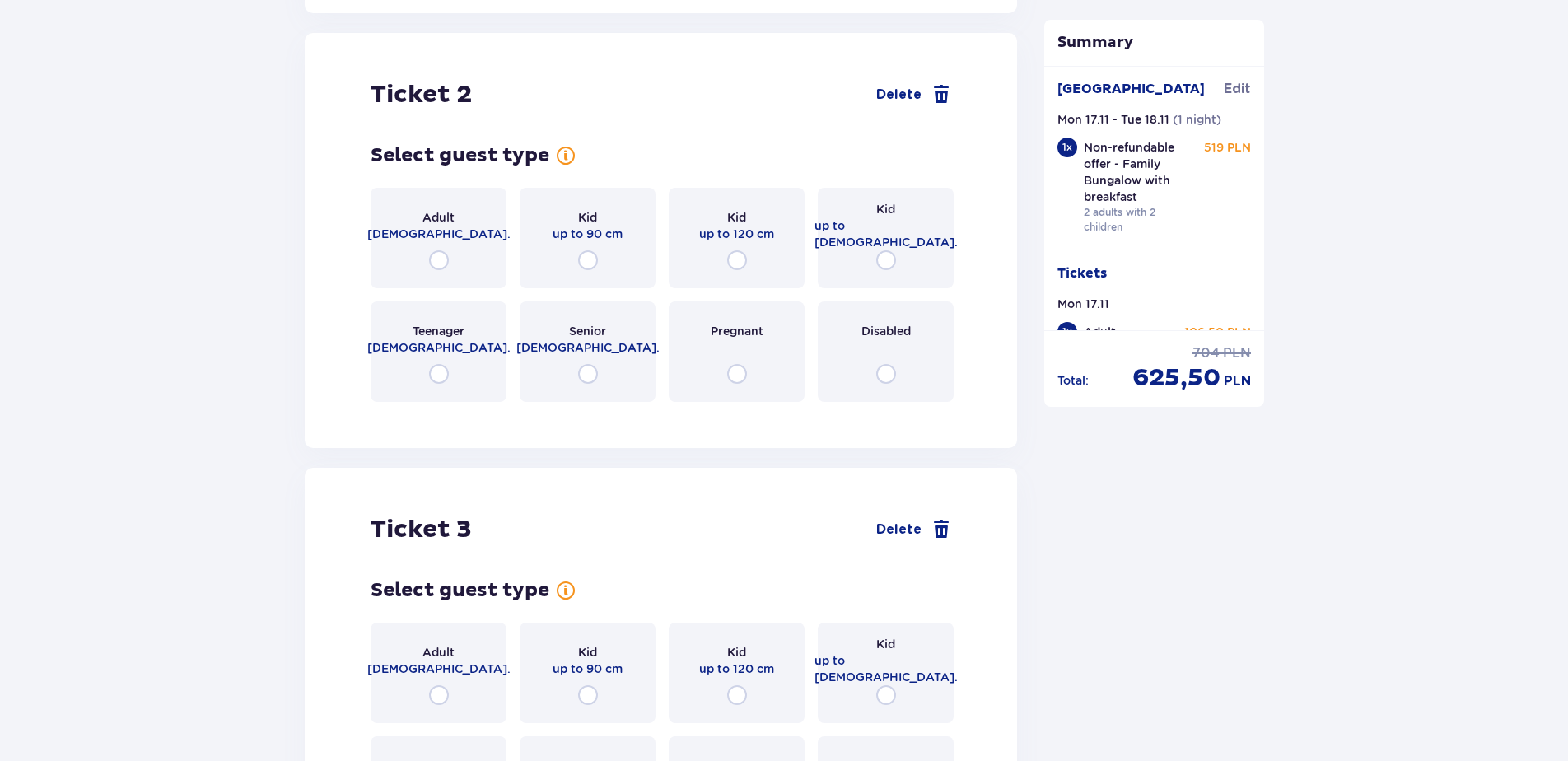
click at [440, 250] on input "radio" at bounding box center [438, 260] width 20 height 20
radio input "true"
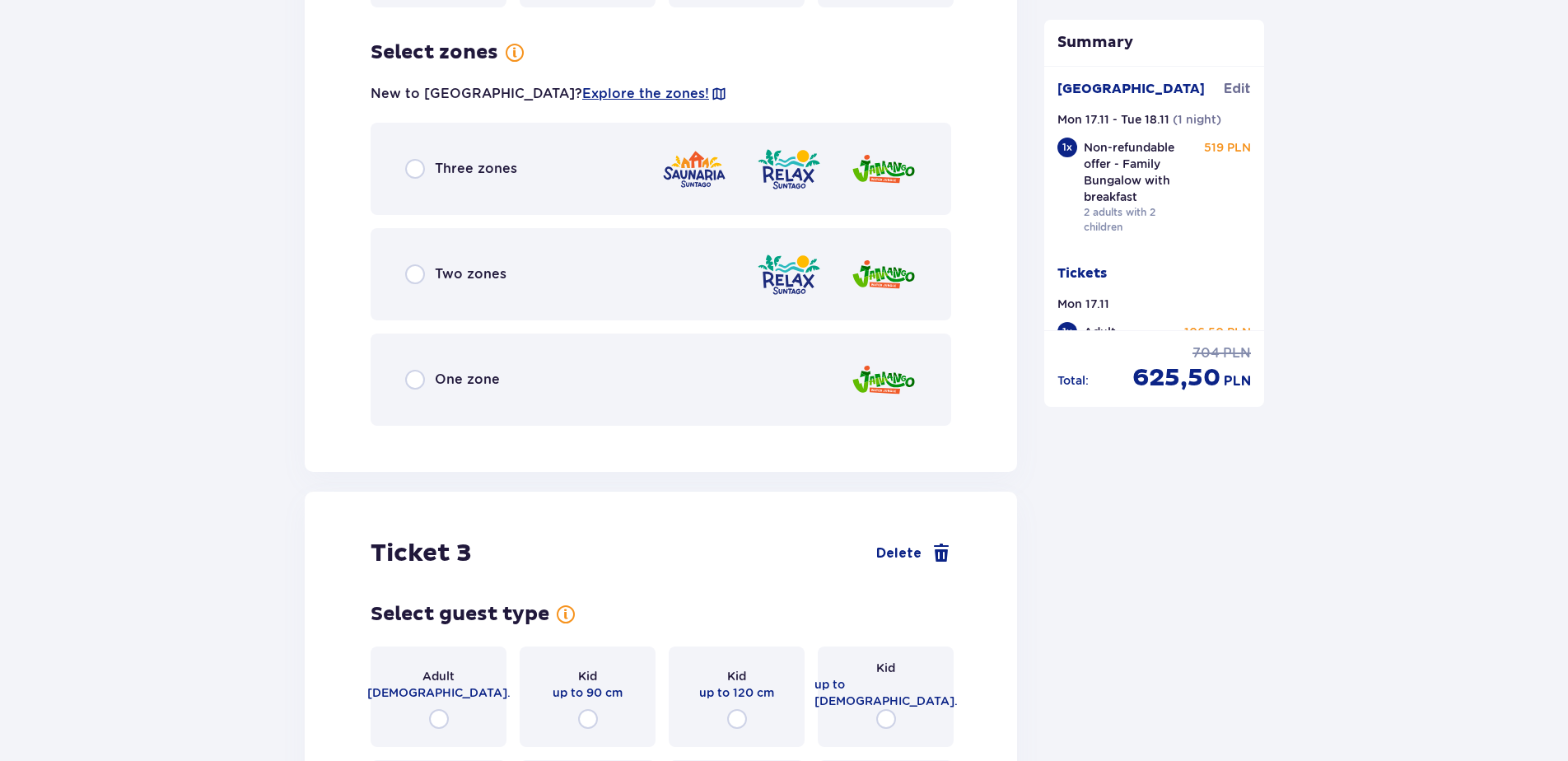
scroll to position [2774, 0]
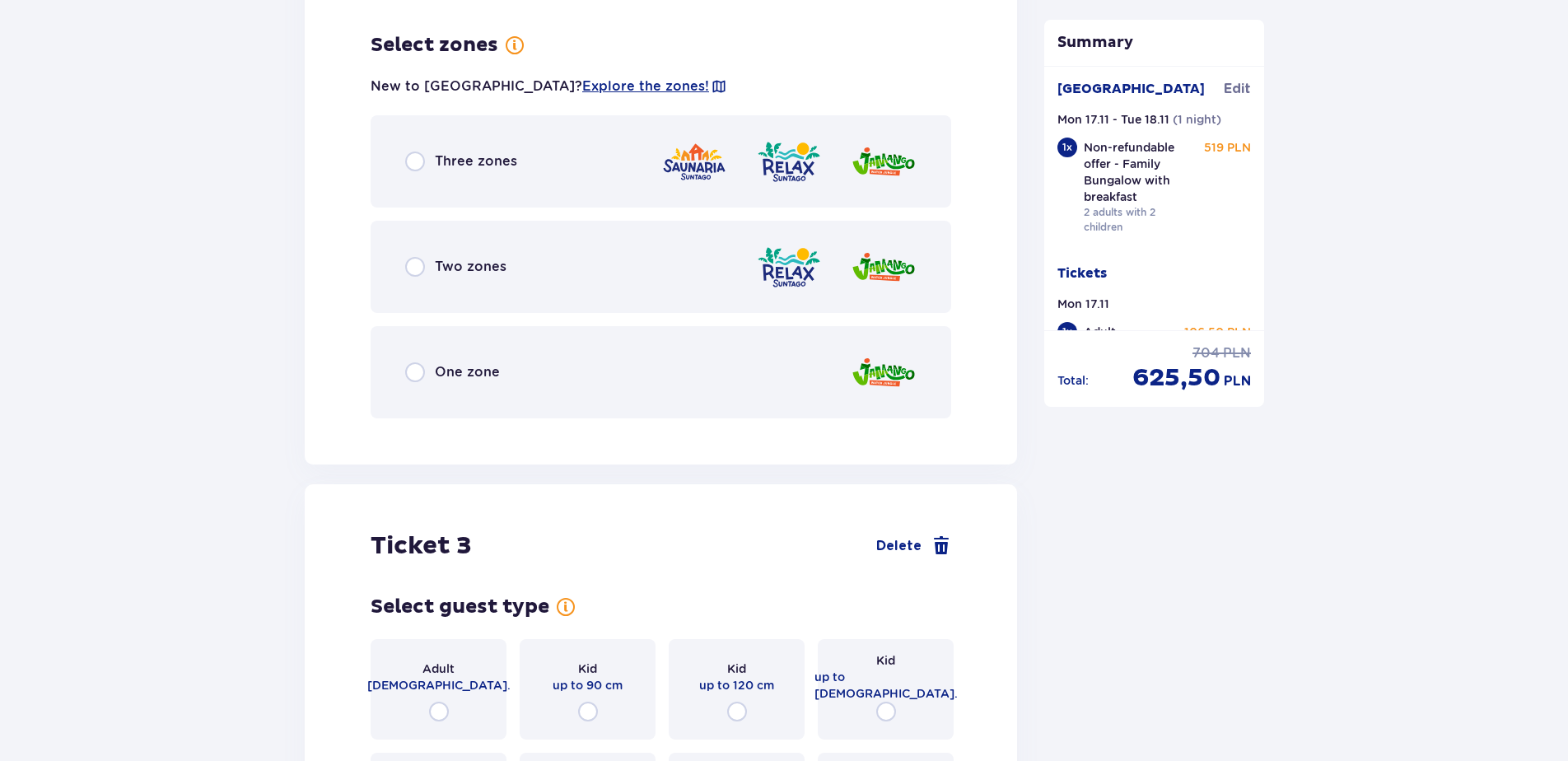
click at [480, 153] on span "Three zones" at bounding box center [476, 161] width 82 height 18
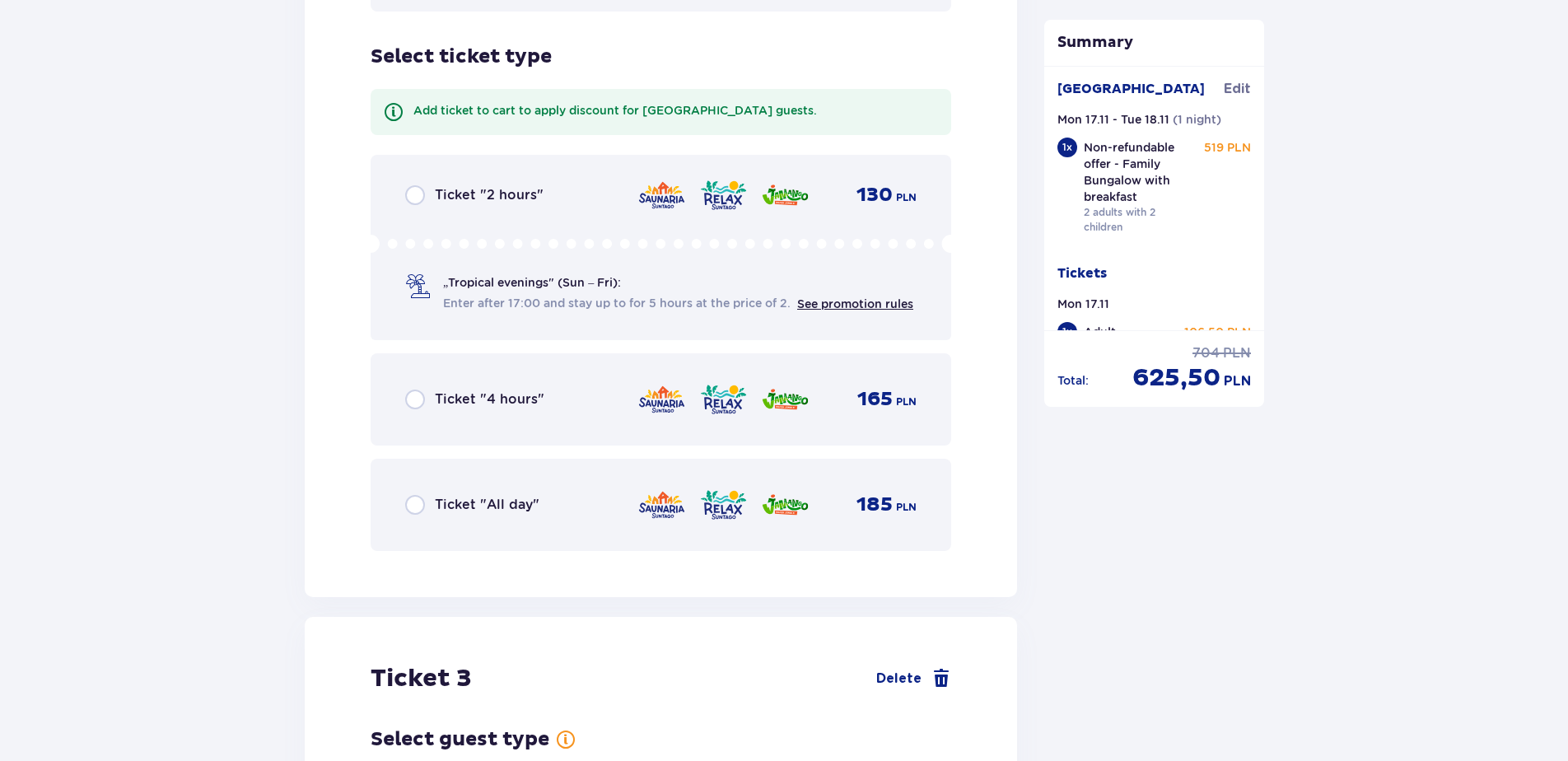
scroll to position [3193, 0]
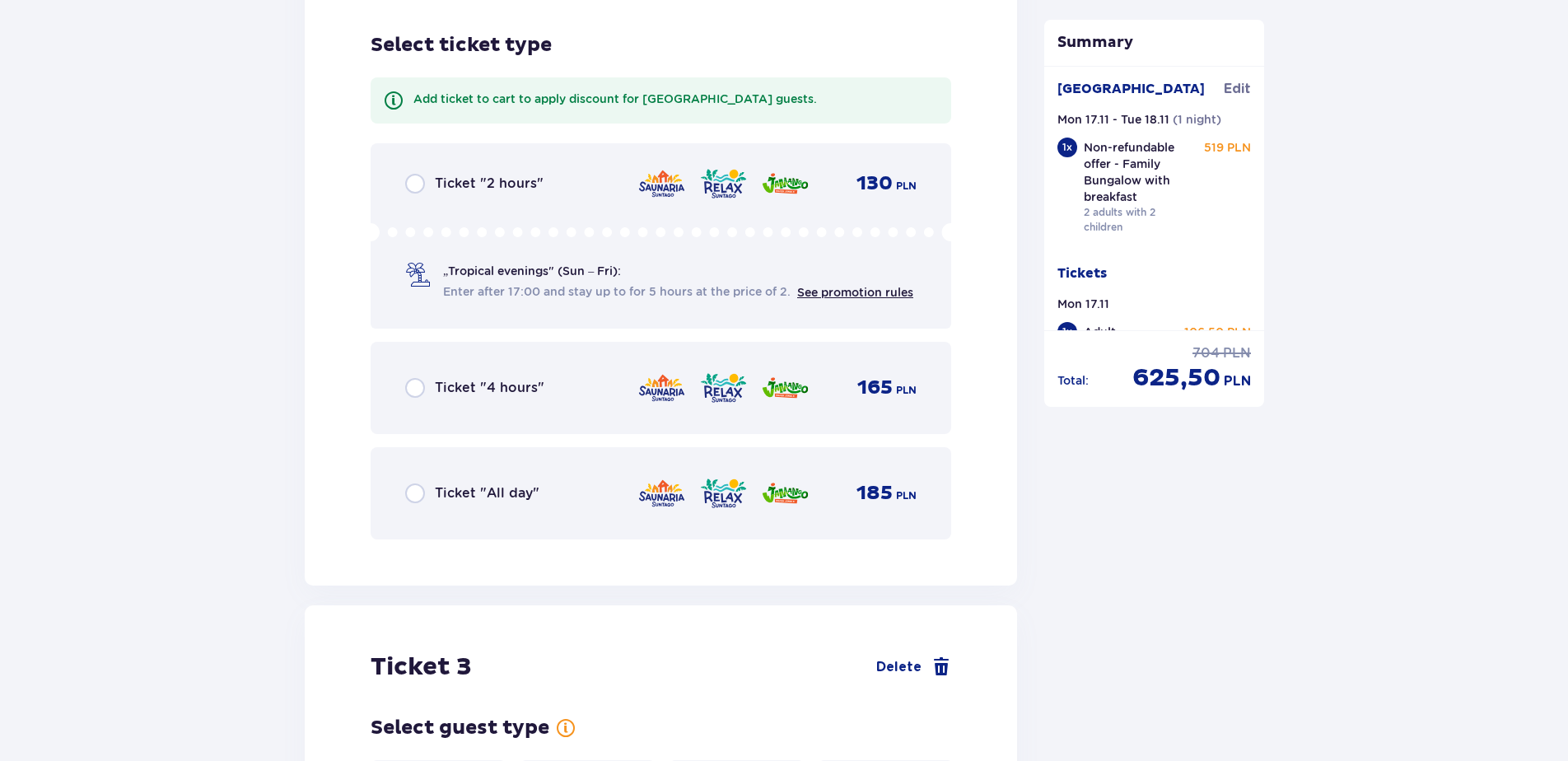
click at [488, 486] on span "Ticket "All day"" at bounding box center [486, 493] width 105 height 18
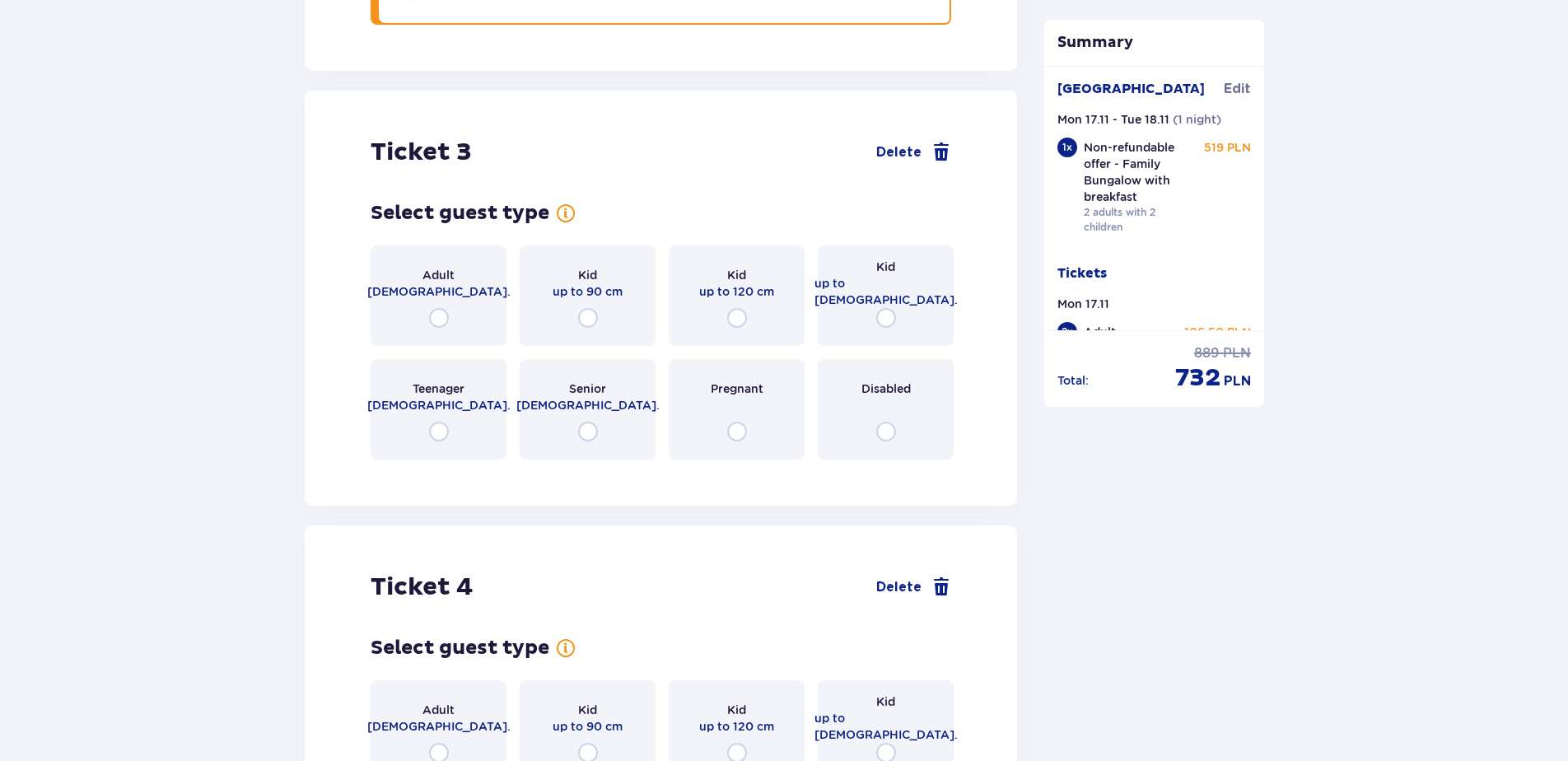
scroll to position [3765, 0]
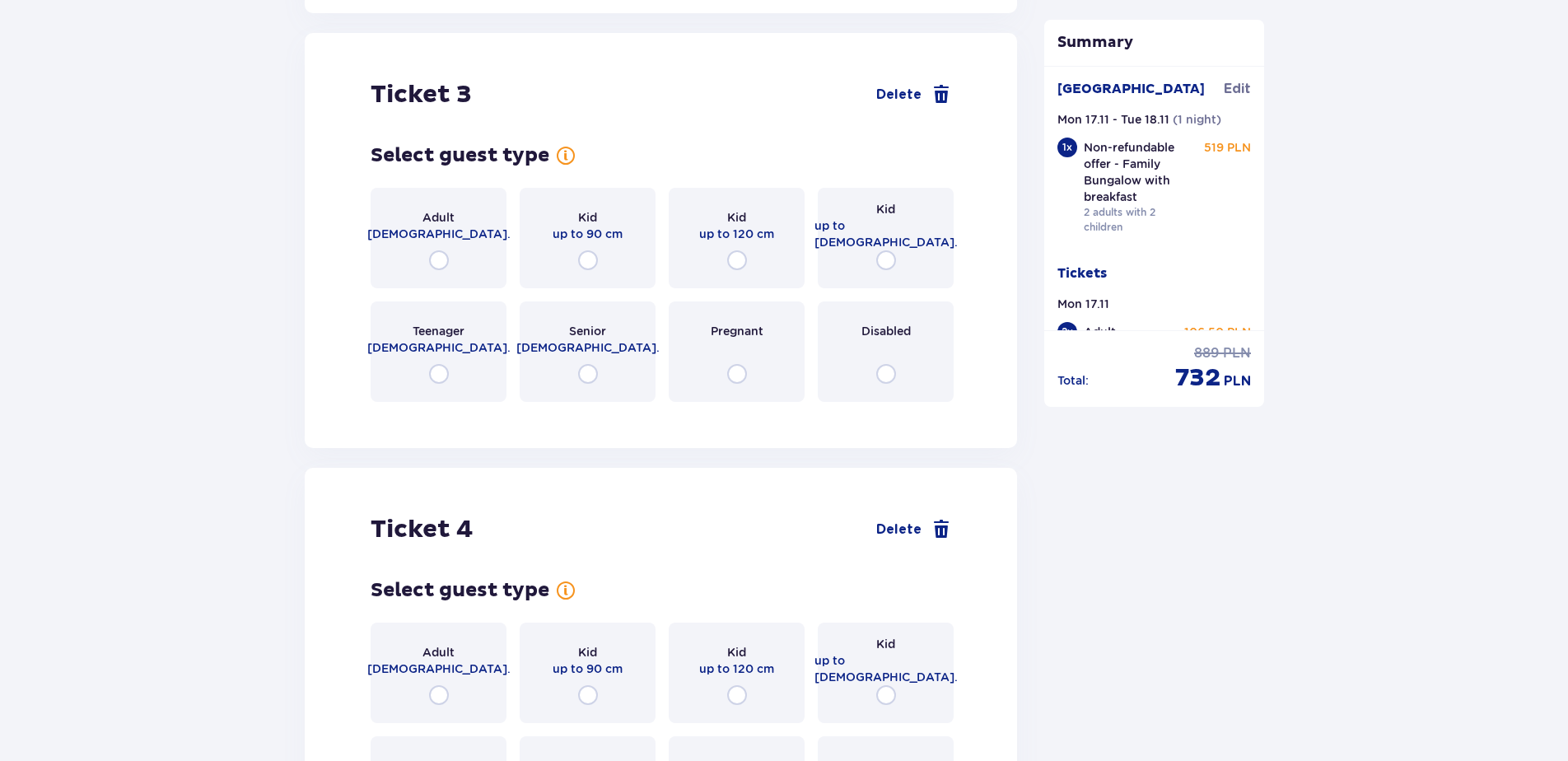
click at [733, 228] on span "up to 120 cm" at bounding box center [737, 233] width 75 height 16
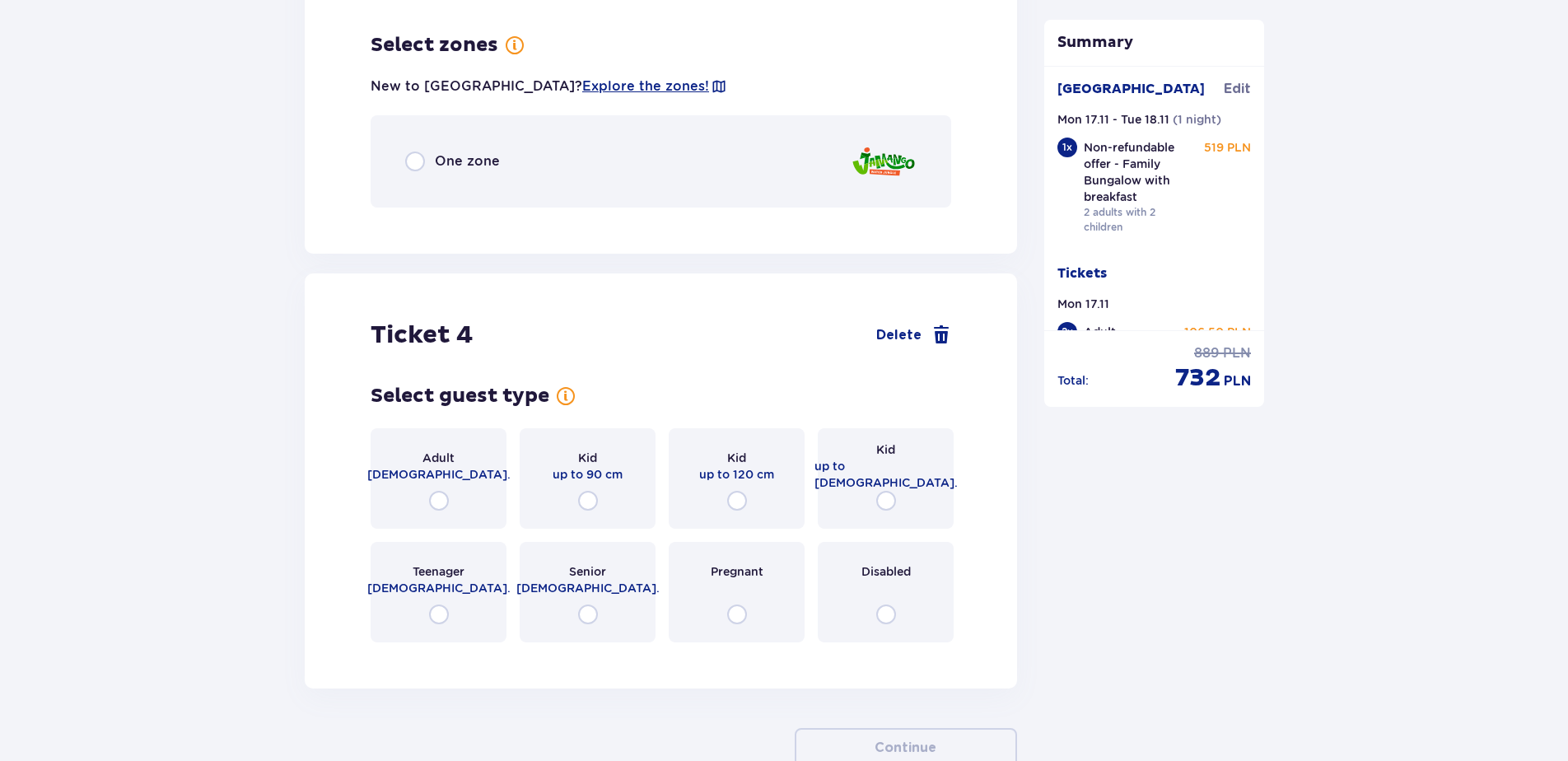
click at [508, 148] on div "One zone" at bounding box center [660, 161] width 580 height 92
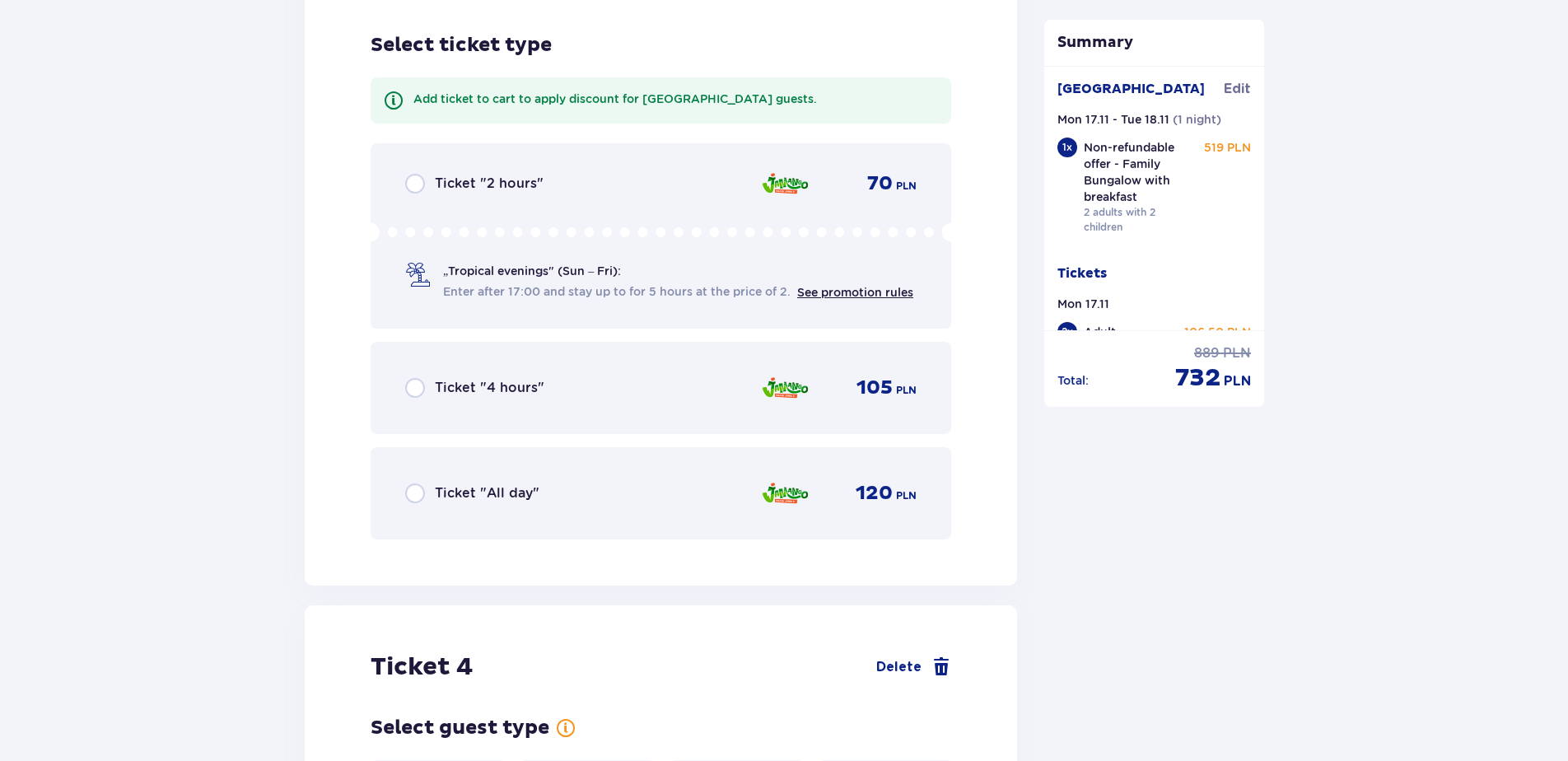
click at [532, 485] on span "Ticket "All day"" at bounding box center [486, 493] width 105 height 18
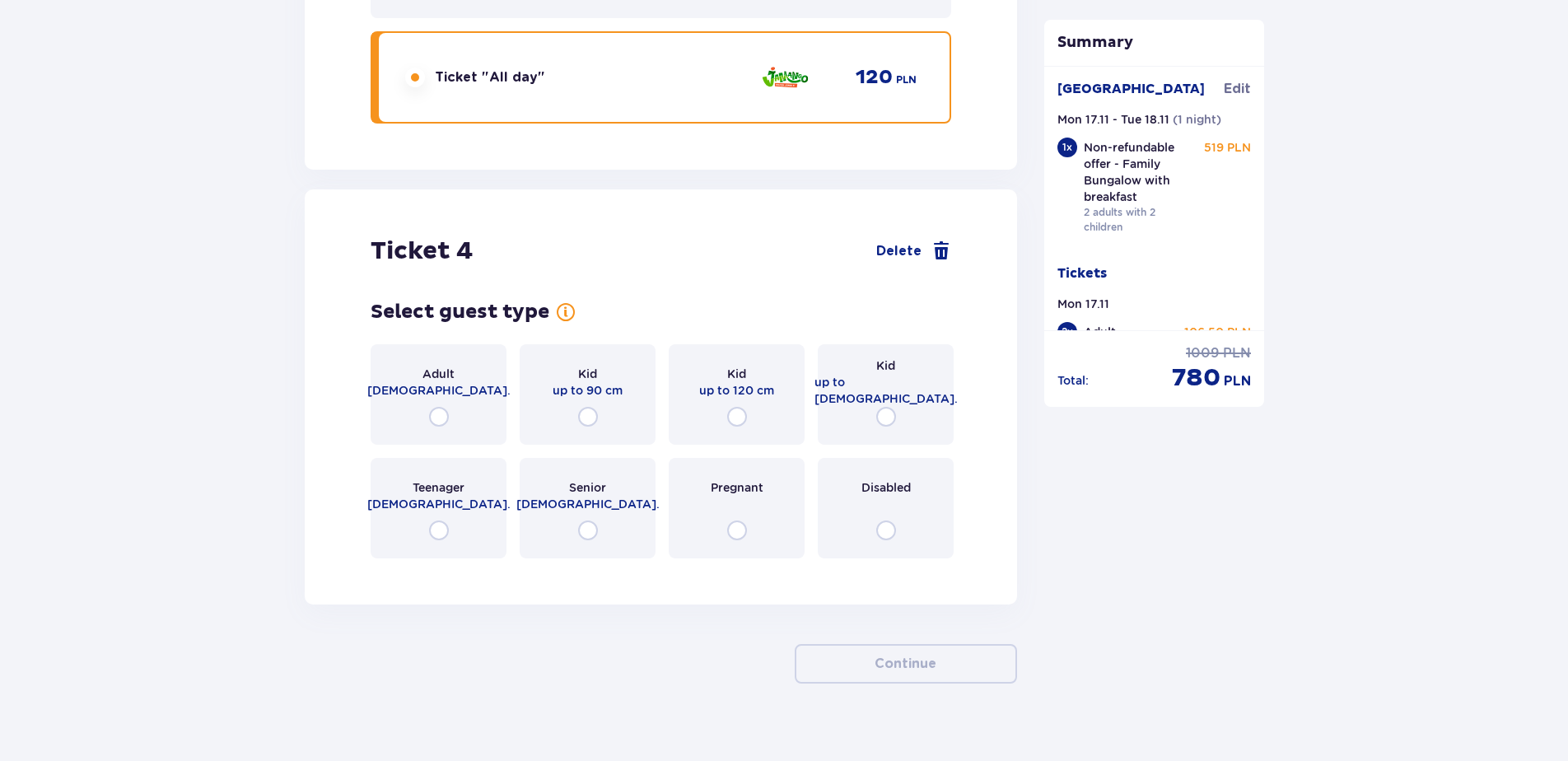
scroll to position [4799, 0]
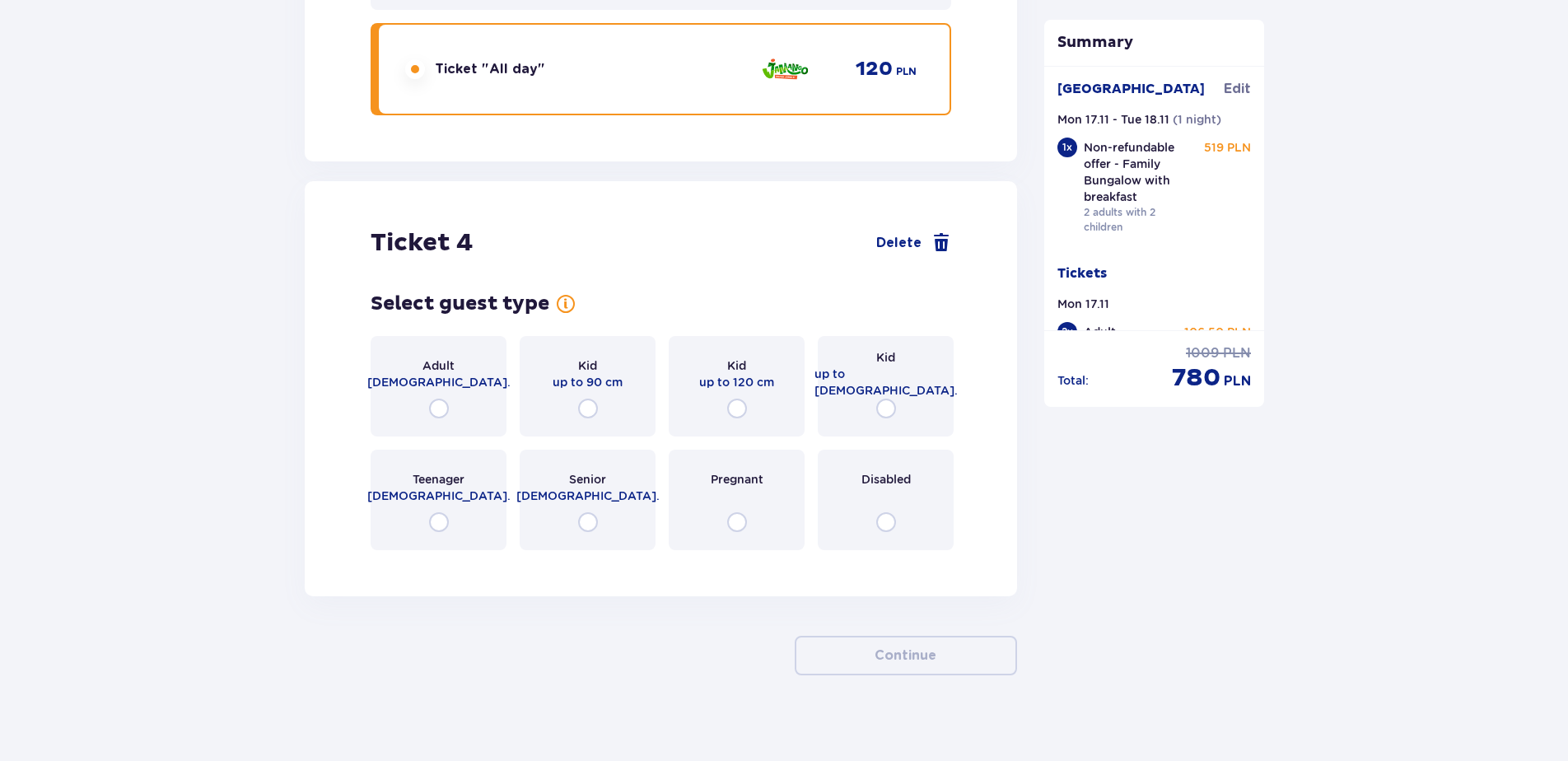
click at [874, 367] on span "up to 16 y.o." at bounding box center [885, 382] width 143 height 33
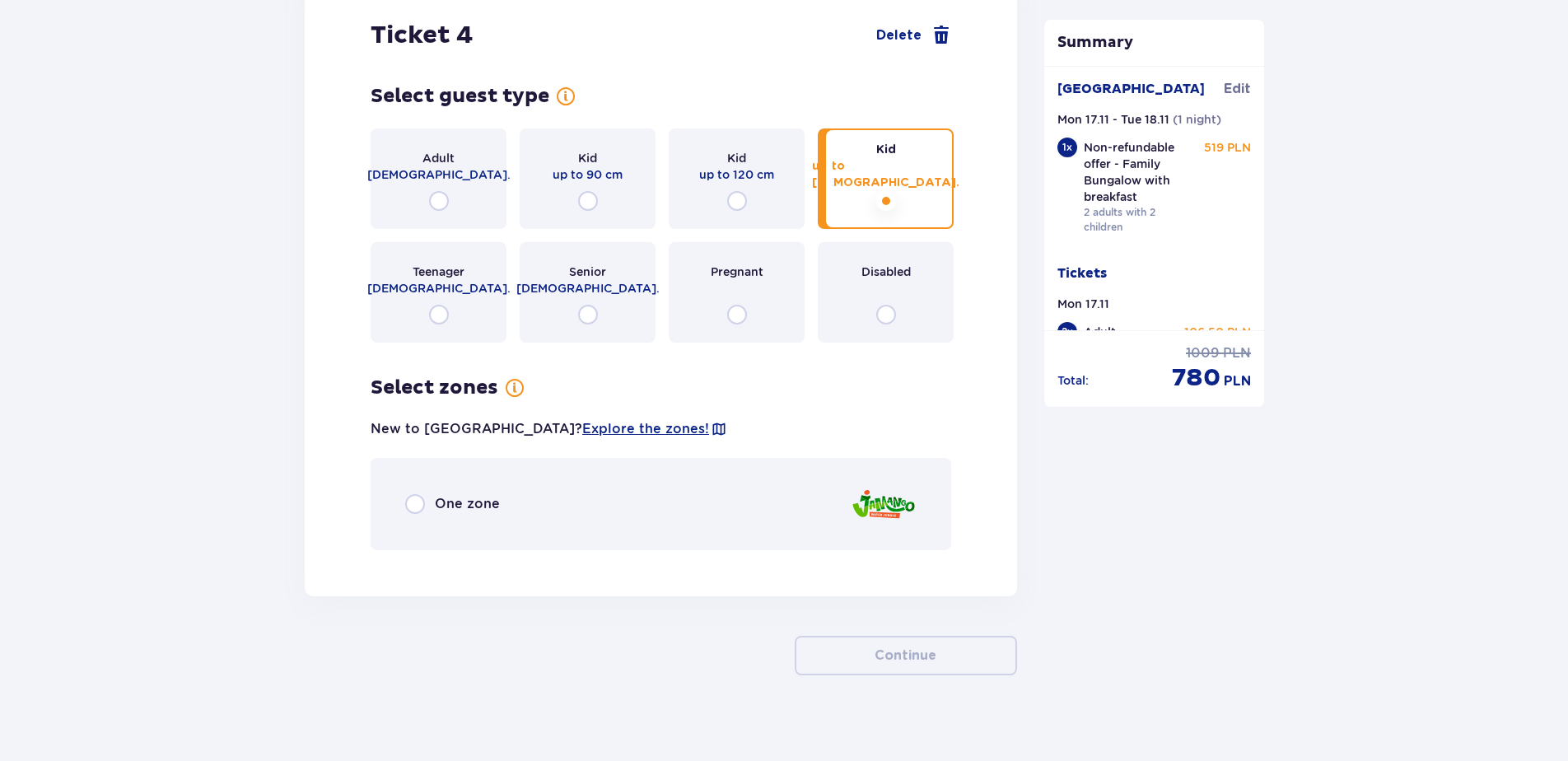
click at [507, 482] on div "One zone" at bounding box center [660, 504] width 580 height 92
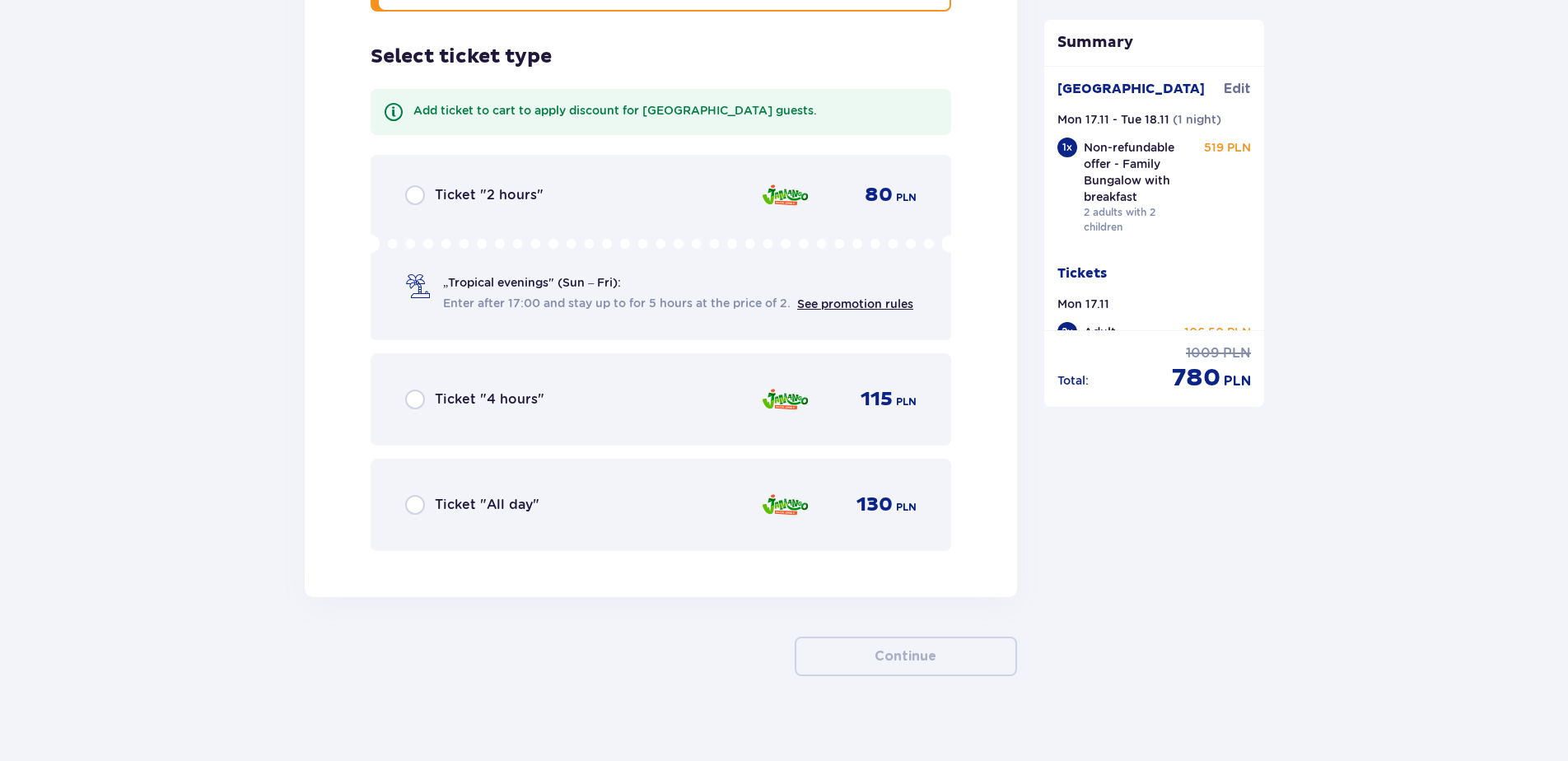
scroll to position [5546, 0]
click at [507, 495] on span "Ticket "All day"" at bounding box center [486, 504] width 105 height 18
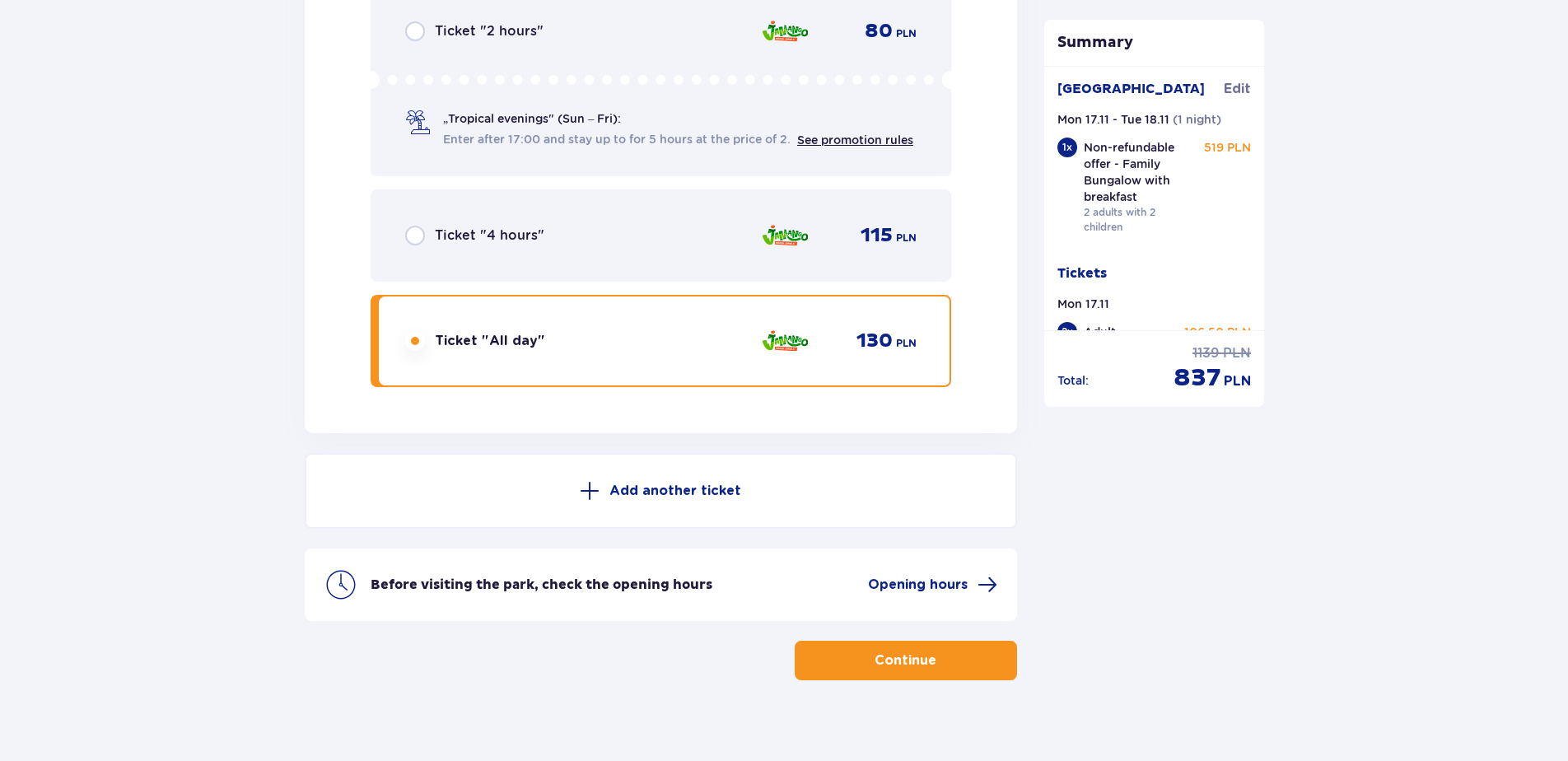
scroll to position [5714, 0]
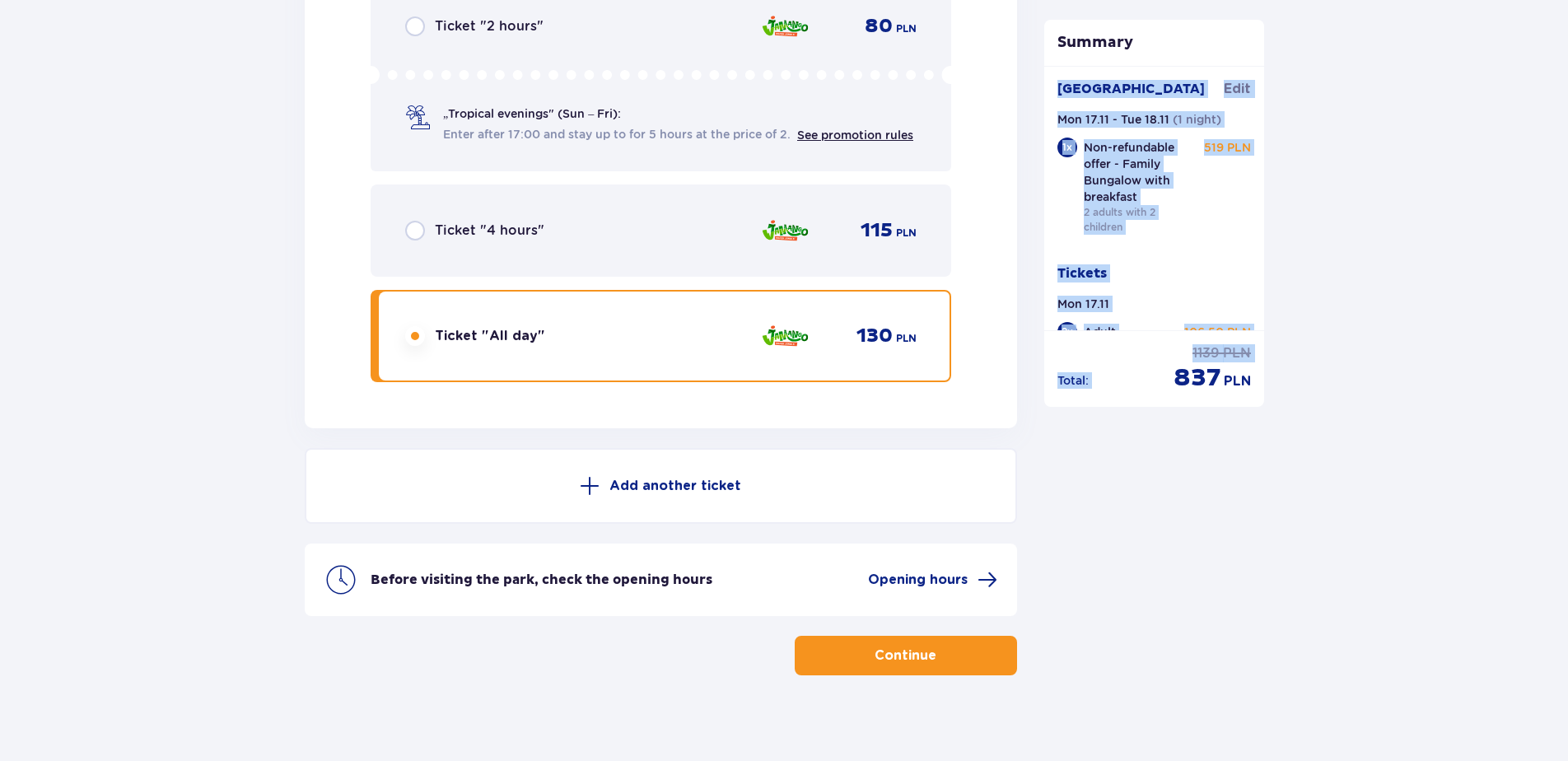
drag, startPoint x: 1166, startPoint y: 374, endPoint x: 1280, endPoint y: 377, distance: 114.0
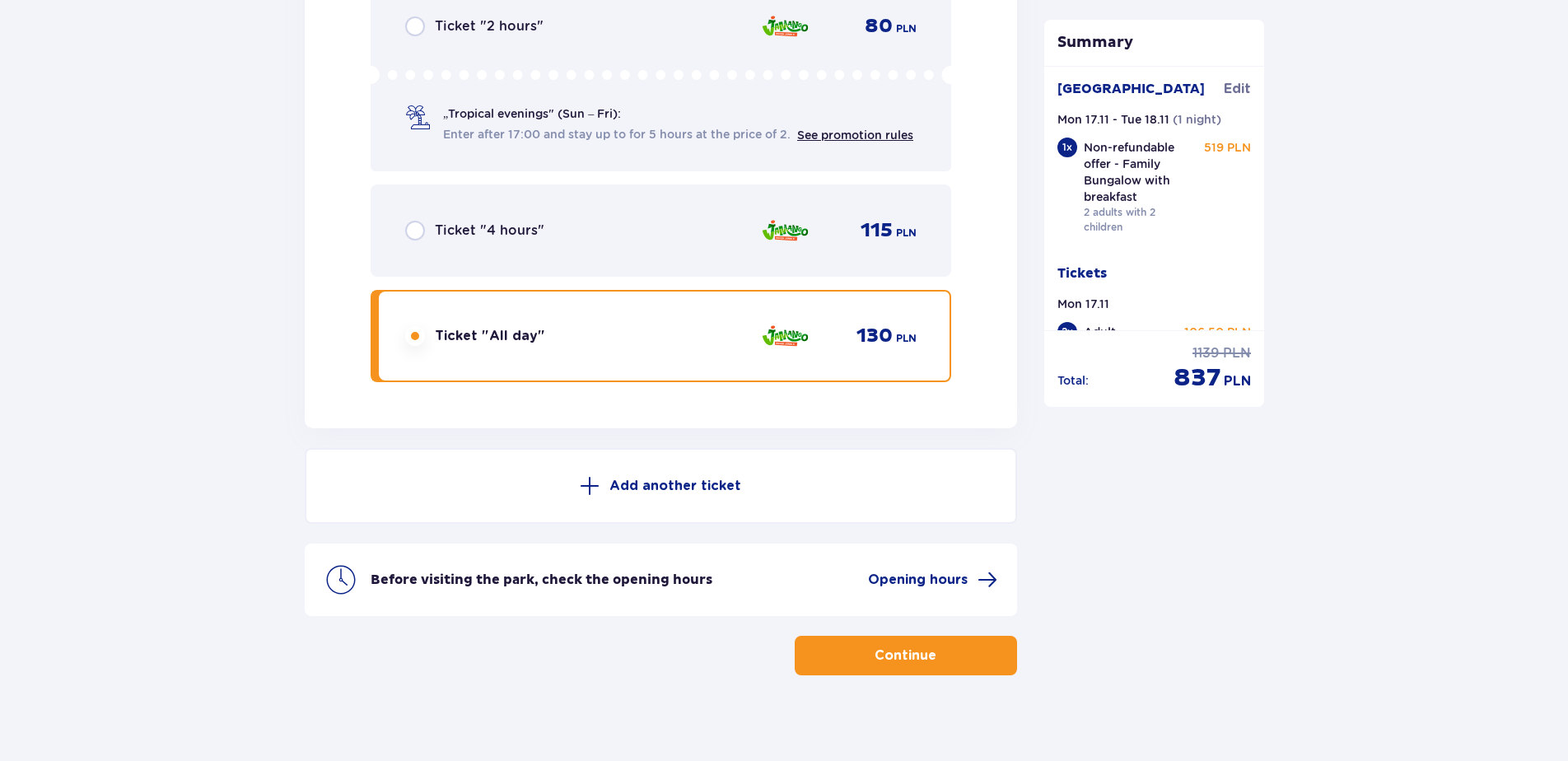
drag, startPoint x: 1280, startPoint y: 377, endPoint x: 1240, endPoint y: 382, distance: 40.3
click at [1240, 382] on span "PLN" at bounding box center [1237, 381] width 27 height 18
drag, startPoint x: 1200, startPoint y: 382, endPoint x: 1147, endPoint y: 383, distance: 53.0
click at [1147, 383] on div "Total : regular price 1139 PLN discounted price 837 PLN" at bounding box center [1154, 369] width 195 height 50
drag, startPoint x: 1147, startPoint y: 383, endPoint x: 1216, endPoint y: 380, distance: 69.1
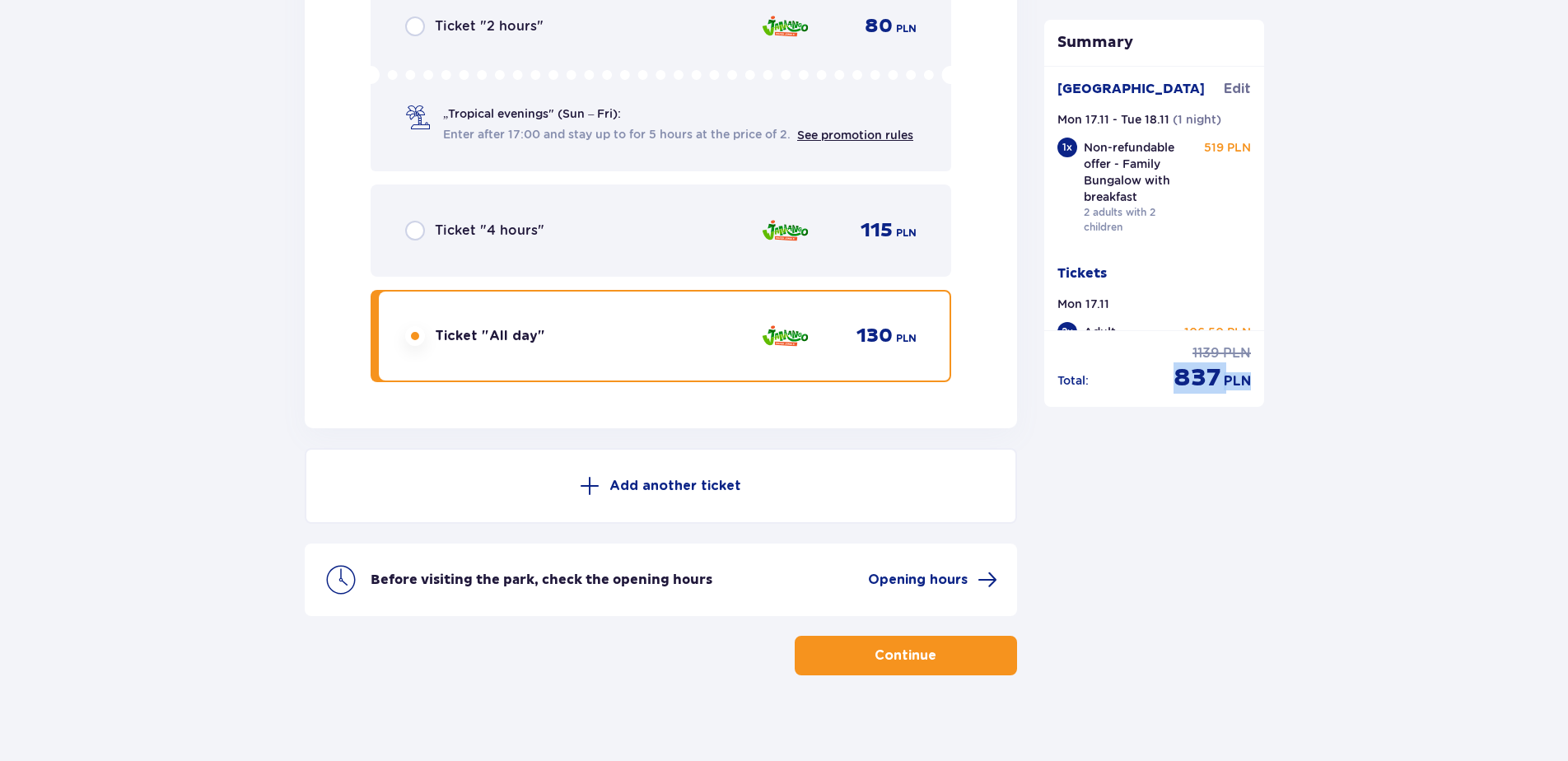
copy div "837 PLN"
click at [929, 646] on span "button" at bounding box center [939, 655] width 20 height 20
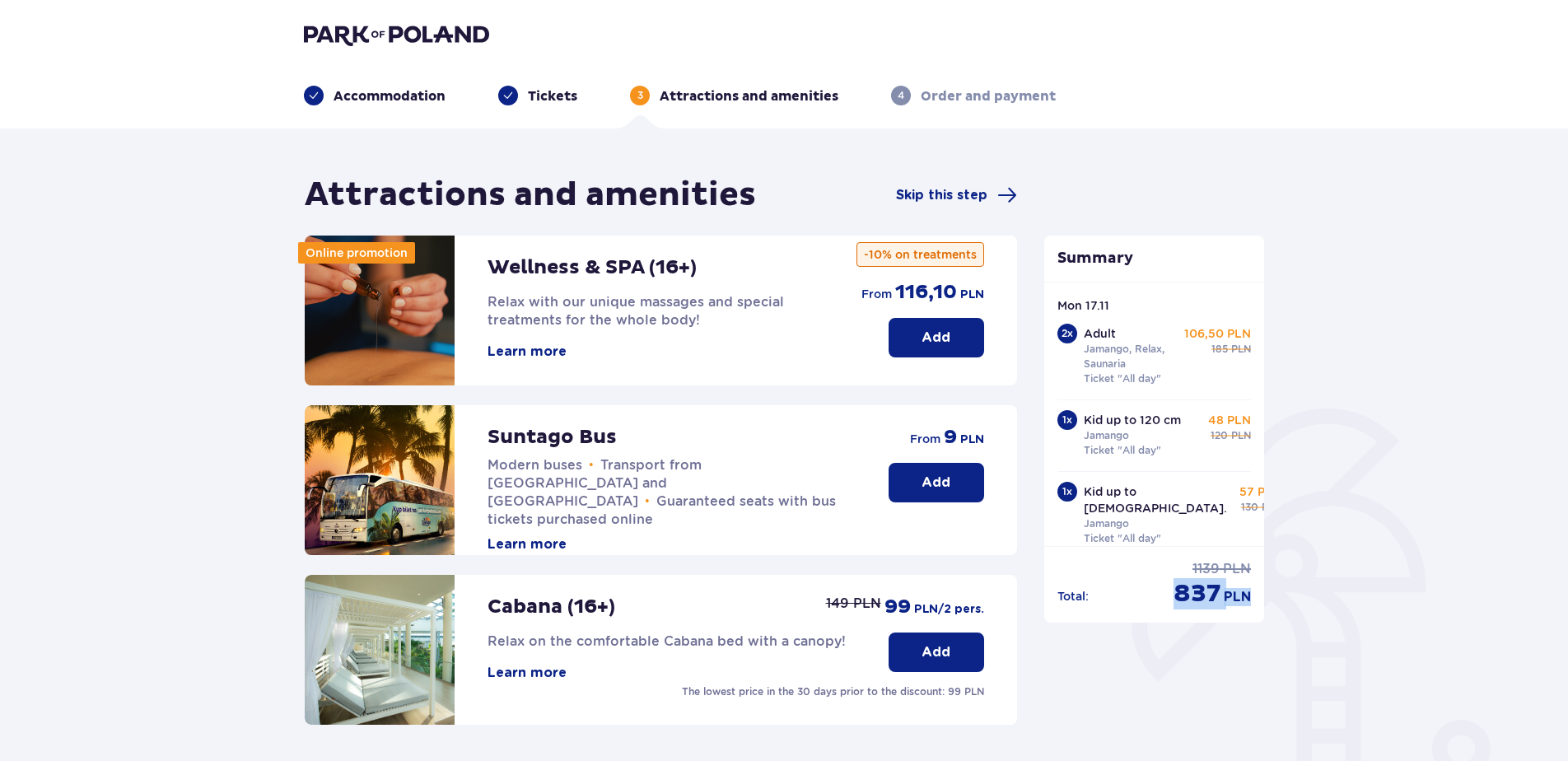
drag, startPoint x: 1313, startPoint y: 632, endPoint x: 1376, endPoint y: 273, distance: 364.5
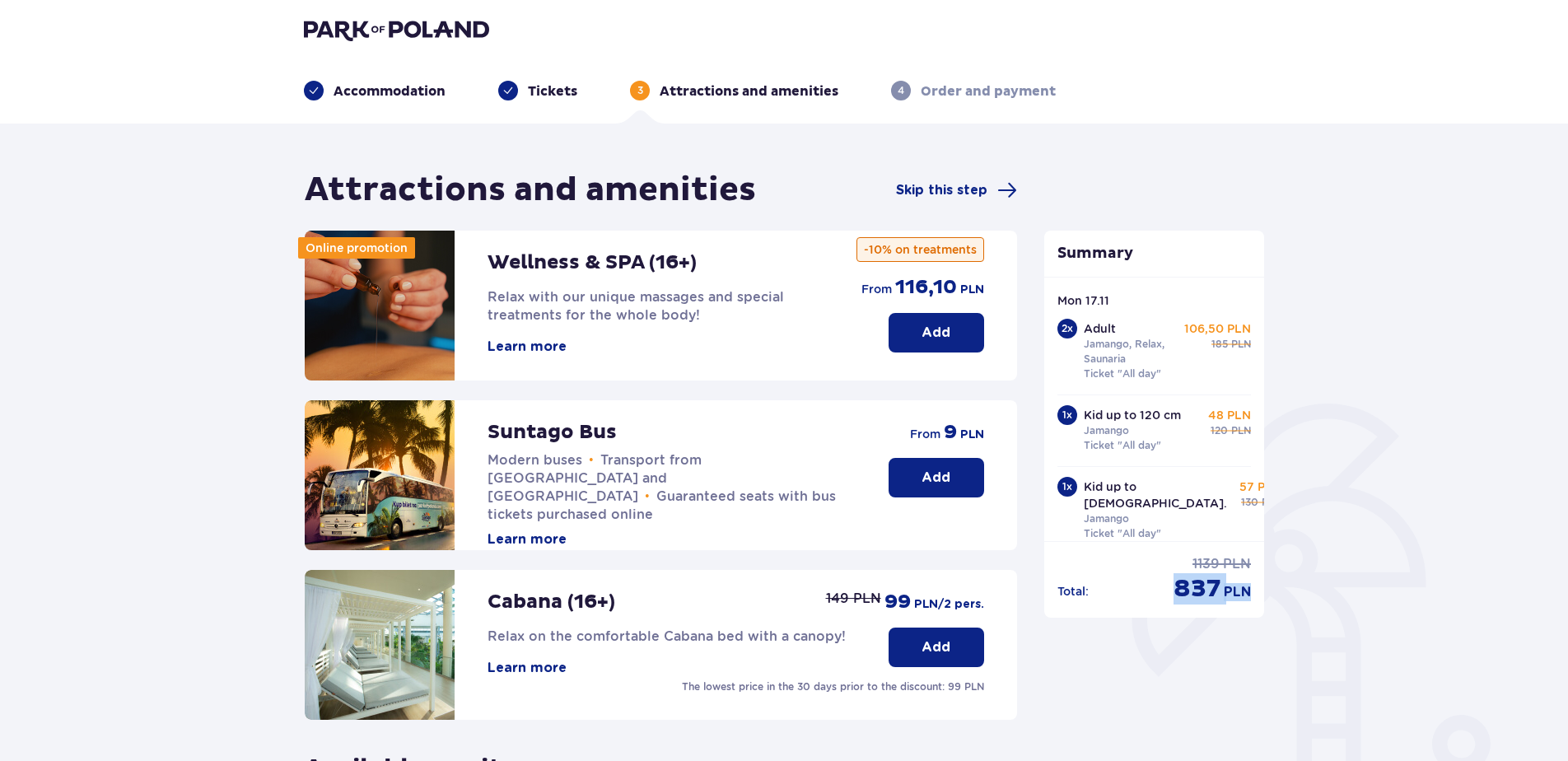
scroll to position [83, 0]
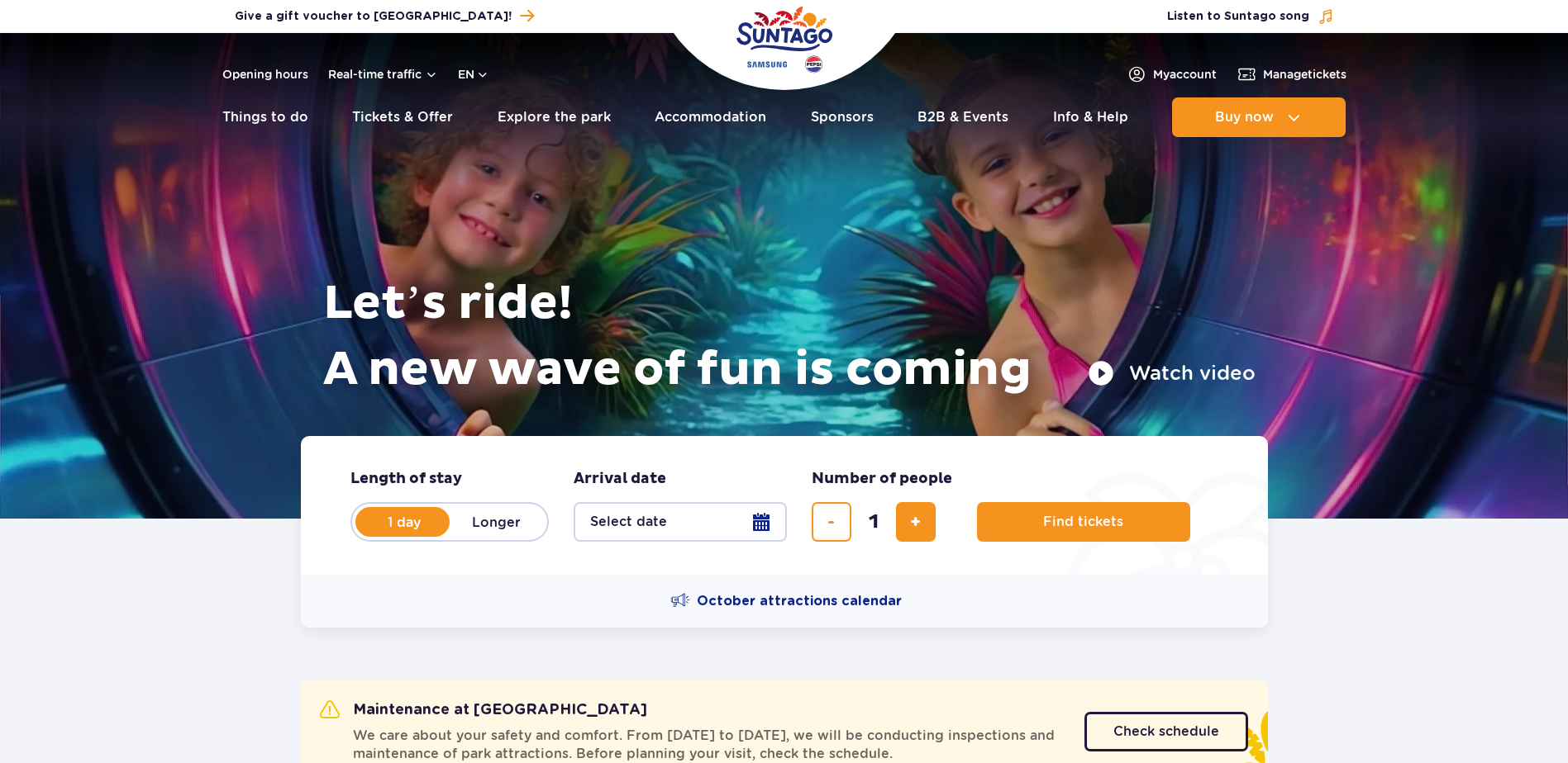
click at [685, 514] on button "Select date" at bounding box center [680, 521] width 213 height 39
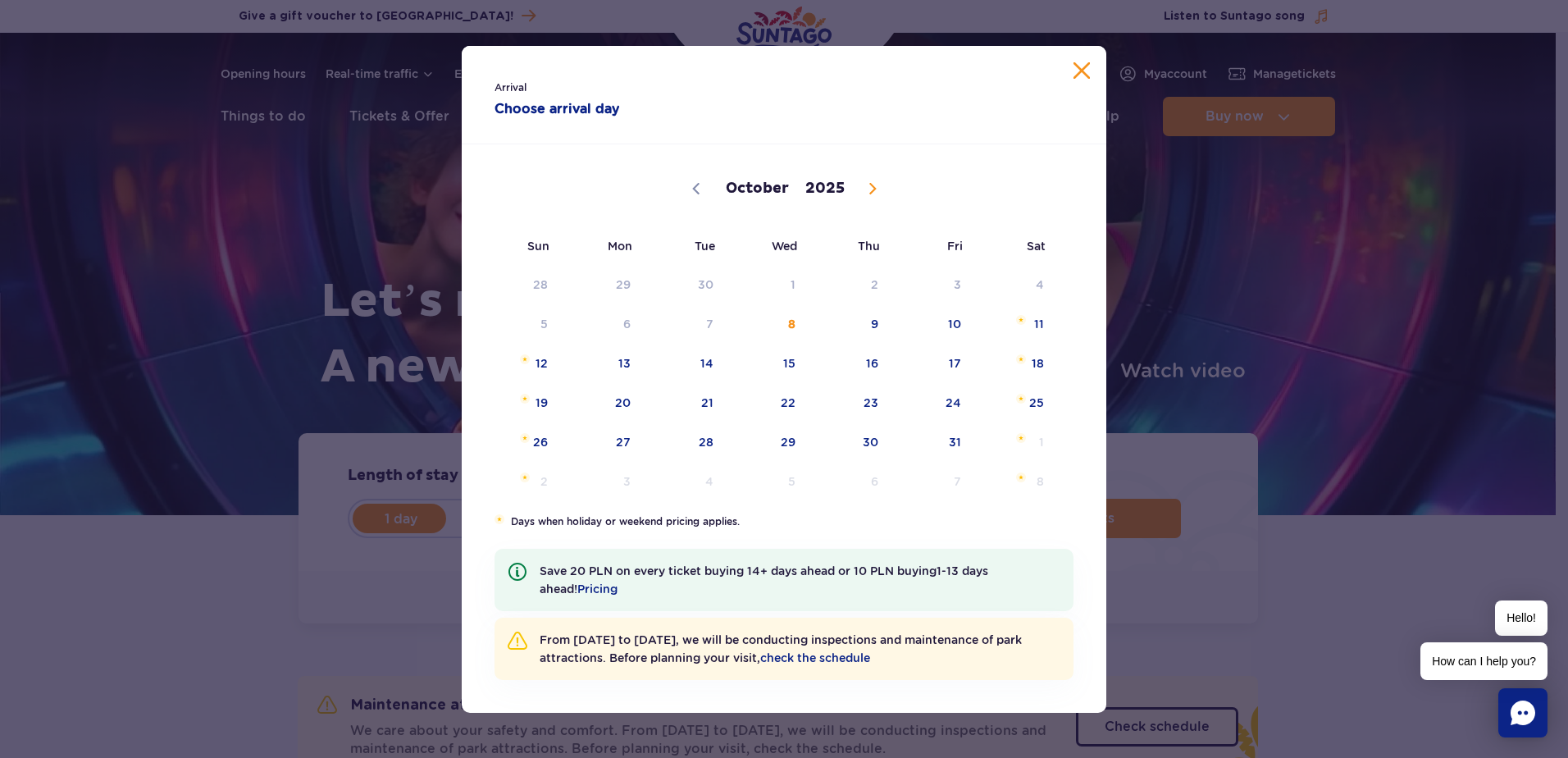
click at [876, 186] on icon at bounding box center [872, 188] width 11 height 11
select select "10"
click at [552, 407] on span "16" at bounding box center [519, 402] width 83 height 37
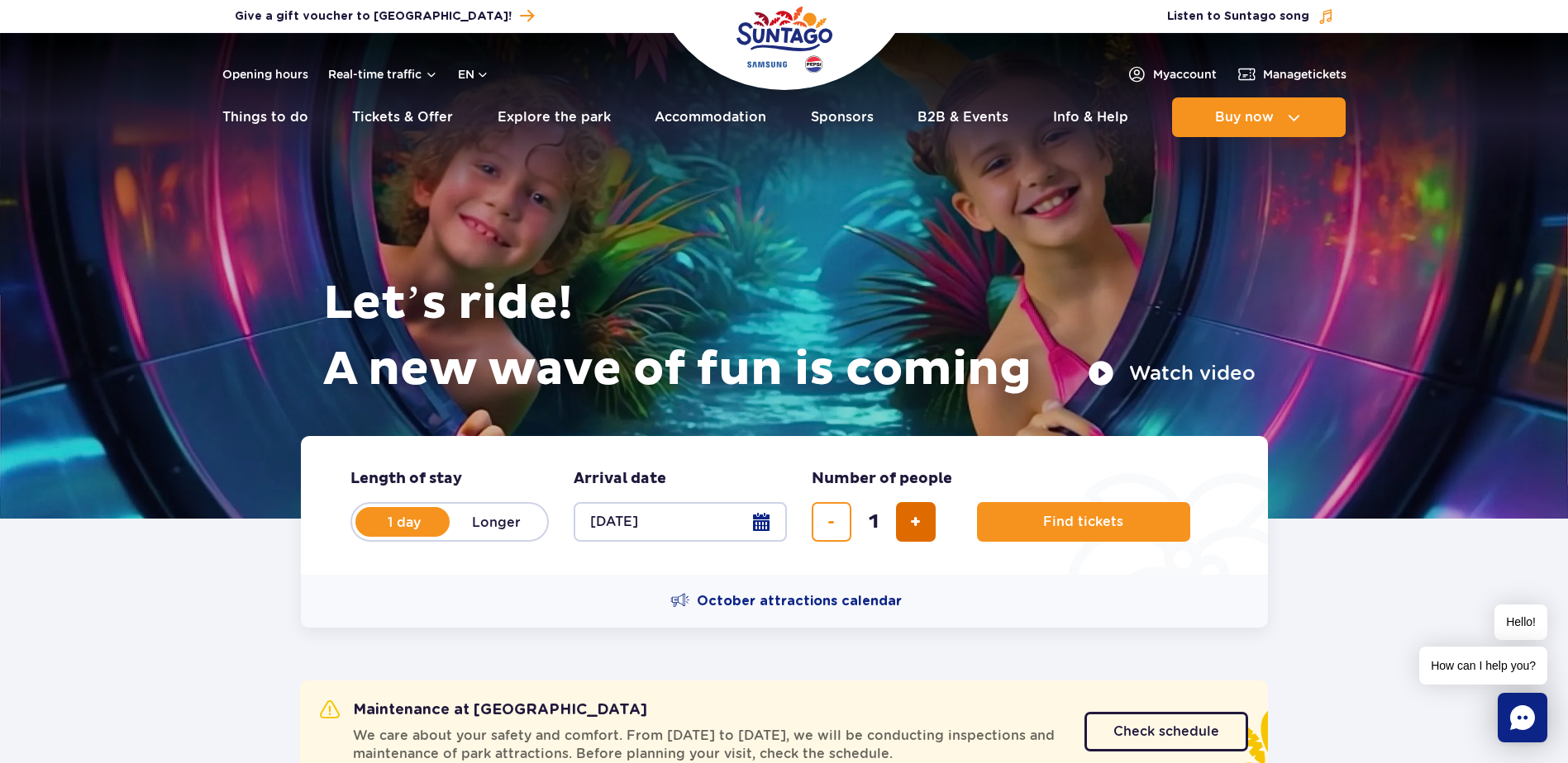
click at [917, 522] on span "add ticket" at bounding box center [914, 522] width 11 height 0
type input "4"
click at [1065, 516] on span "Find tickets" at bounding box center [1076, 521] width 80 height 14
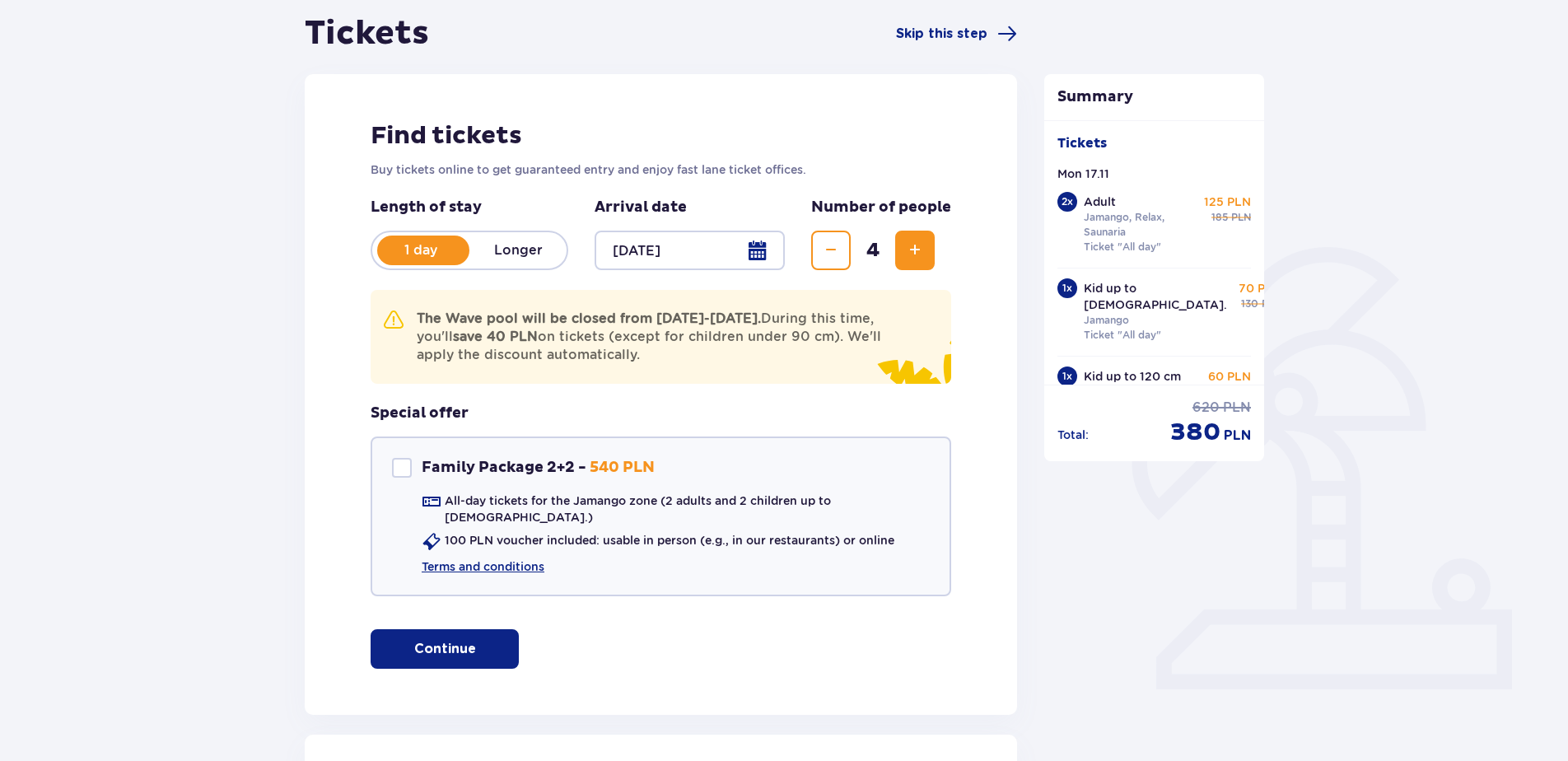
click at [436, 640] on p "Continue" at bounding box center [445, 649] width 61 height 18
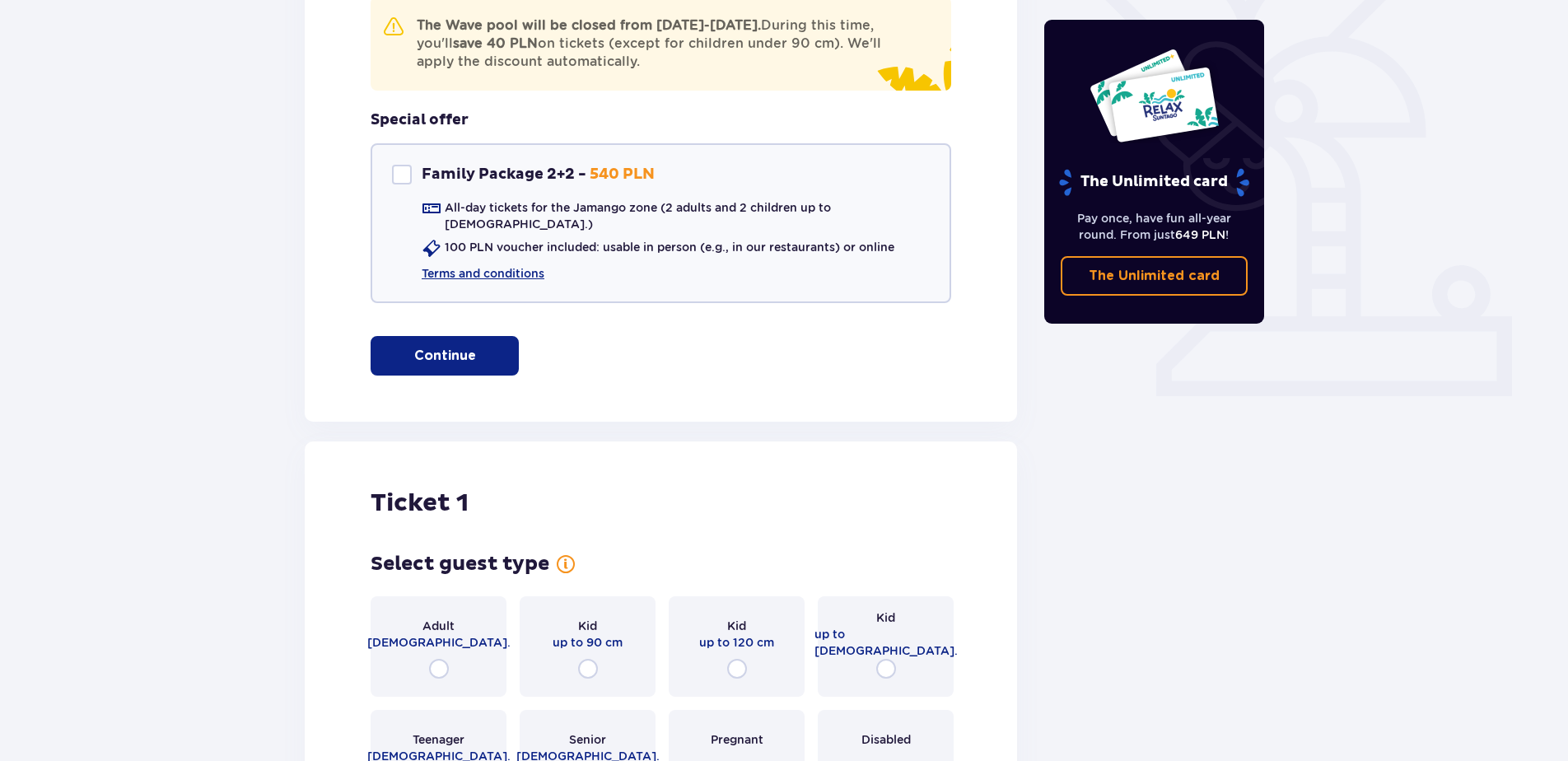
click at [439, 637] on span "[DEMOGRAPHIC_DATA]." at bounding box center [438, 642] width 143 height 16
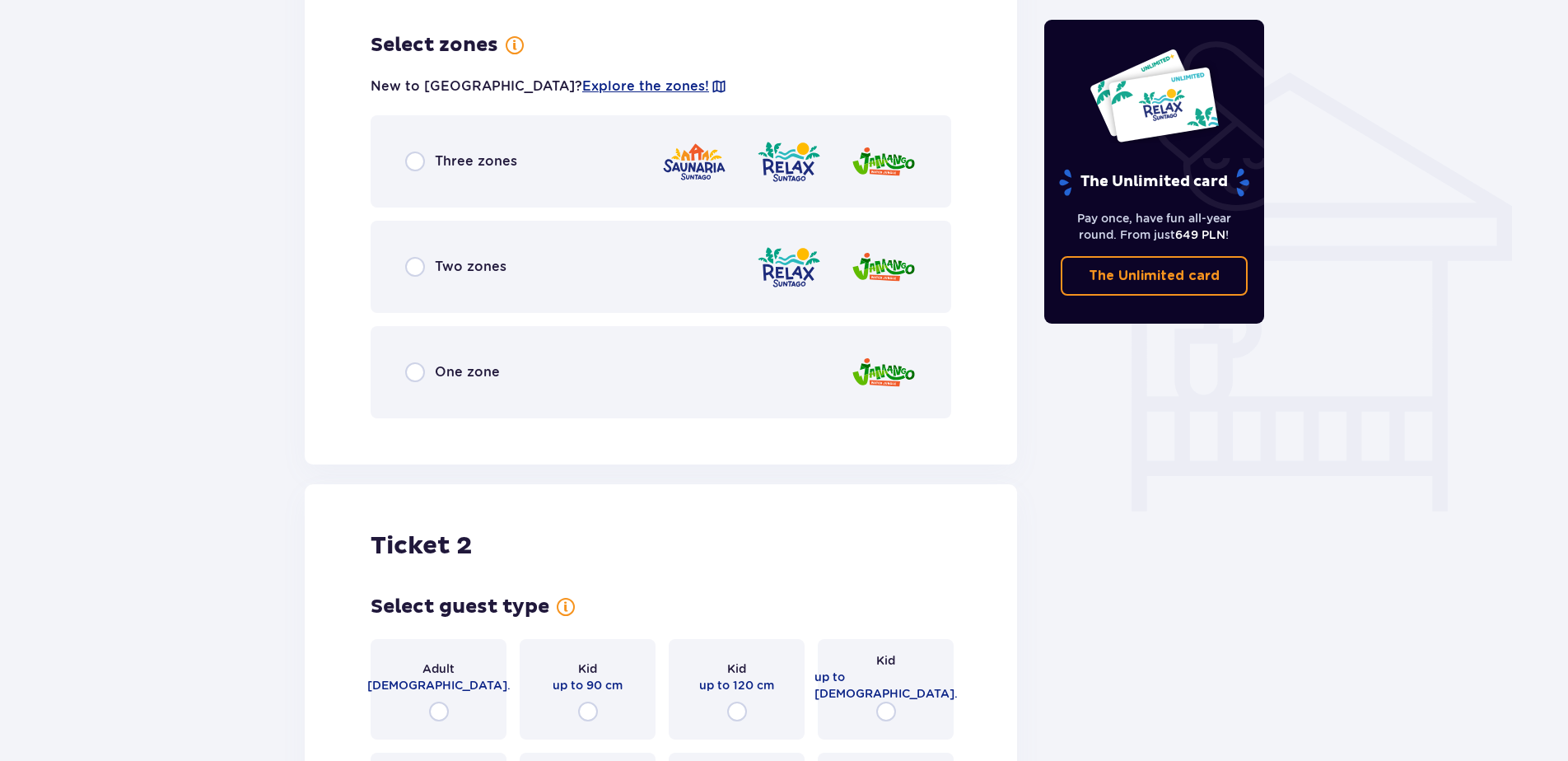
click at [463, 153] on span "Three zones" at bounding box center [476, 161] width 82 height 18
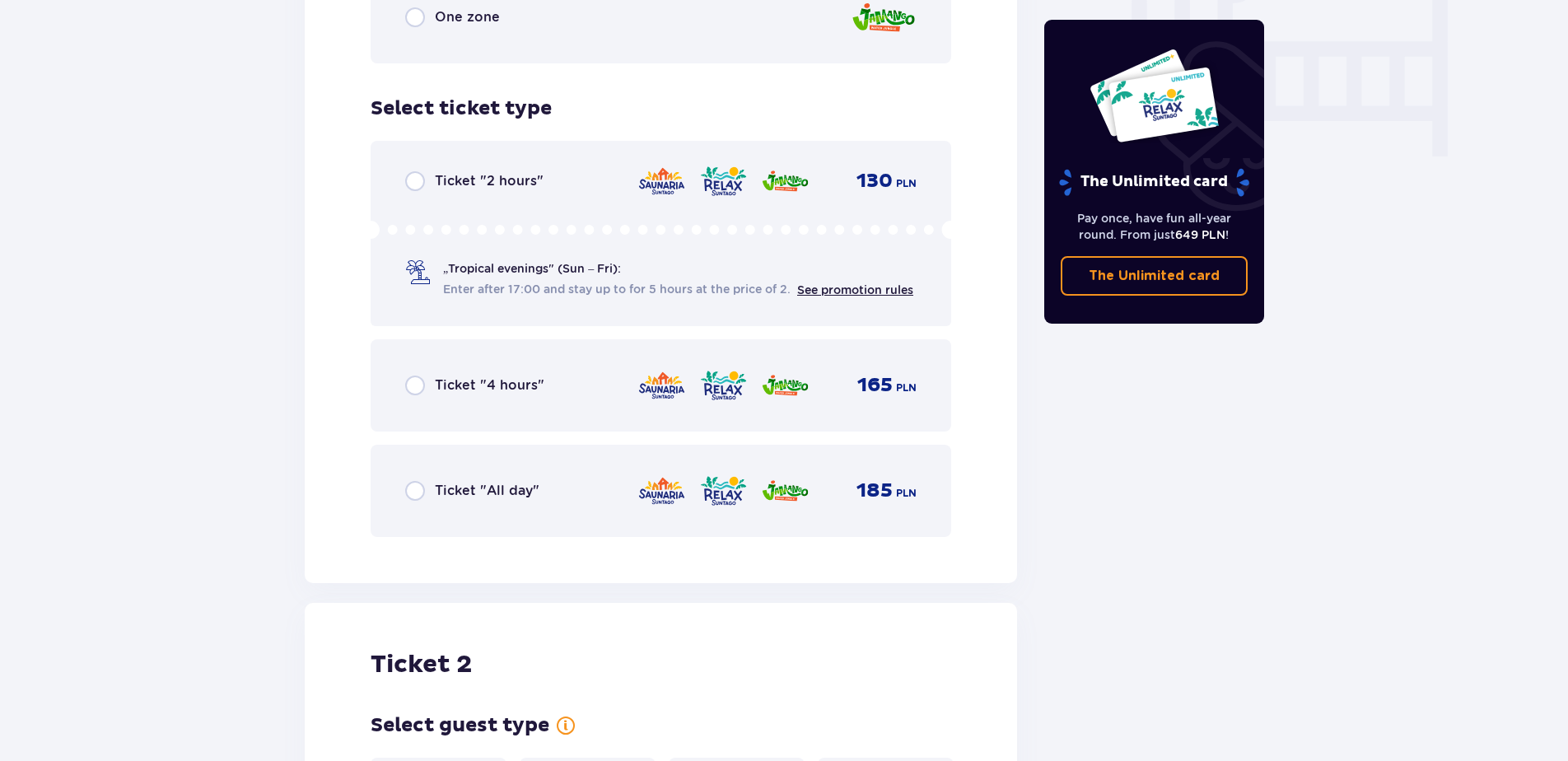
scroll to position [1684, 0]
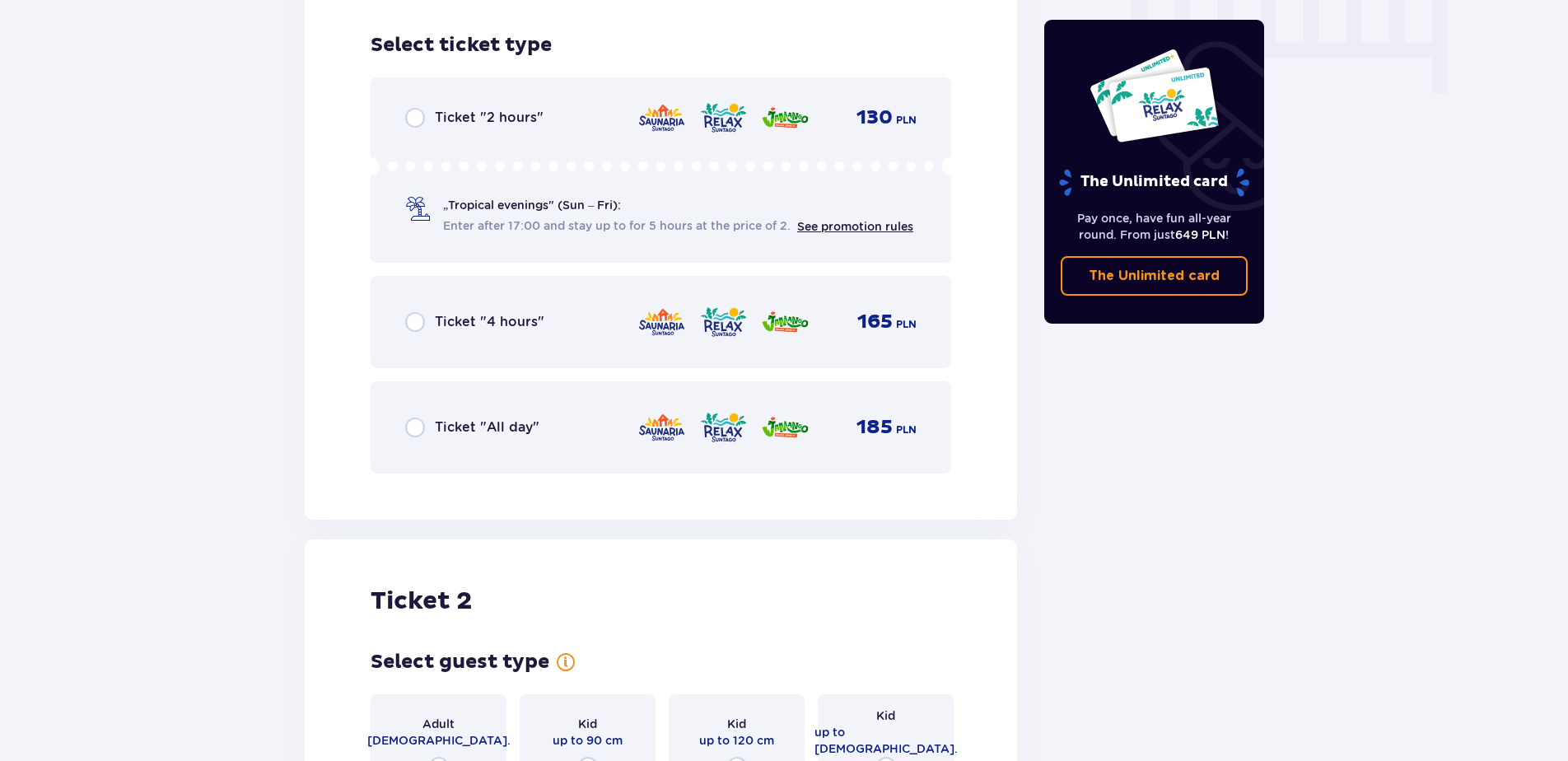
click at [480, 433] on div "Ticket "All day" 185 PLN" at bounding box center [660, 427] width 580 height 92
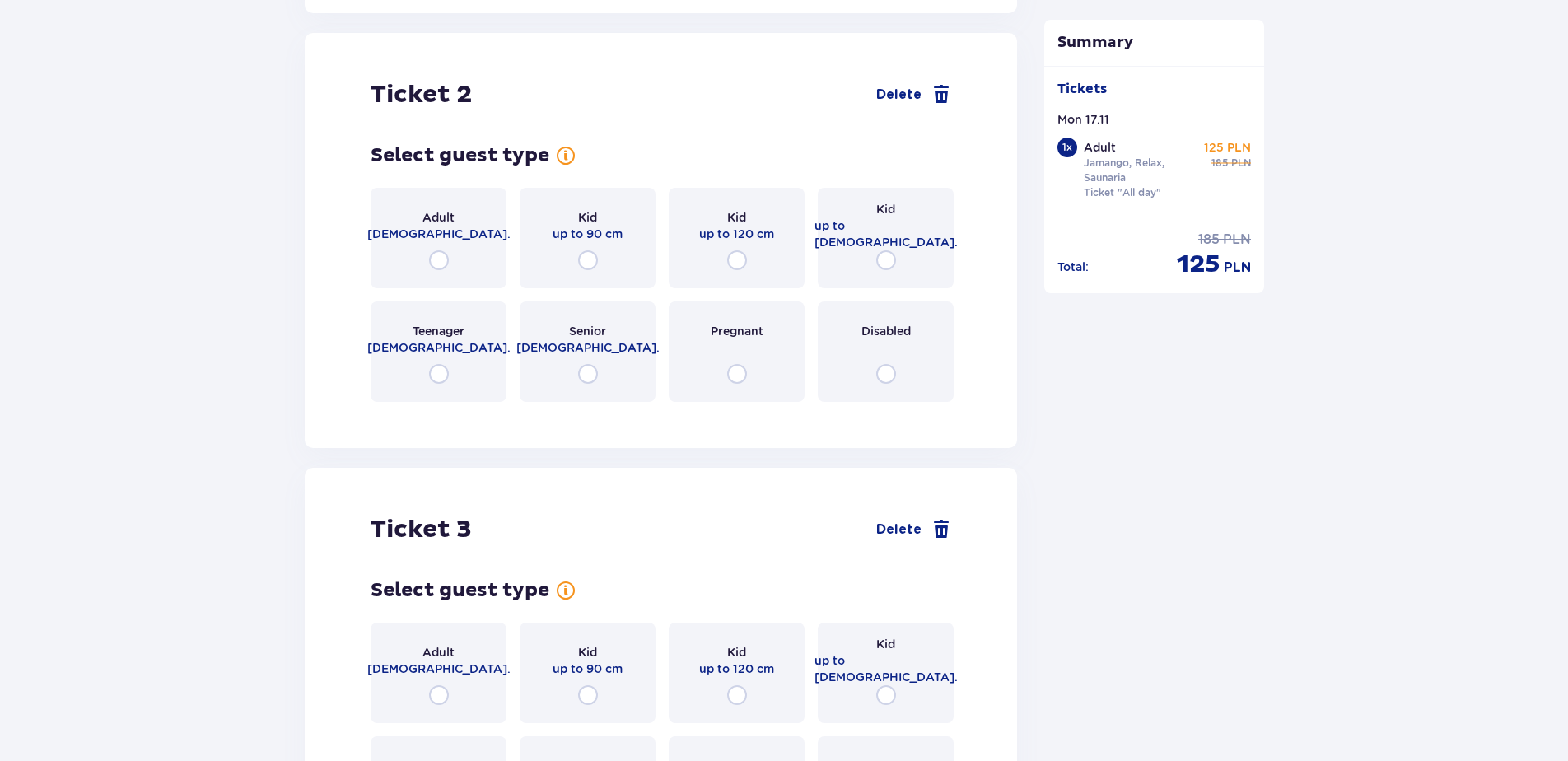
click at [438, 276] on div "Adult 18 - 65 y.o. Kid up to 90 cm Kid up to 120 cm Kid up to 16 y.o. Teenager …" at bounding box center [660, 295] width 580 height 214
click at [443, 230] on div "Adult 18 - 65 y.o." at bounding box center [438, 238] width 136 height 101
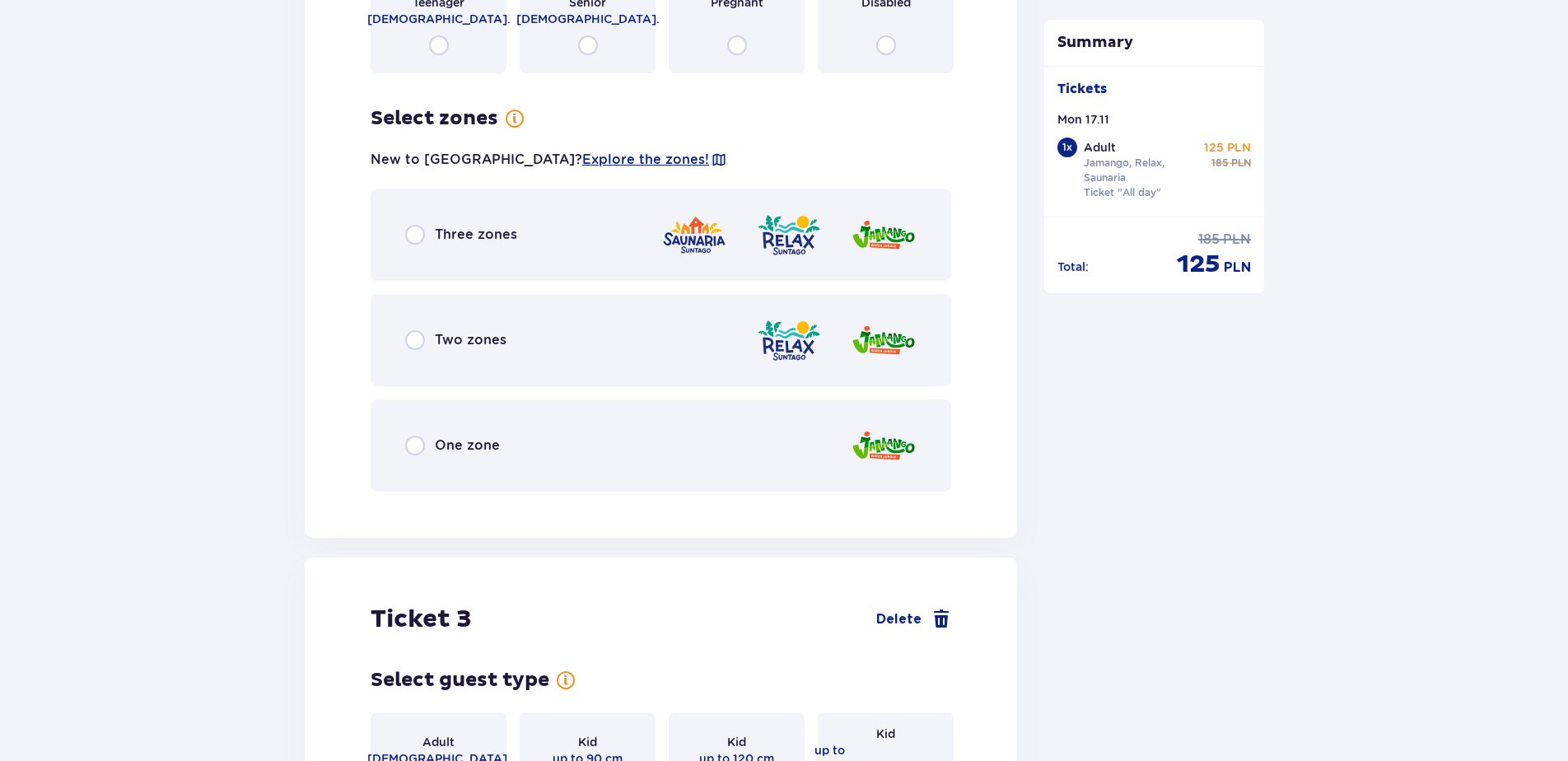
scroll to position [2593, 0]
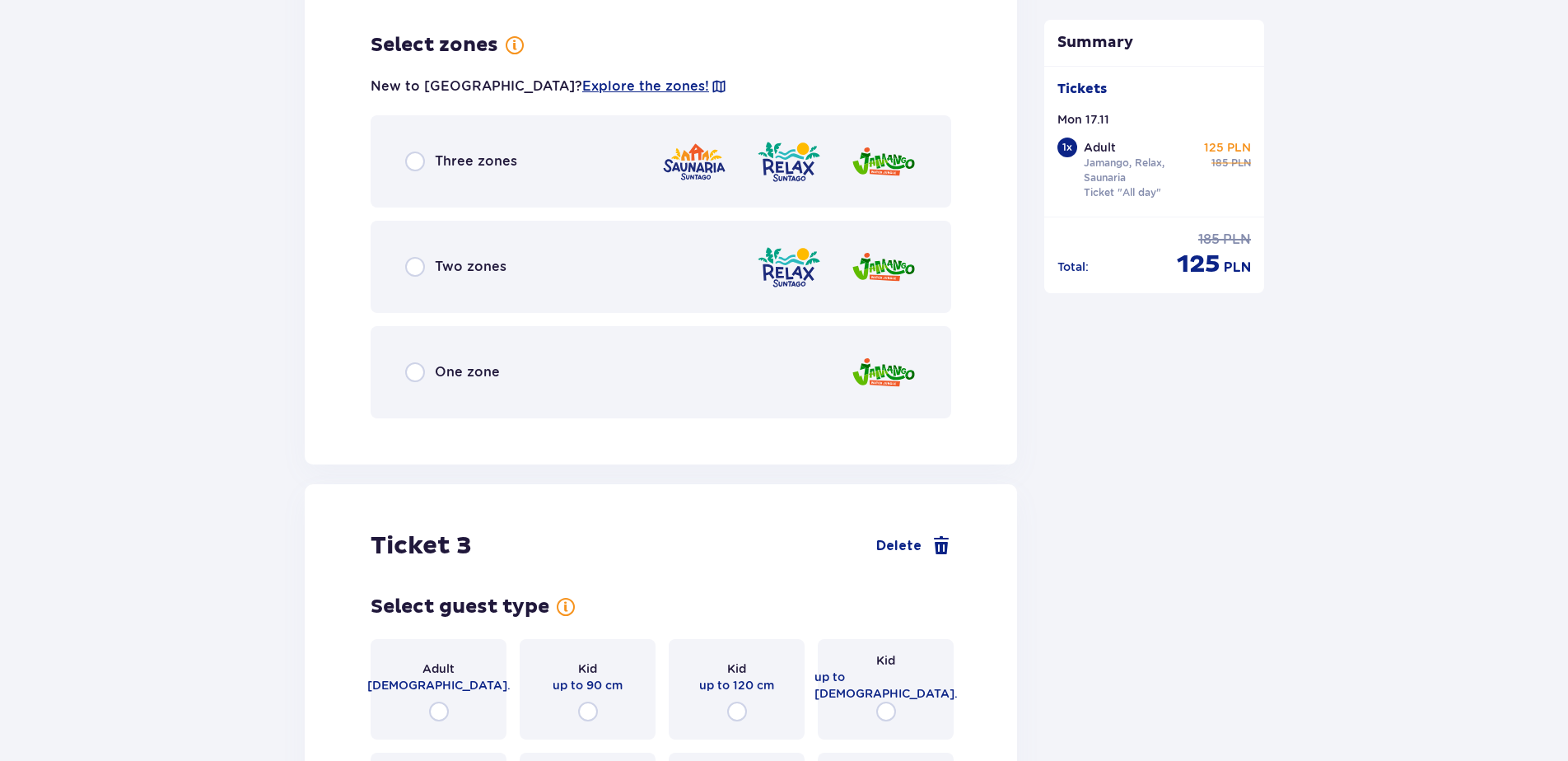
click at [458, 153] on span "Three zones" at bounding box center [476, 161] width 82 height 18
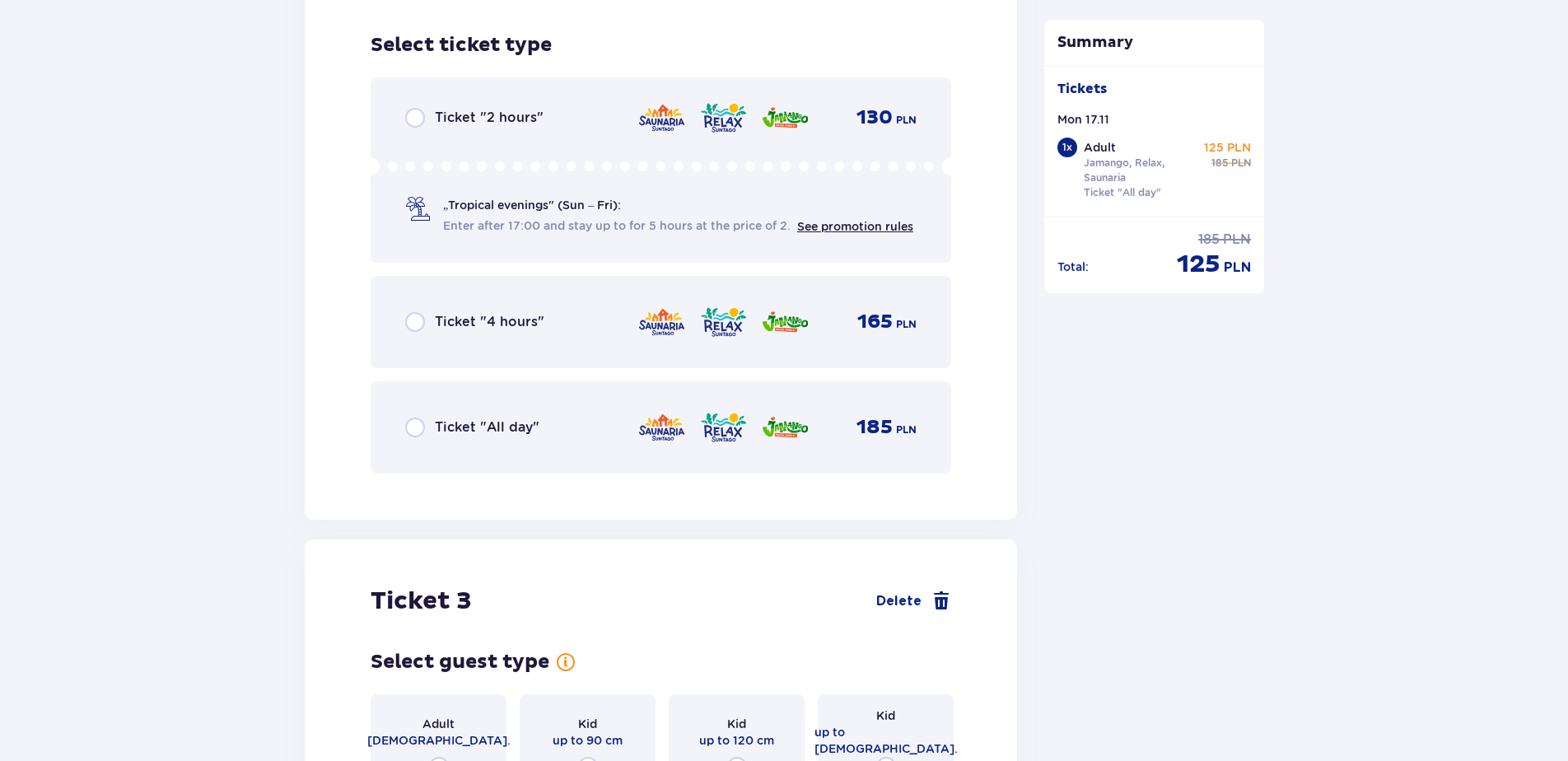
click at [471, 411] on div "Ticket "All day" 185 PLN" at bounding box center [660, 428] width 511 height 35
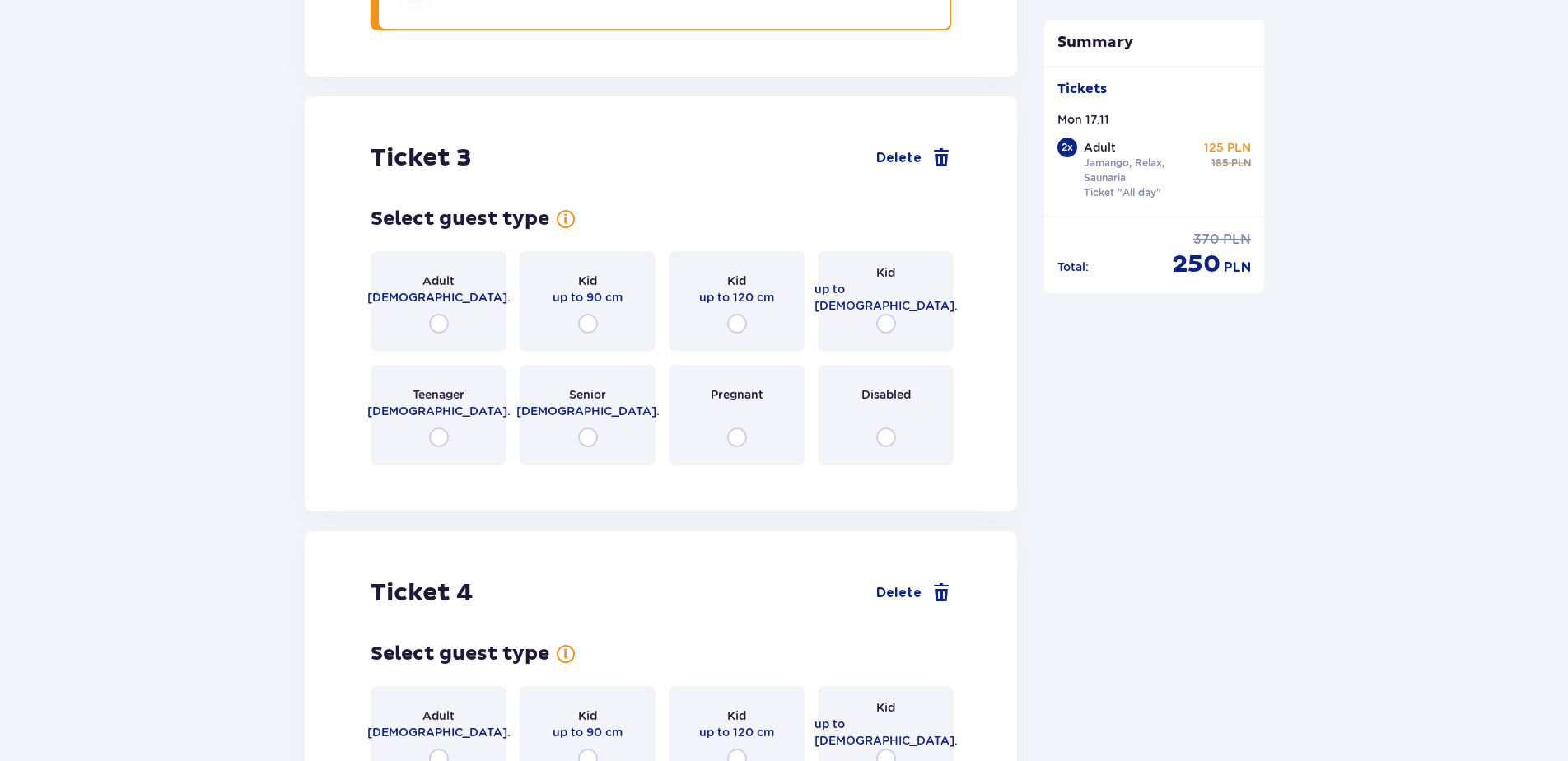
scroll to position [3518, 0]
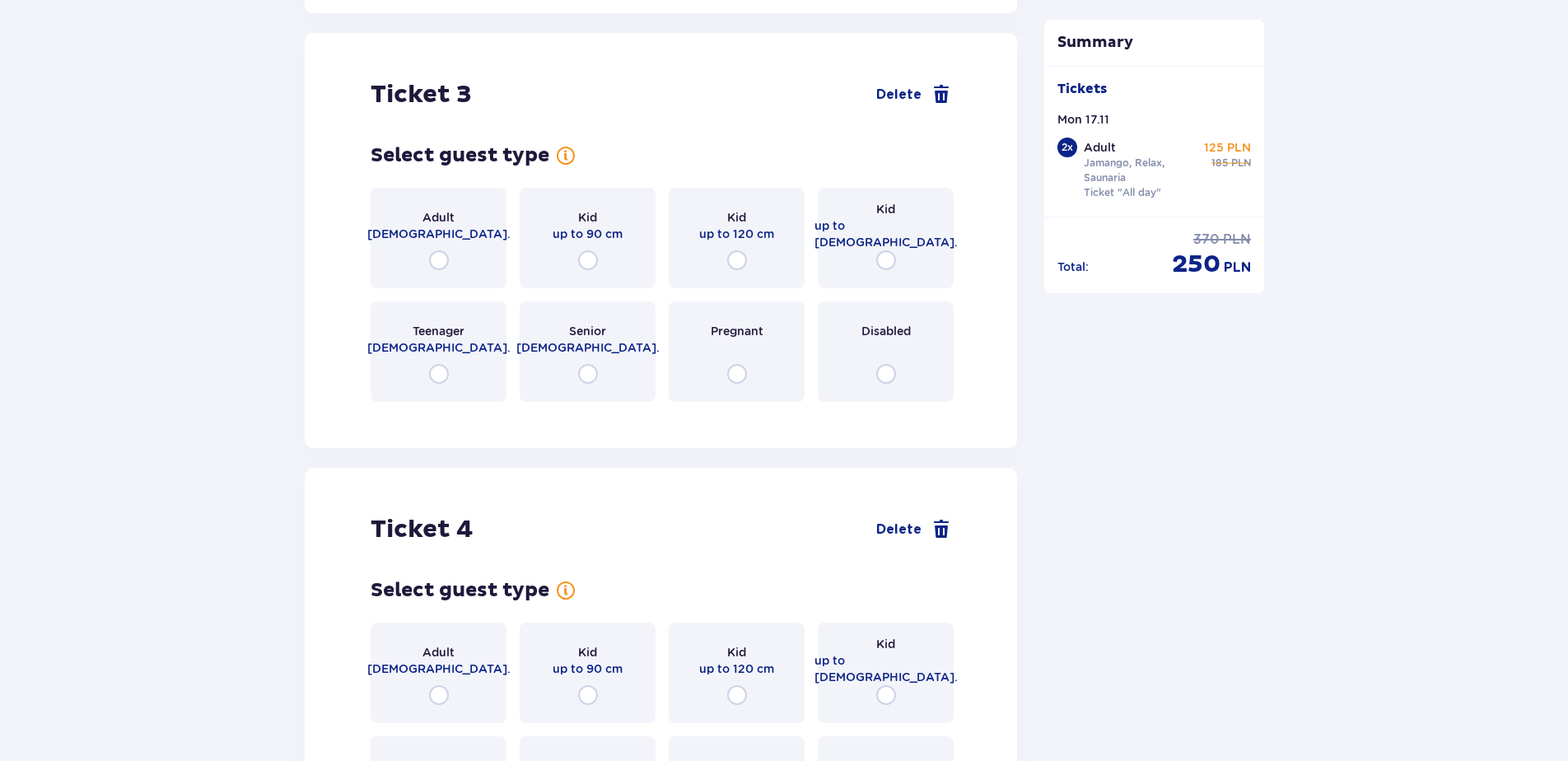
click at [746, 250] on input "radio" at bounding box center [737, 260] width 20 height 20
radio input "true"
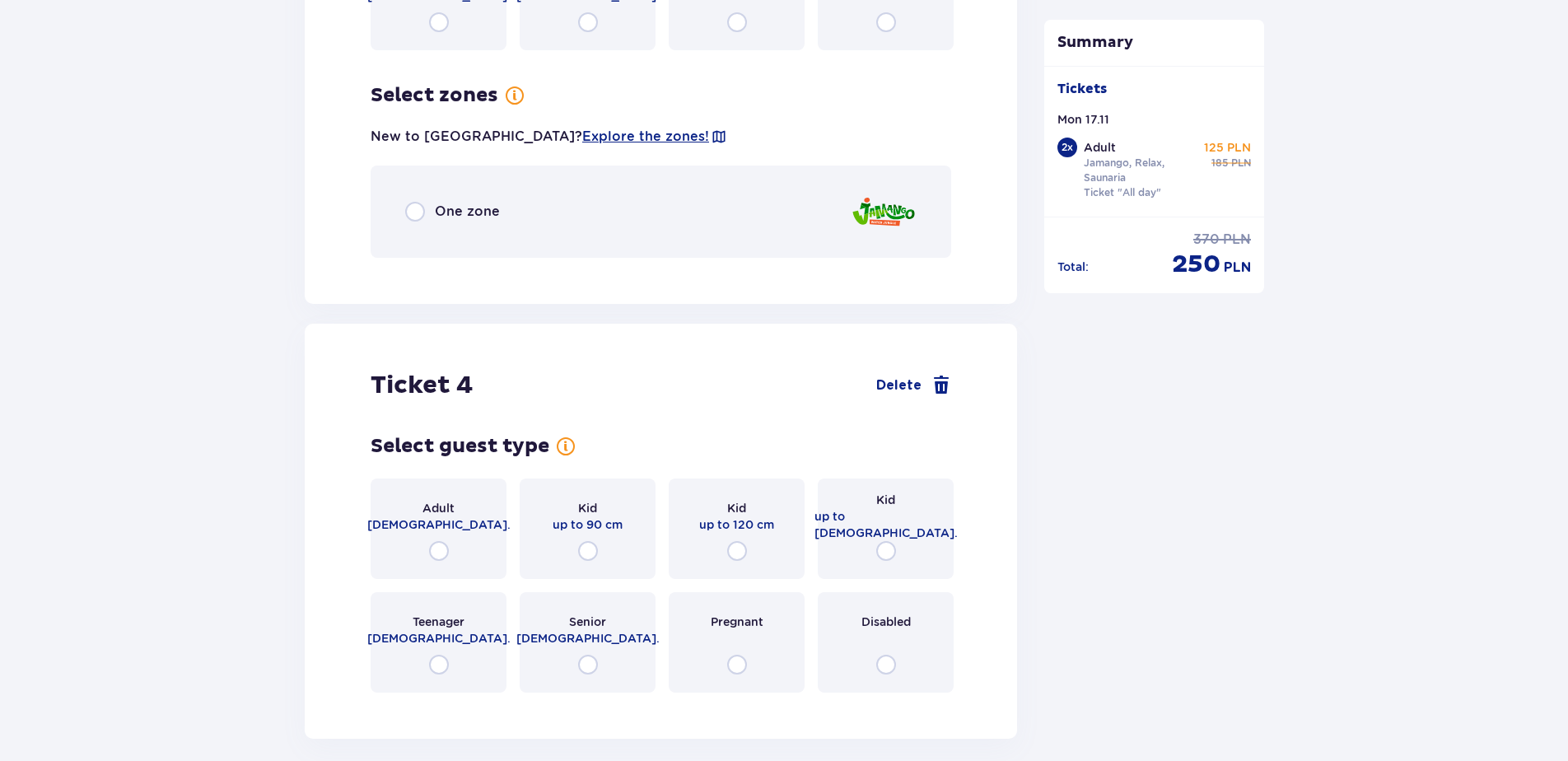
scroll to position [3920, 0]
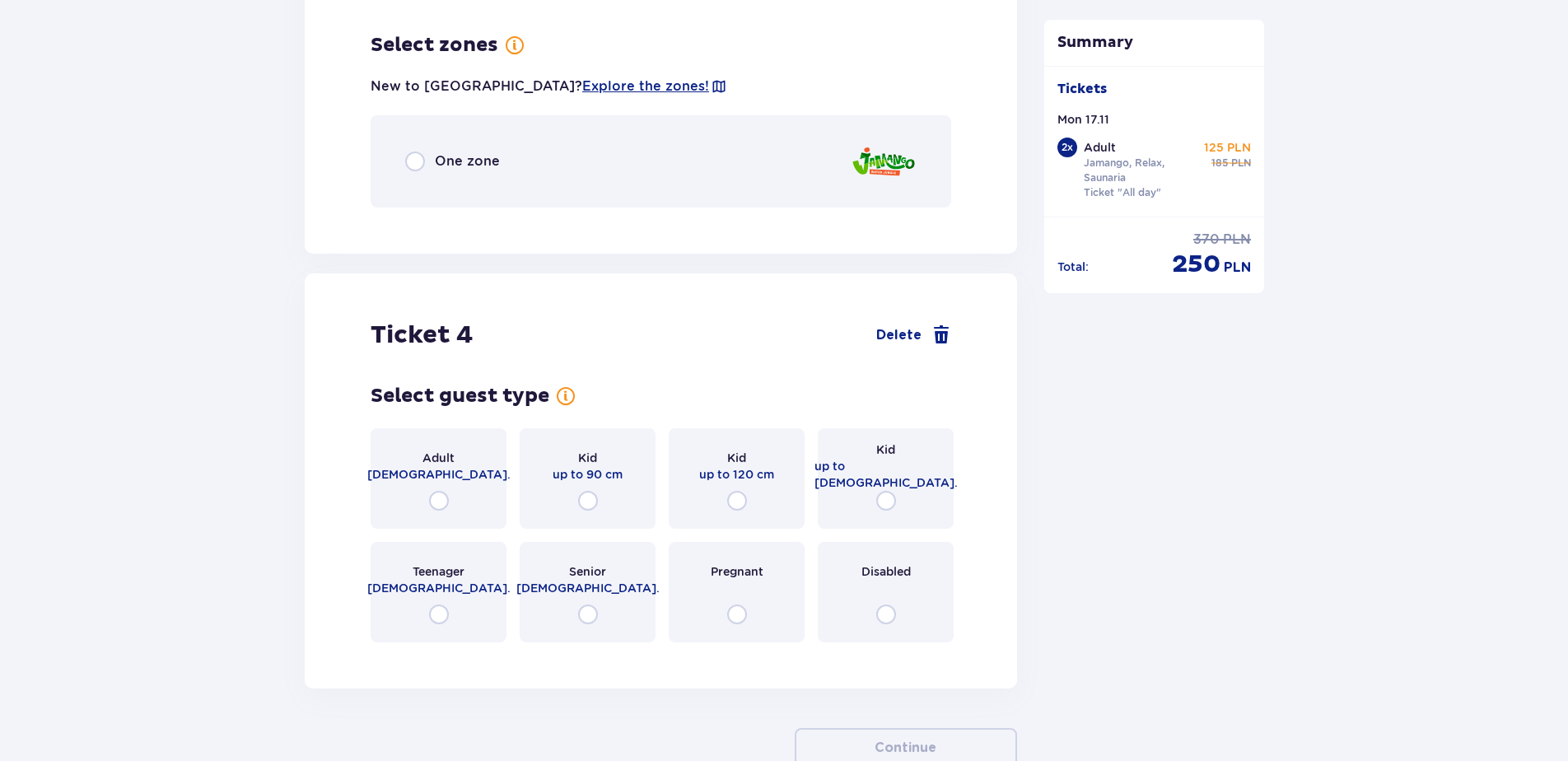
click at [484, 153] on span "One zone" at bounding box center [467, 161] width 65 height 18
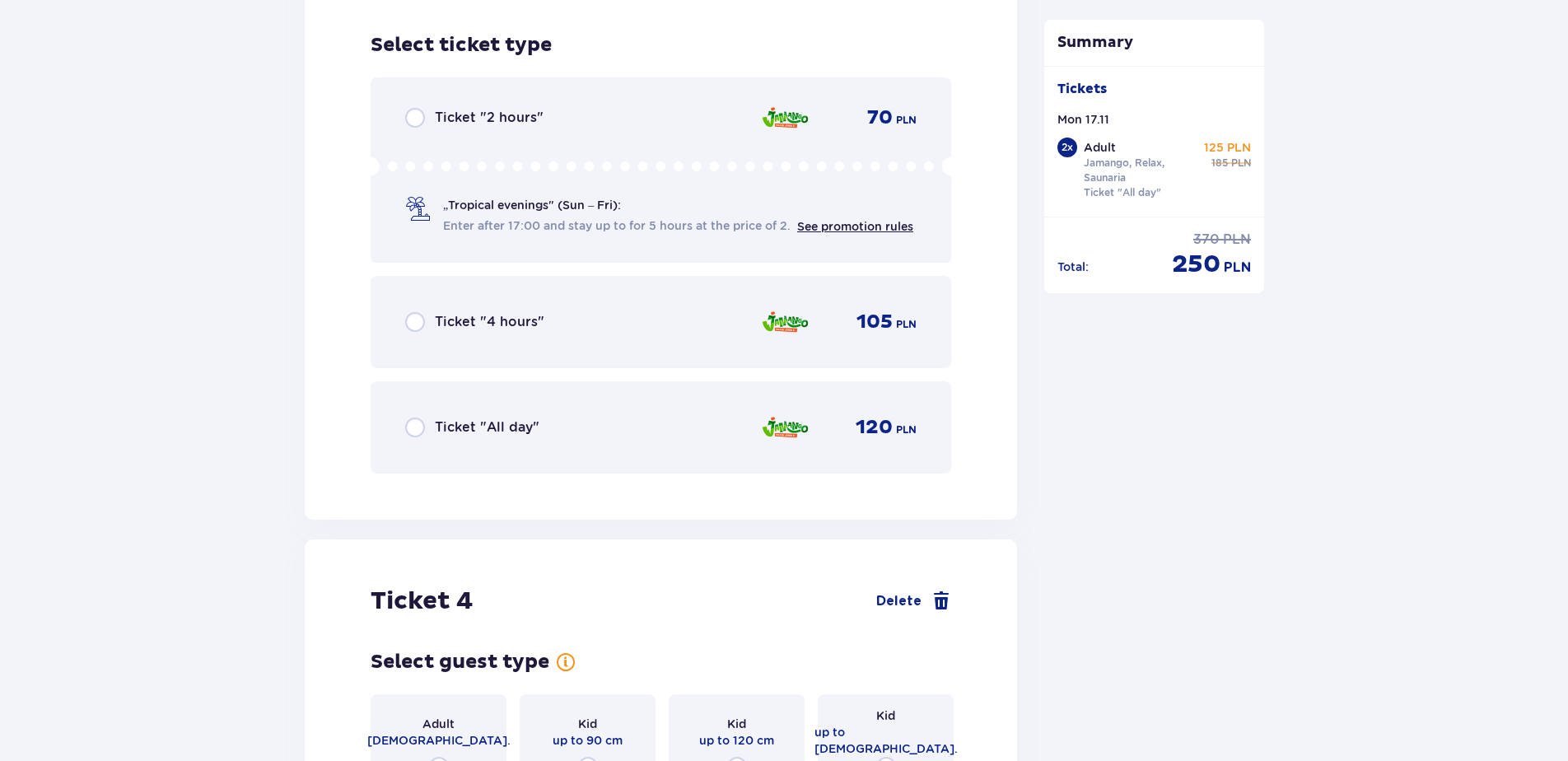
click at [498, 418] on span "Ticket "All day"" at bounding box center [486, 427] width 105 height 18
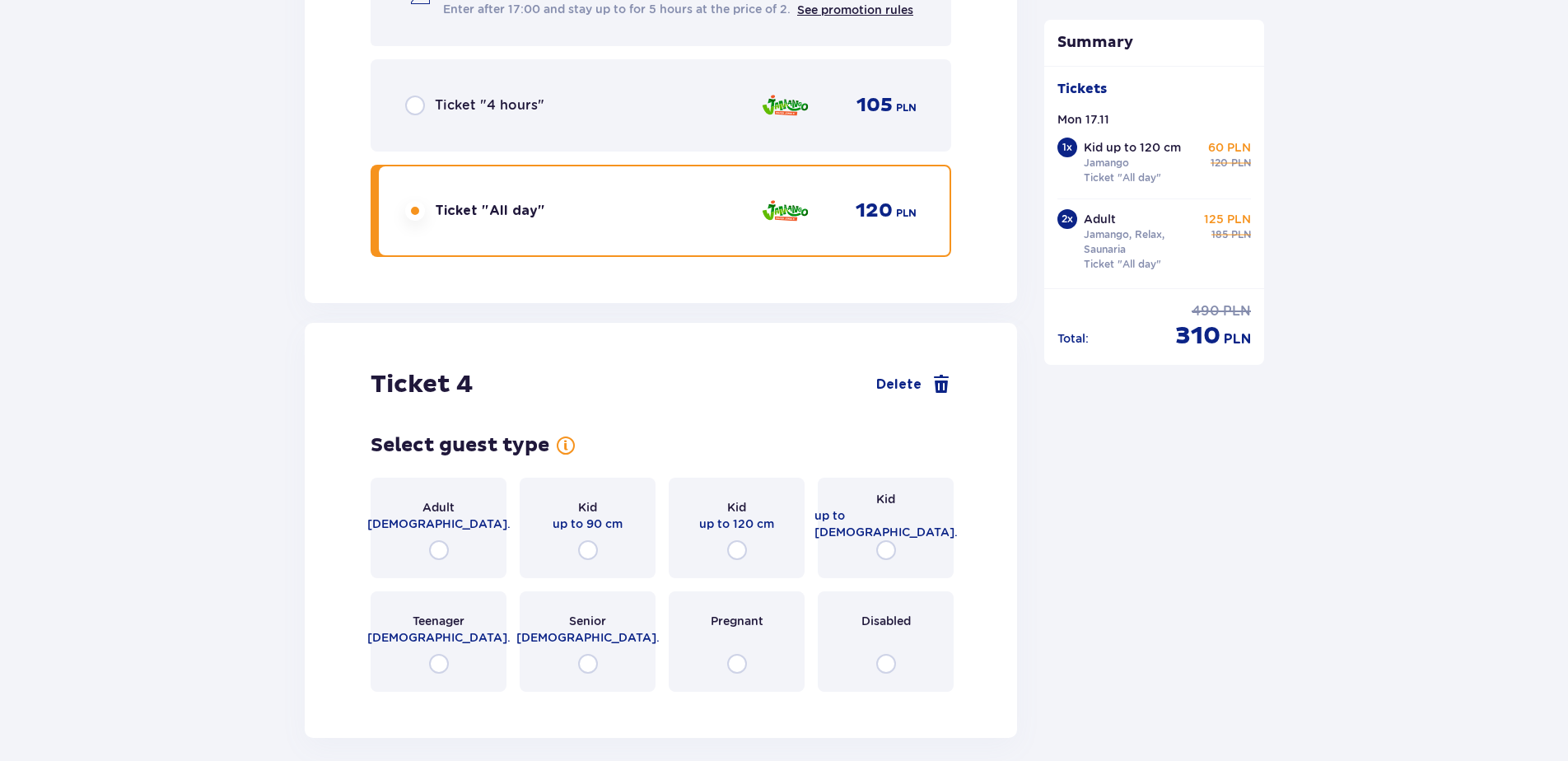
scroll to position [4485, 0]
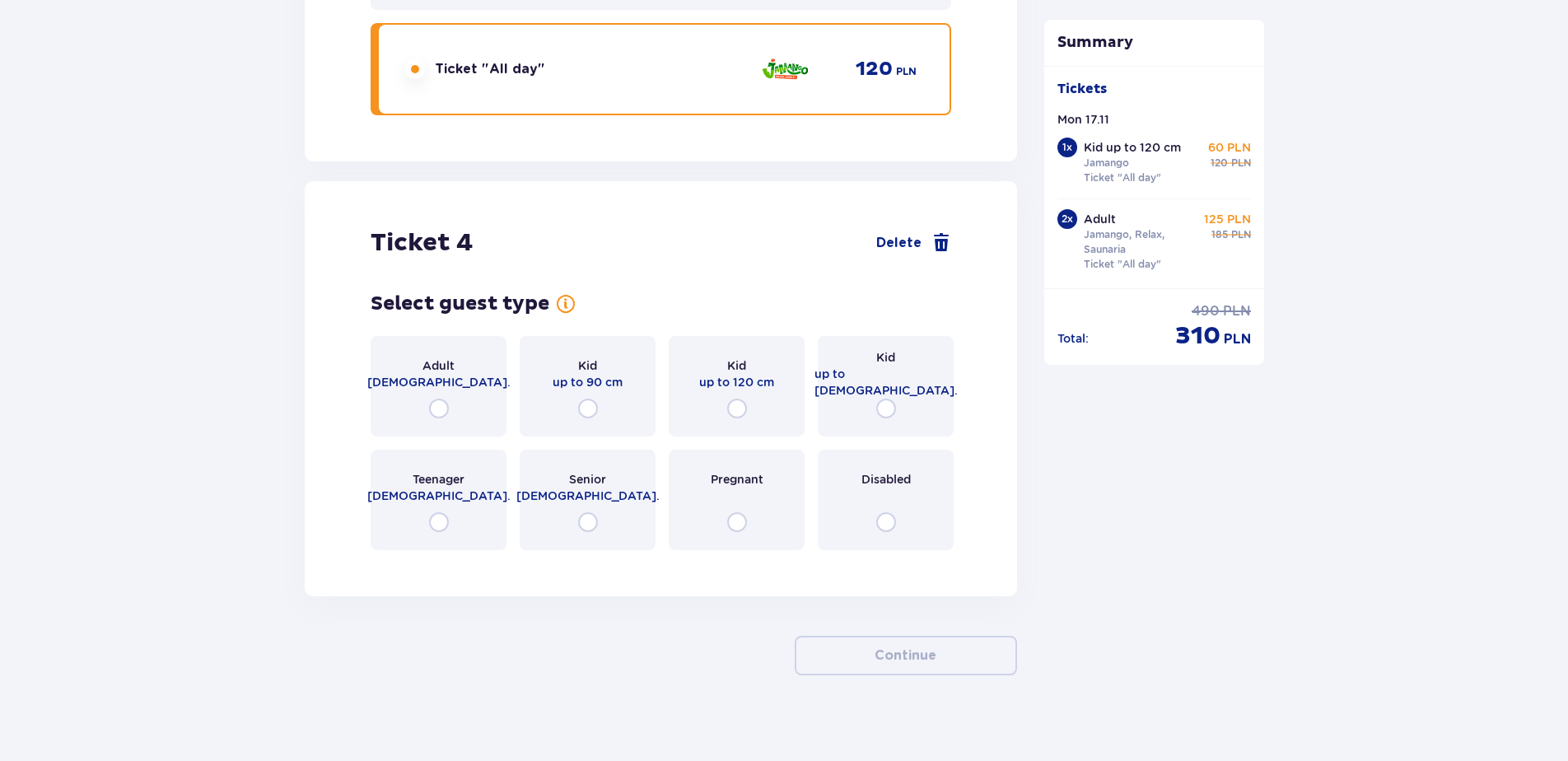
click at [876, 374] on span "up to 16 y.o." at bounding box center [885, 382] width 143 height 33
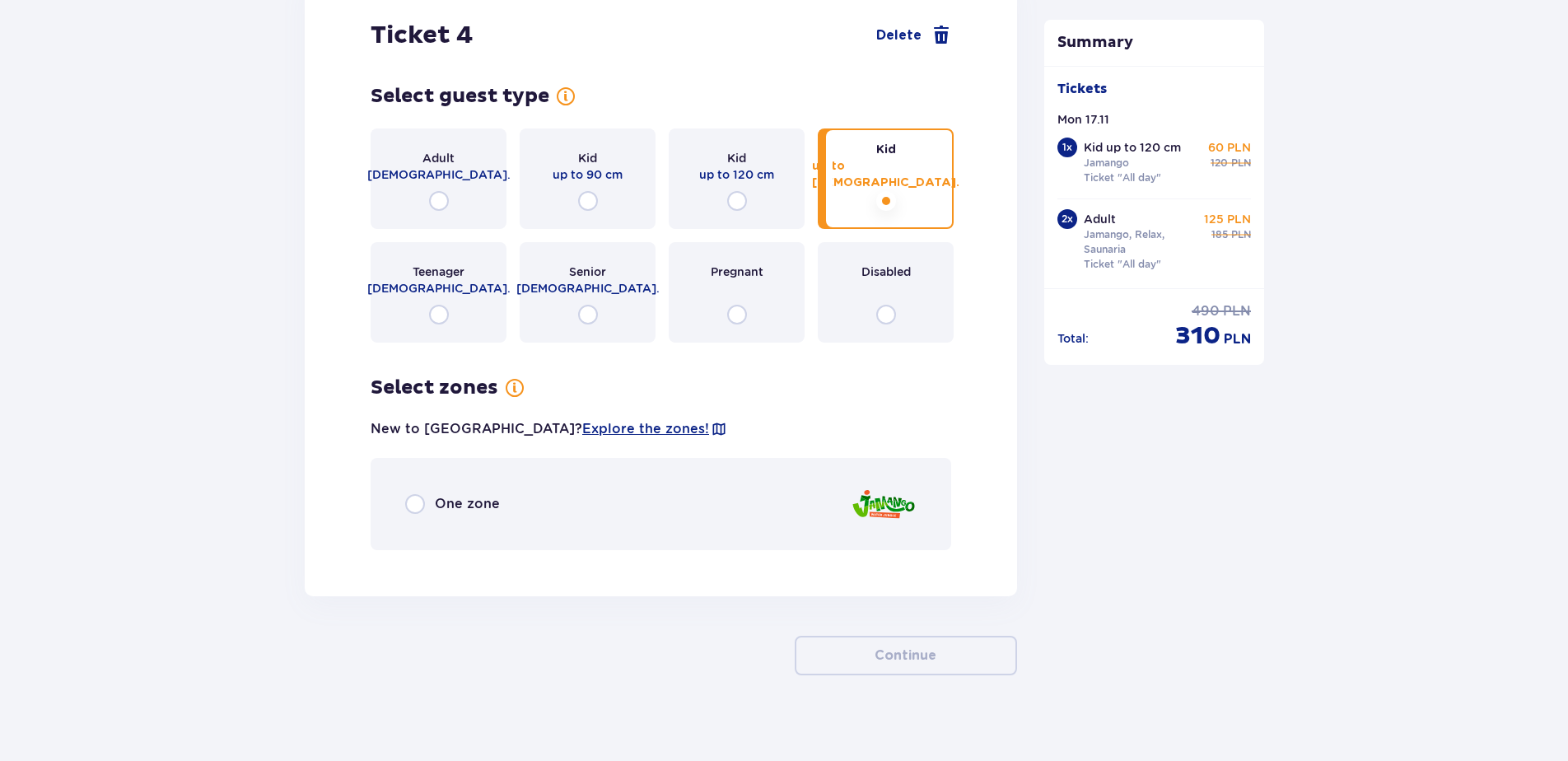
click at [471, 495] on span "One zone" at bounding box center [467, 504] width 65 height 18
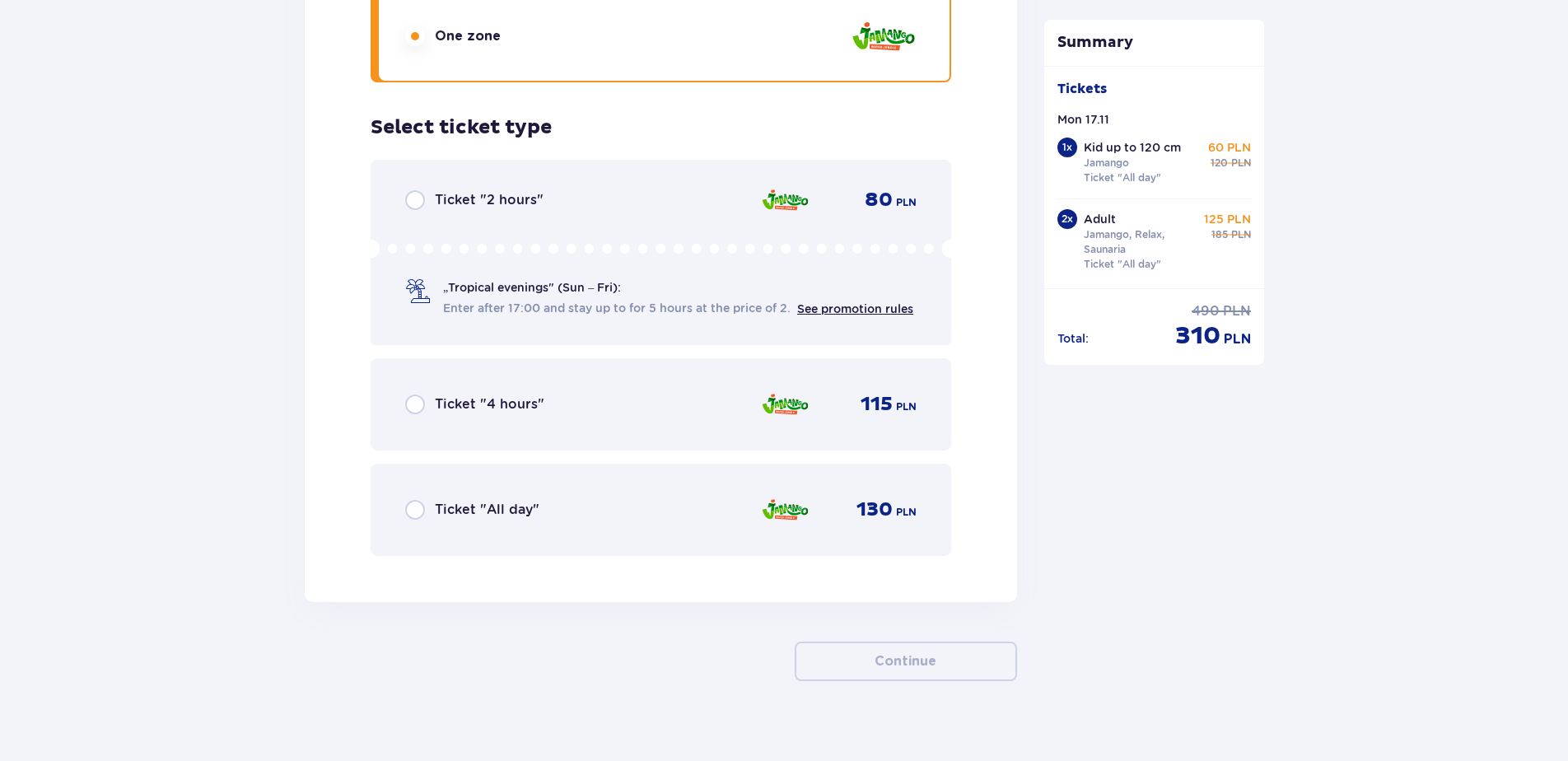
scroll to position [5167, 0]
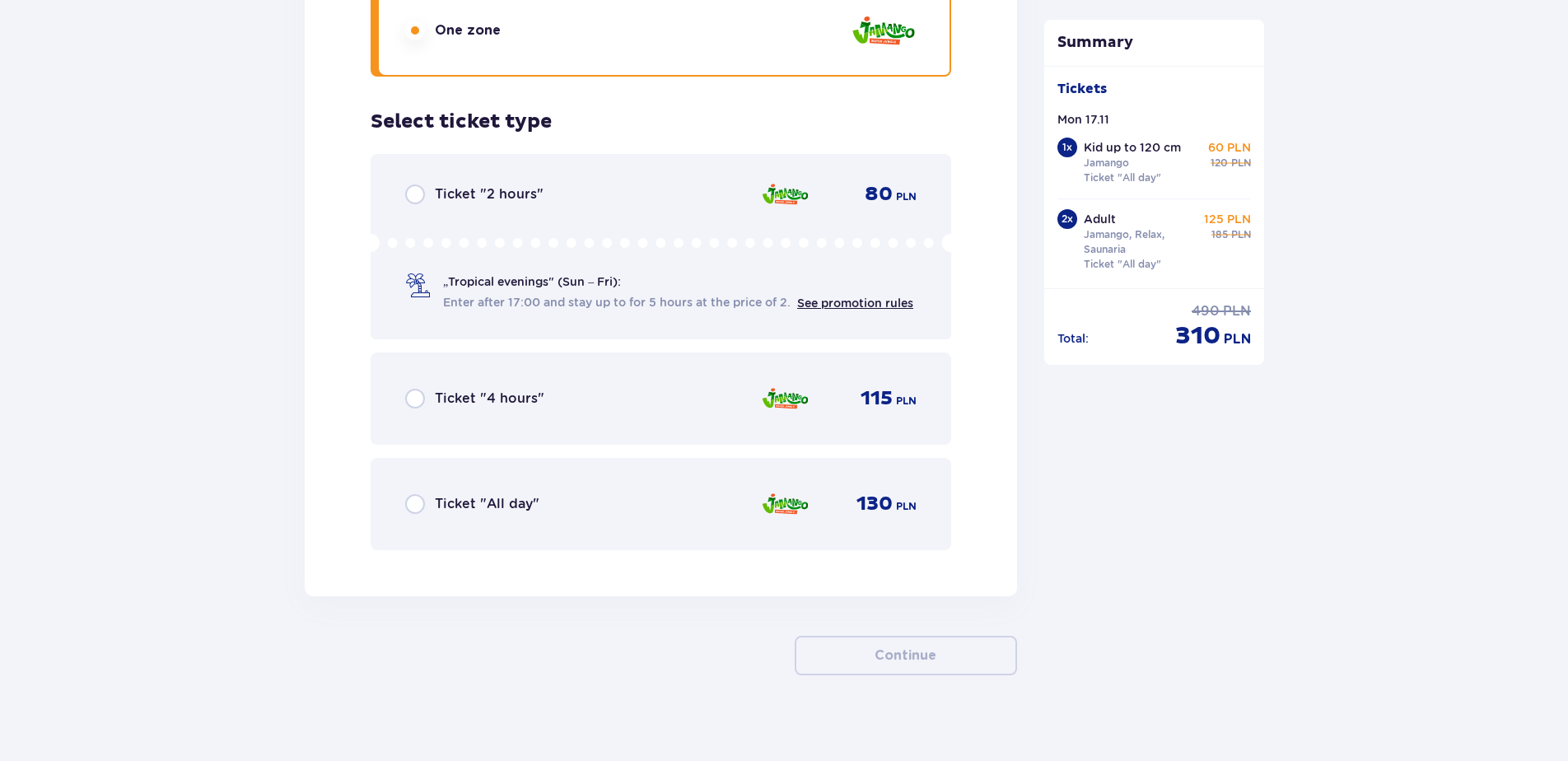
click at [481, 487] on div "Ticket "All day" 130 PLN" at bounding box center [660, 504] width 511 height 35
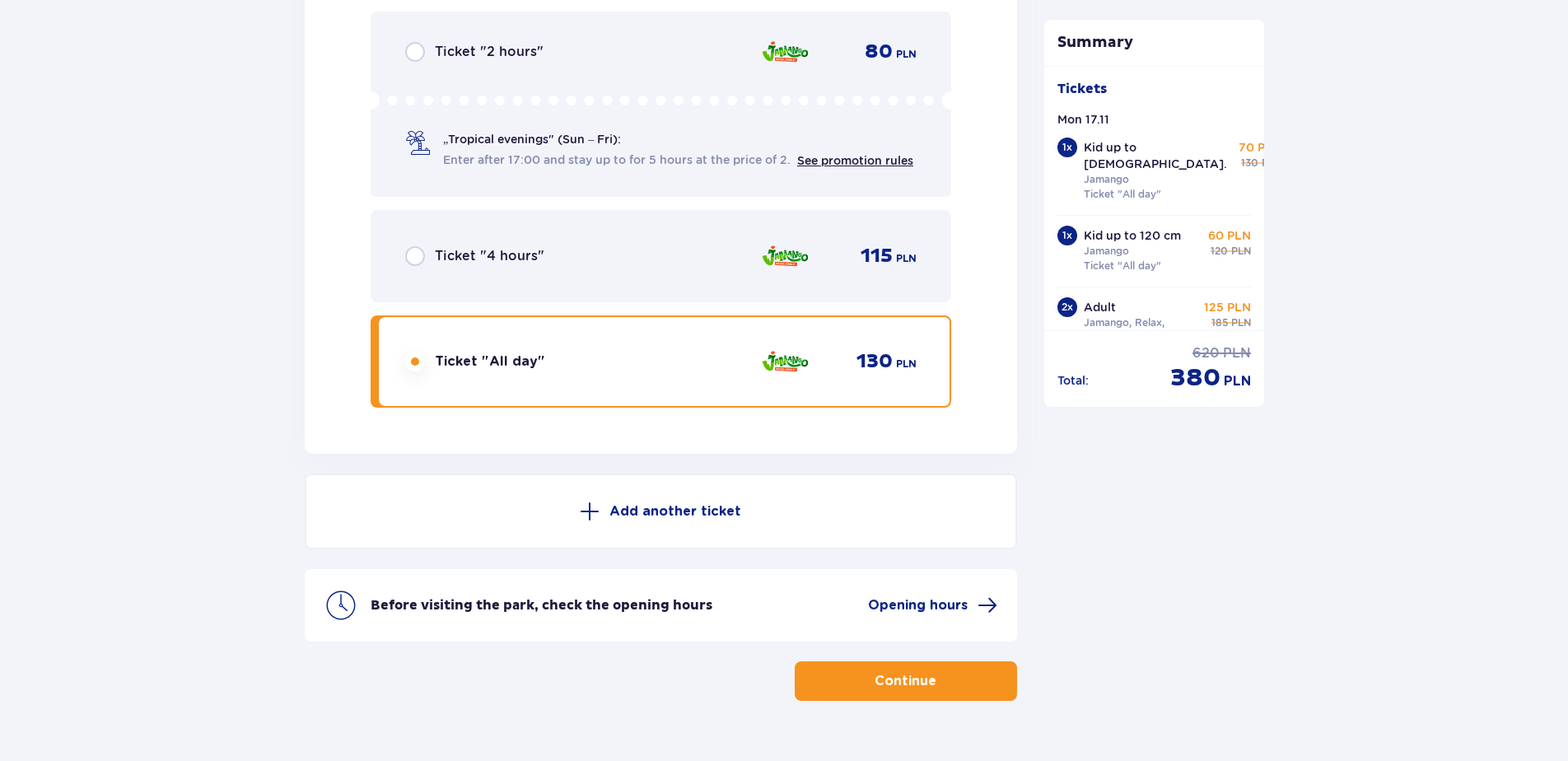
scroll to position [5336, 0]
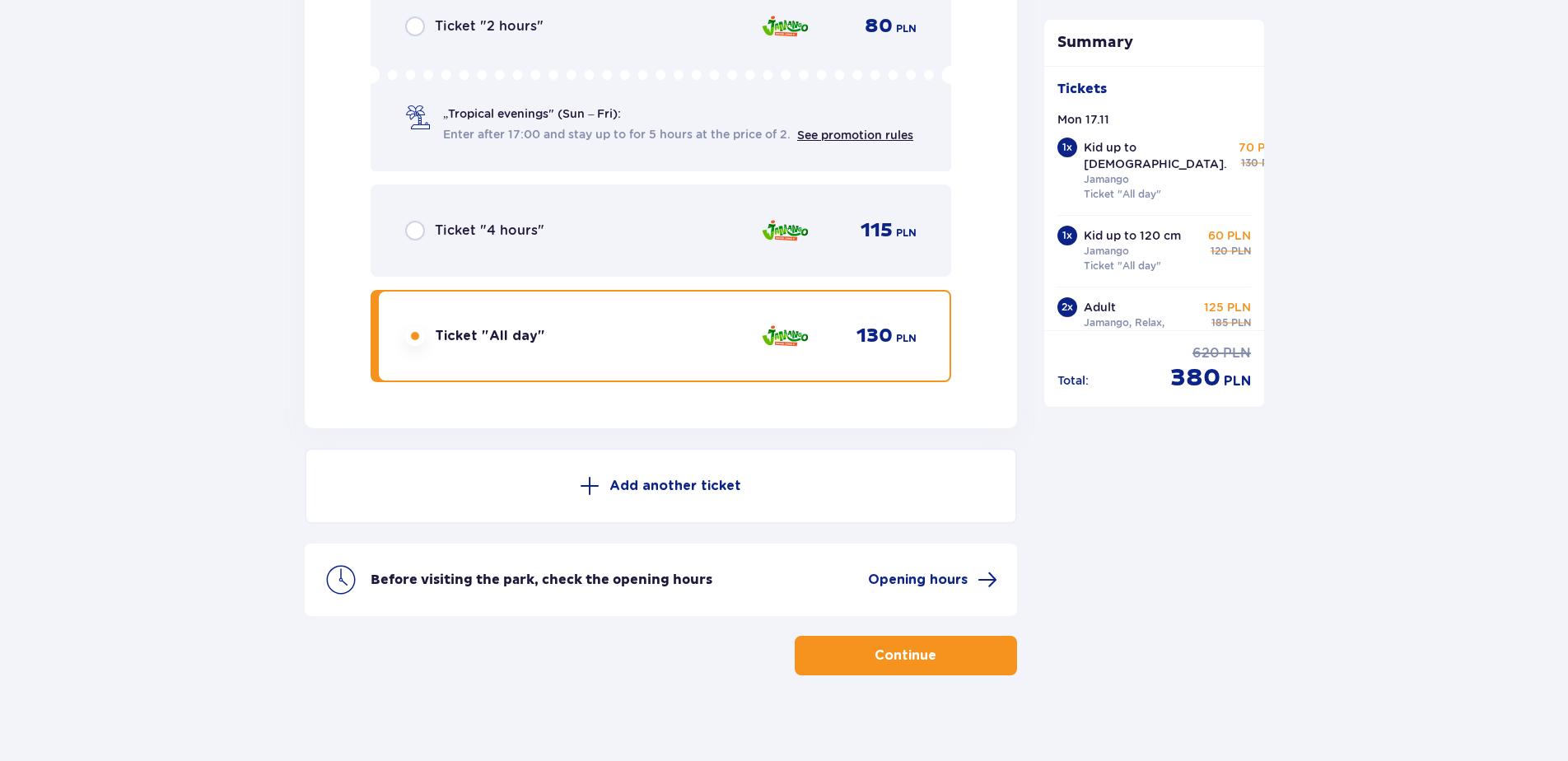
click at [875, 649] on p "Continue" at bounding box center [905, 655] width 61 height 18
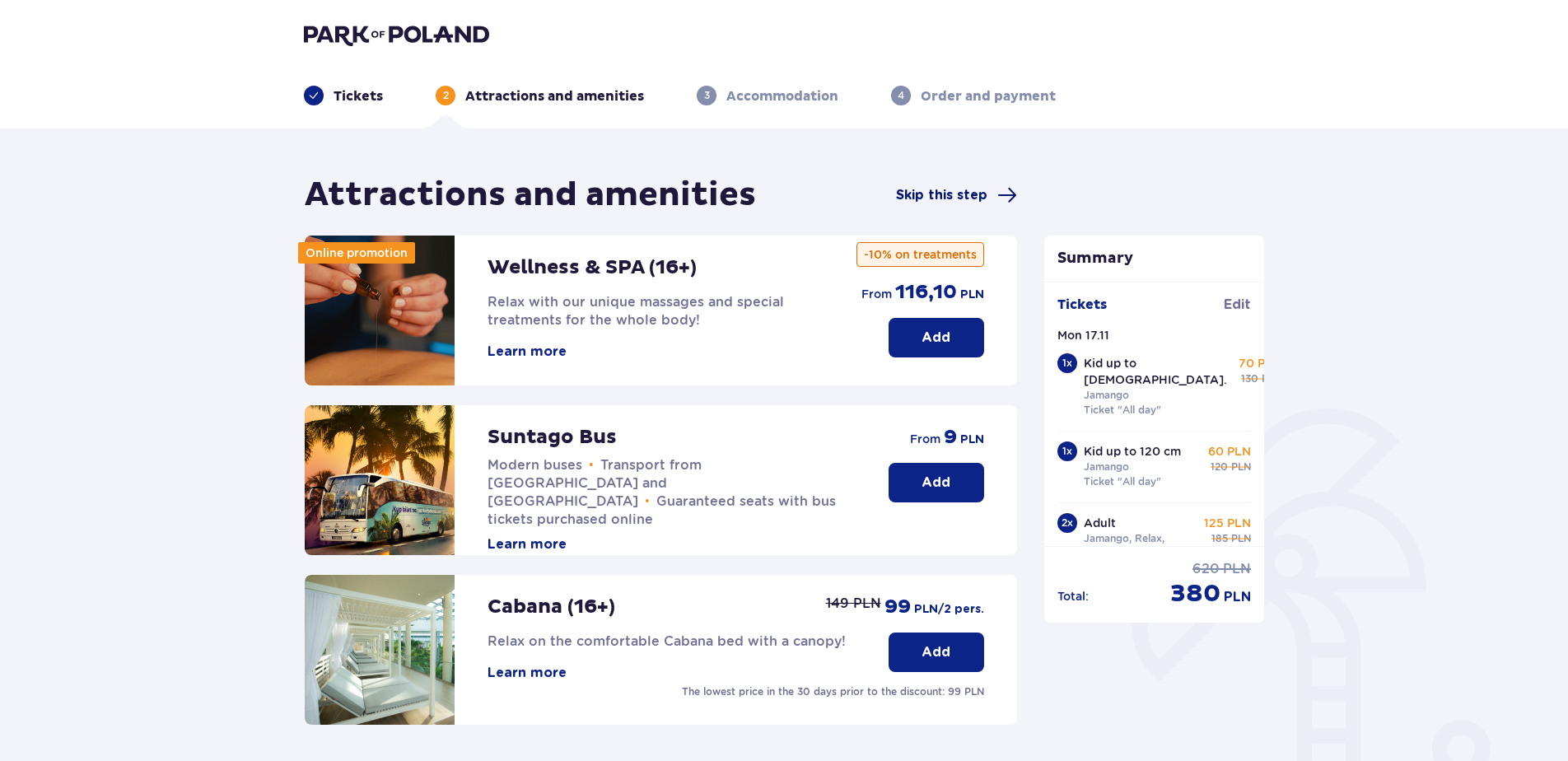
click at [955, 202] on span "Skip this step" at bounding box center [941, 195] width 91 height 18
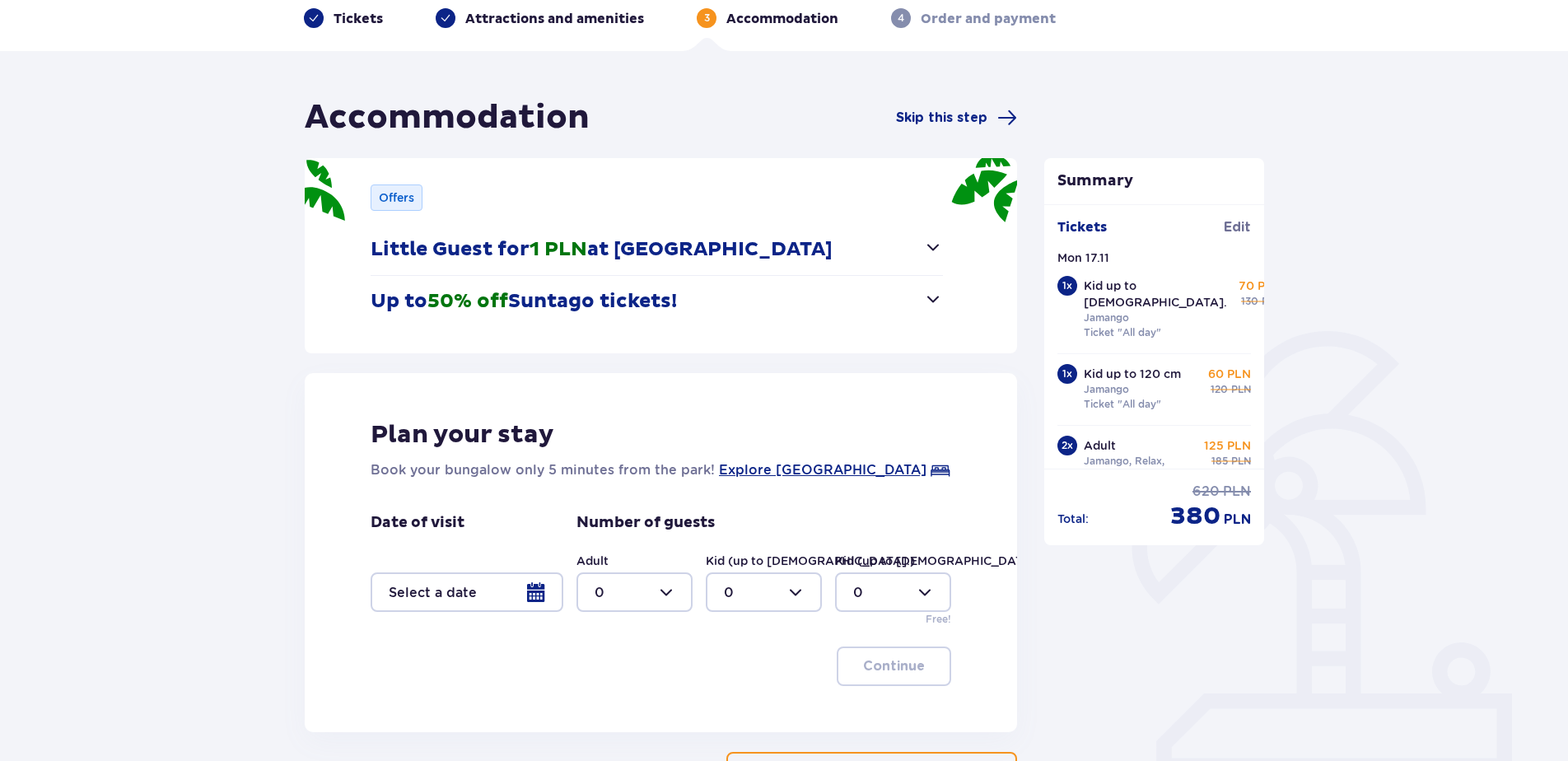
scroll to position [206, 0]
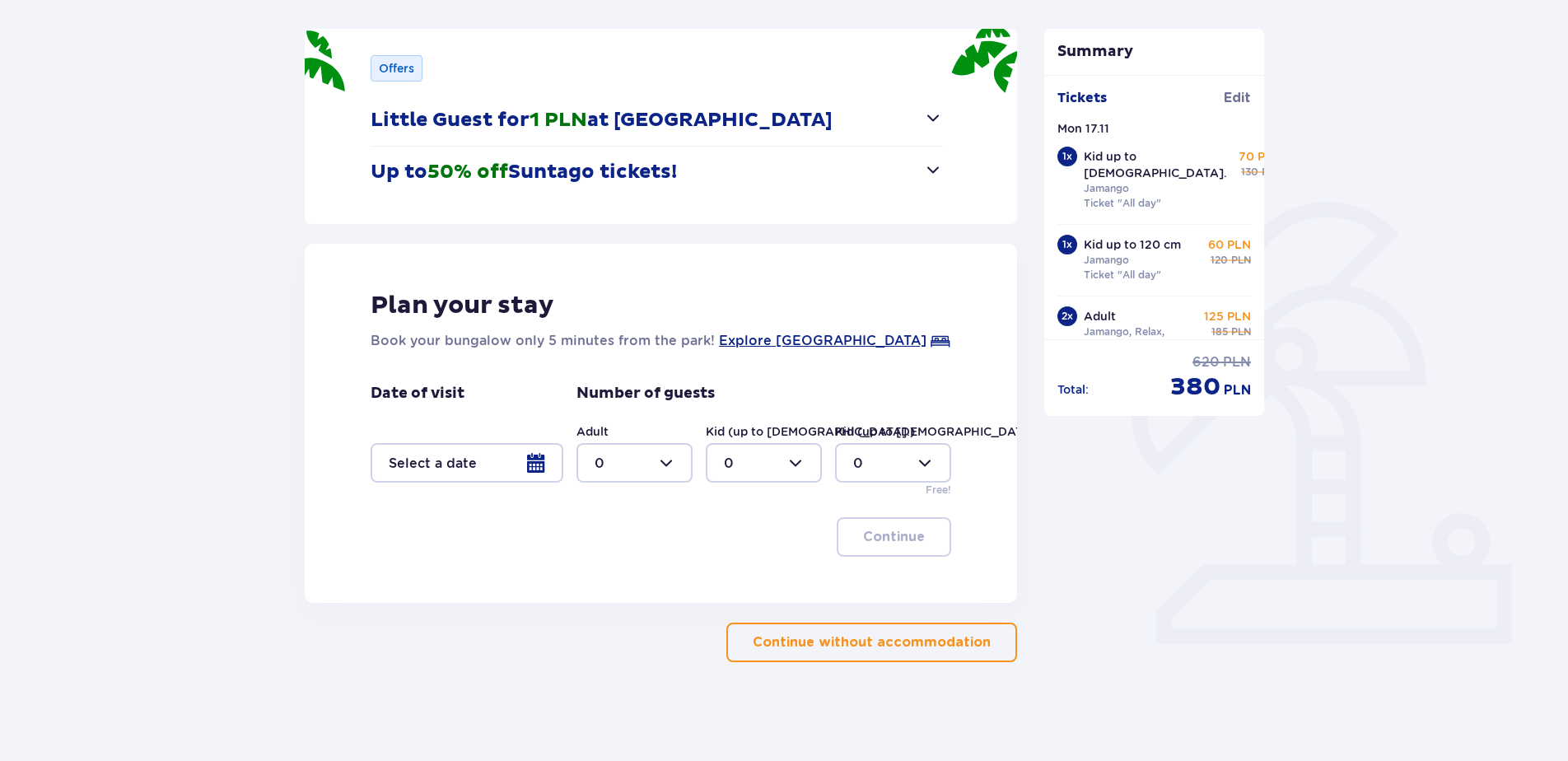
click at [527, 176] on p "Up to 50% off Suntago tickets!" at bounding box center [523, 173] width 306 height 25
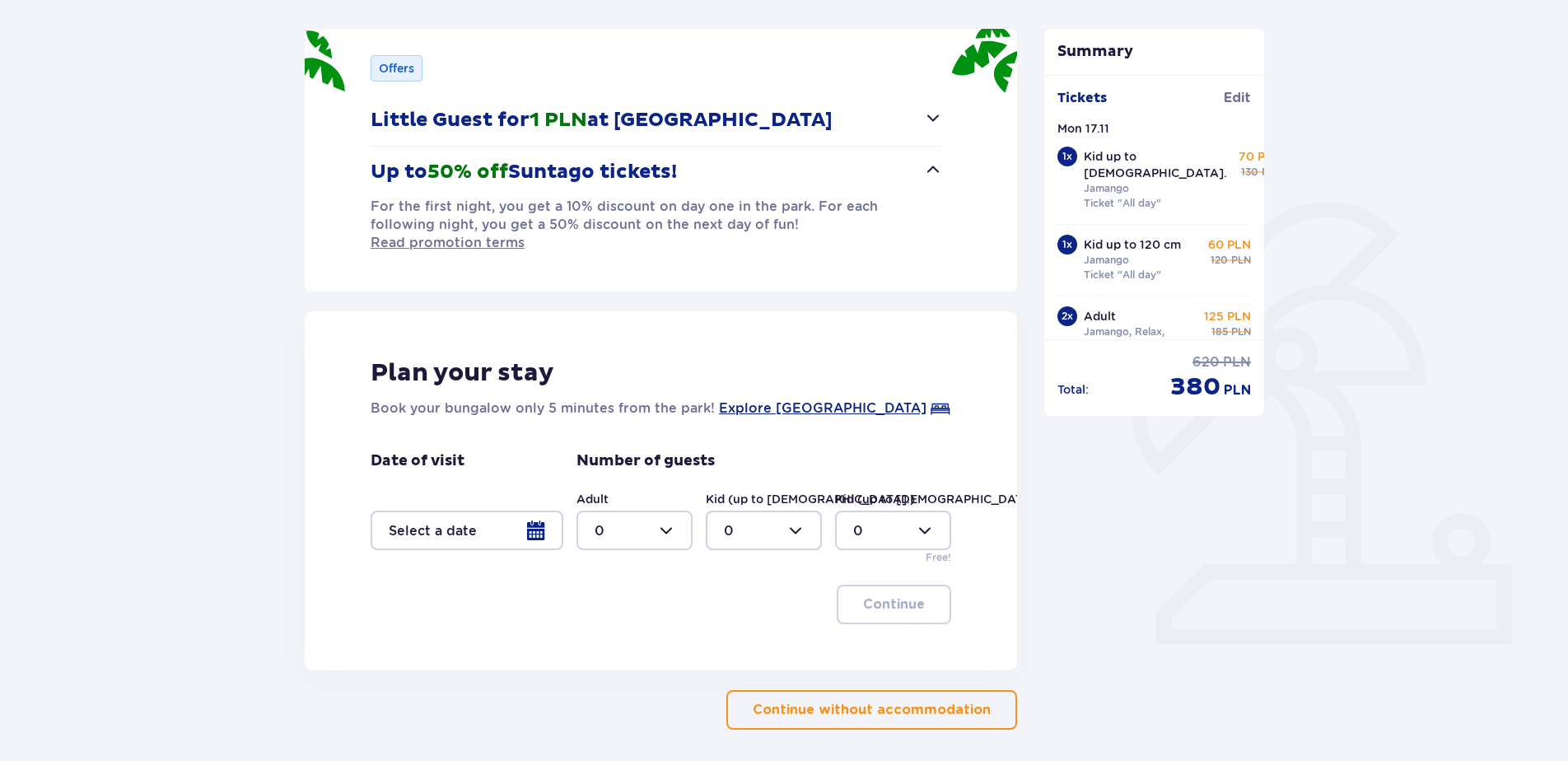
click at [527, 176] on p "Up to 50% off Suntago tickets!" at bounding box center [523, 173] width 306 height 25
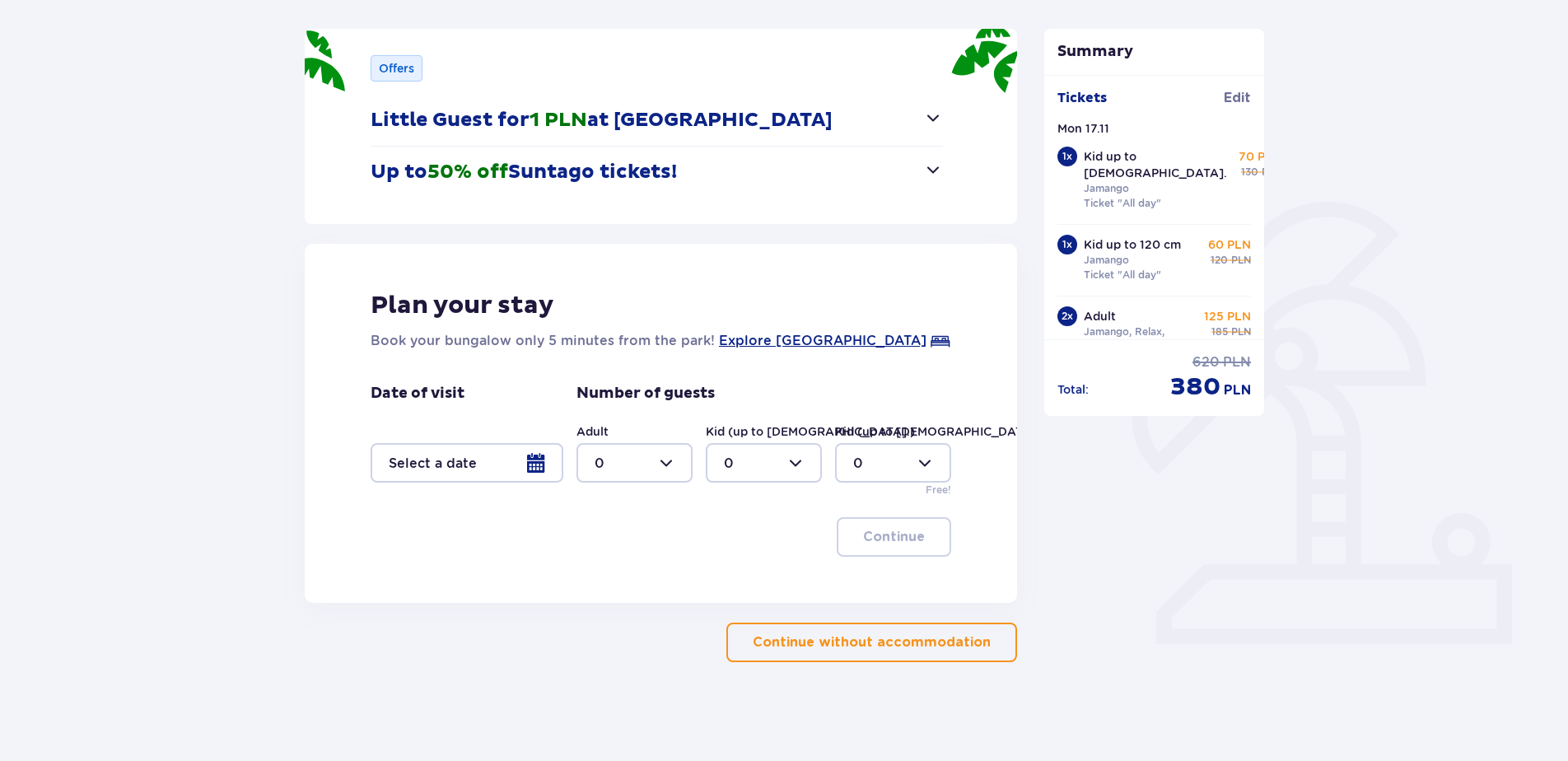
click at [608, 130] on p "Little Guest for 1 PLN at Suntago Village" at bounding box center [601, 120] width 462 height 25
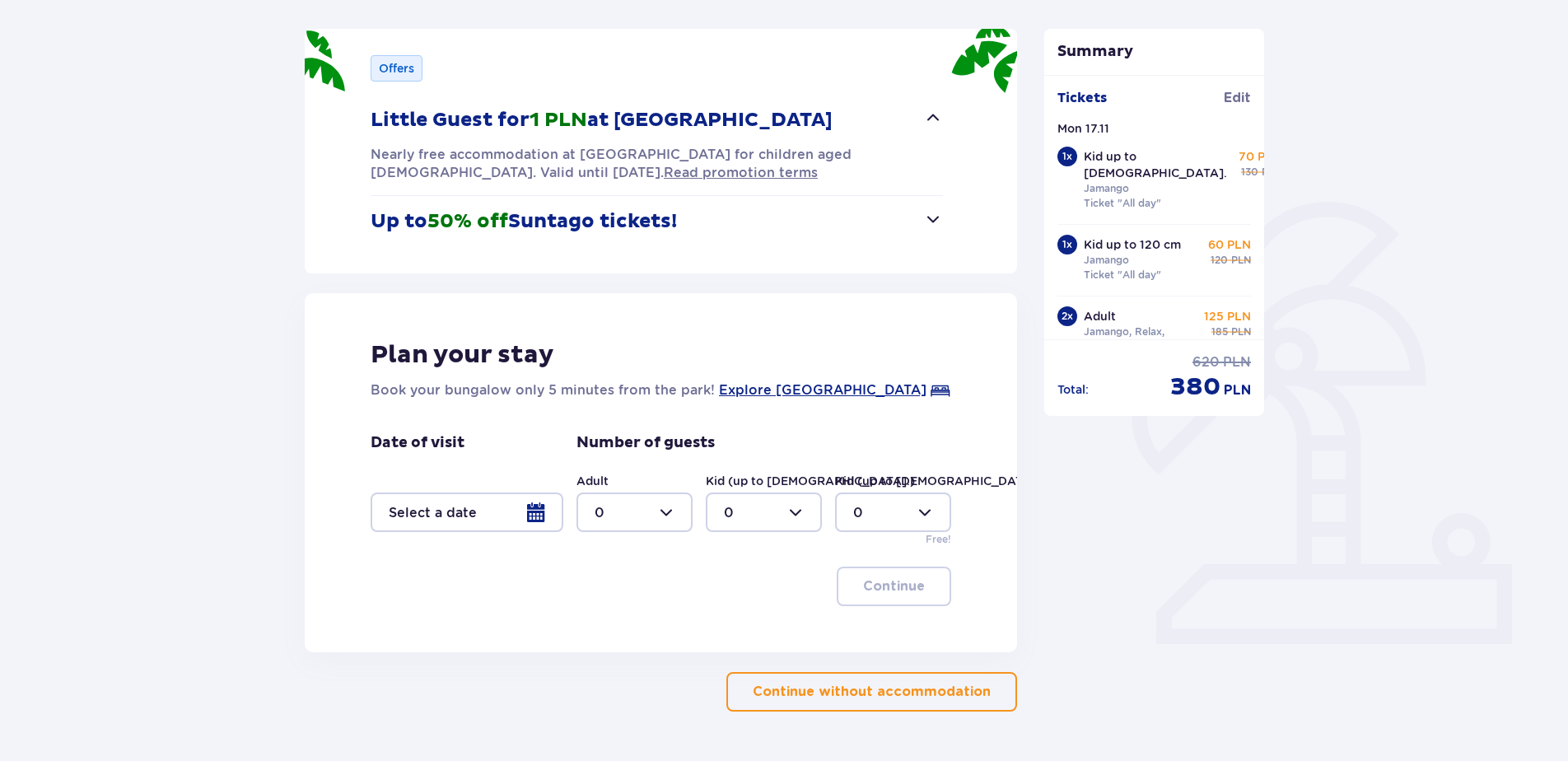
click at [521, 498] on div at bounding box center [466, 511] width 193 height 39
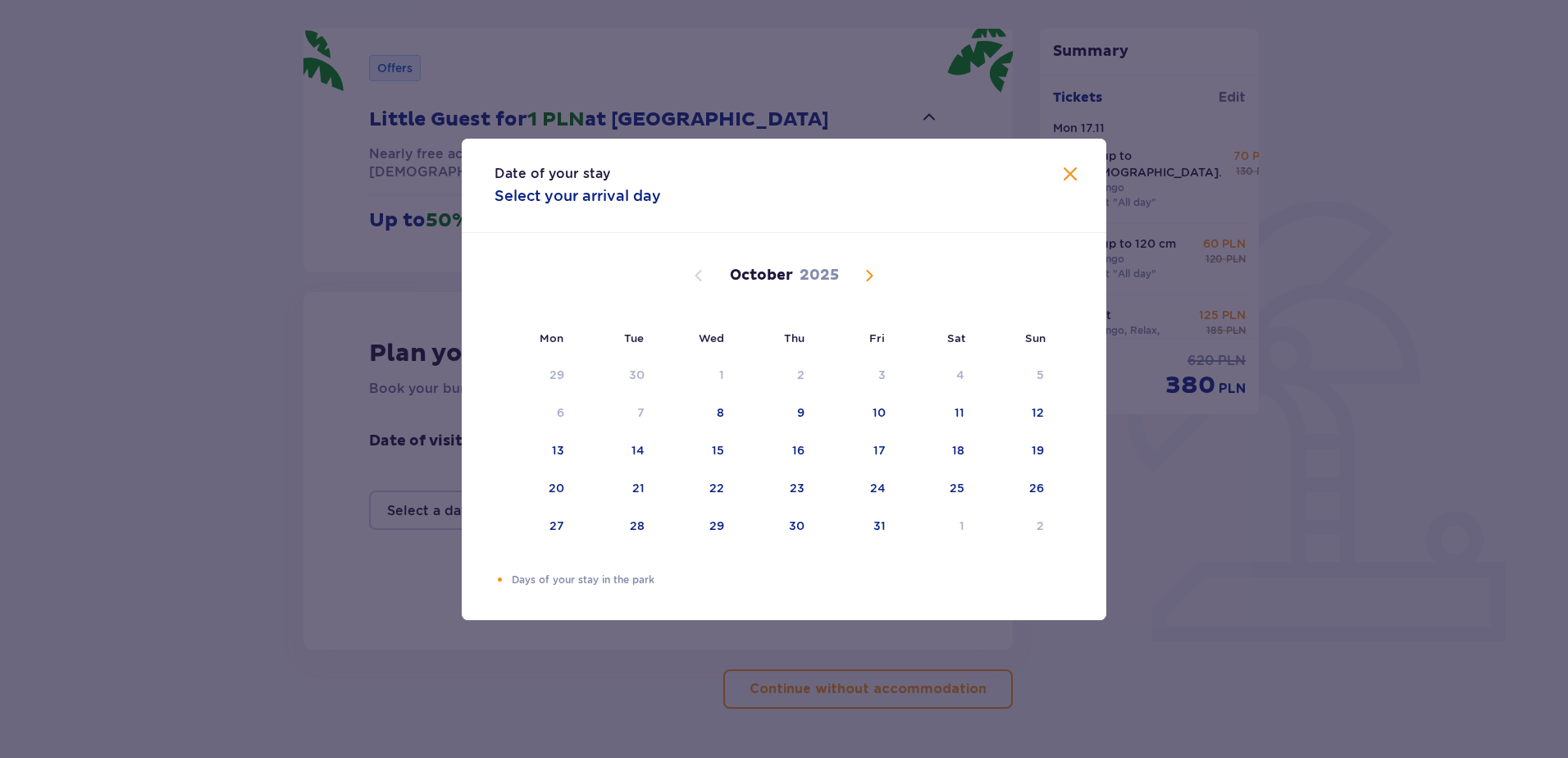
click at [1270, 488] on div "Date of your stay Select your arrival day Mon Tue Wed Thu Fri Sat Sun September…" at bounding box center [784, 379] width 1568 height 758
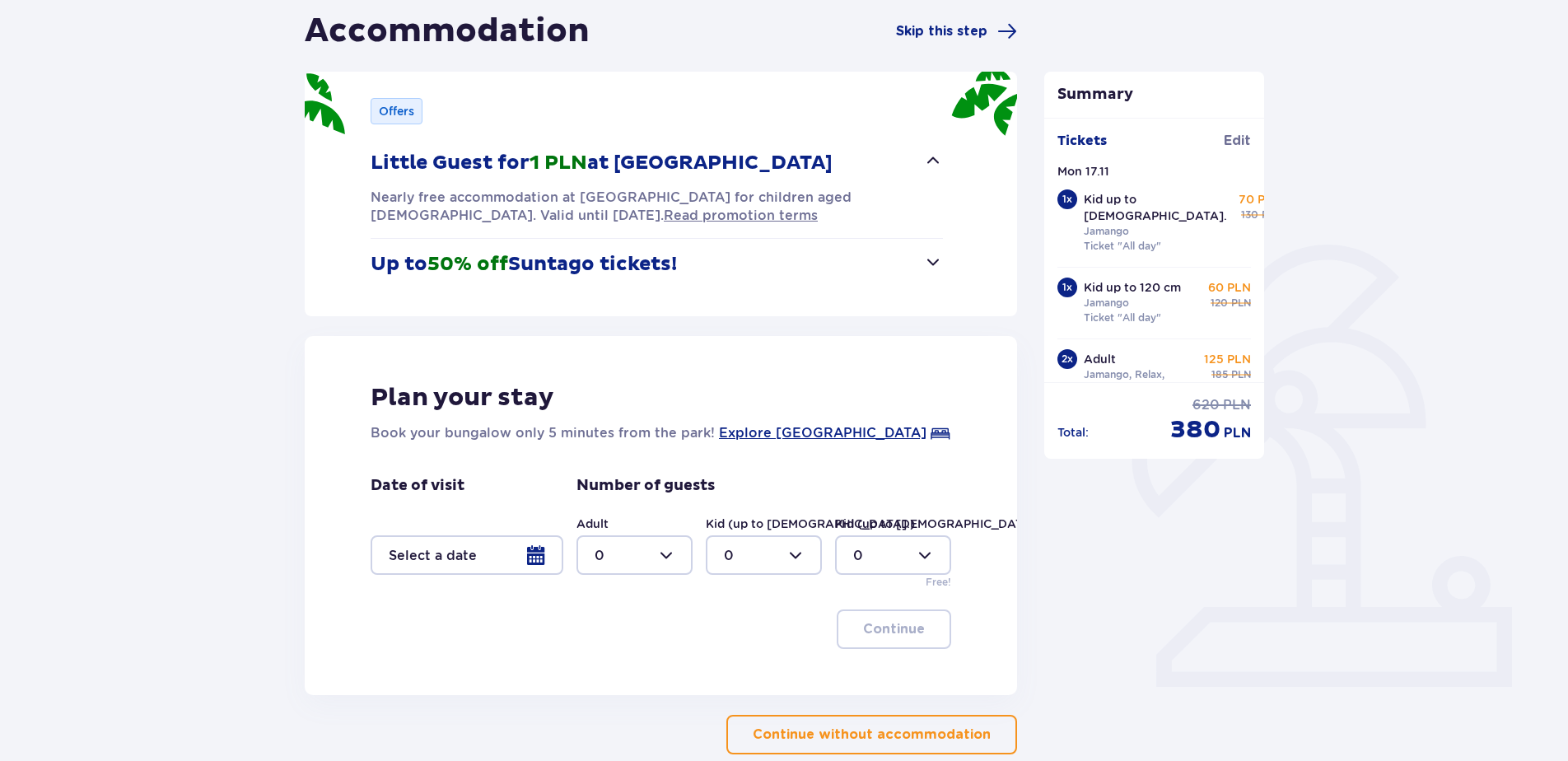
scroll to position [165, 0]
click at [538, 561] on div at bounding box center [466, 554] width 193 height 39
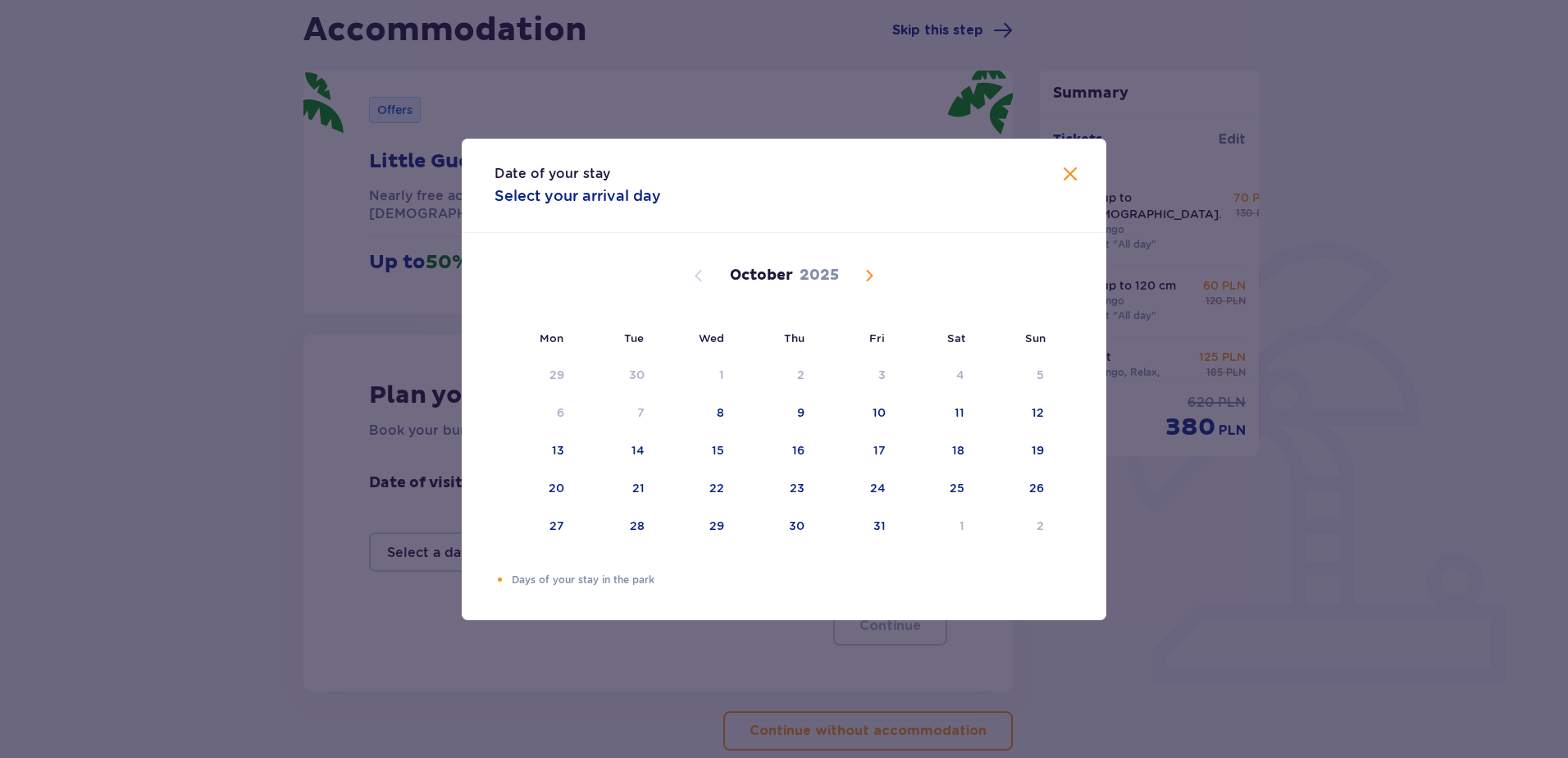
click at [871, 271] on span "Next month" at bounding box center [870, 275] width 20 height 20
click at [576, 490] on div "18" at bounding box center [615, 489] width 79 height 36
click at [553, 490] on div "17" at bounding box center [558, 487] width 12 height 16
click at [603, 489] on div "18" at bounding box center [615, 489] width 79 height 36
type input "17.11.25 - 18.11.25"
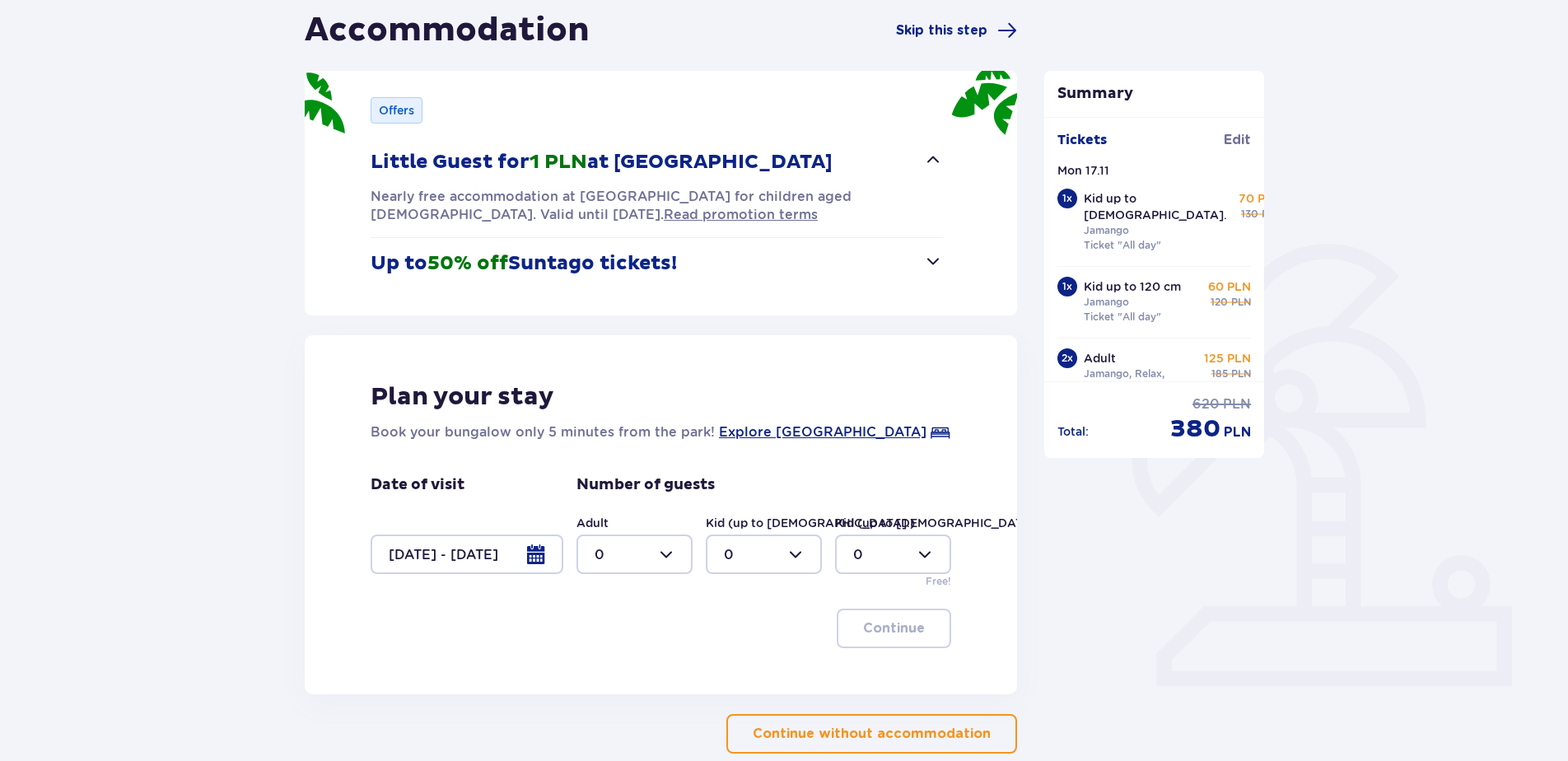
click at [644, 574] on div at bounding box center [634, 554] width 116 height 39
click at [623, 678] on div "2" at bounding box center [634, 674] width 80 height 18
type input "2"
click at [769, 548] on div at bounding box center [763, 554] width 116 height 39
click at [746, 669] on div "2" at bounding box center [763, 674] width 80 height 18
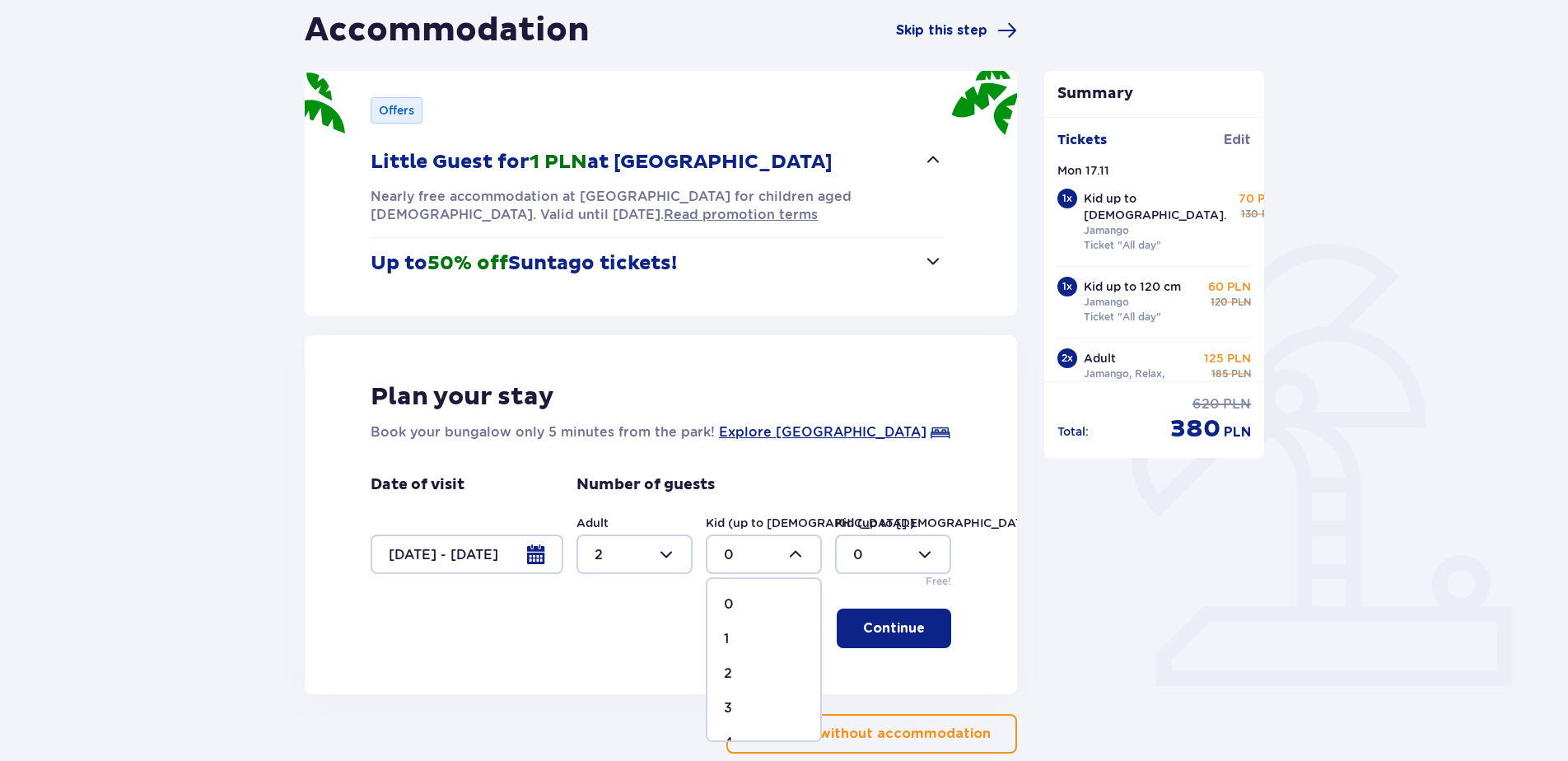
type input "2"
click at [901, 617] on button "Continue" at bounding box center [893, 628] width 114 height 39
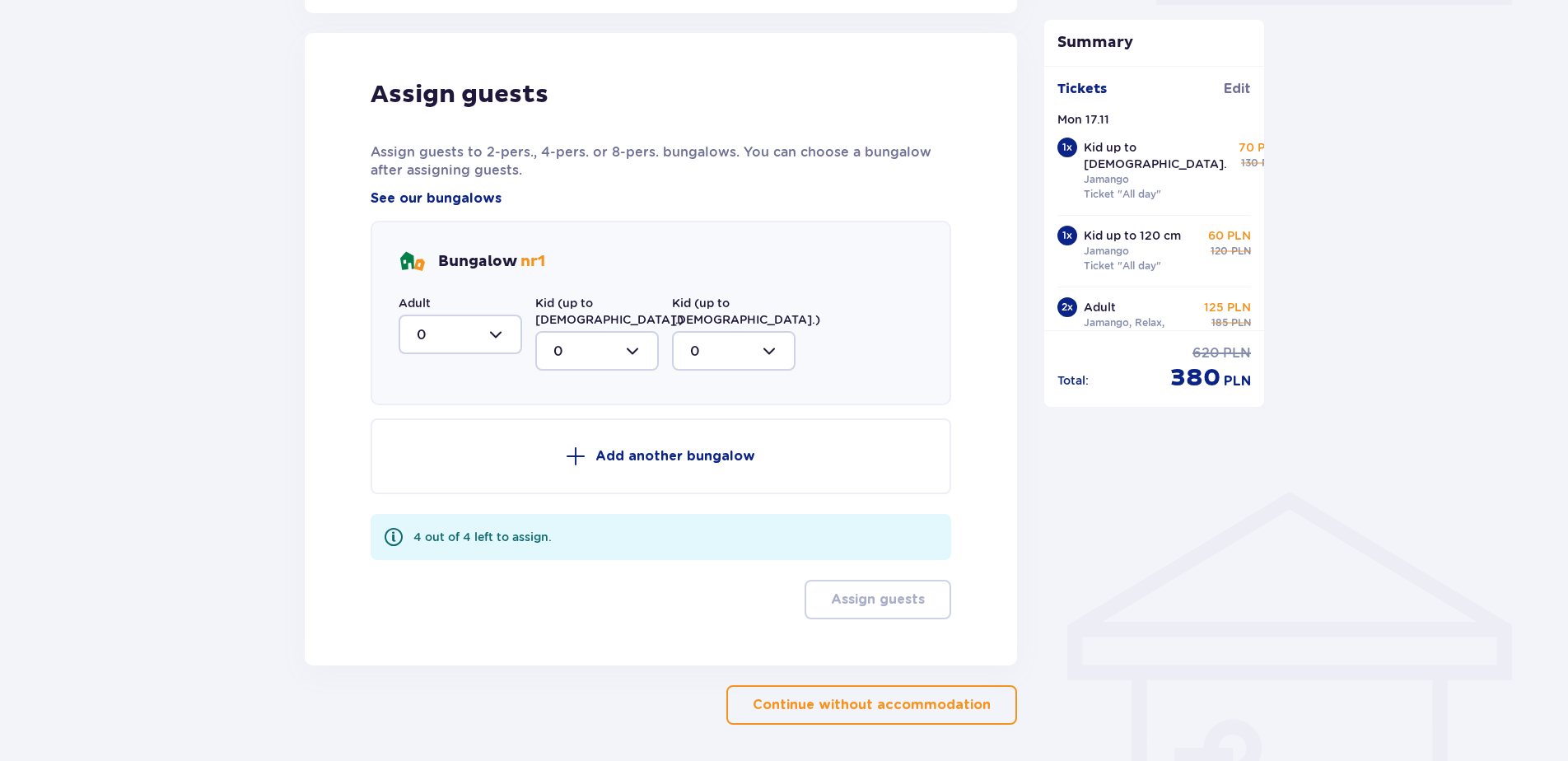
scroll to position [859, 0]
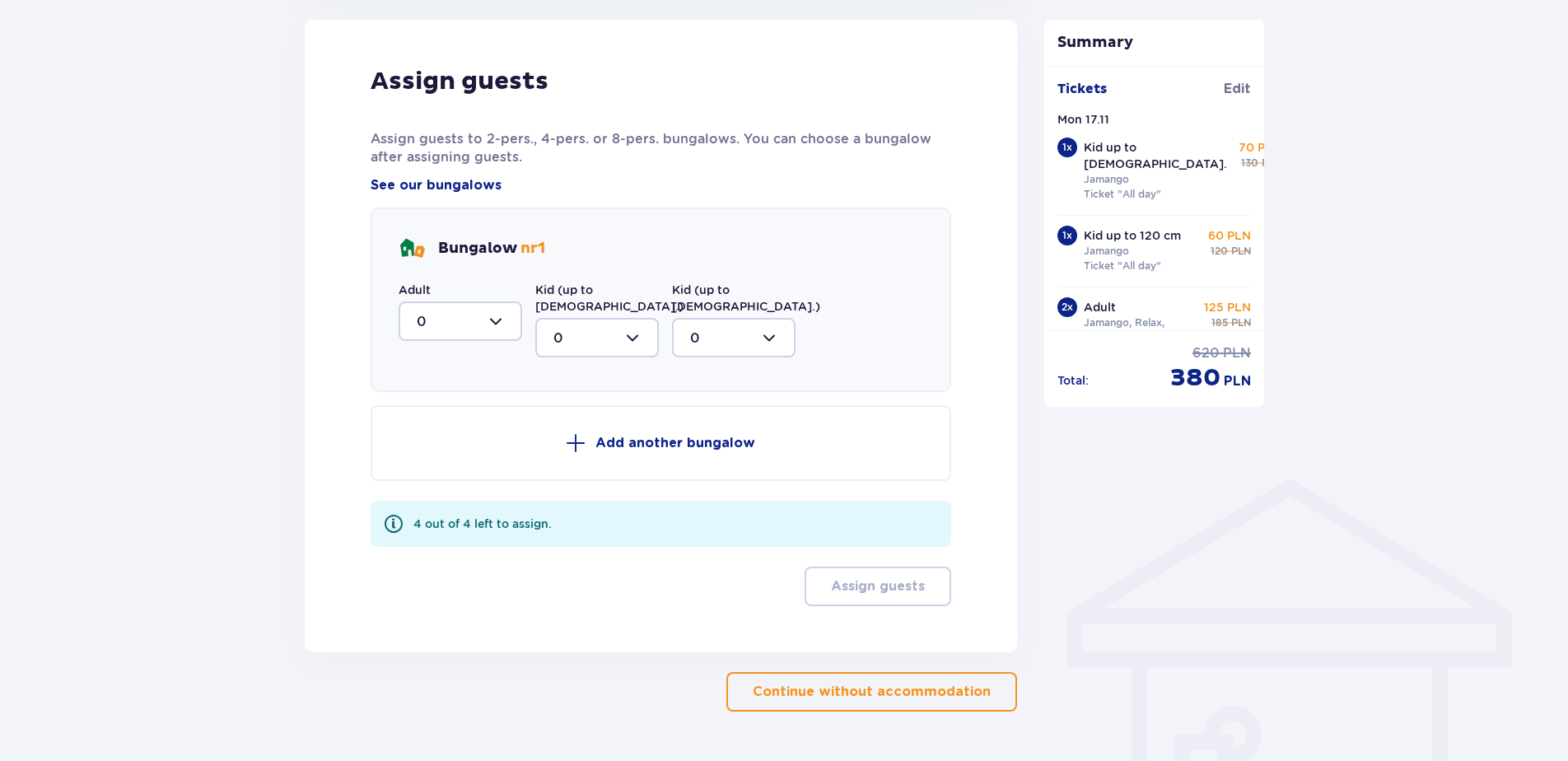
drag, startPoint x: 457, startPoint y: 315, endPoint x: 463, endPoint y: 323, distance: 10.0
click at [456, 315] on div at bounding box center [460, 321] width 124 height 39
click at [457, 438] on div "2" at bounding box center [459, 440] width 87 height 18
type input "2"
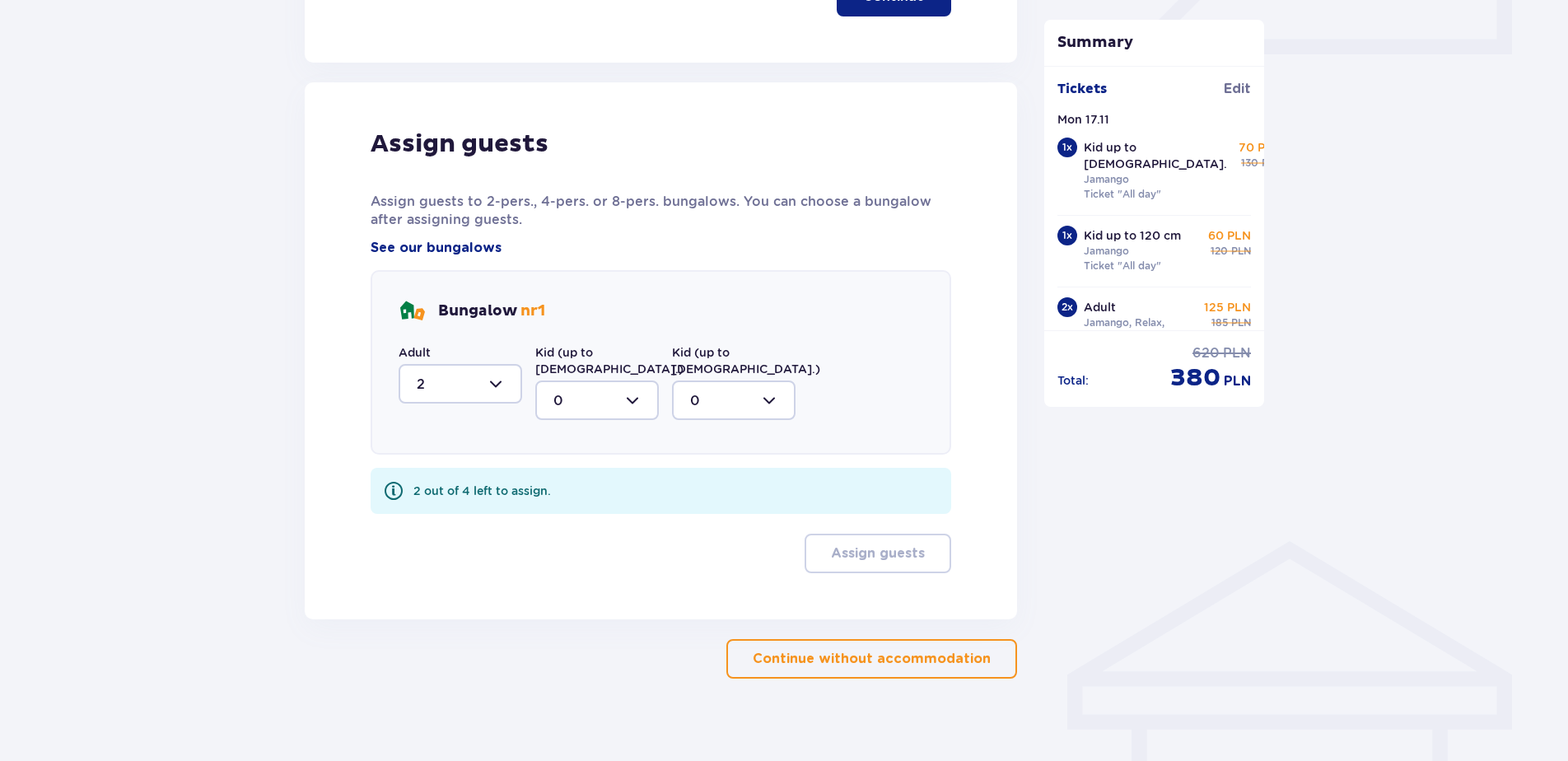
click at [577, 381] on div at bounding box center [597, 400] width 124 height 39
click at [601, 511] on div "2" at bounding box center [597, 519] width 87 height 18
type input "2"
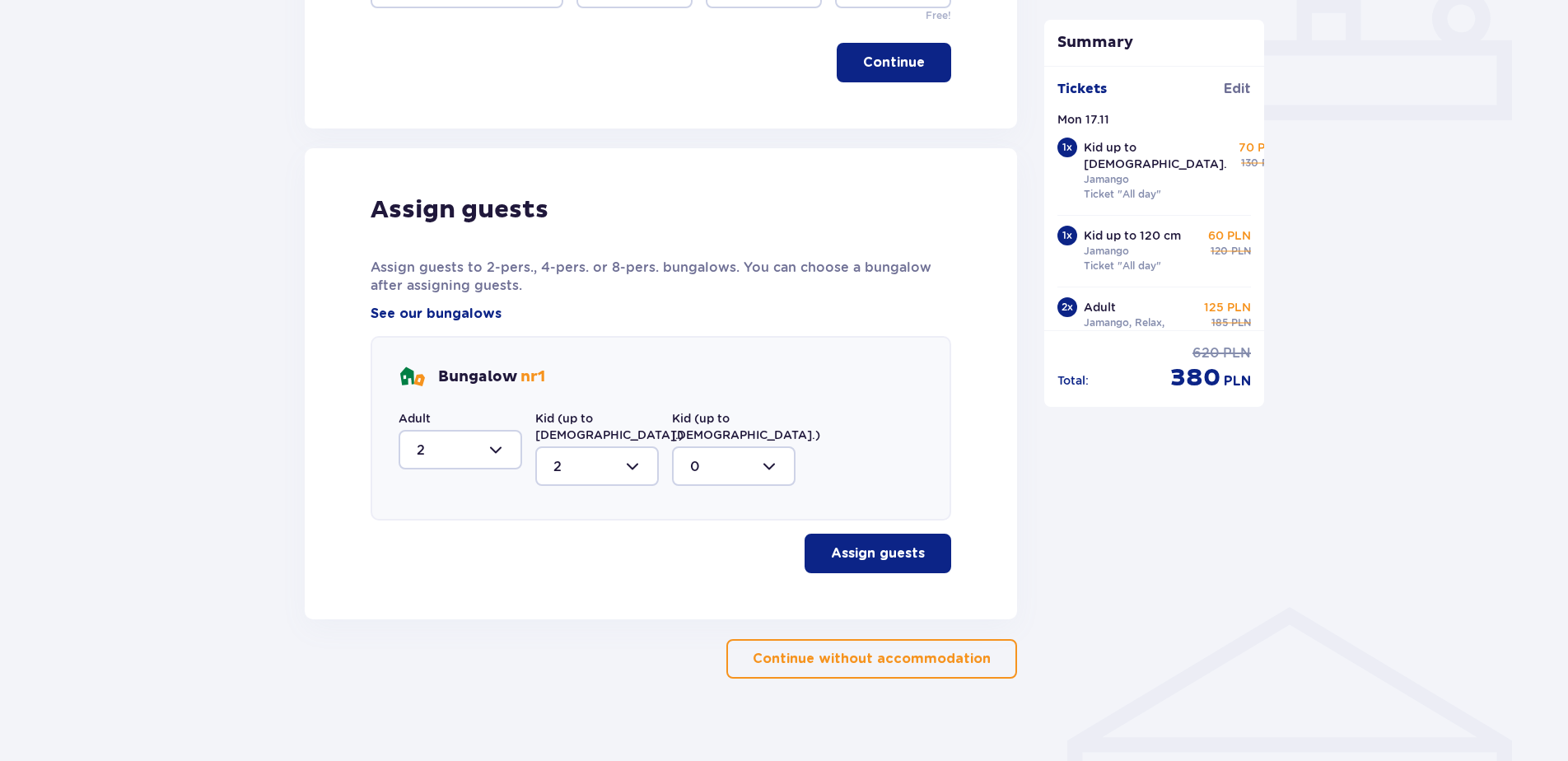
click at [893, 544] on p "Assign guests" at bounding box center [878, 553] width 94 height 18
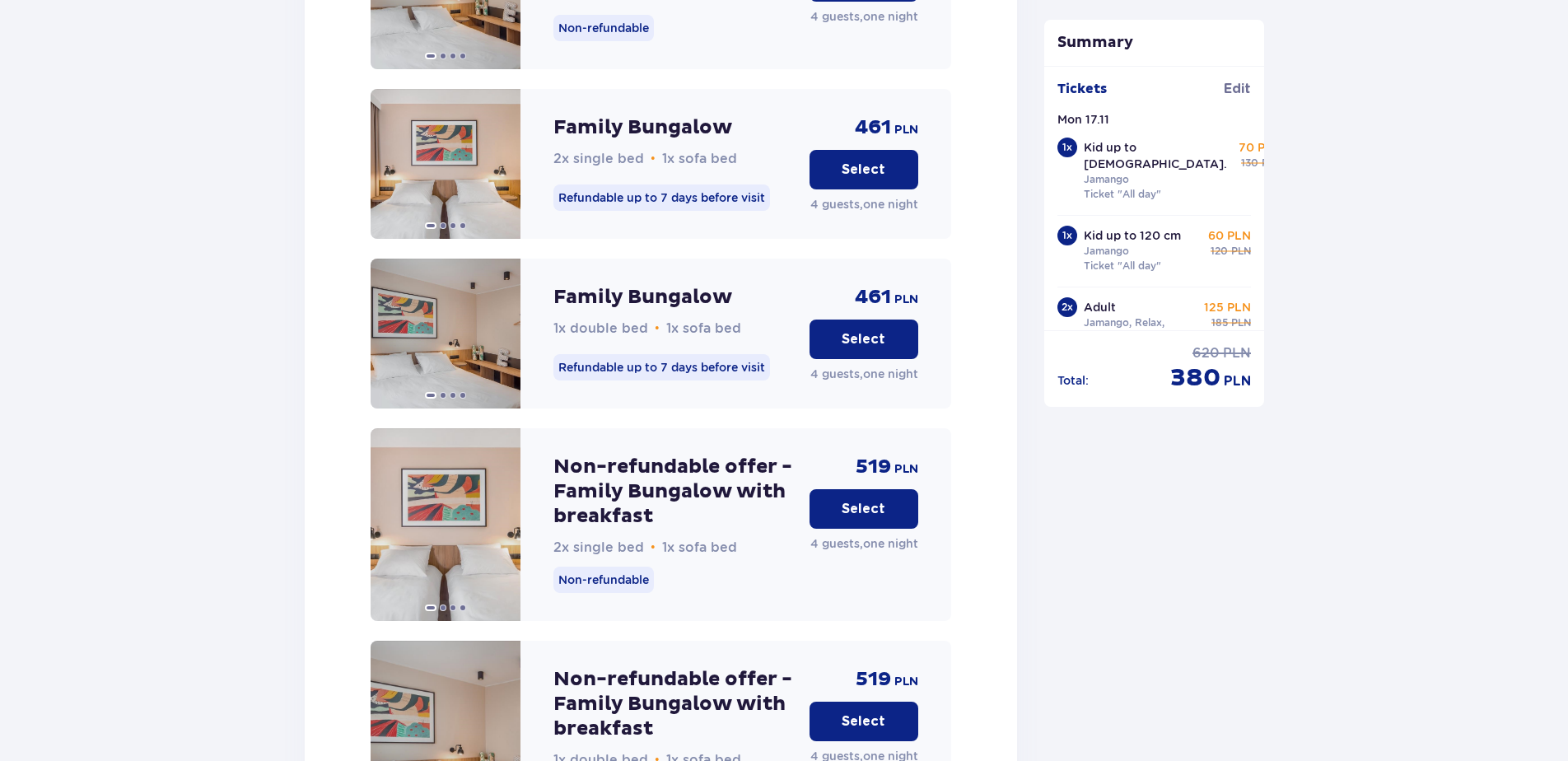
scroll to position [1911, 0]
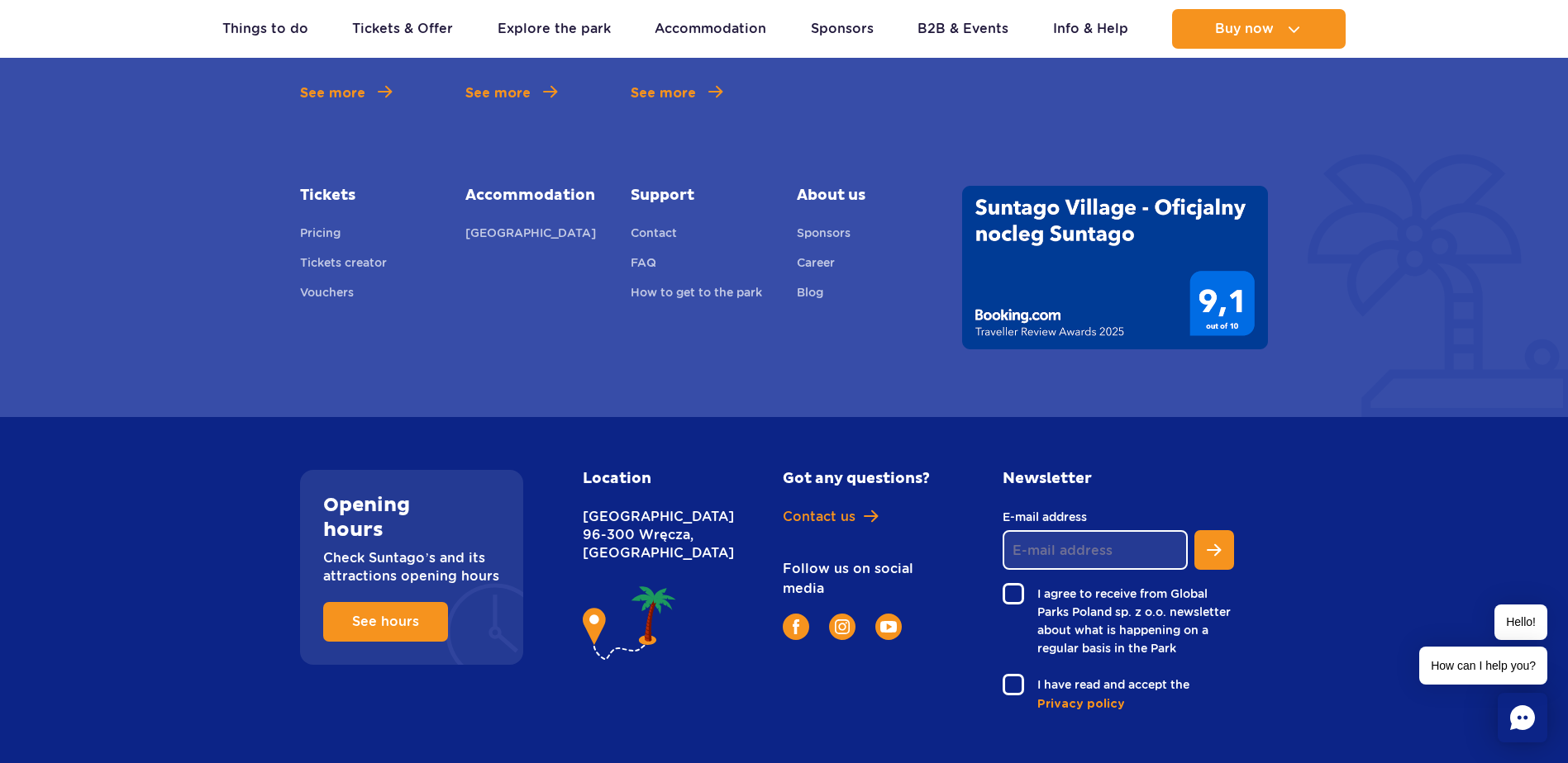
scroll to position [972, 0]
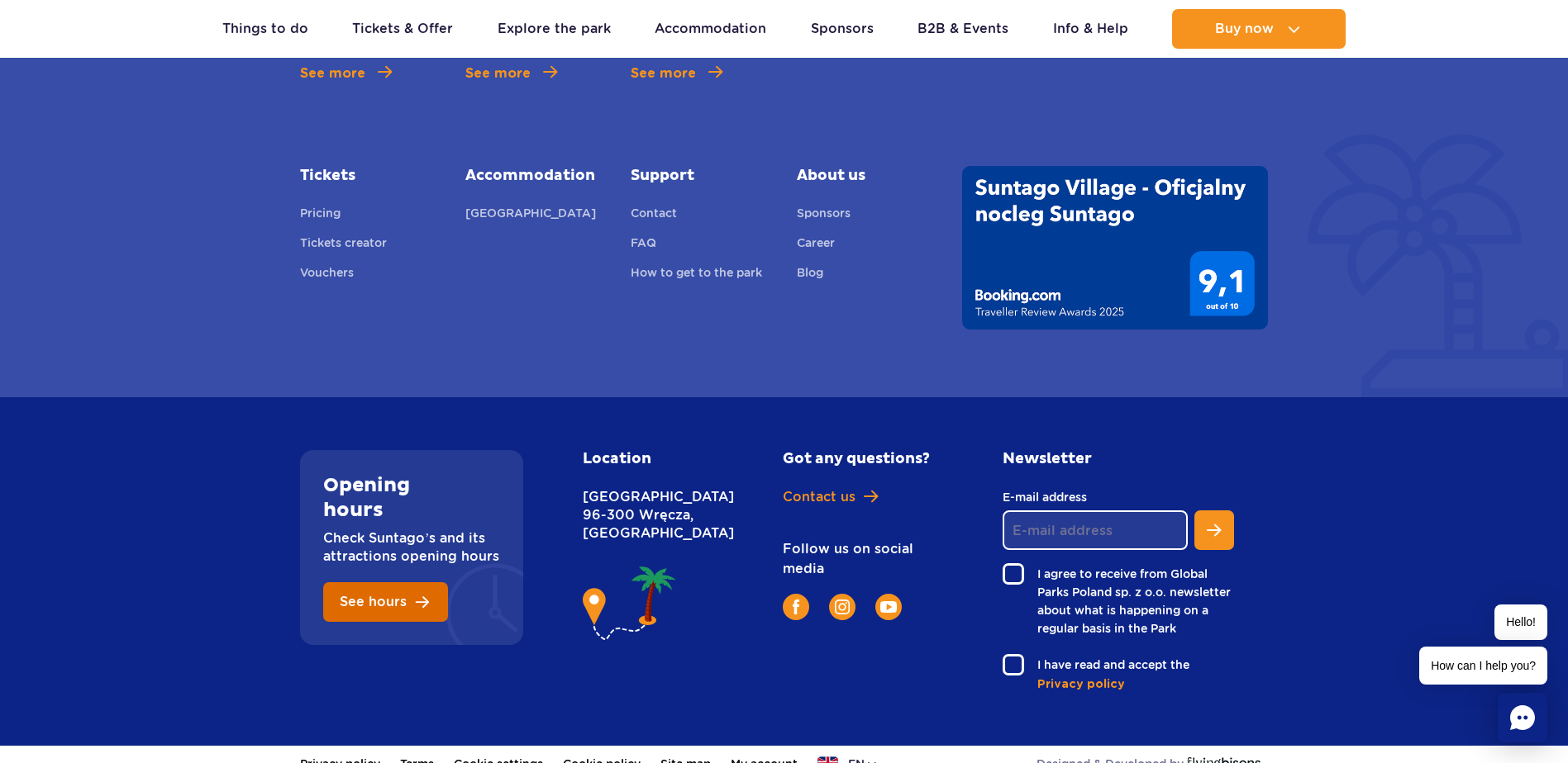
click at [354, 596] on span "See hours" at bounding box center [373, 602] width 67 height 13
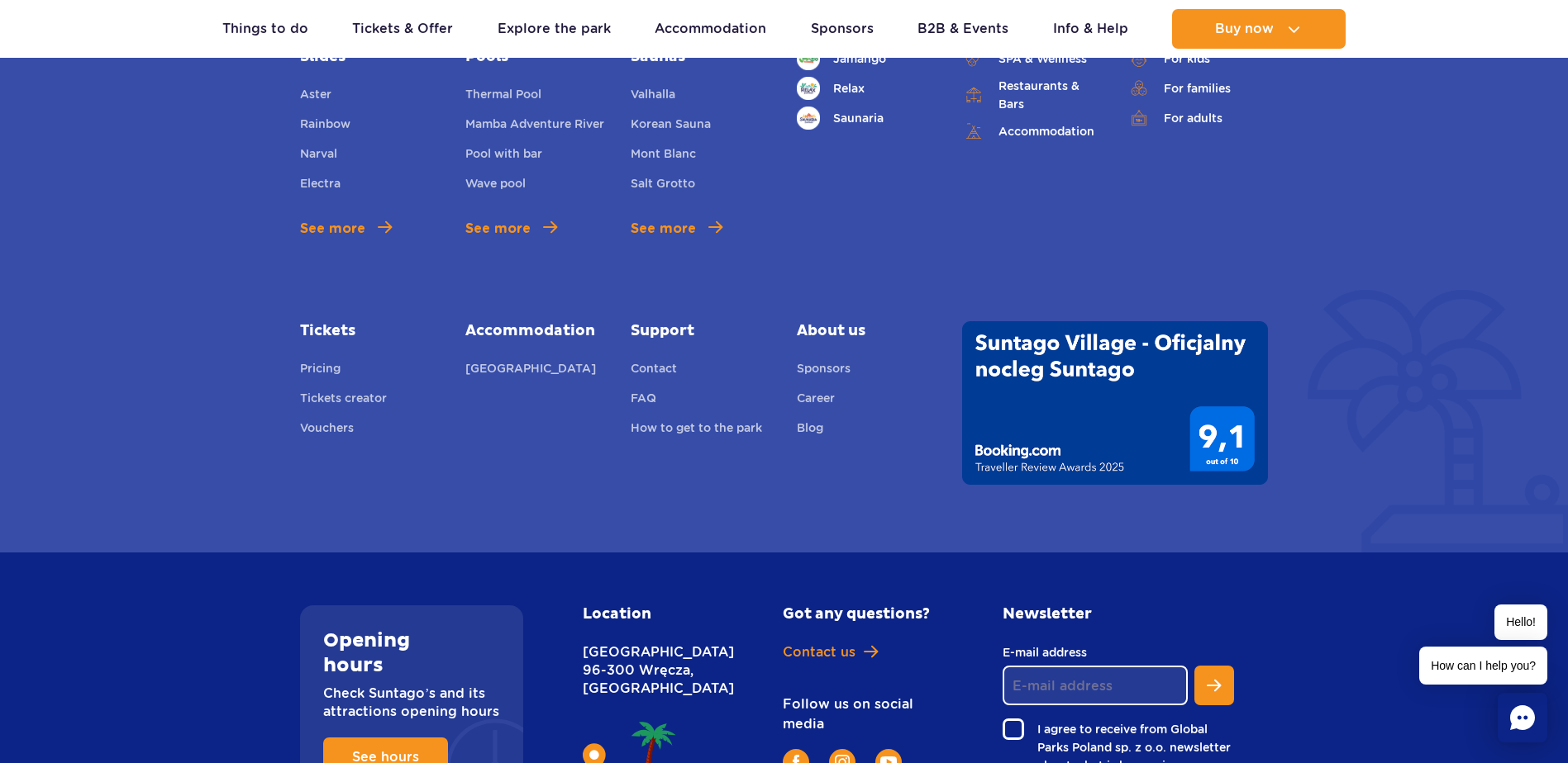
scroll to position [3831, 0]
